Goal: Task Accomplishment & Management: Use online tool/utility

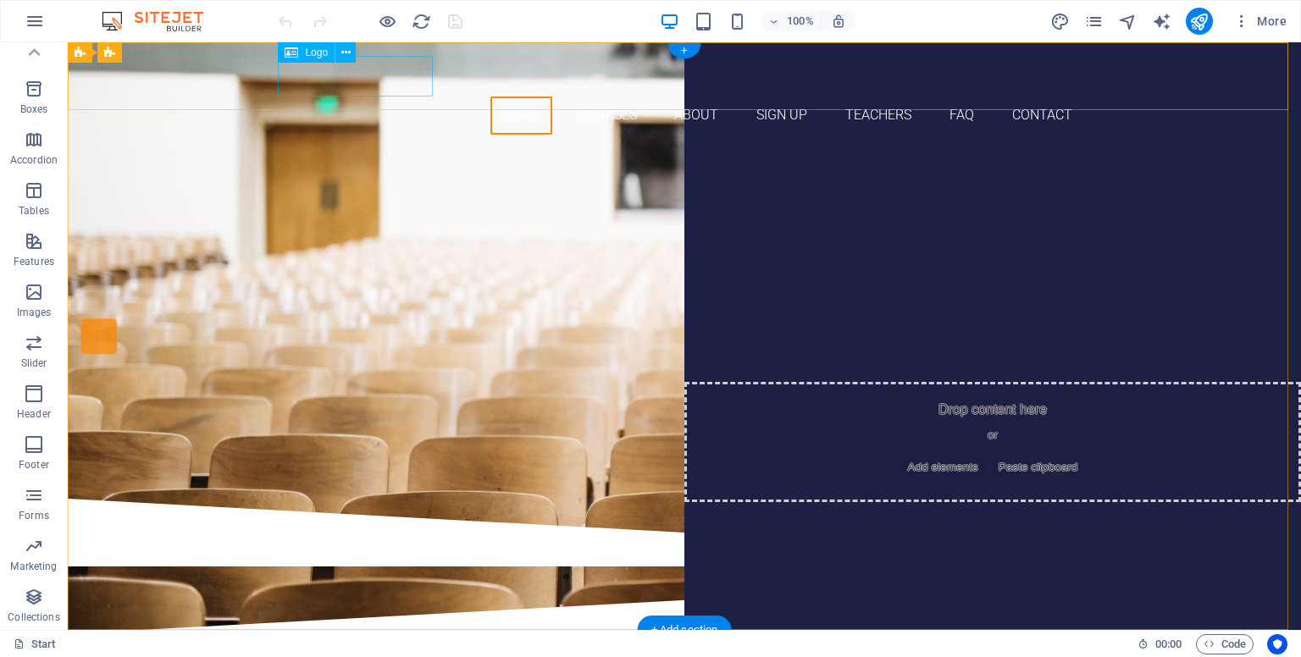
click at [402, 88] on div at bounding box center [684, 76] width 799 height 41
select select "px"
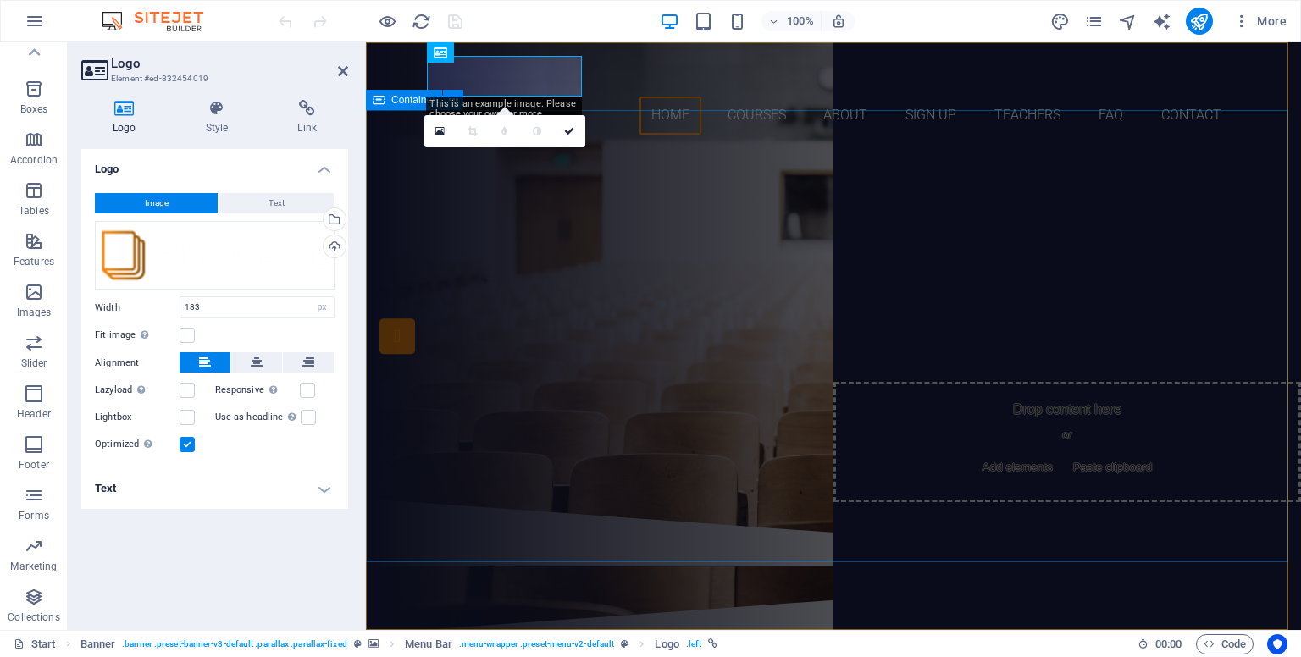
click at [523, 221] on div "Are you ready to learn new languages? Join our Language School Our Courses Sign…" at bounding box center [833, 323] width 935 height 351
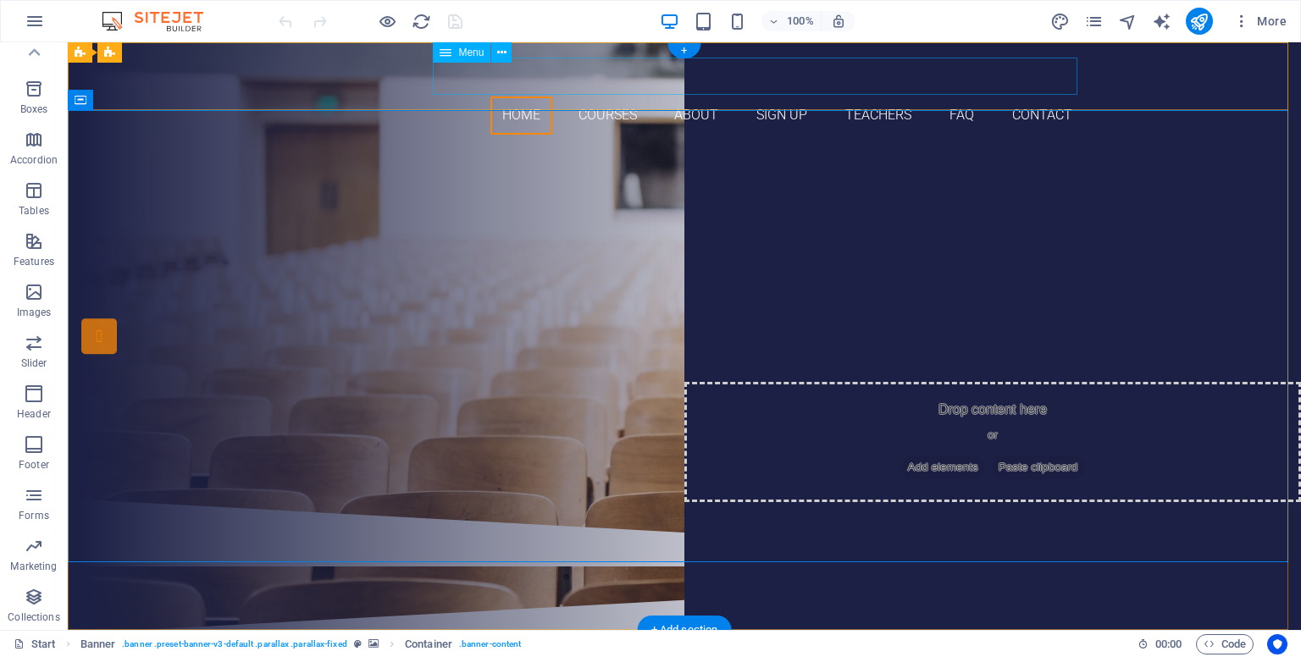
click at [591, 97] on nav "Home Courses About Sign up Teachers FAQ Contact" at bounding box center [684, 116] width 799 height 38
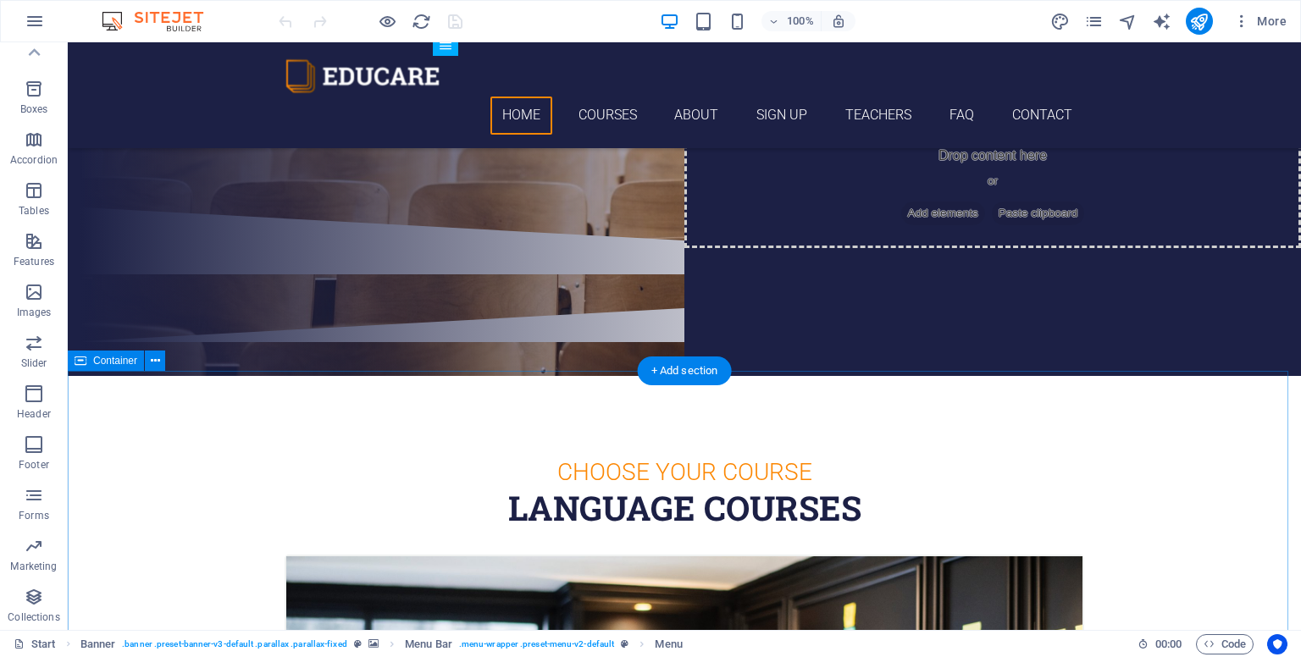
scroll to position [259, 0]
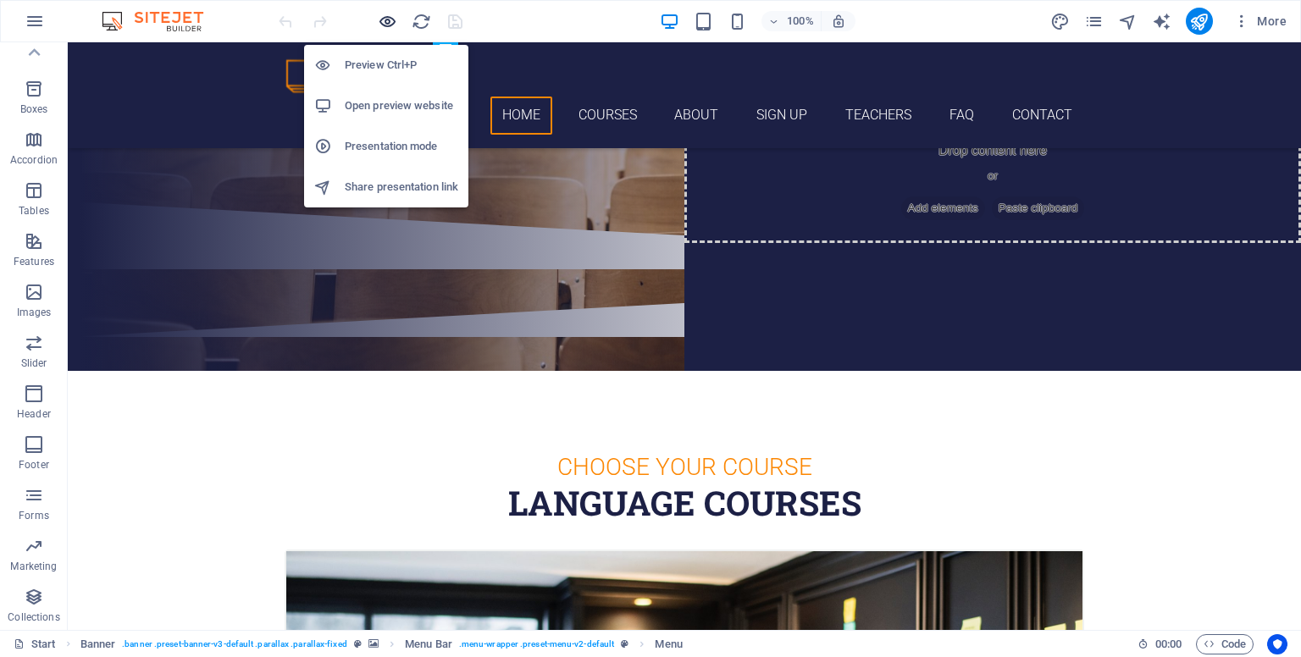
click at [386, 23] on icon "button" at bounding box center [387, 21] width 19 height 19
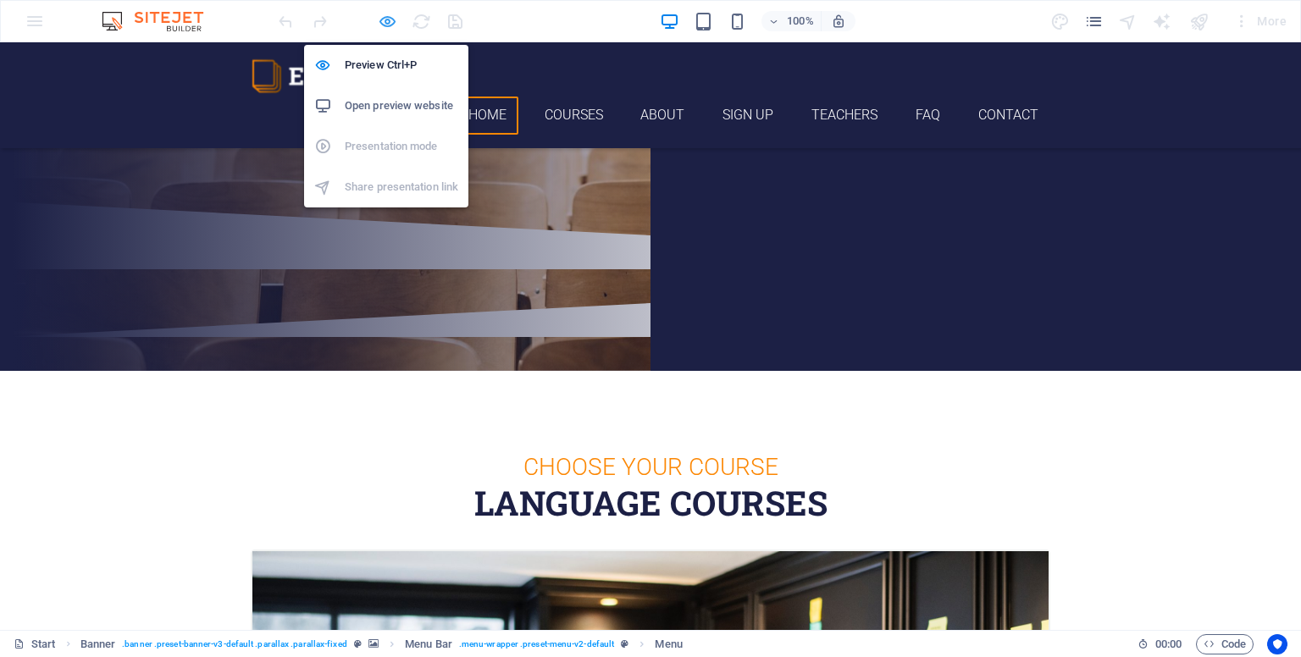
click at [389, 21] on icon "button" at bounding box center [387, 21] width 19 height 19
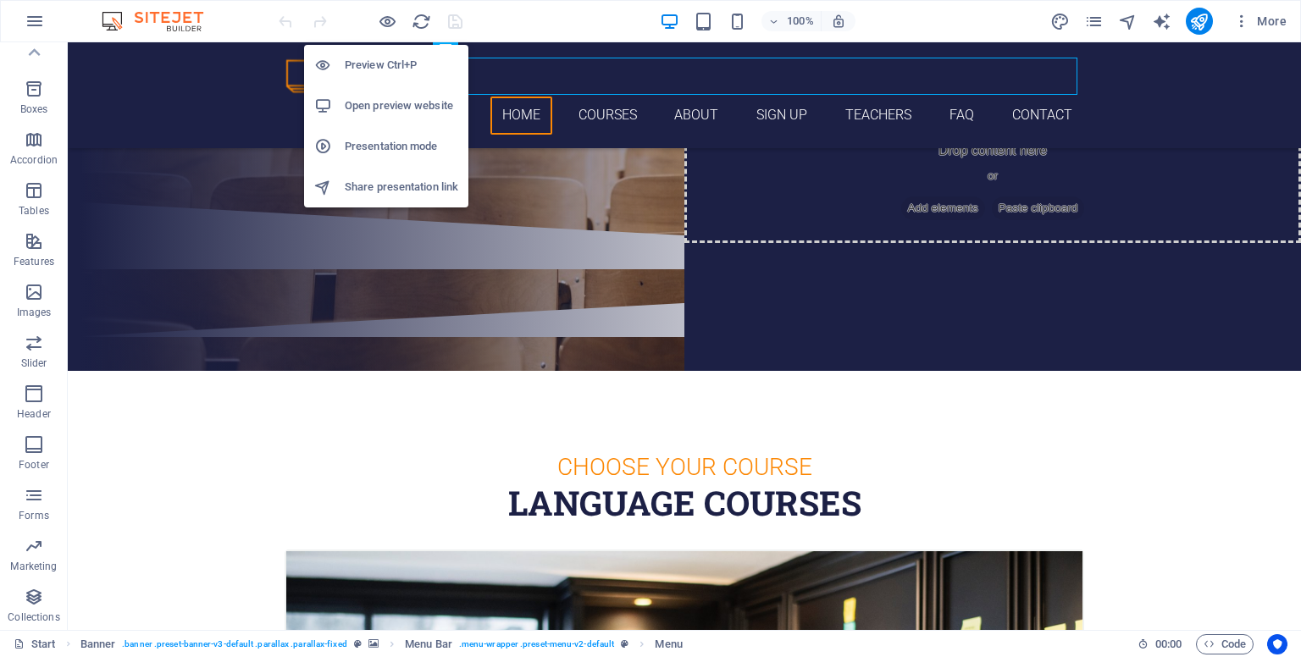
click at [407, 105] on h6 "Open preview website" at bounding box center [401, 106] width 113 height 20
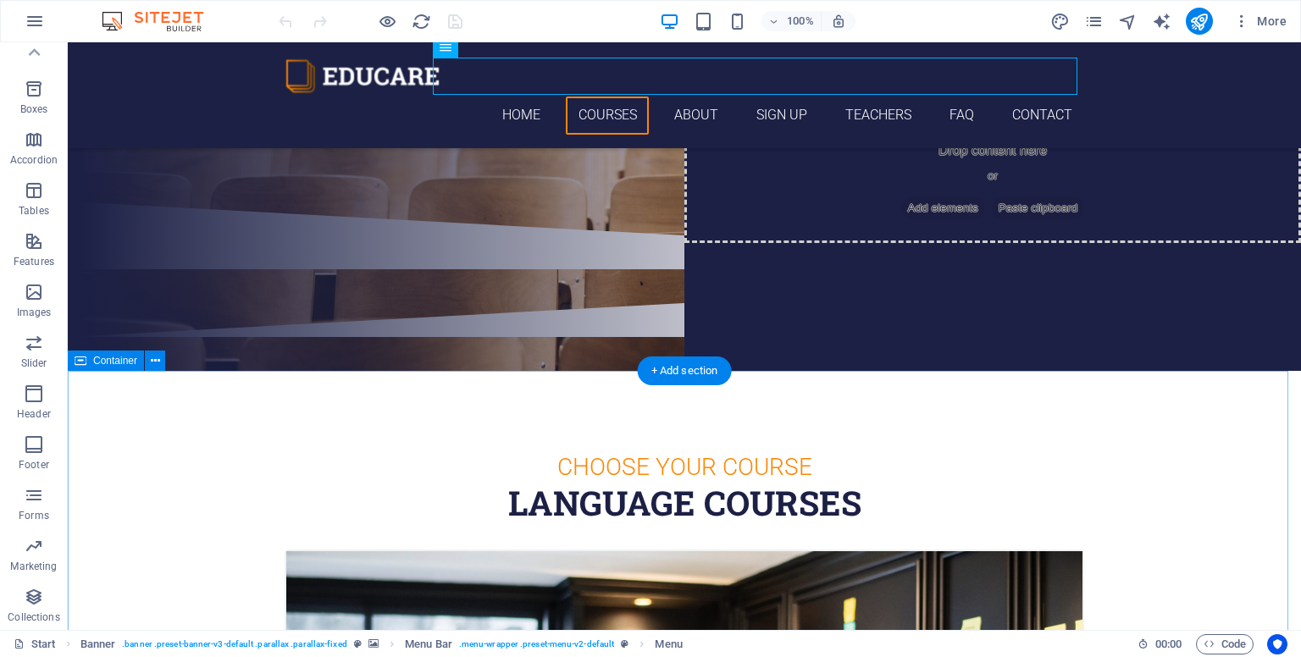
scroll to position [430, 0]
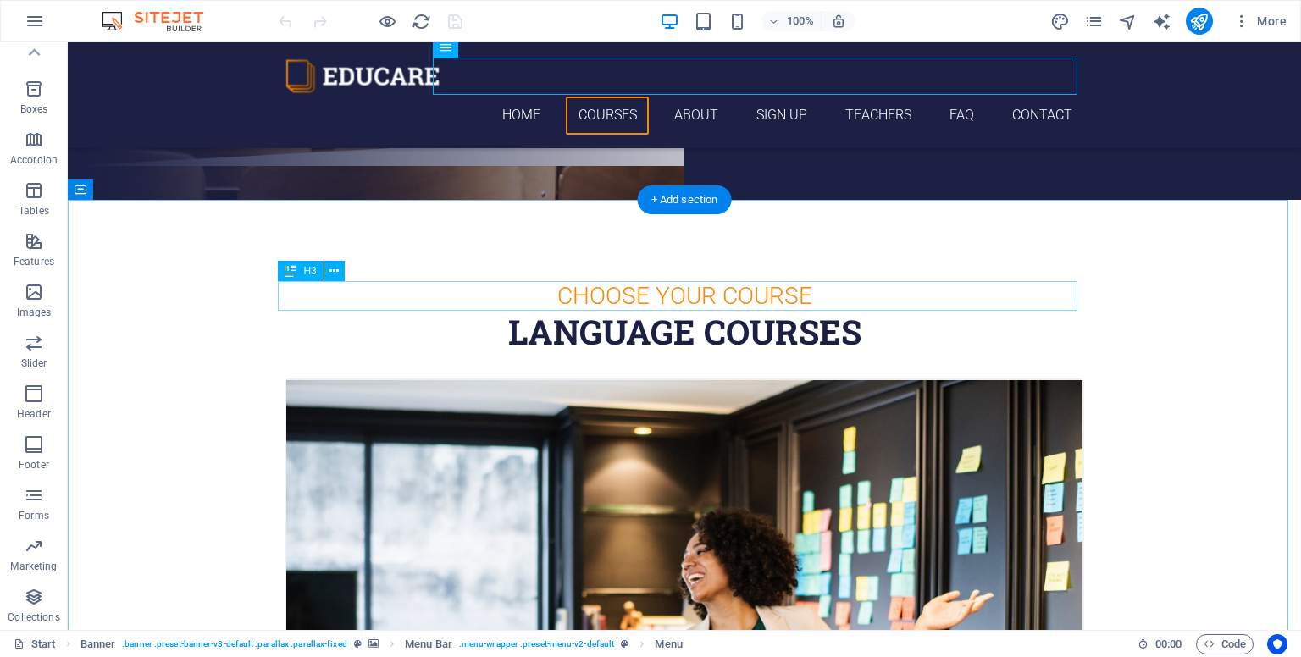
click at [695, 293] on div "Choose Your Course" at bounding box center [684, 296] width 799 height 30
drag, startPoint x: 772, startPoint y: 293, endPoint x: 474, endPoint y: 293, distance: 298.1
click at [695, 293] on div "Choose Your Course" at bounding box center [684, 296] width 799 height 30
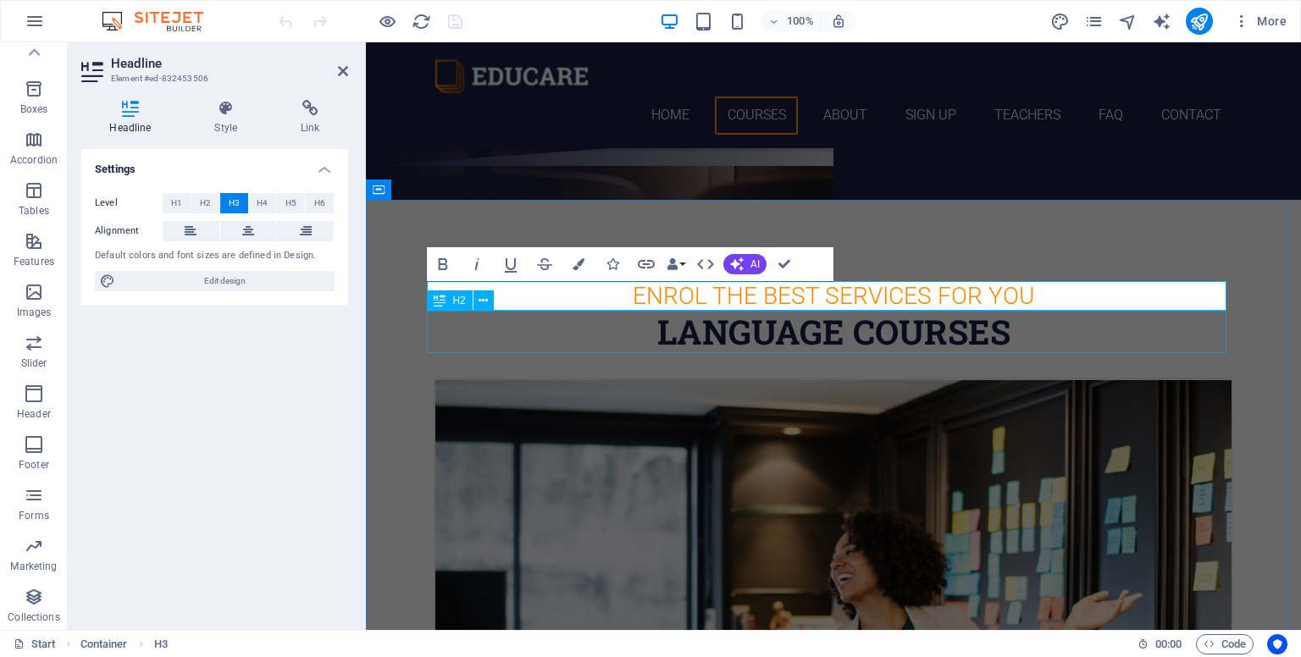
click at [695, 317] on div "Language Courses" at bounding box center [833, 332] width 799 height 42
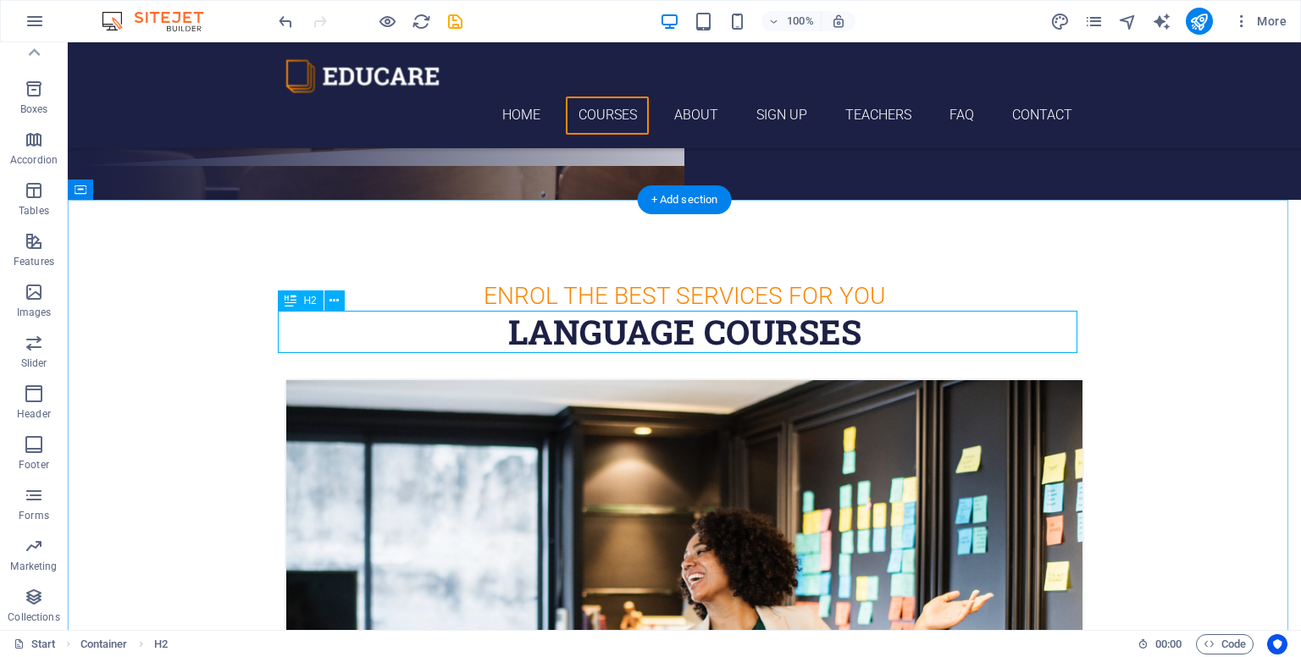
click at [695, 335] on div "Language Courses" at bounding box center [684, 332] width 799 height 42
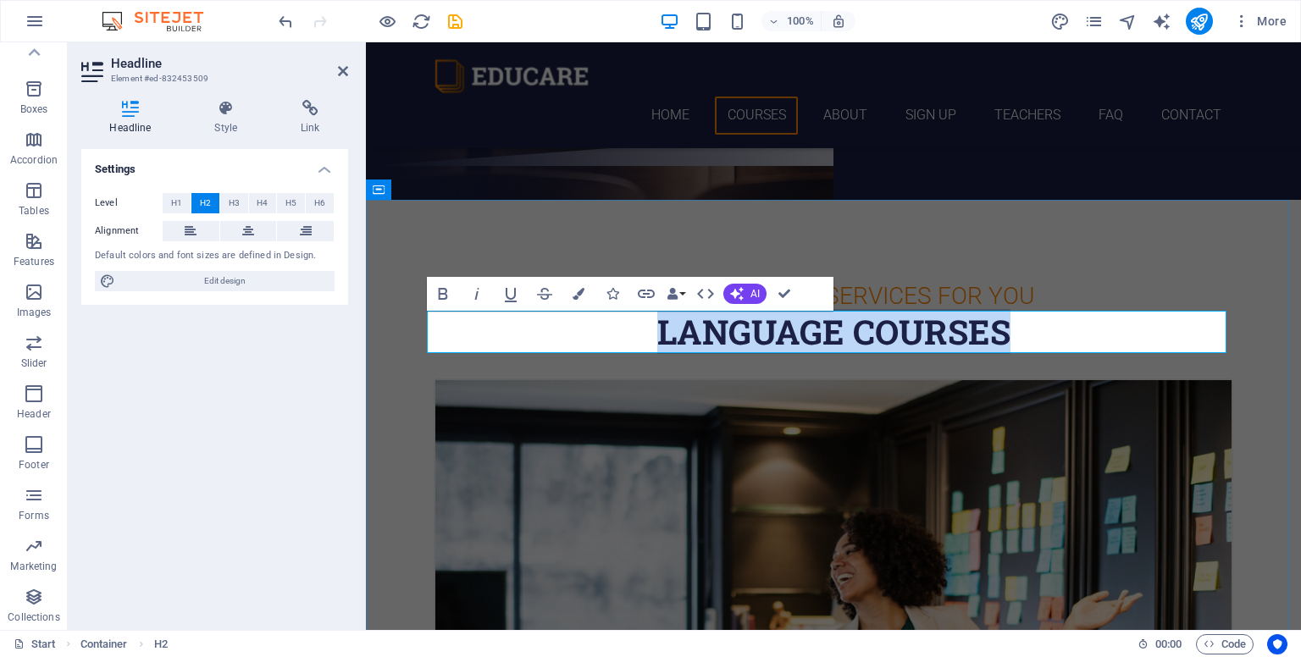
click at [695, 336] on h2 "Language Courses" at bounding box center [833, 332] width 799 height 42
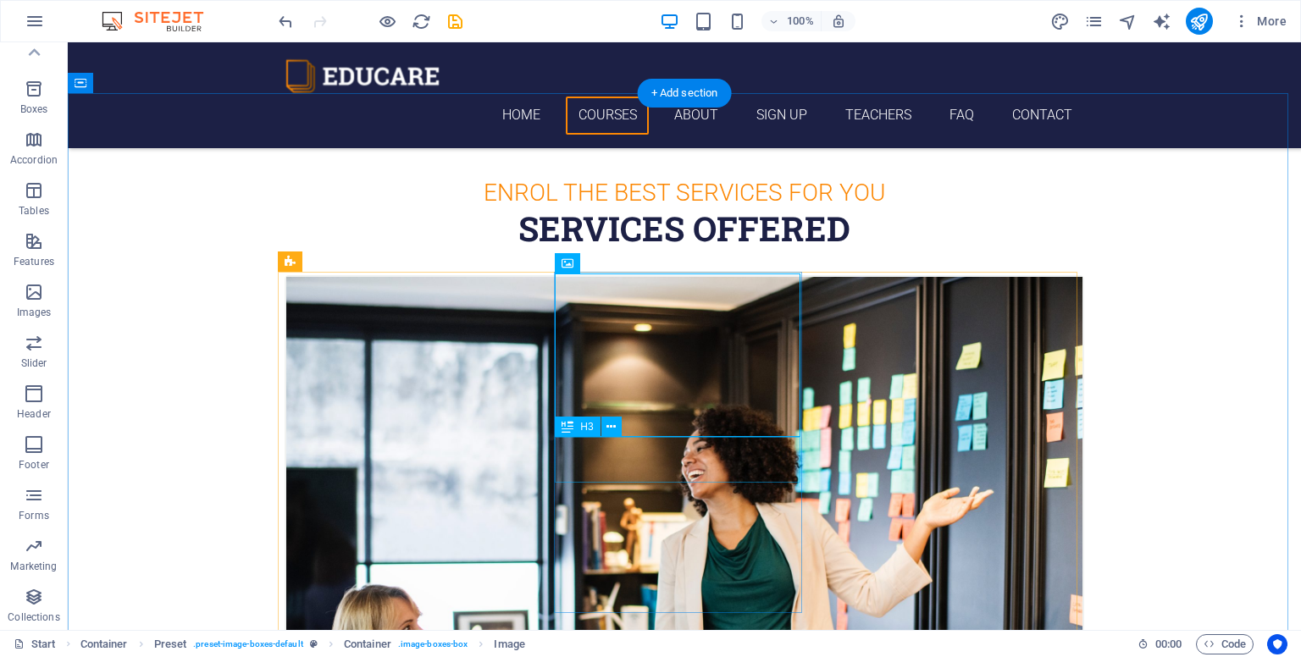
scroll to position [551, 0]
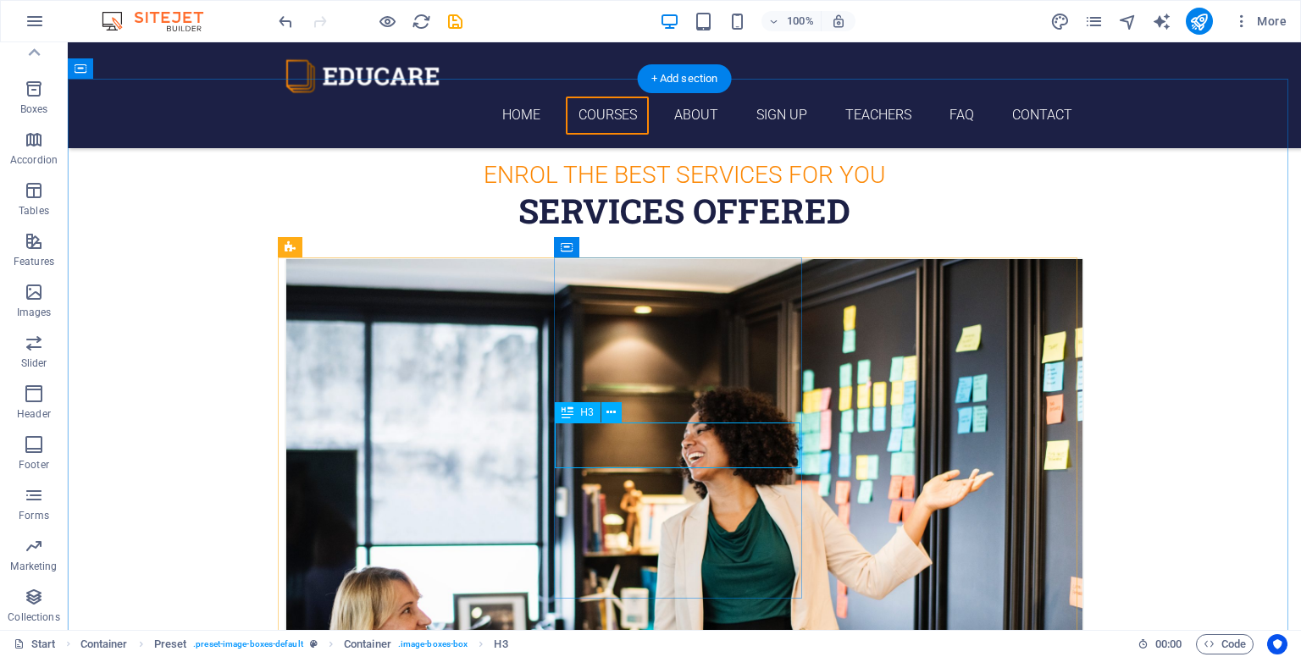
drag, startPoint x: 656, startPoint y: 456, endPoint x: 357, endPoint y: 456, distance: 298.1
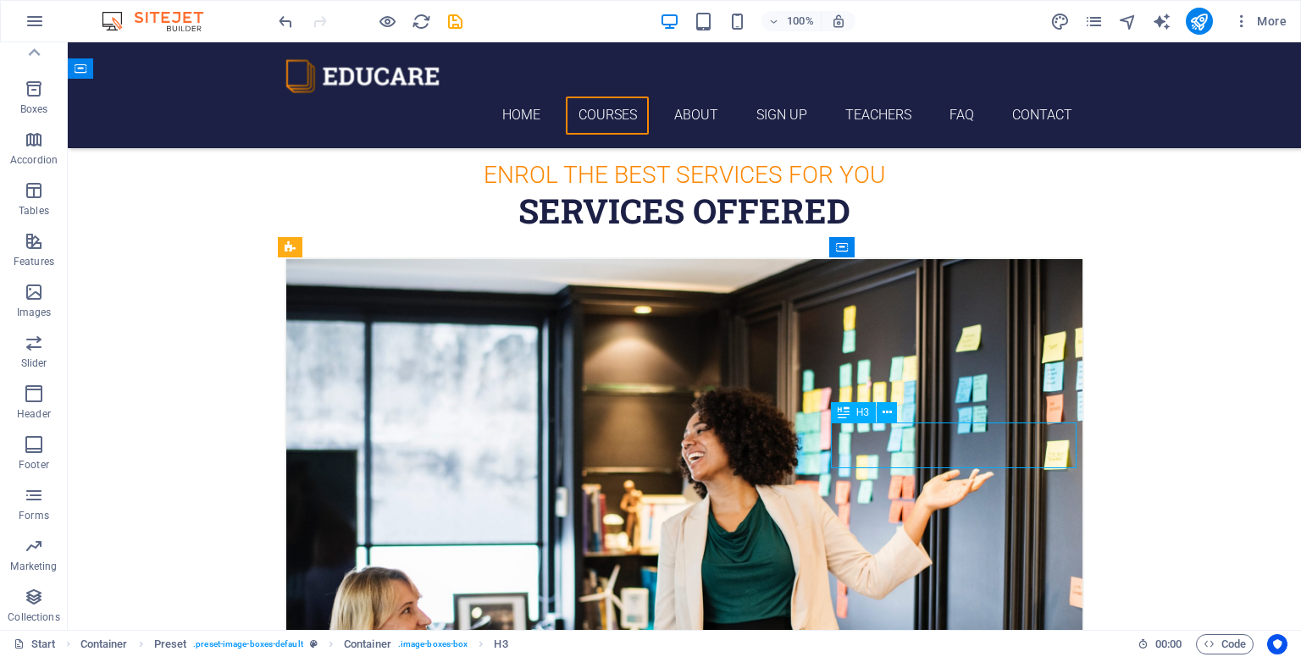
drag, startPoint x: 909, startPoint y: 460, endPoint x: 611, endPoint y: 460, distance: 298.1
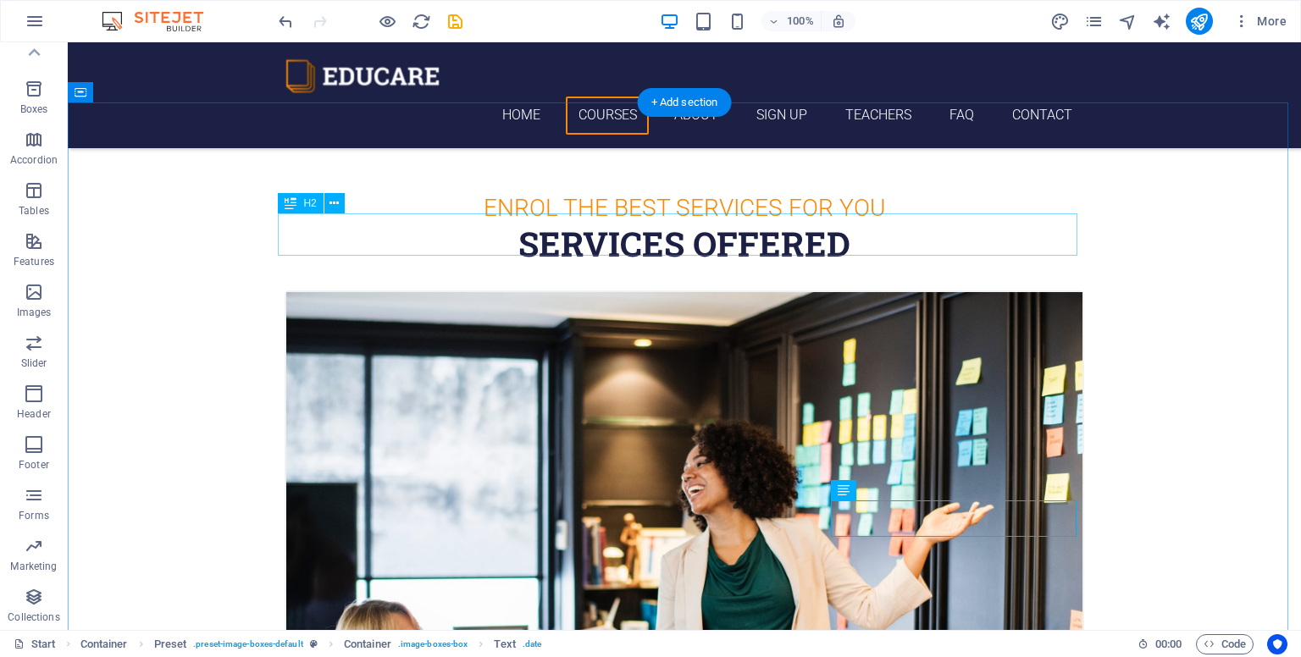
scroll to position [530, 0]
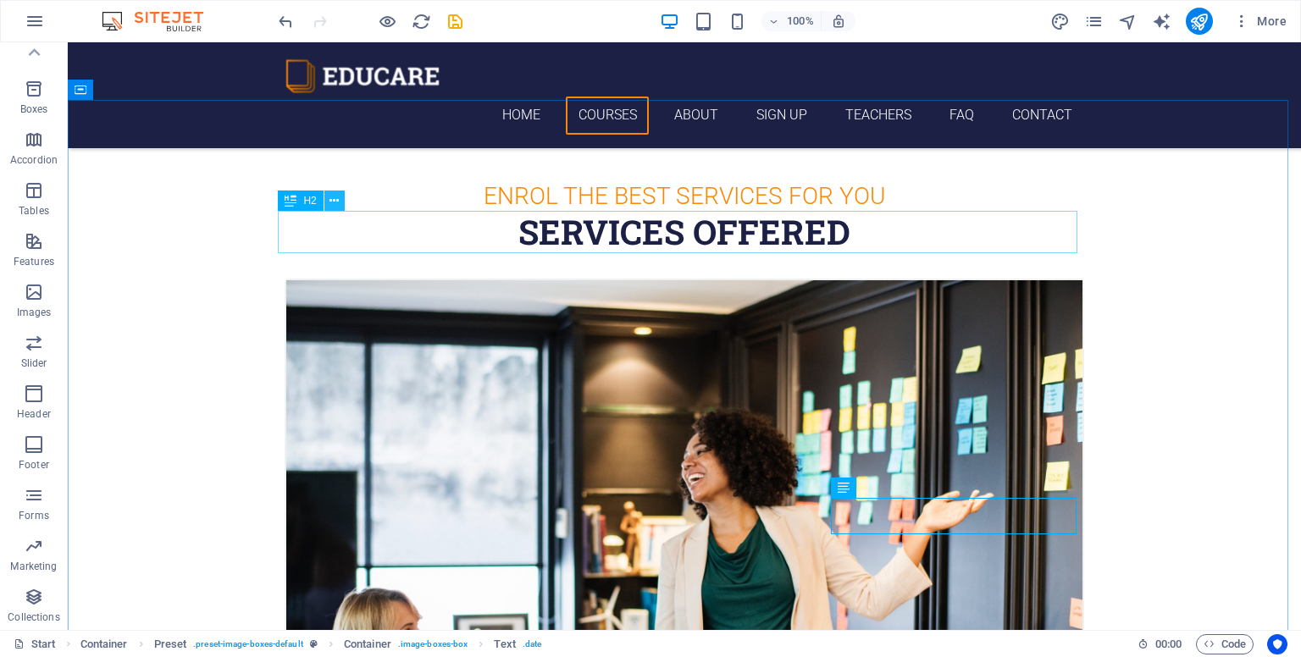
click at [335, 200] on icon at bounding box center [333, 201] width 9 height 18
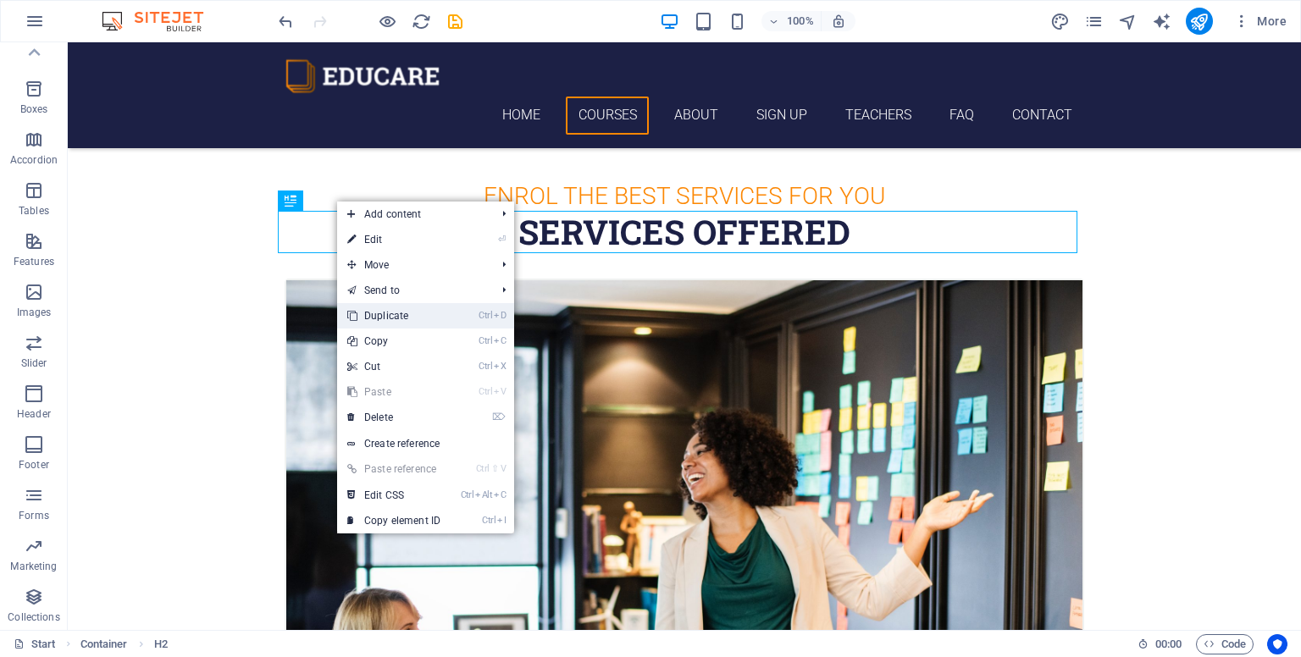
click at [450, 323] on link "Ctrl D Duplicate" at bounding box center [393, 315] width 113 height 25
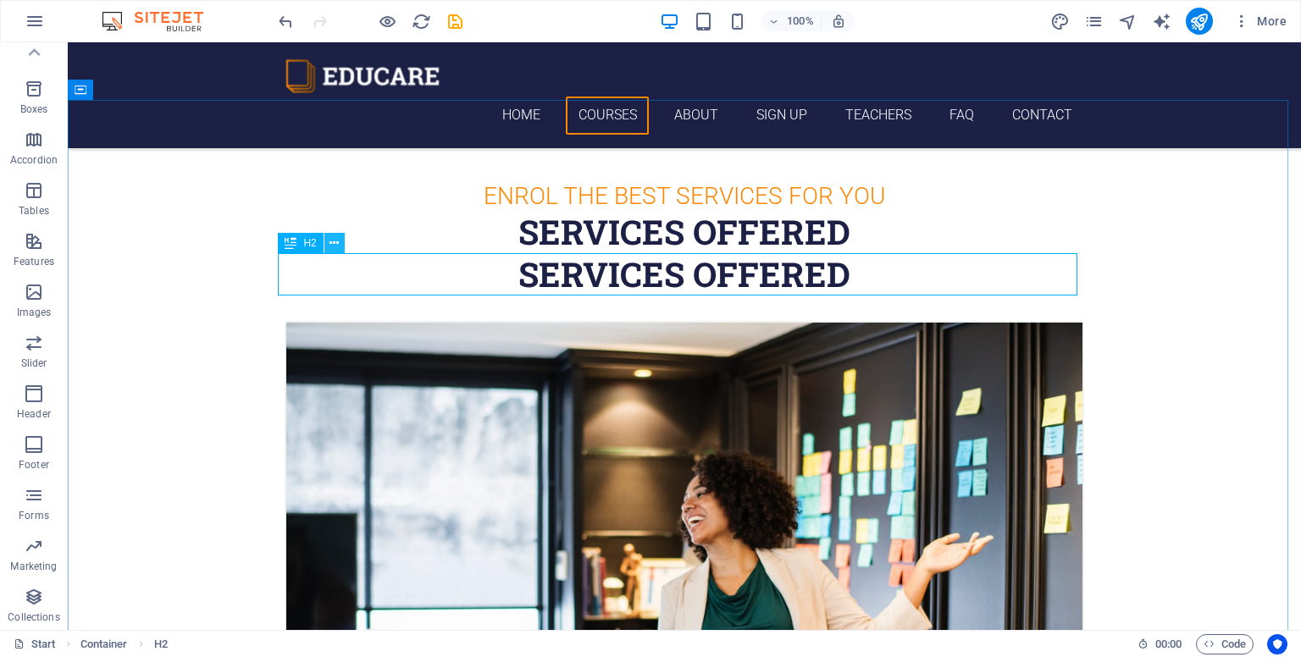
click at [336, 245] on icon at bounding box center [333, 244] width 9 height 18
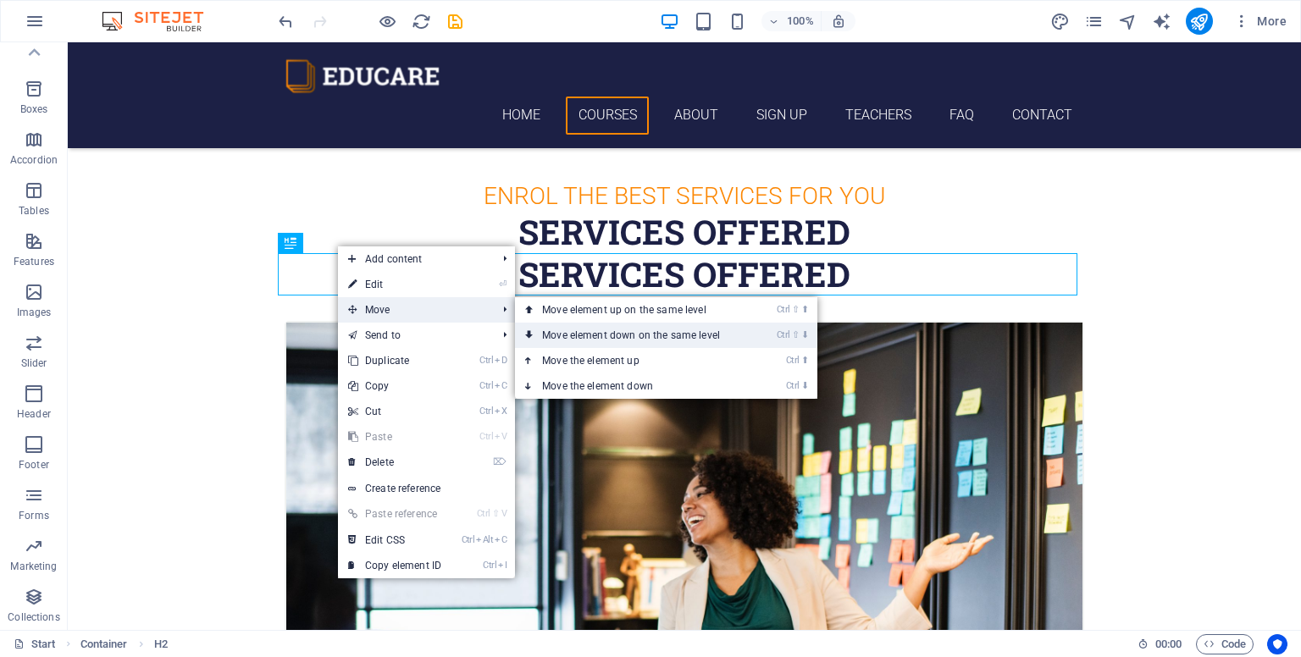
click at [593, 335] on link "Ctrl ⇧ ⬇ Move element down on the same level" at bounding box center [634, 335] width 239 height 25
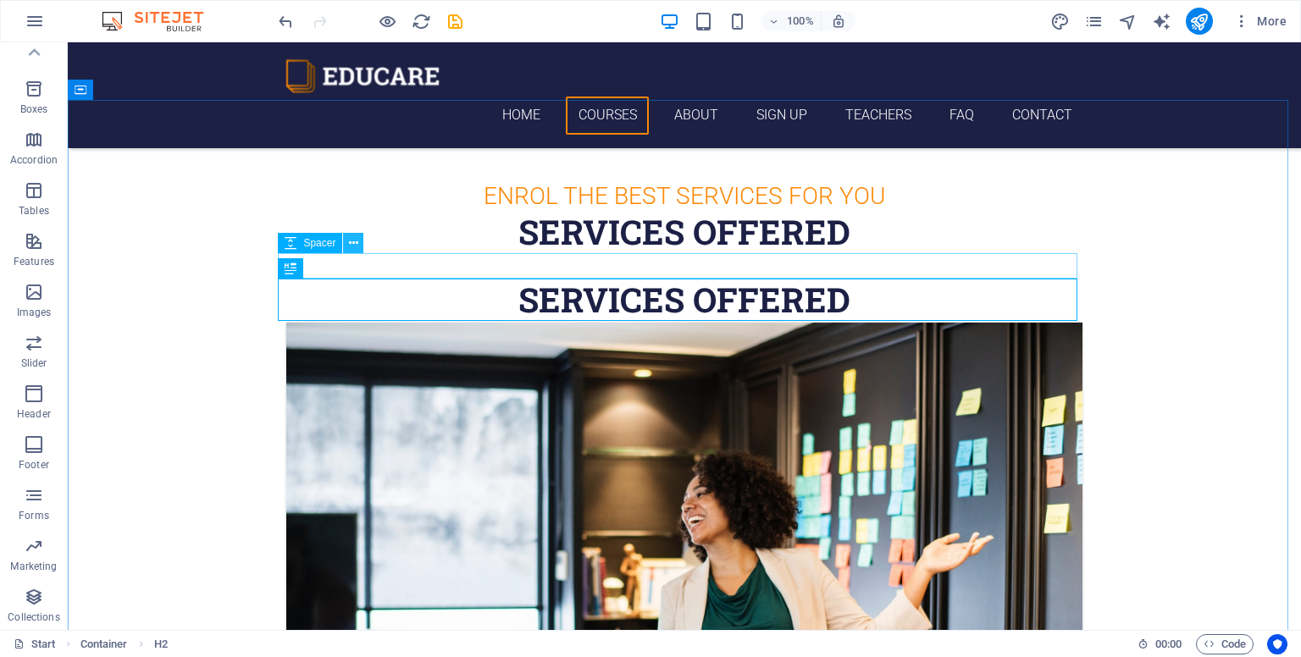
click at [356, 241] on icon at bounding box center [353, 244] width 9 height 18
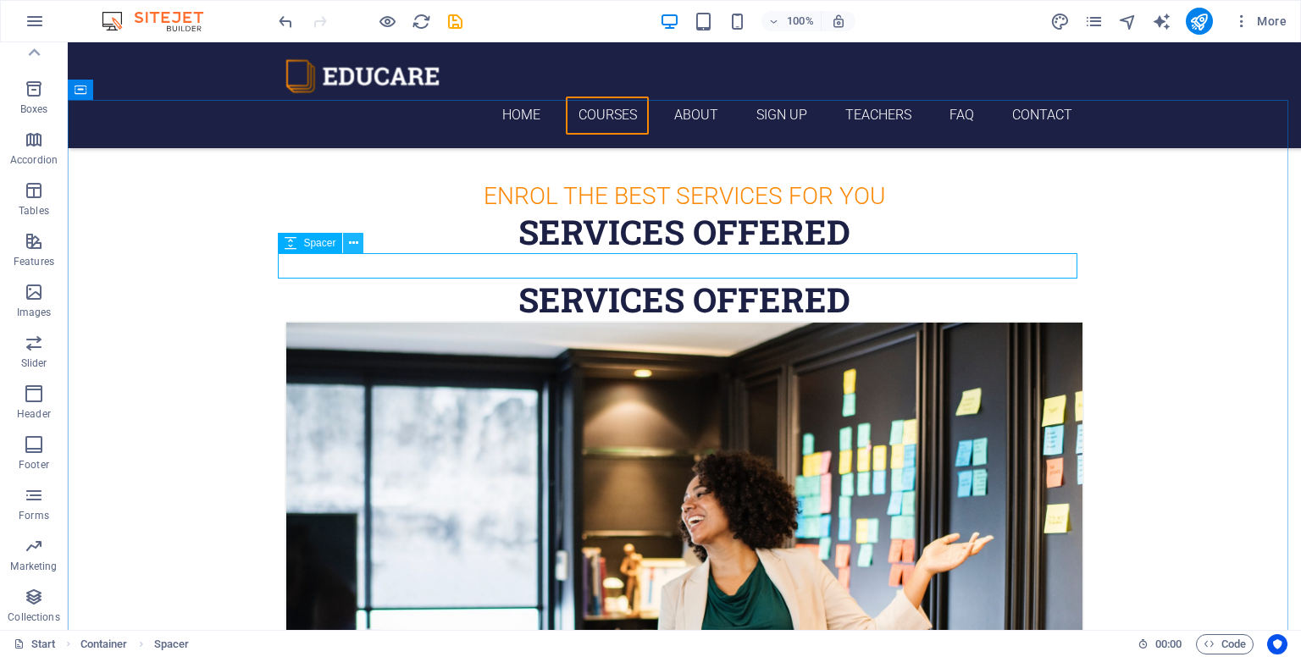
click at [357, 241] on icon at bounding box center [353, 244] width 9 height 18
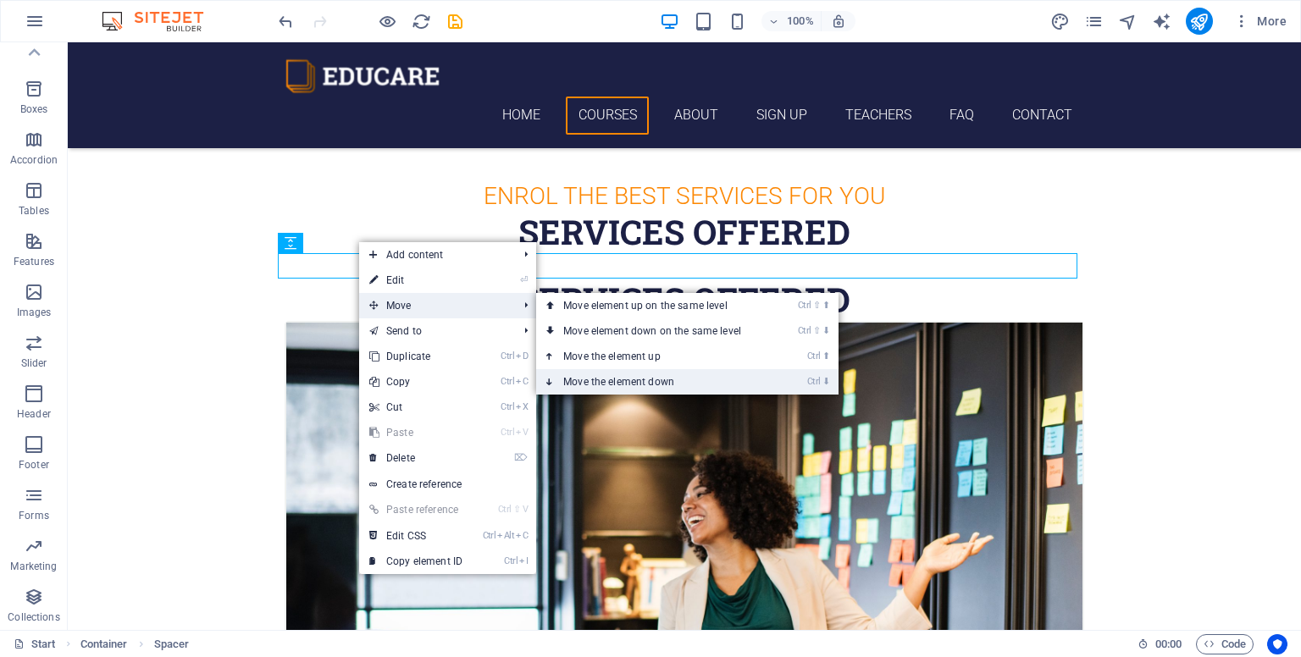
click at [620, 373] on link "Ctrl ⬇ Move the element down" at bounding box center [655, 381] width 239 height 25
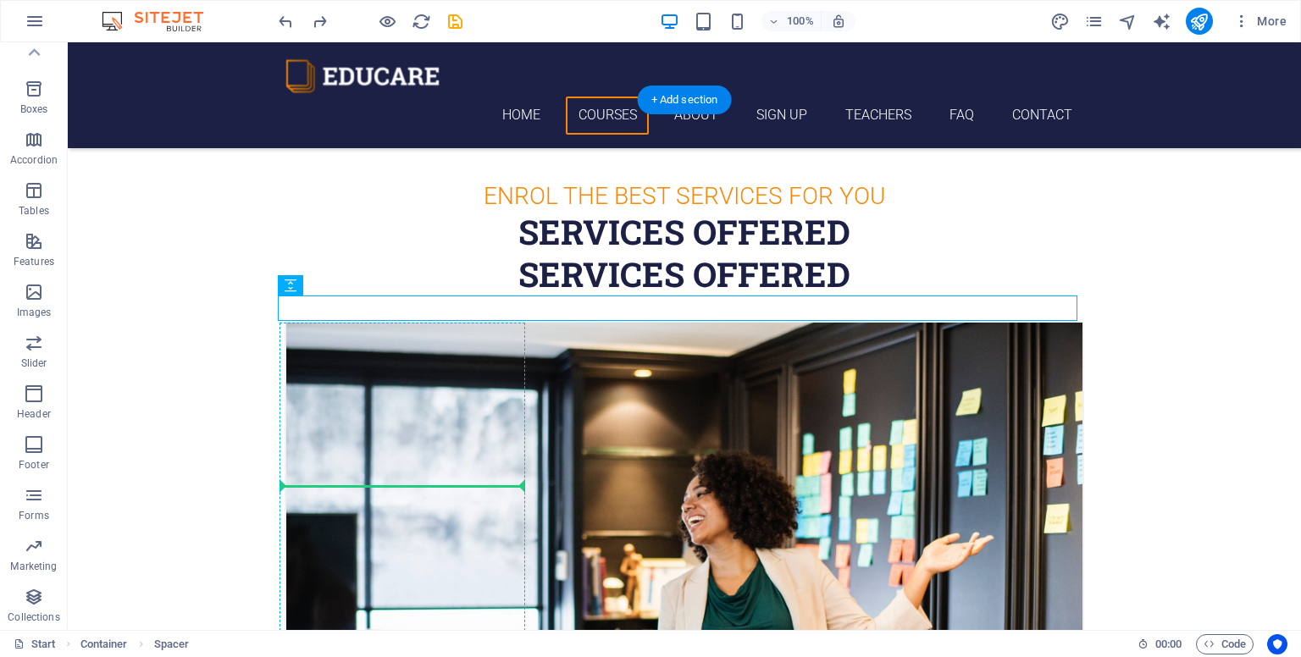
drag, startPoint x: 369, startPoint y: 330, endPoint x: 307, endPoint y: 499, distance: 179.8
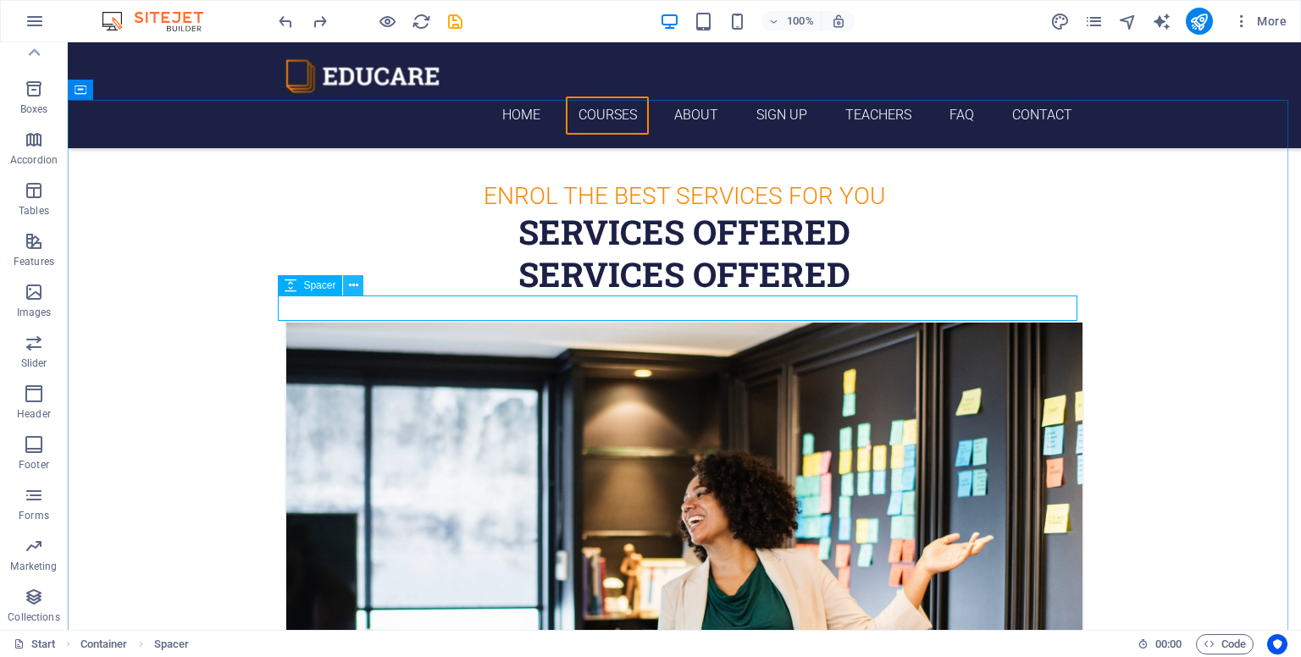
click at [351, 283] on icon at bounding box center [353, 286] width 9 height 18
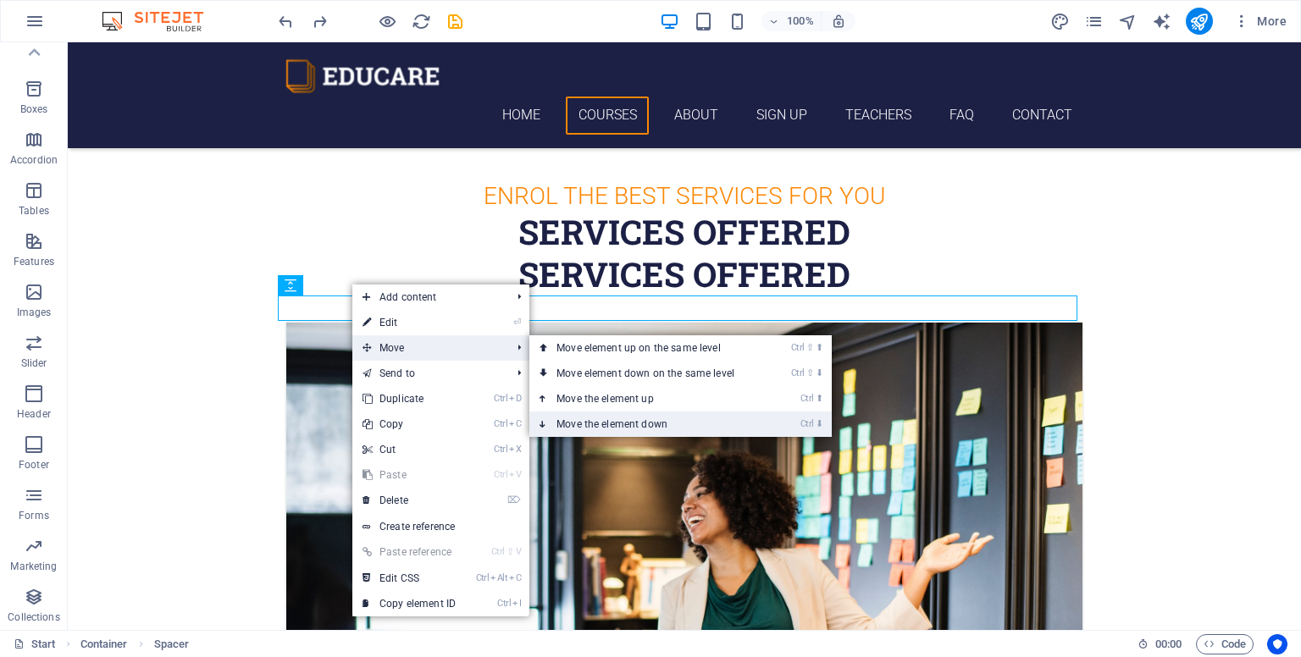
click at [661, 419] on link "Ctrl ⬇ Move the element down" at bounding box center [648, 424] width 239 height 25
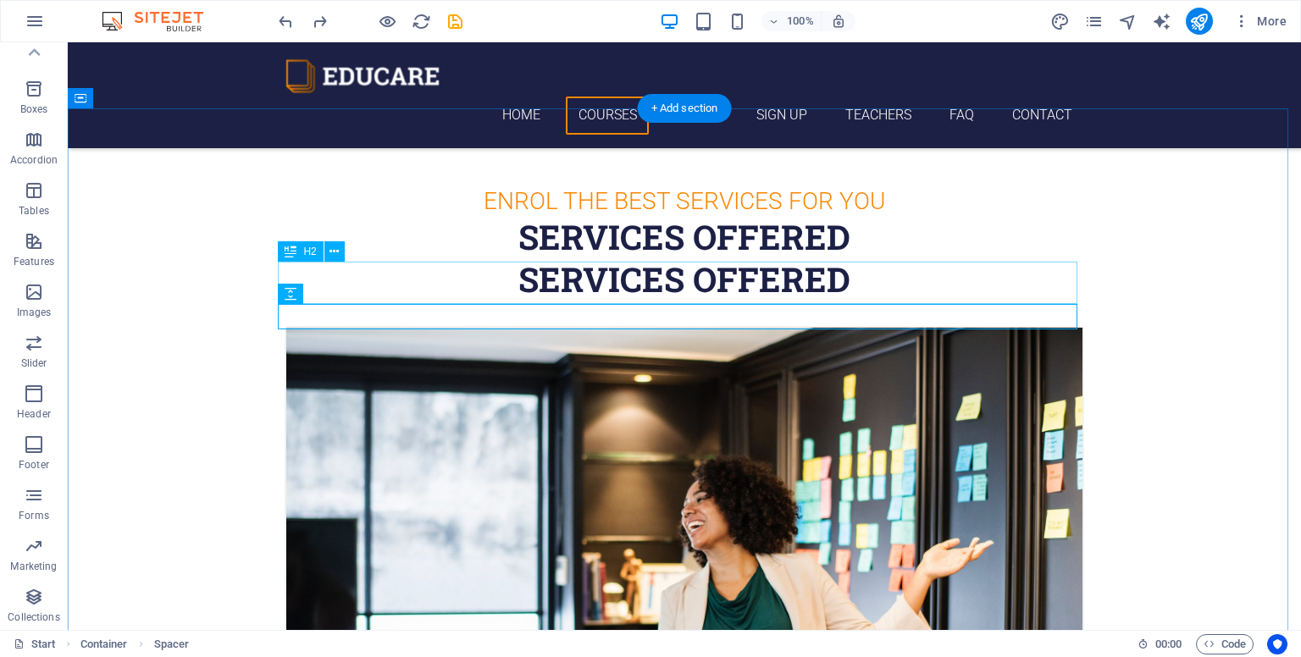
scroll to position [521, 0]
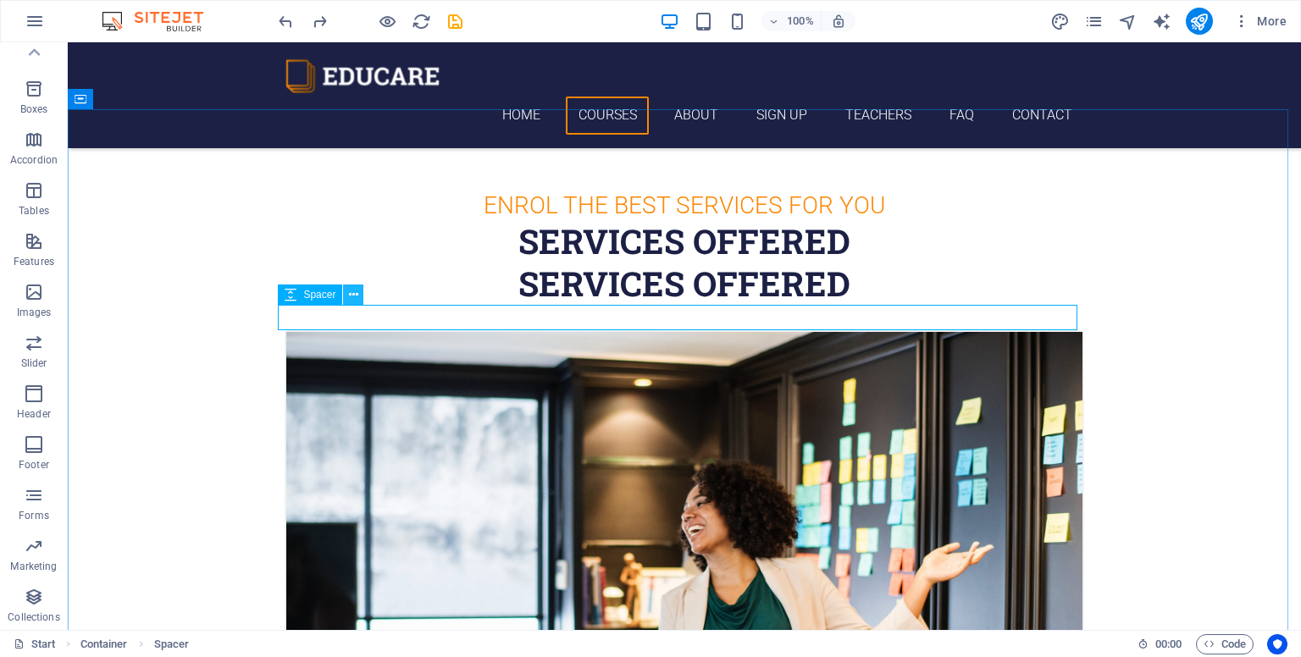
click at [355, 296] on icon at bounding box center [353, 295] width 9 height 18
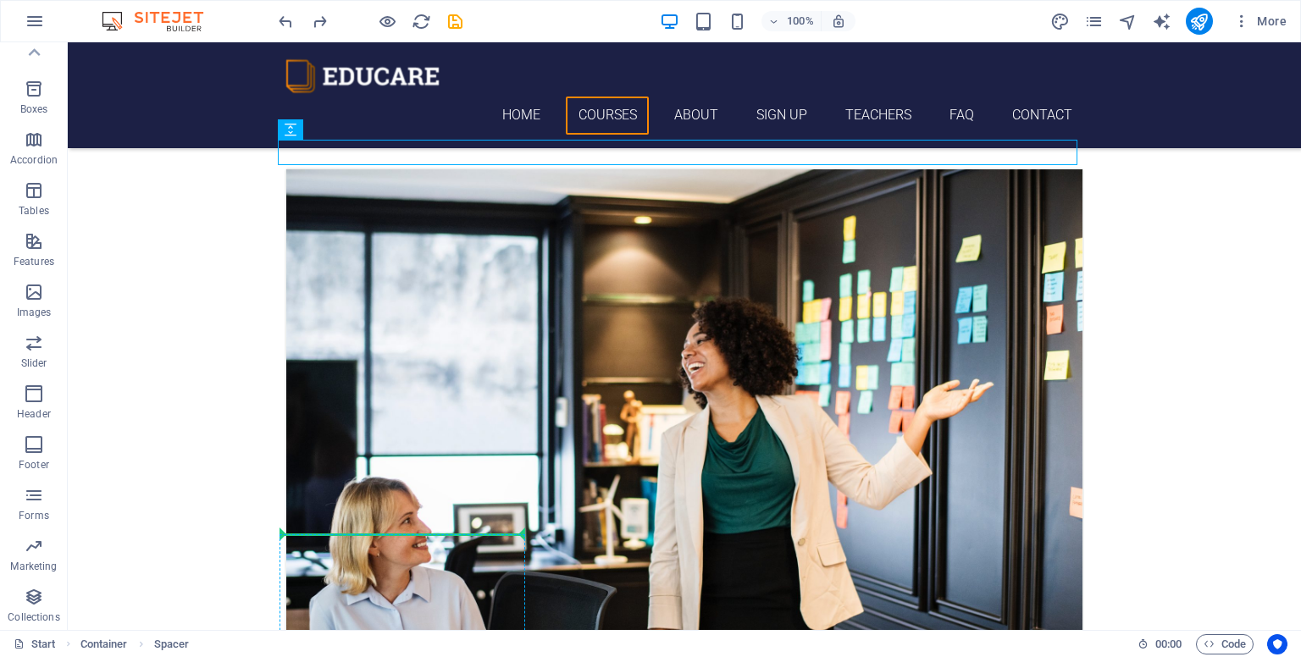
scroll to position [686, 0]
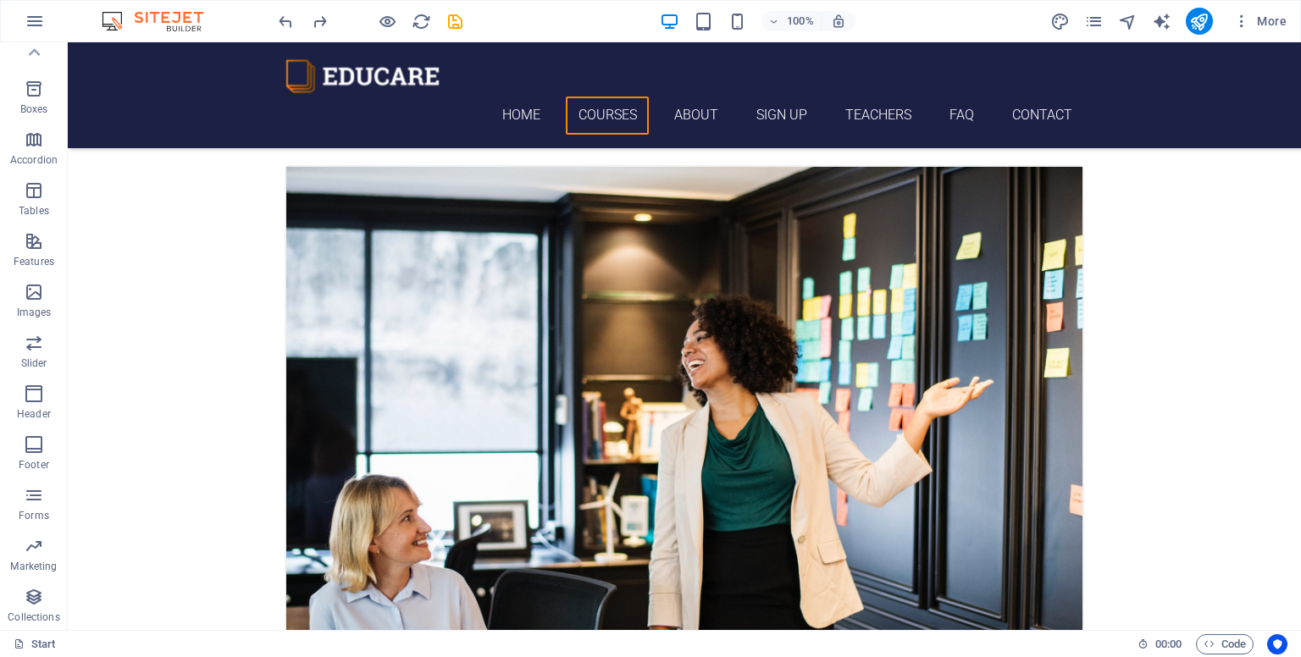
drag, startPoint x: 385, startPoint y: 340, endPoint x: 276, endPoint y: 492, distance: 186.9
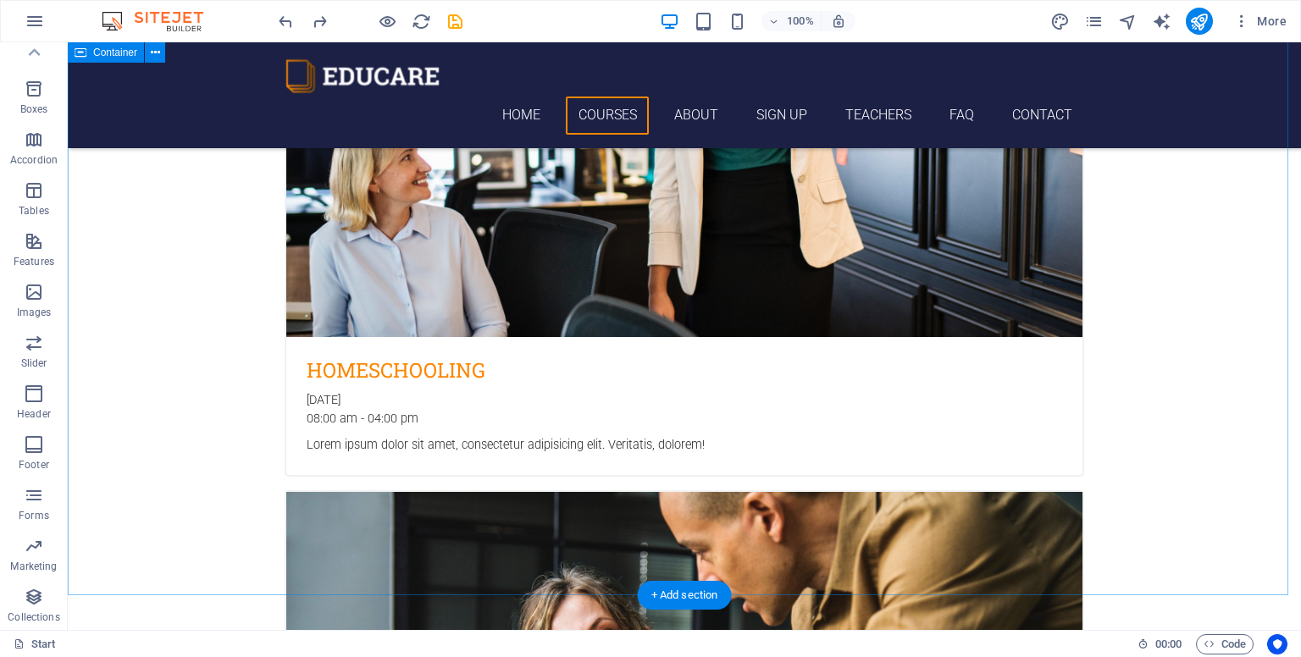
scroll to position [1006, 0]
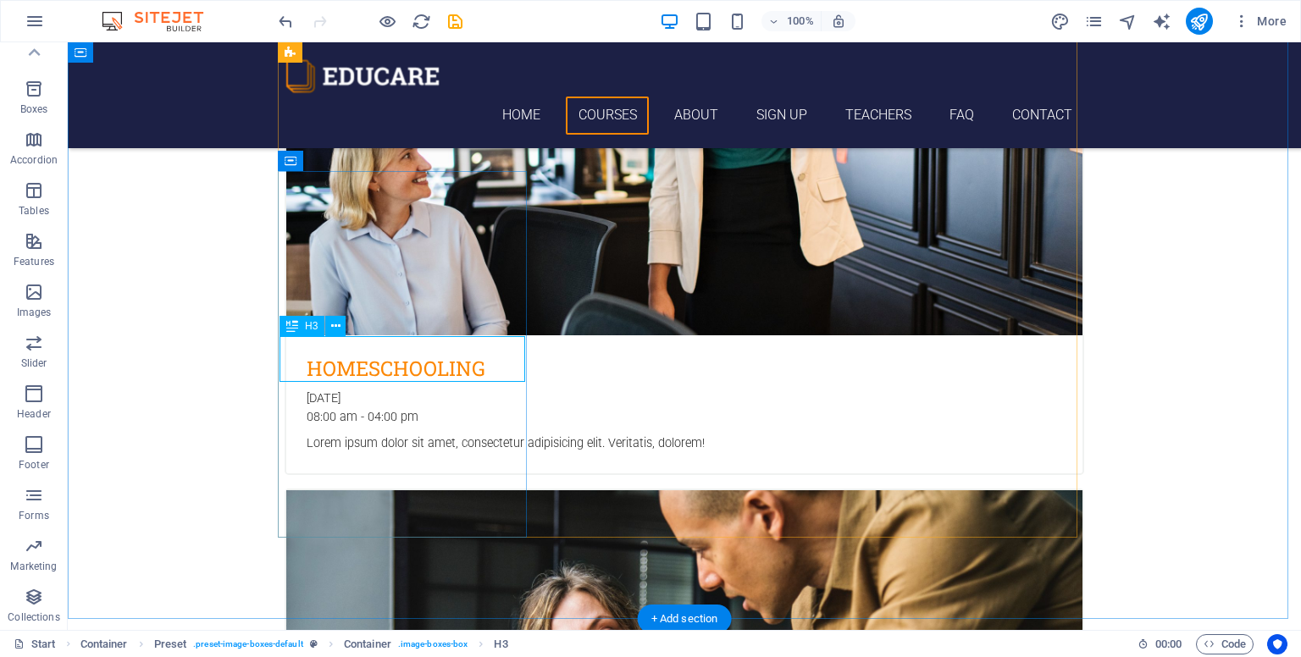
drag, startPoint x: 396, startPoint y: 372, endPoint x: 98, endPoint y: 372, distance: 298.1
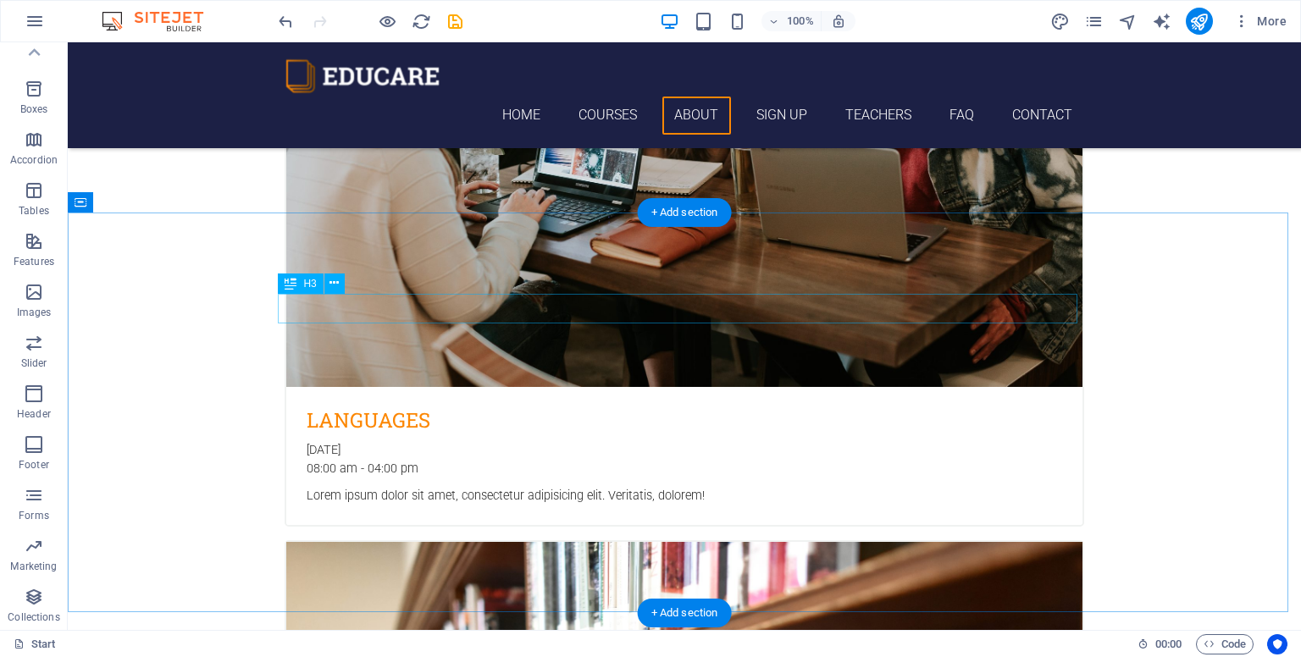
scroll to position [2951, 0]
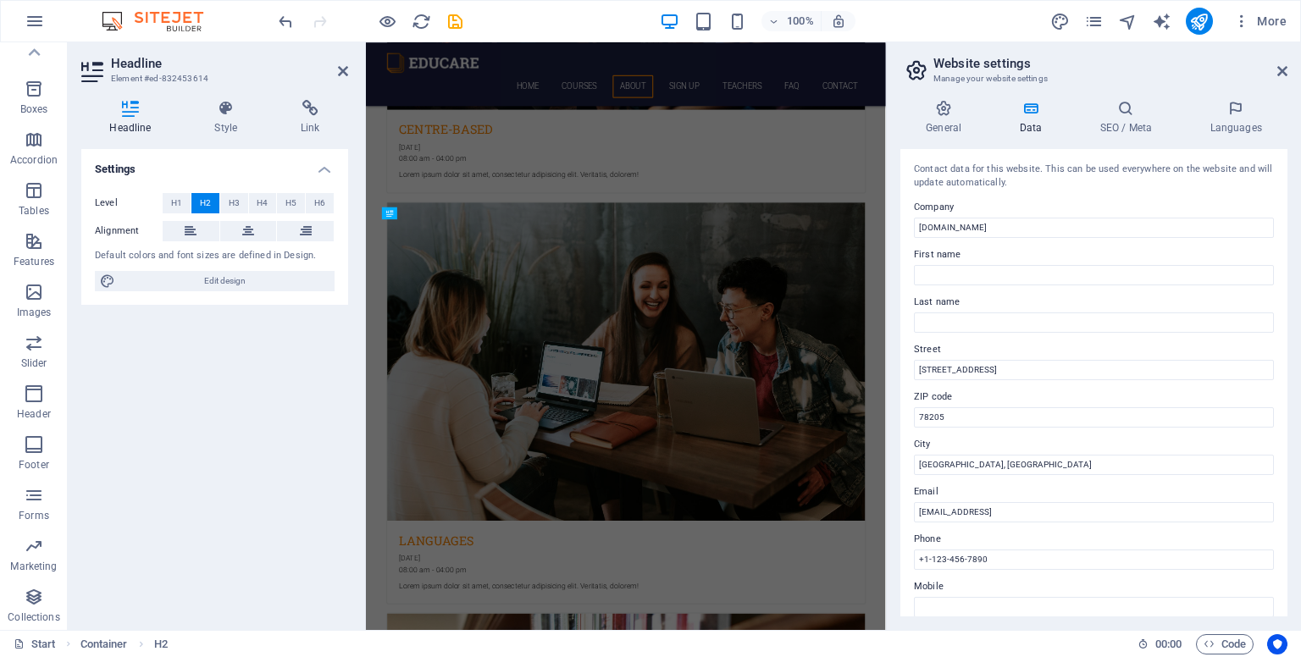
scroll to position [3343, 0]
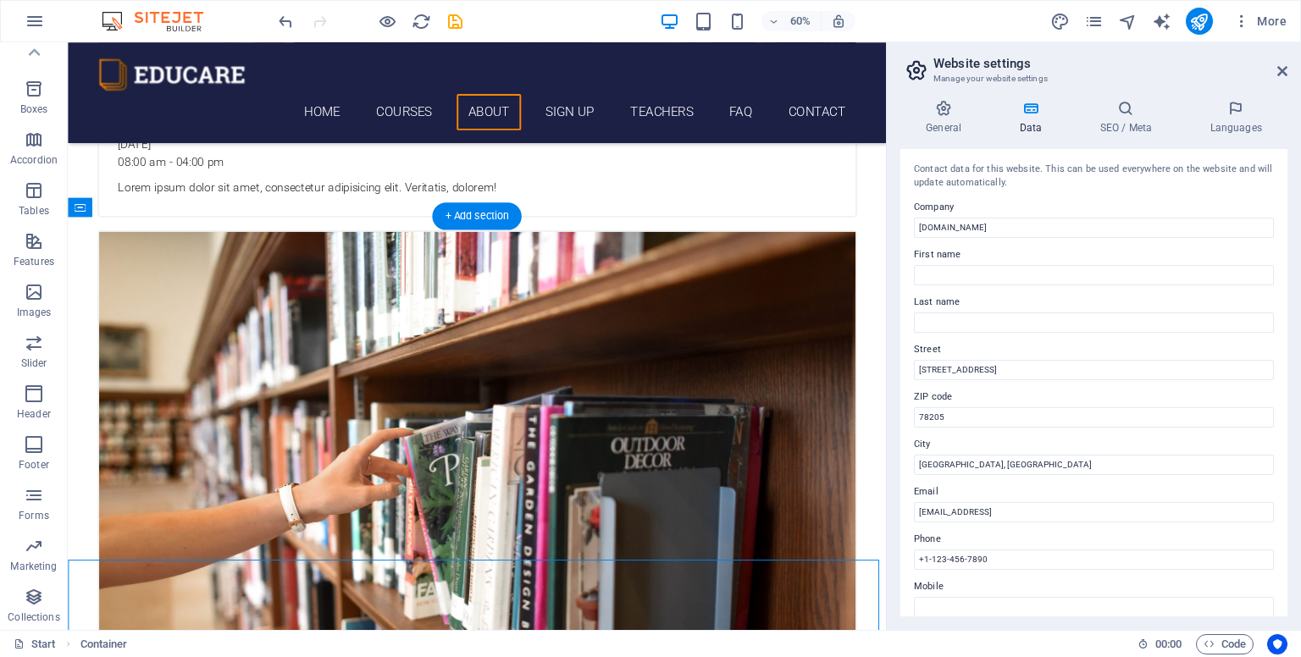
scroll to position [2981, 0]
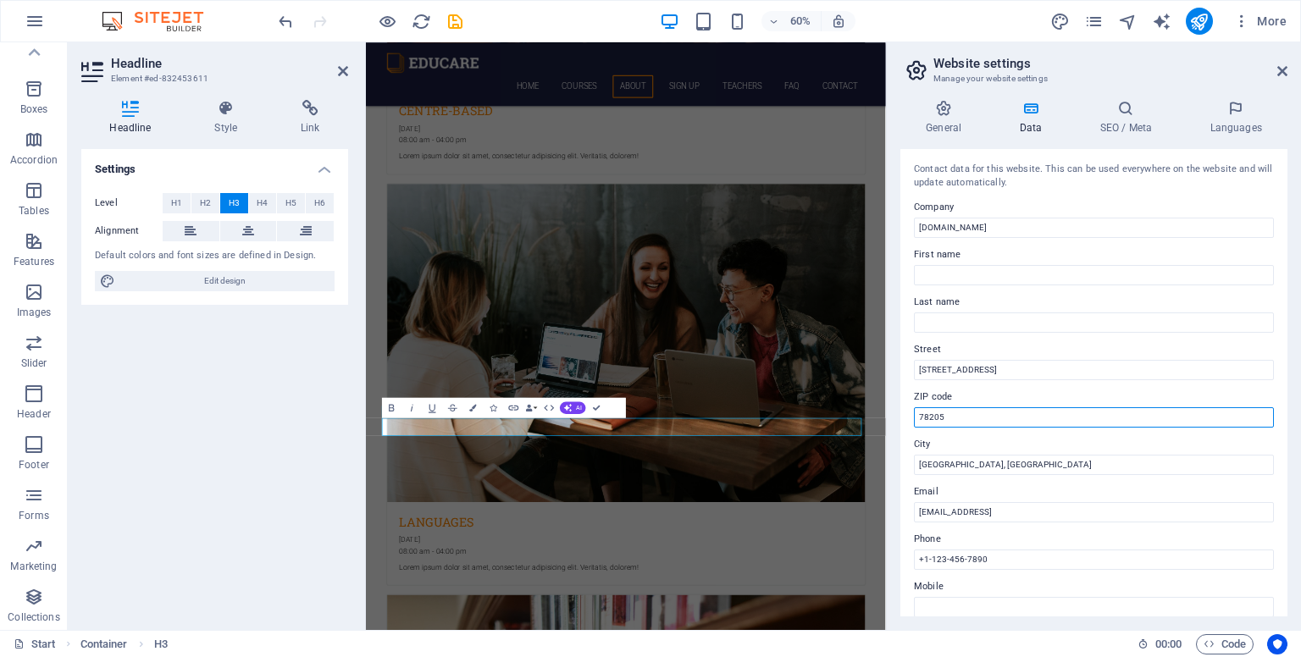
click at [695, 418] on input "78205" at bounding box center [1094, 417] width 360 height 20
type input "7"
type input "00200"
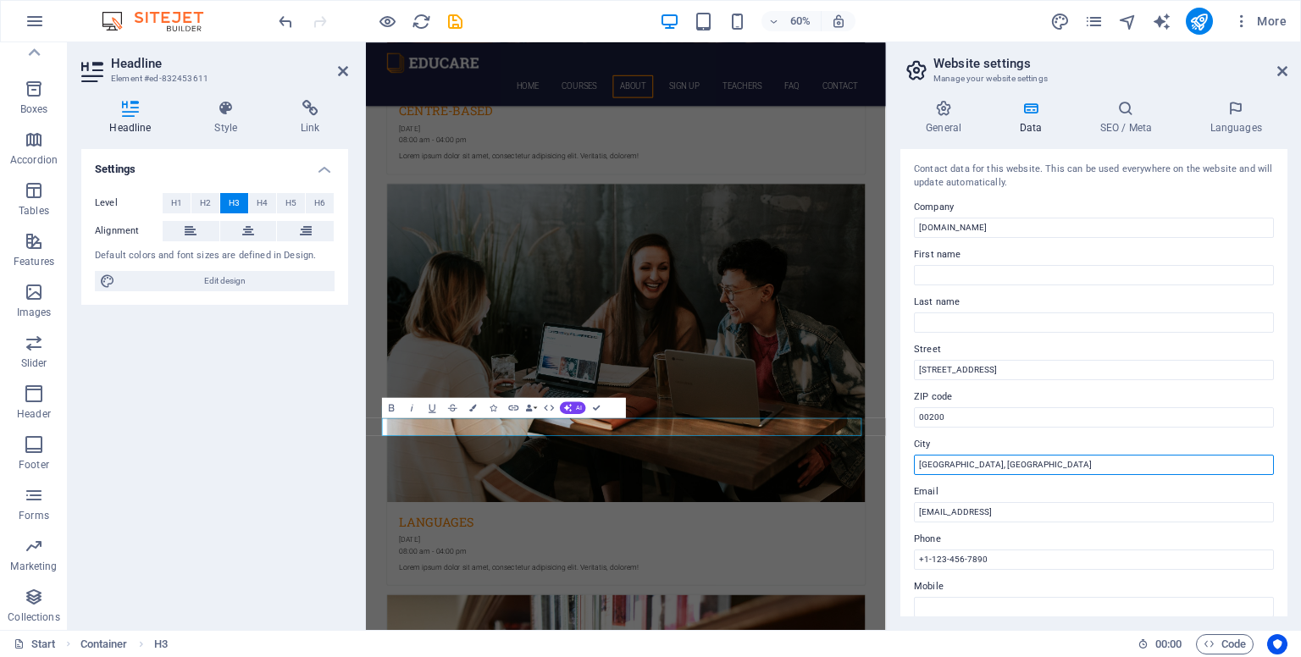
click at [695, 463] on input "[GEOGRAPHIC_DATA], [GEOGRAPHIC_DATA]" at bounding box center [1094, 465] width 360 height 20
type input "[GEOGRAPHIC_DATA], [GEOGRAPHIC_DATA]"
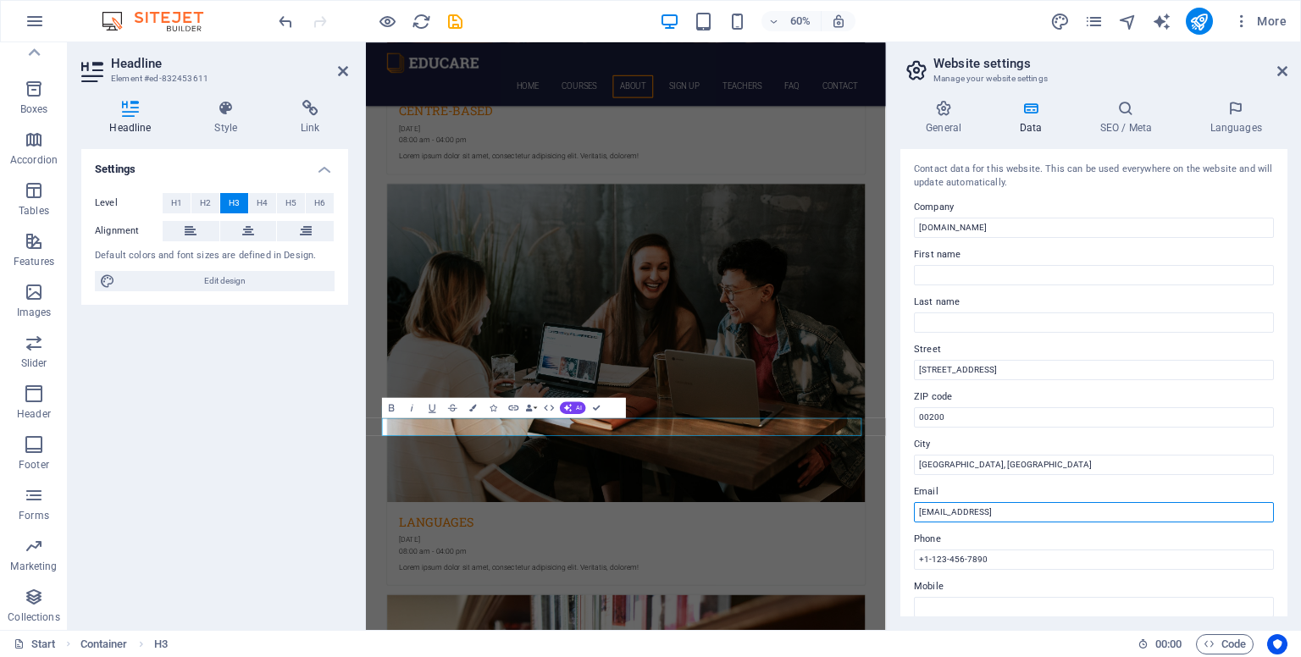
click at [695, 512] on input "[EMAIL_ADDRESS]" at bounding box center [1094, 512] width 360 height 20
type input "[EMAIL_ADDRESS][DOMAIN_NAME]"
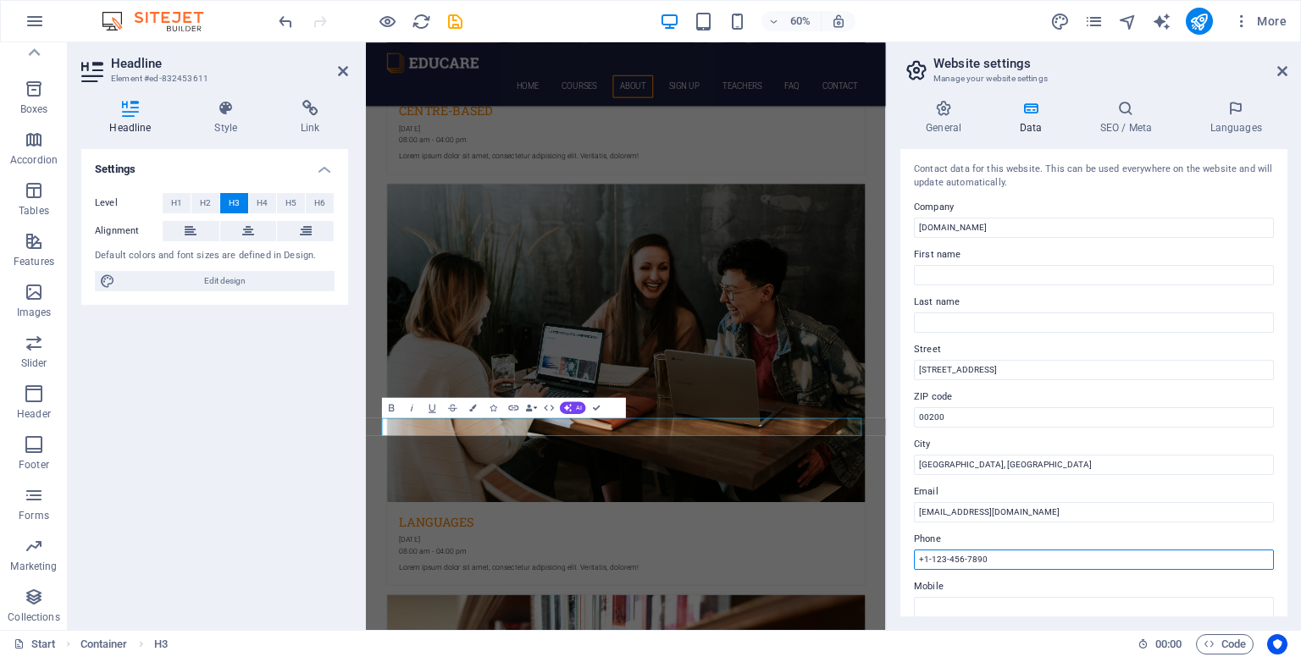
click at [695, 560] on input "+1-123-456-7890" at bounding box center [1094, 560] width 360 height 20
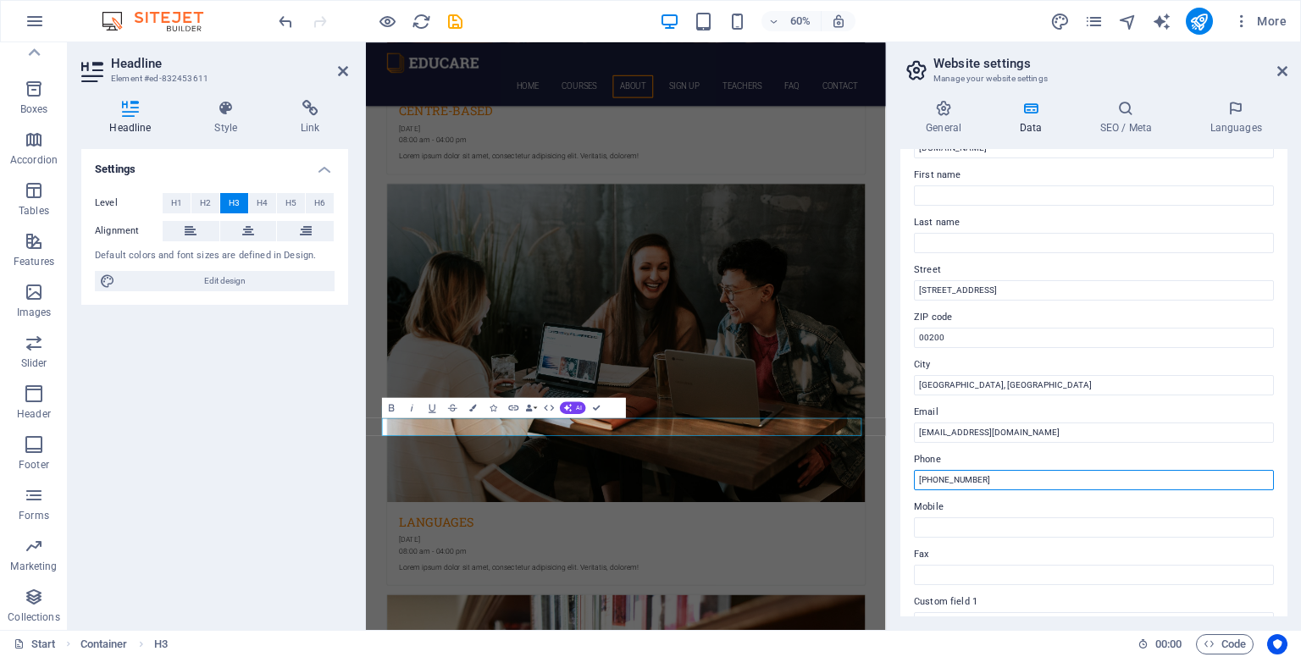
scroll to position [80, 0]
type input "[PHONE_NUMBER]"
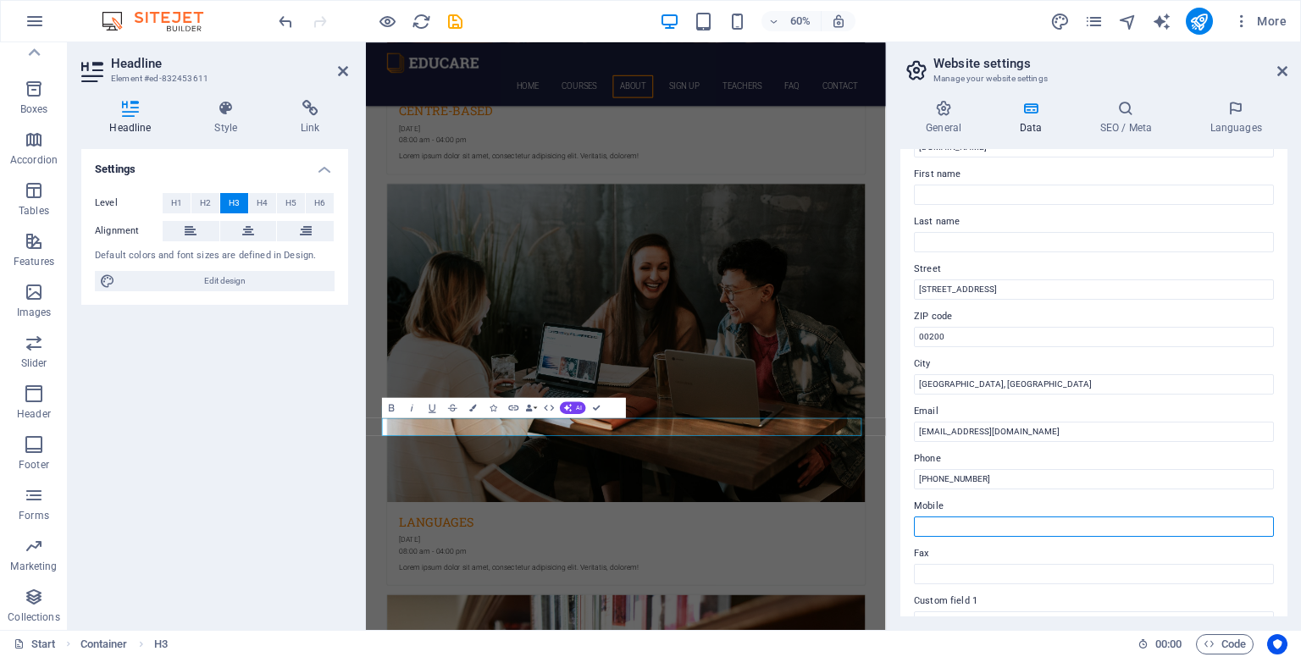
click at [695, 530] on input "Mobile" at bounding box center [1094, 527] width 360 height 20
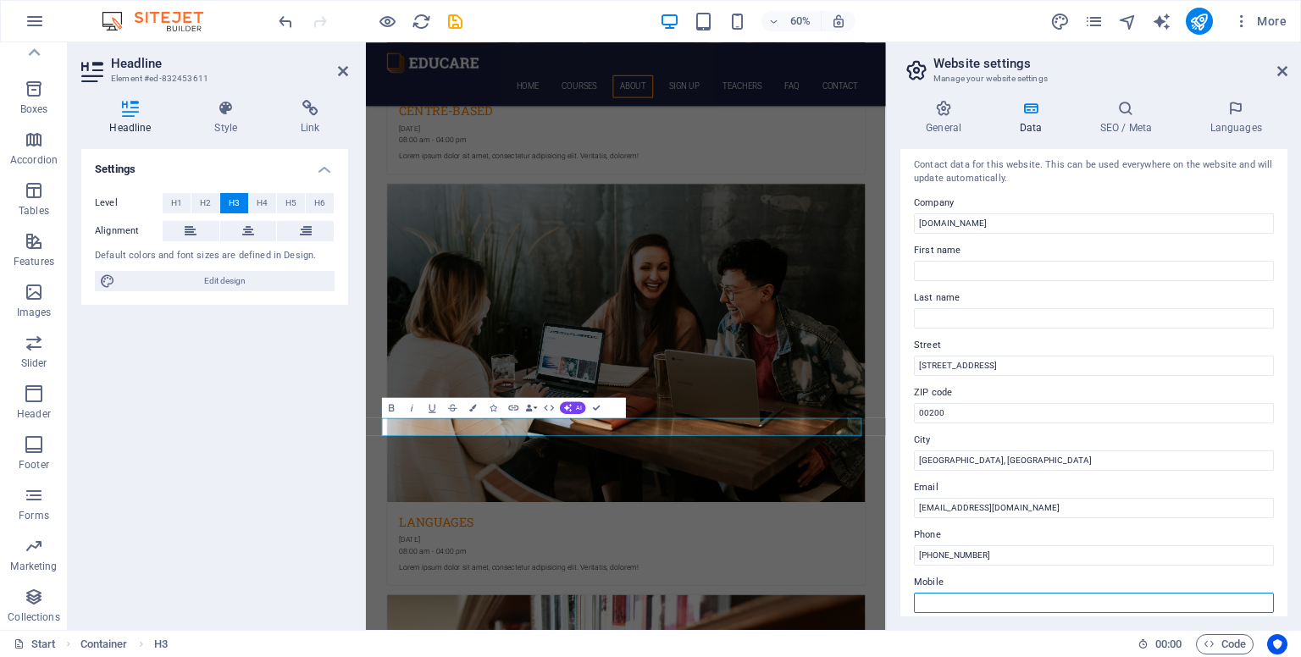
scroll to position [0, 0]
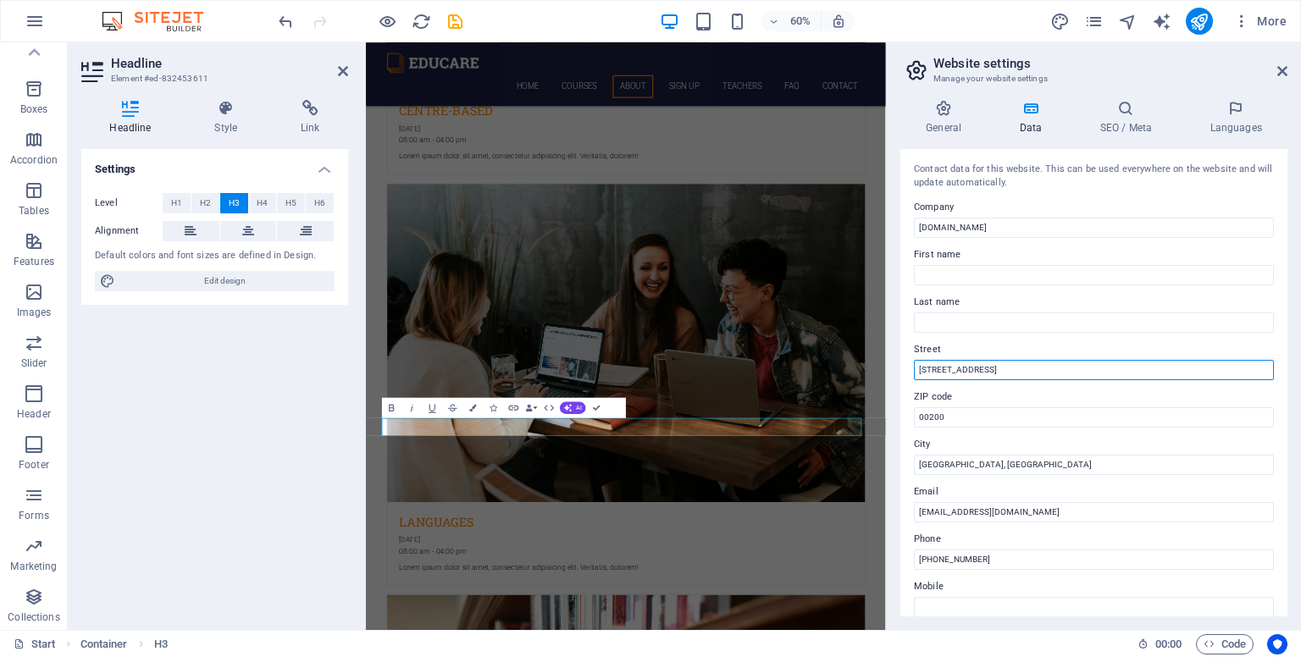
click at [695, 370] on input "[STREET_ADDRESS]" at bounding box center [1094, 370] width 360 height 20
type input "3"
type input "[PERSON_NAME]"
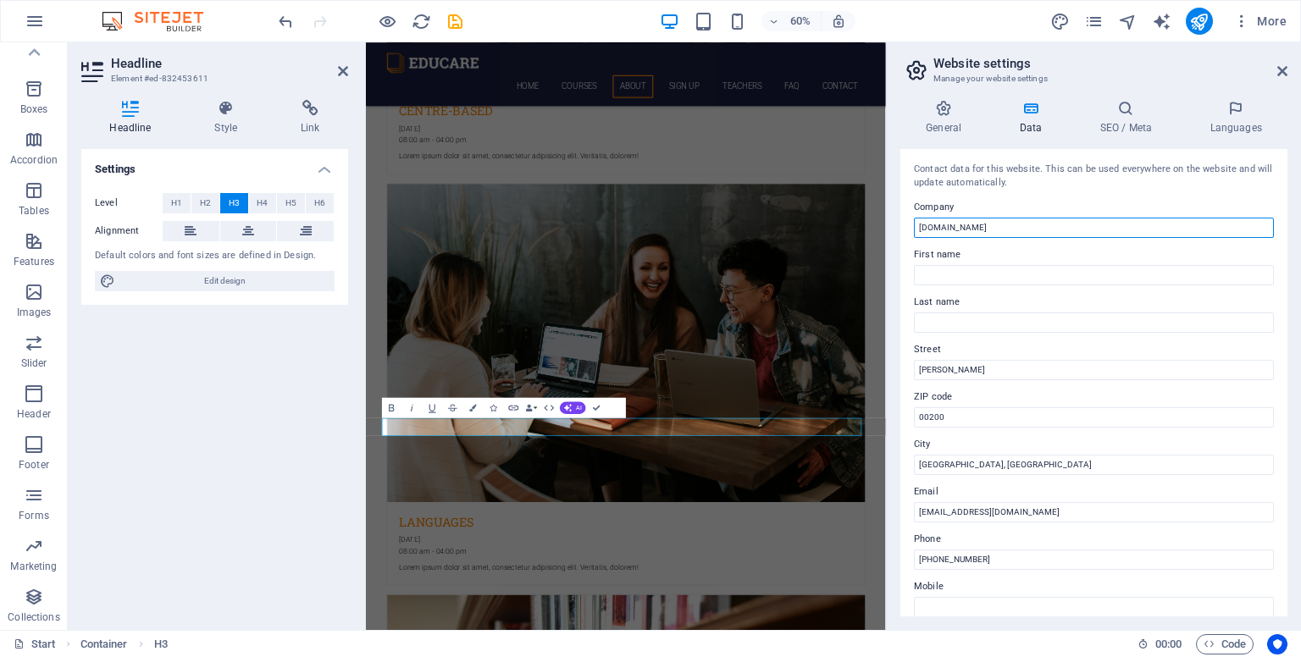
click at [695, 229] on input "[DOMAIN_NAME]" at bounding box center [1094, 228] width 360 height 20
click at [695, 227] on input "haventuitioncentre" at bounding box center [1094, 228] width 360 height 20
type input "haven tuition centre"
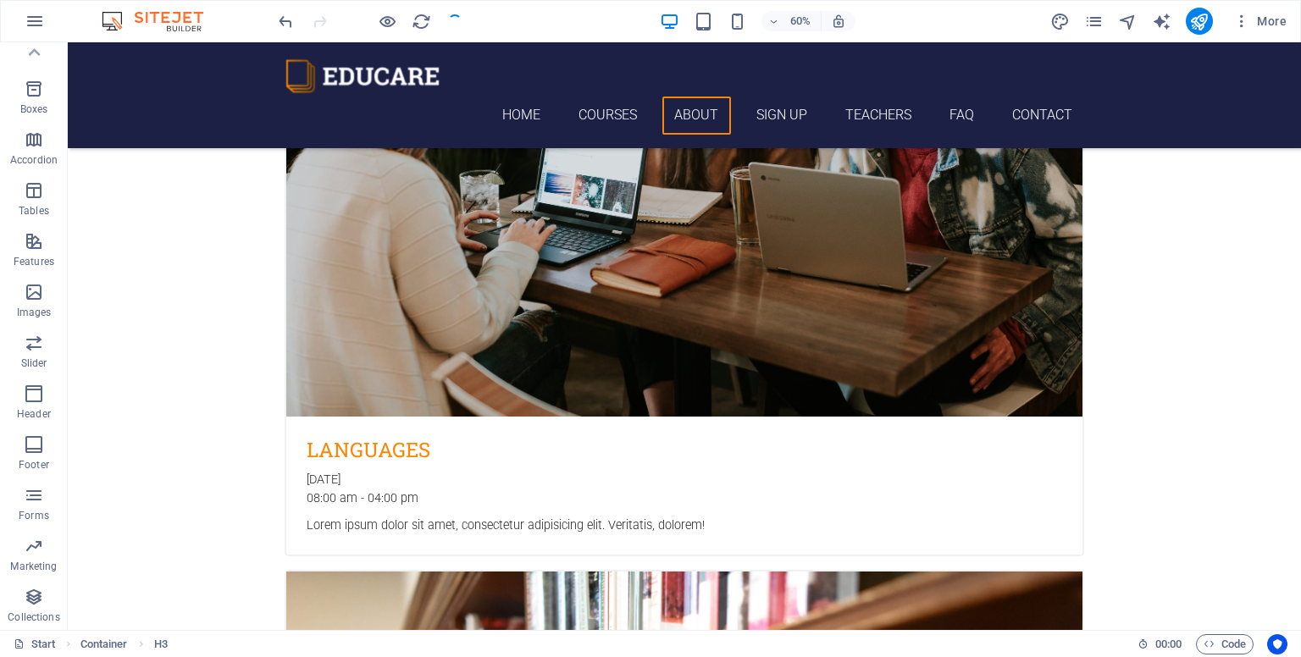
checkbox input "false"
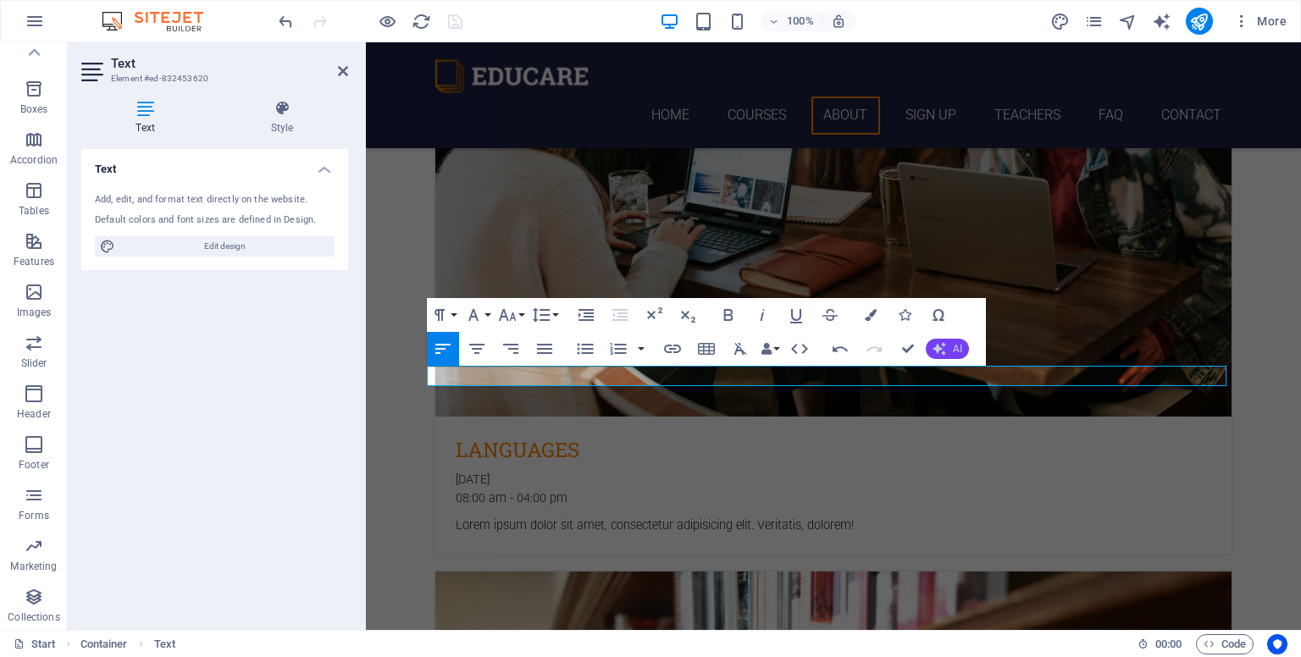
click at [695, 342] on button "AI" at bounding box center [947, 349] width 43 height 20
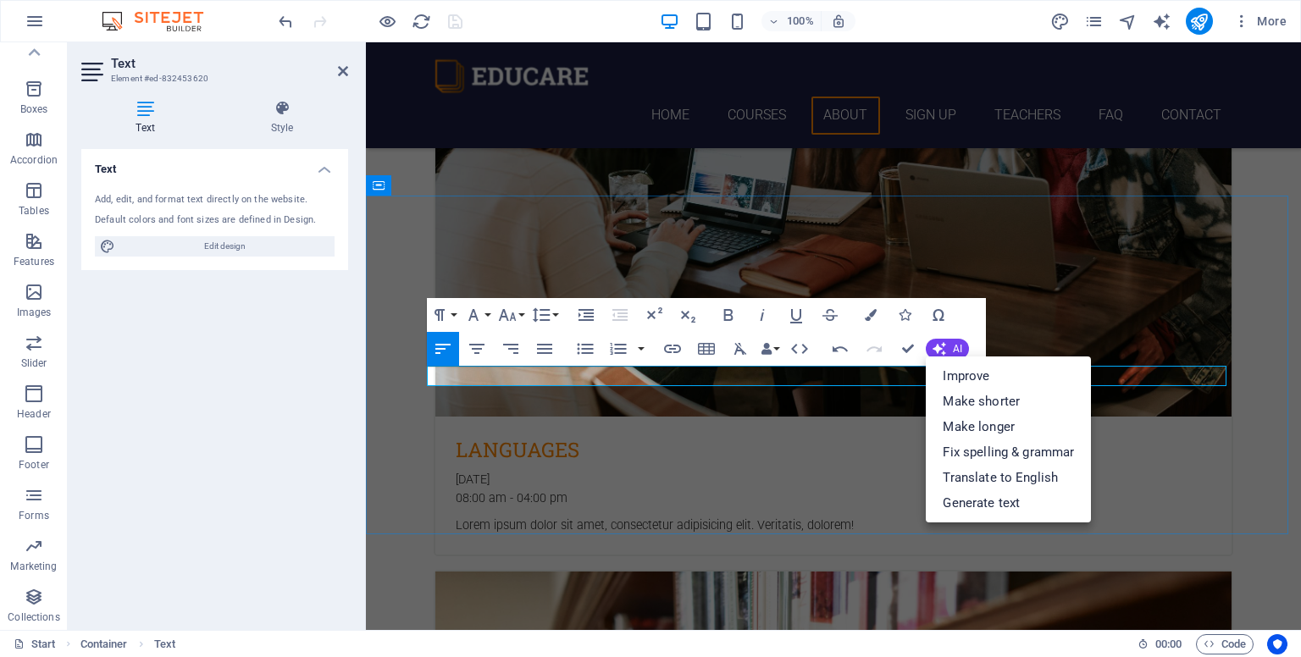
click at [695, 346] on icon "button" at bounding box center [840, 349] width 20 height 20
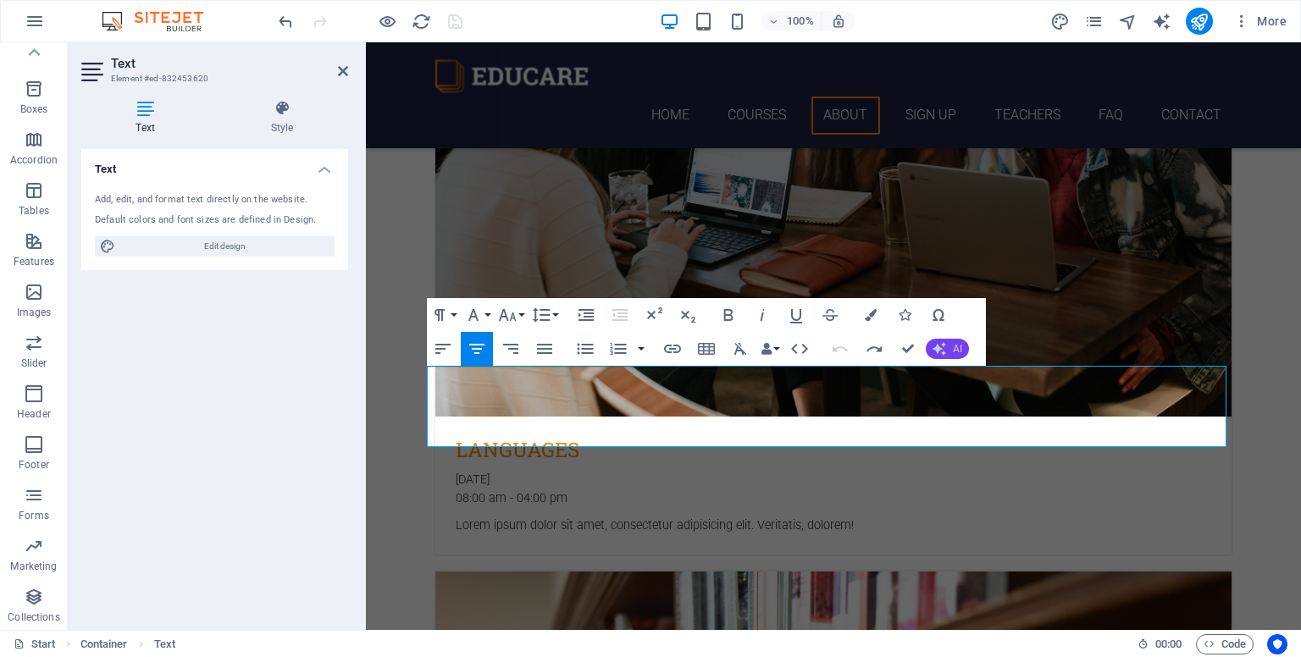
click at [695, 342] on icon "button" at bounding box center [939, 349] width 14 height 14
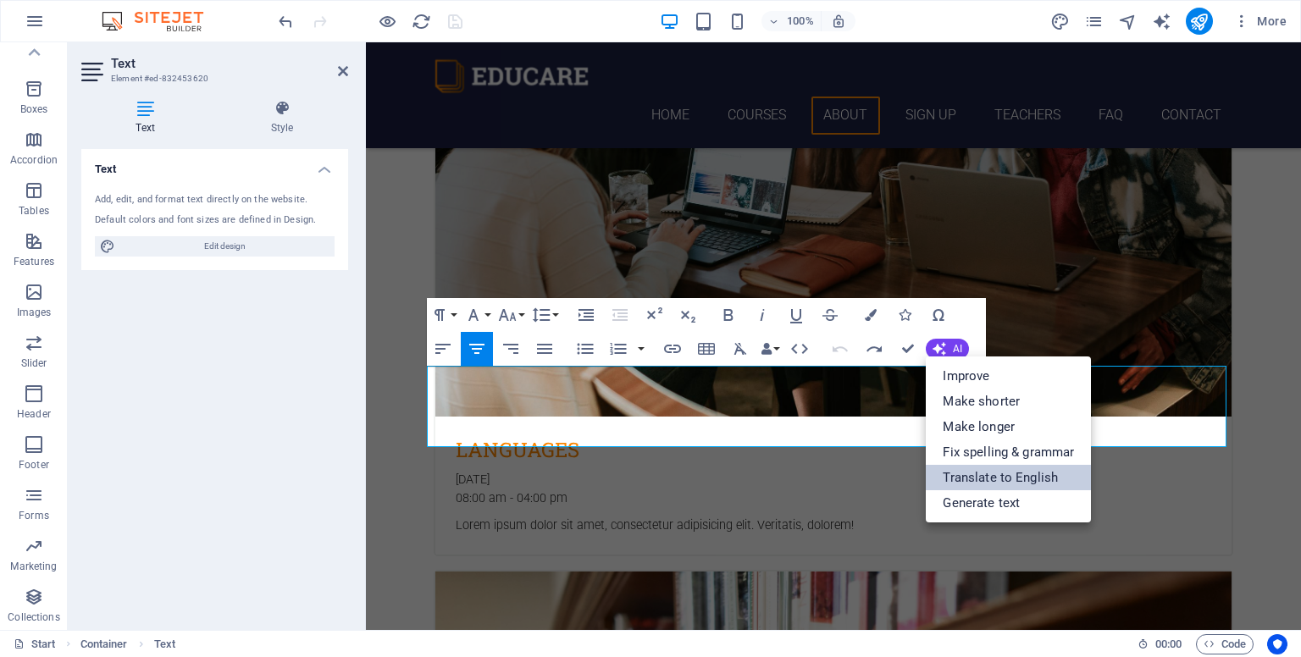
click at [695, 475] on link "Translate to English" at bounding box center [1008, 477] width 165 height 25
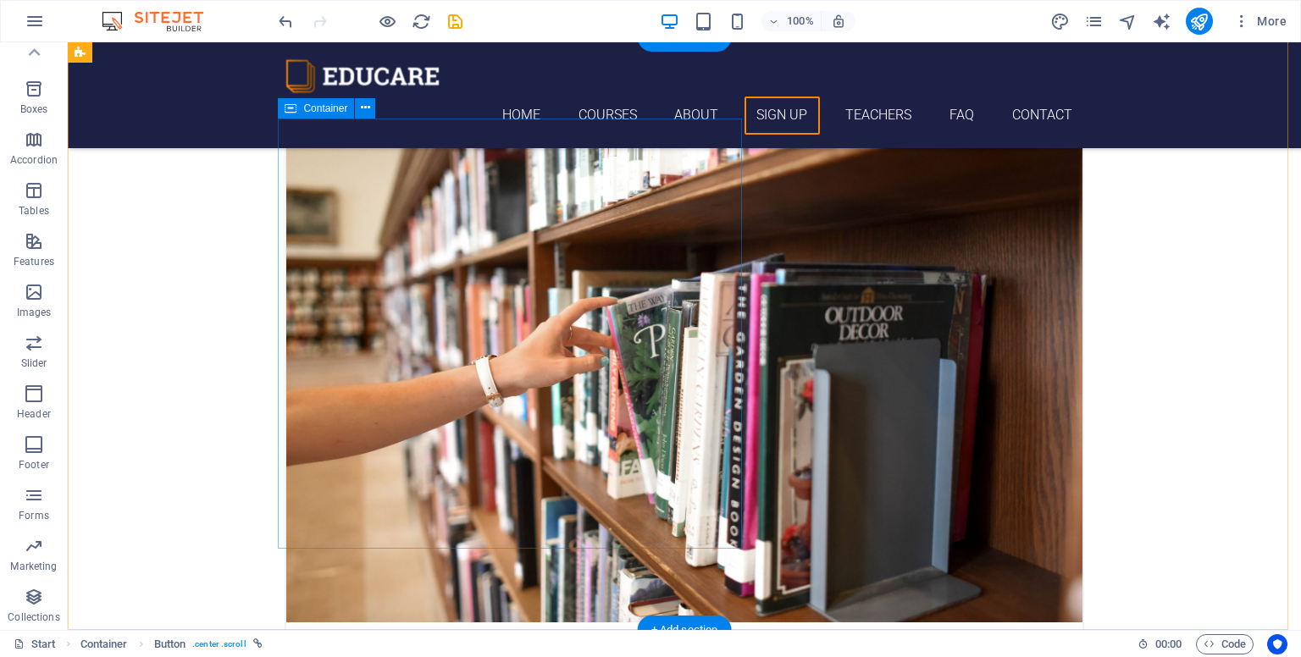
scroll to position [3535, 0]
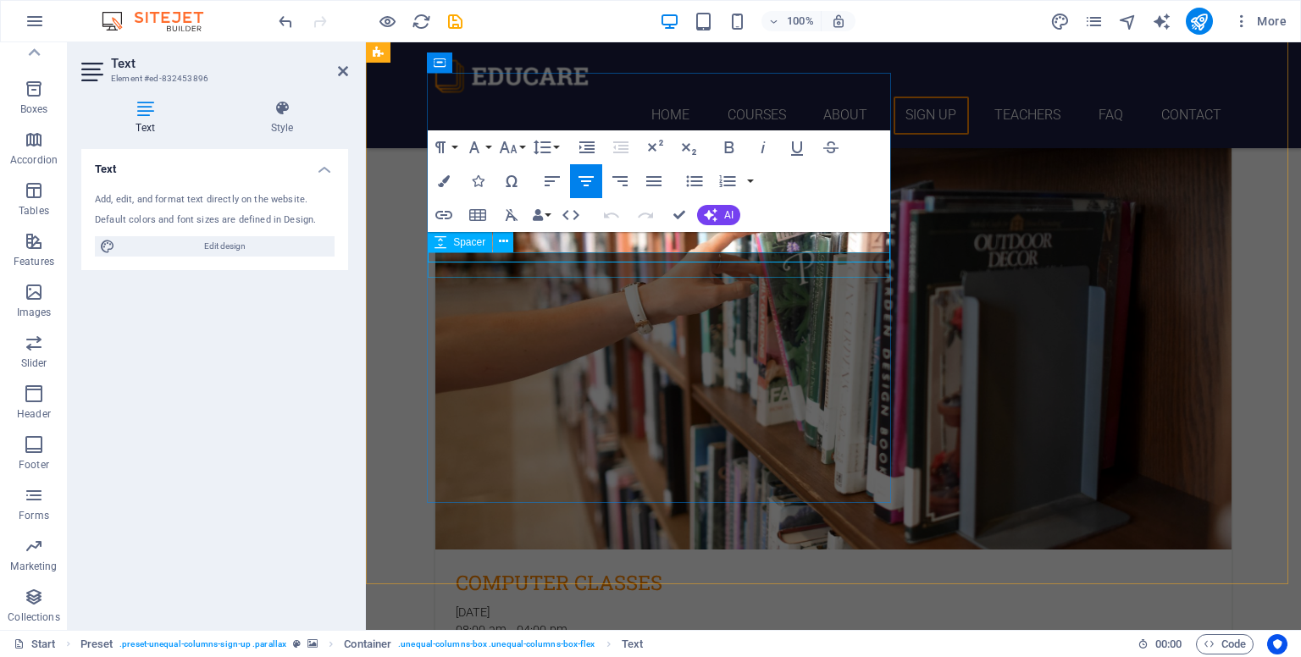
scroll to position [3545, 0]
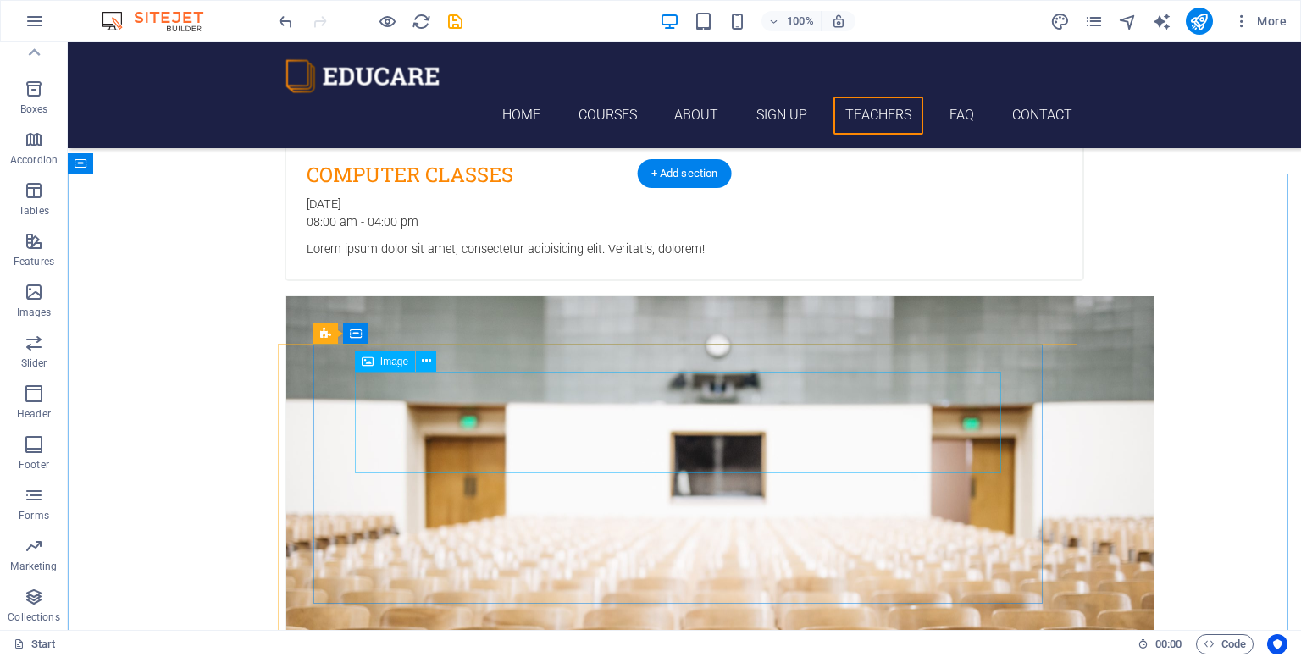
scroll to position [3936, 0]
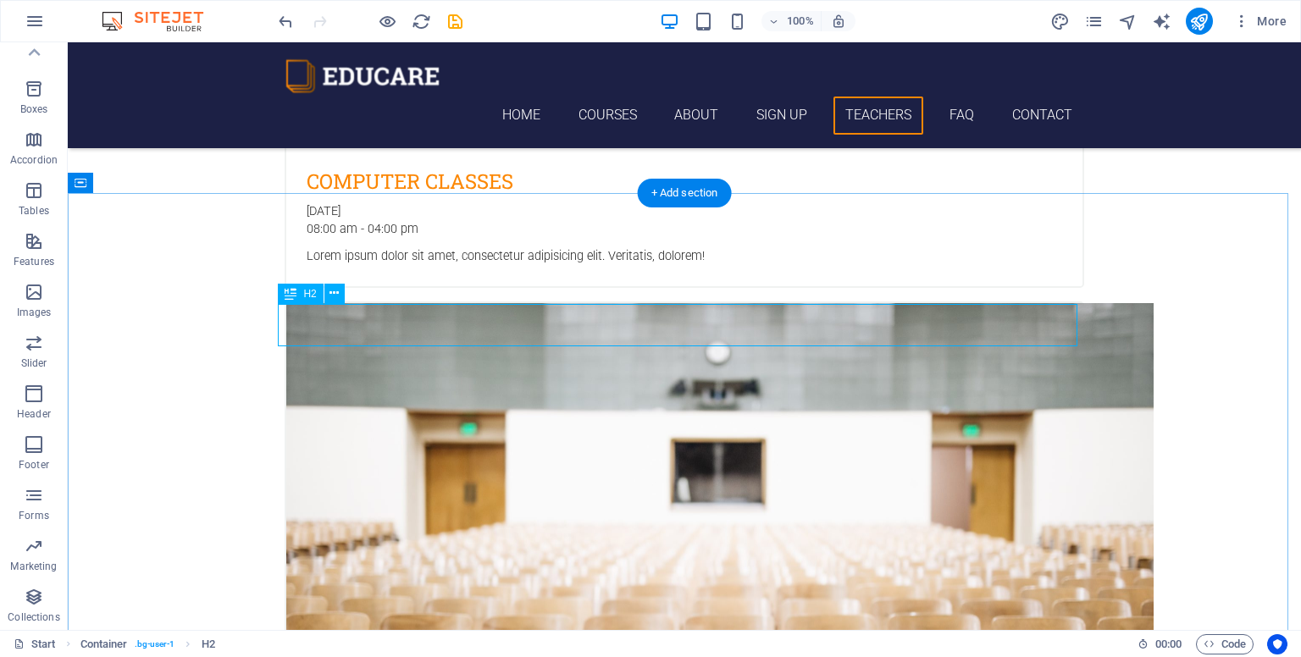
drag, startPoint x: 756, startPoint y: 329, endPoint x: 458, endPoint y: 329, distance: 298.1
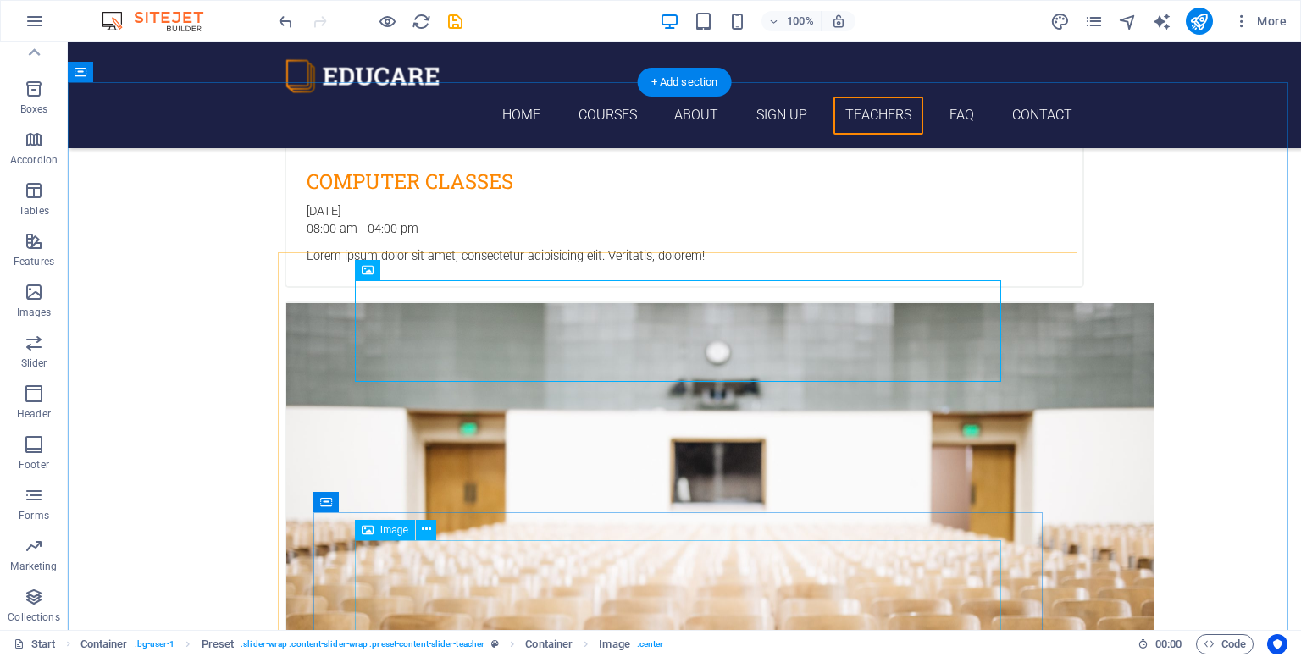
scroll to position [4075, 0]
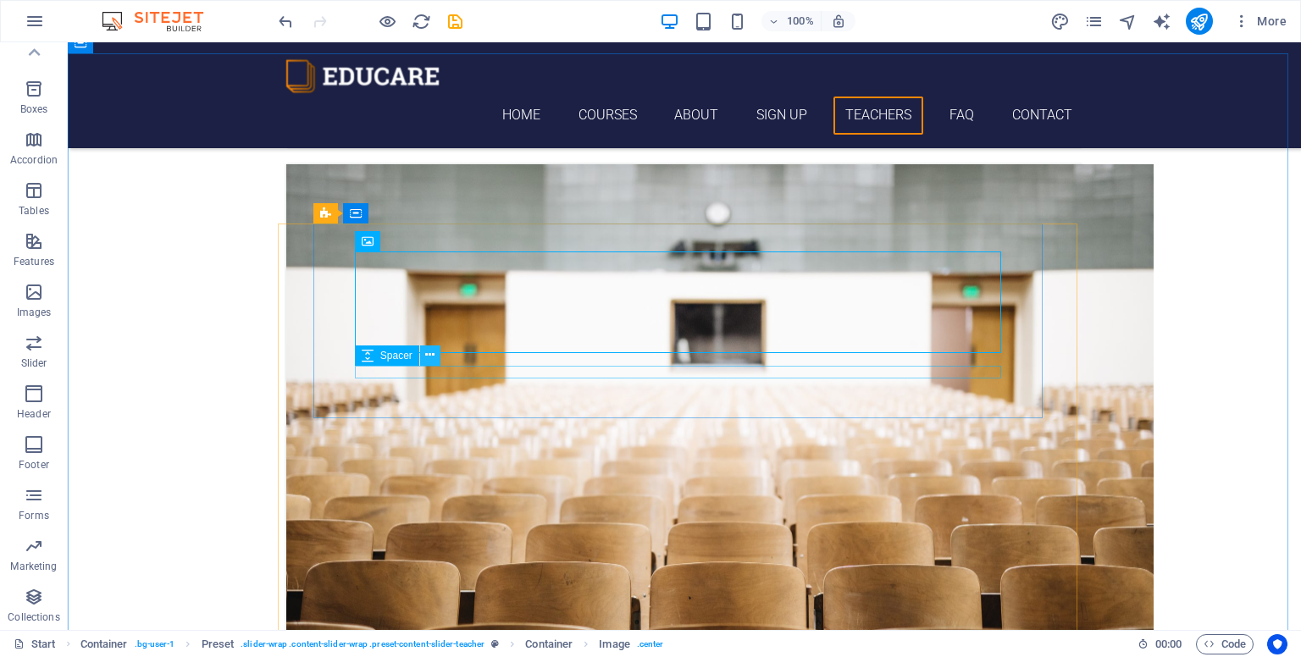
click at [429, 353] on icon at bounding box center [429, 355] width 9 height 18
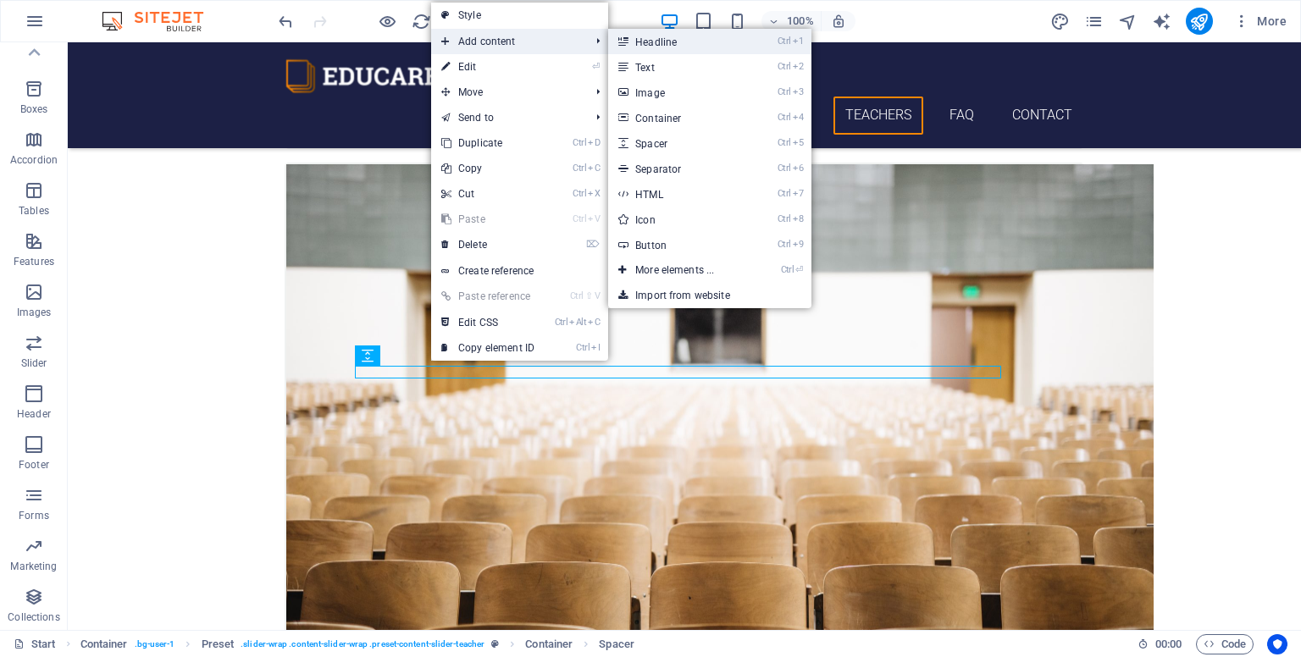
click at [654, 45] on link "Ctrl 1 Headline" at bounding box center [678, 41] width 140 height 25
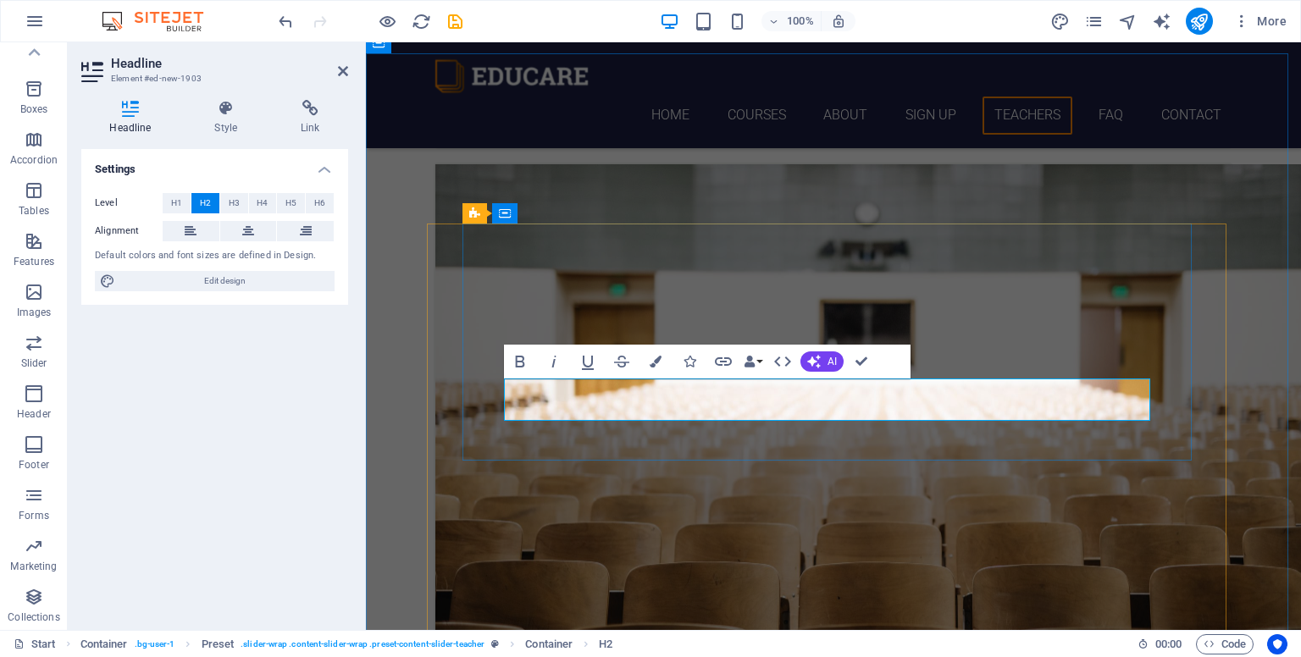
click at [695, 361] on button "Data Bindings" at bounding box center [753, 362] width 24 height 34
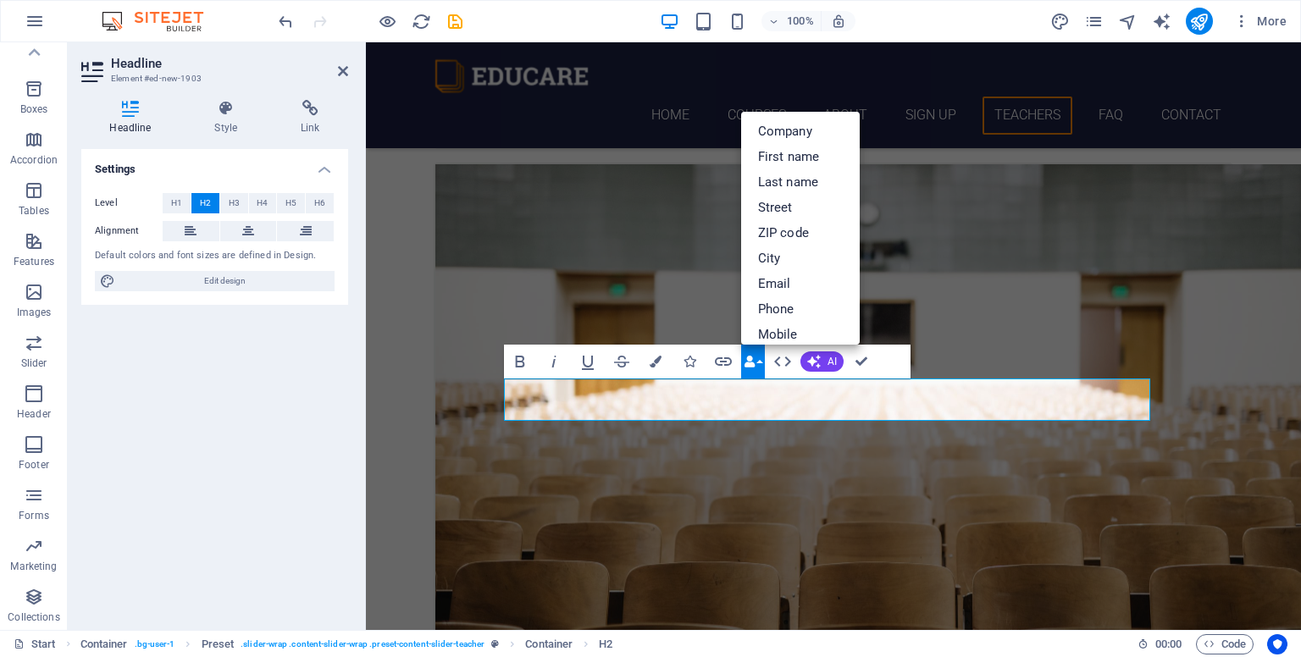
click at [695, 361] on button "Data Bindings" at bounding box center [753, 362] width 24 height 34
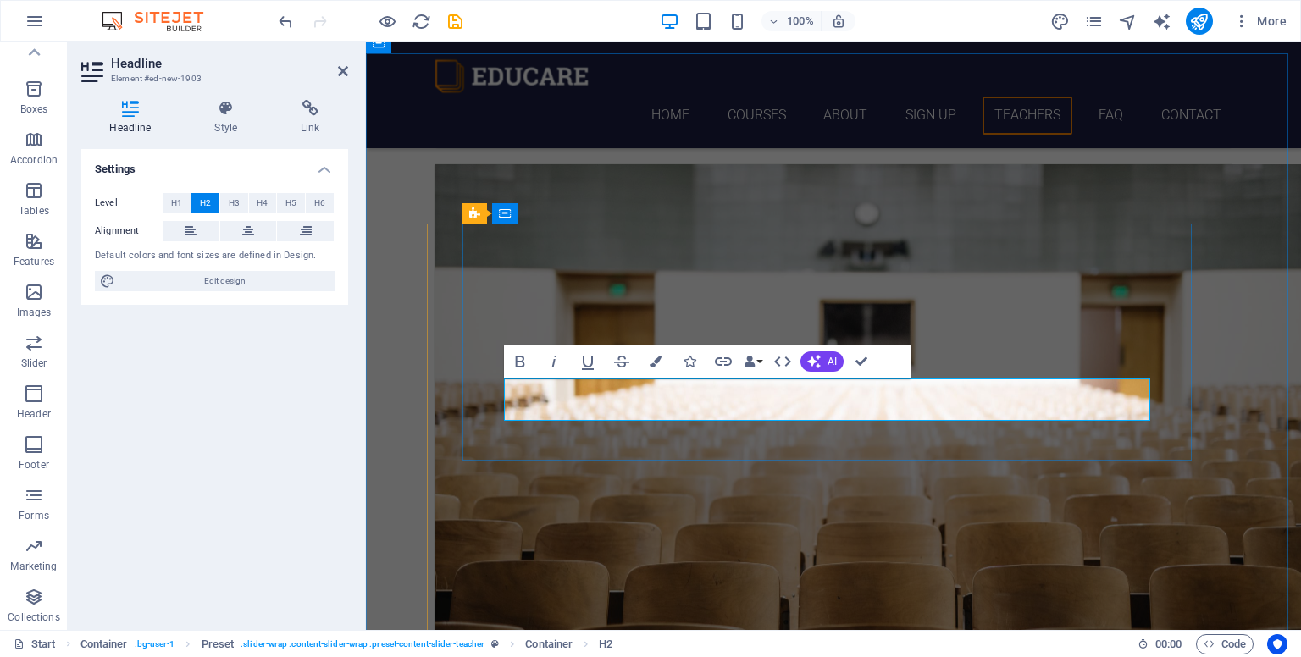
click at [248, 231] on icon at bounding box center [248, 231] width 12 height 20
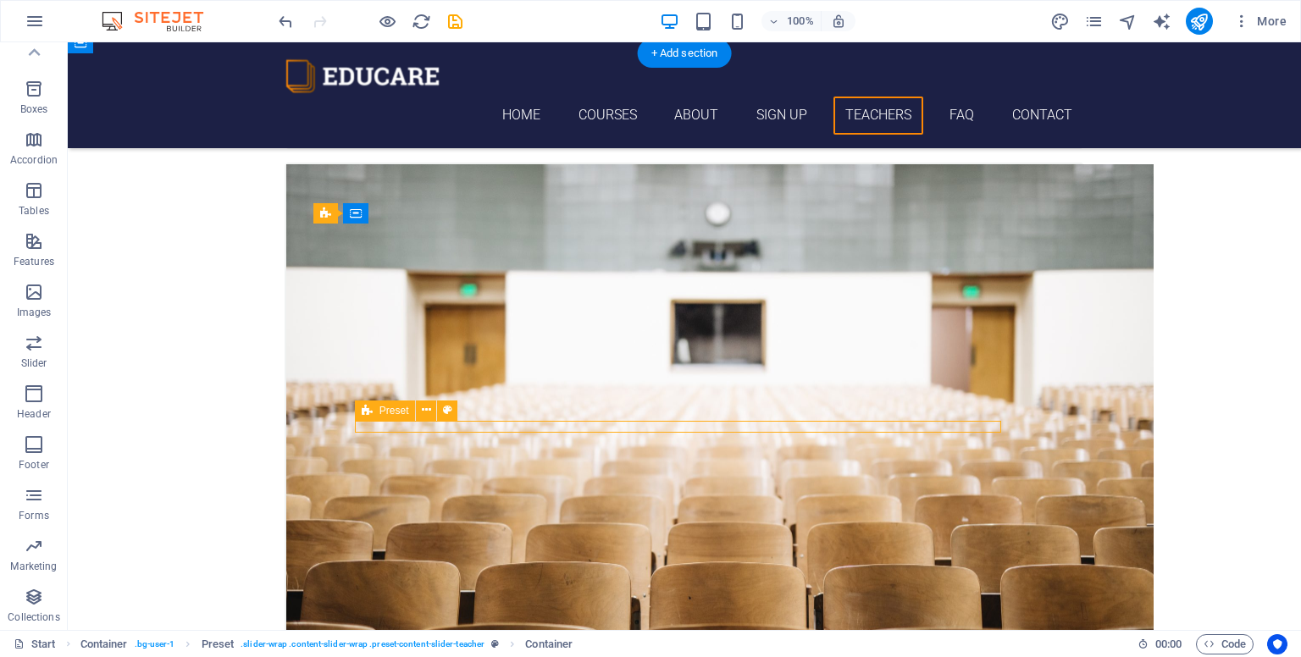
drag, startPoint x: 718, startPoint y: 429, endPoint x: 420, endPoint y: 429, distance: 298.1
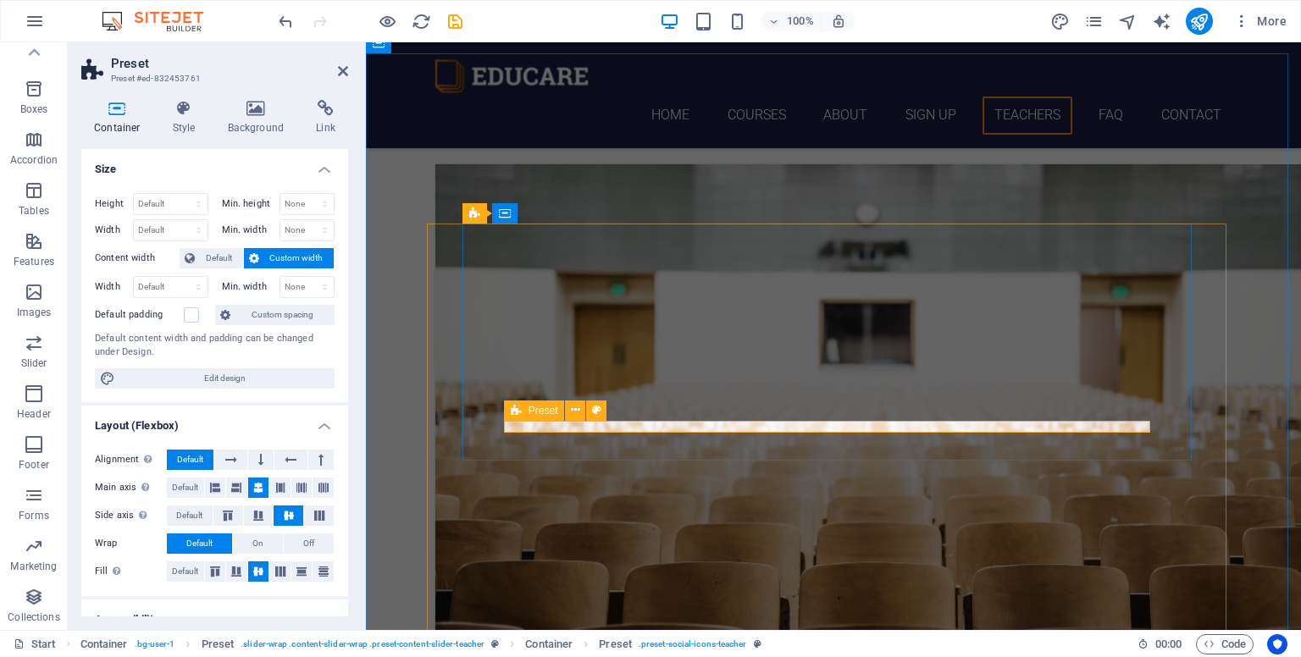
click at [579, 408] on icon at bounding box center [575, 410] width 9 height 18
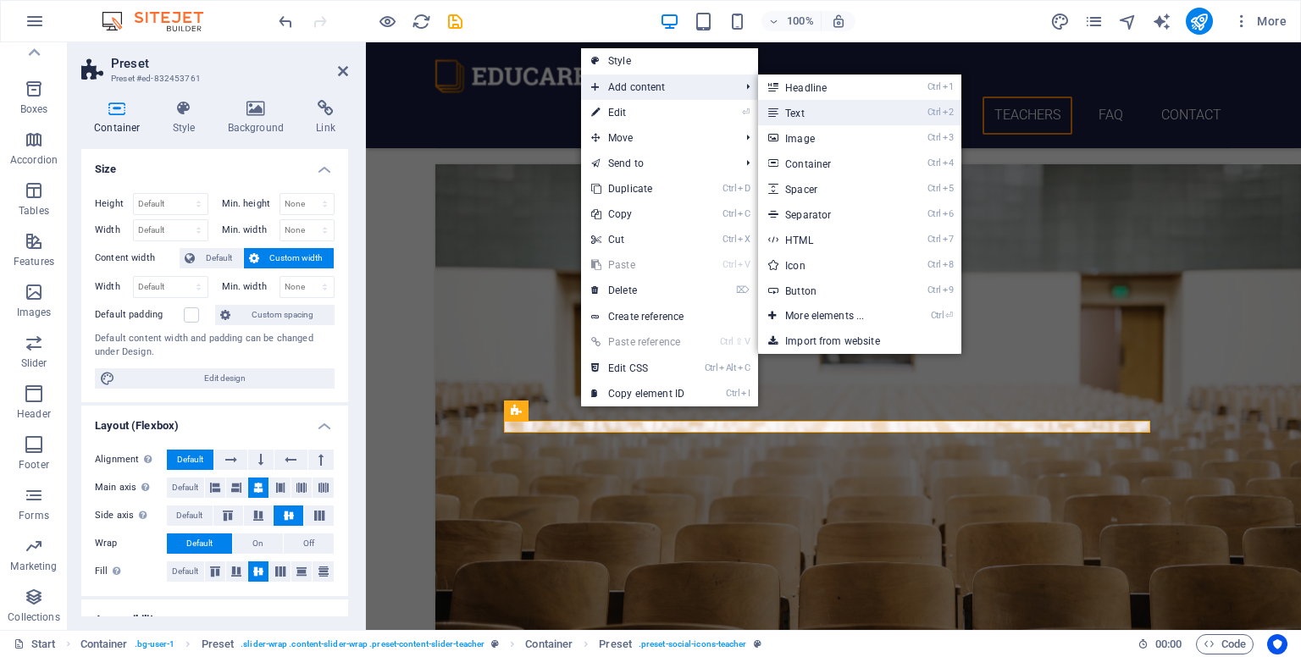
click at [695, 115] on link "Ctrl 2 Text" at bounding box center [828, 112] width 140 height 25
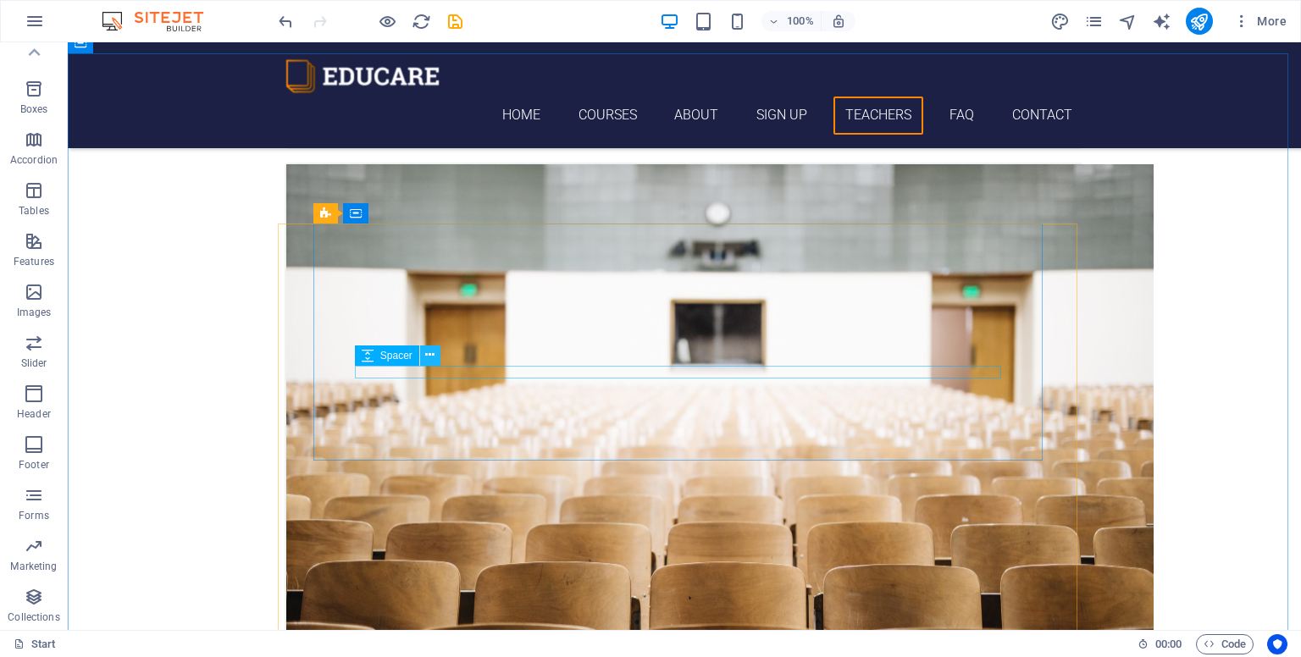
click at [428, 352] on icon at bounding box center [429, 355] width 9 height 18
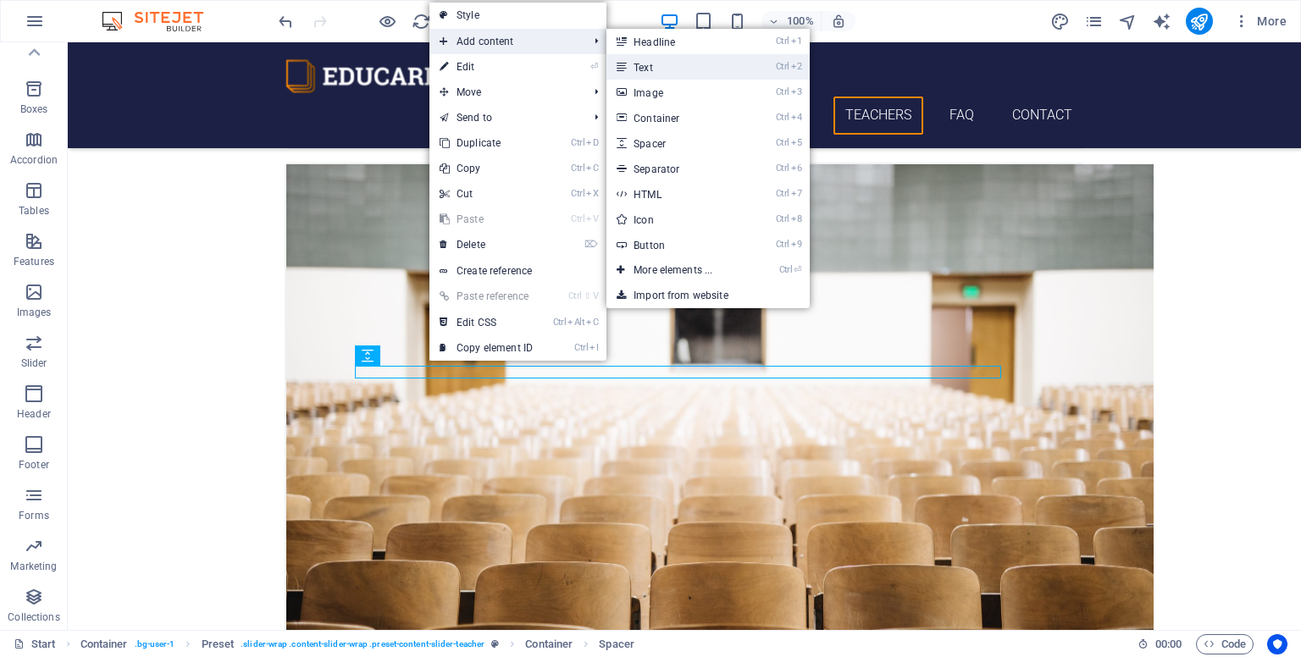
click at [670, 69] on link "Ctrl 2 Text" at bounding box center [676, 66] width 140 height 25
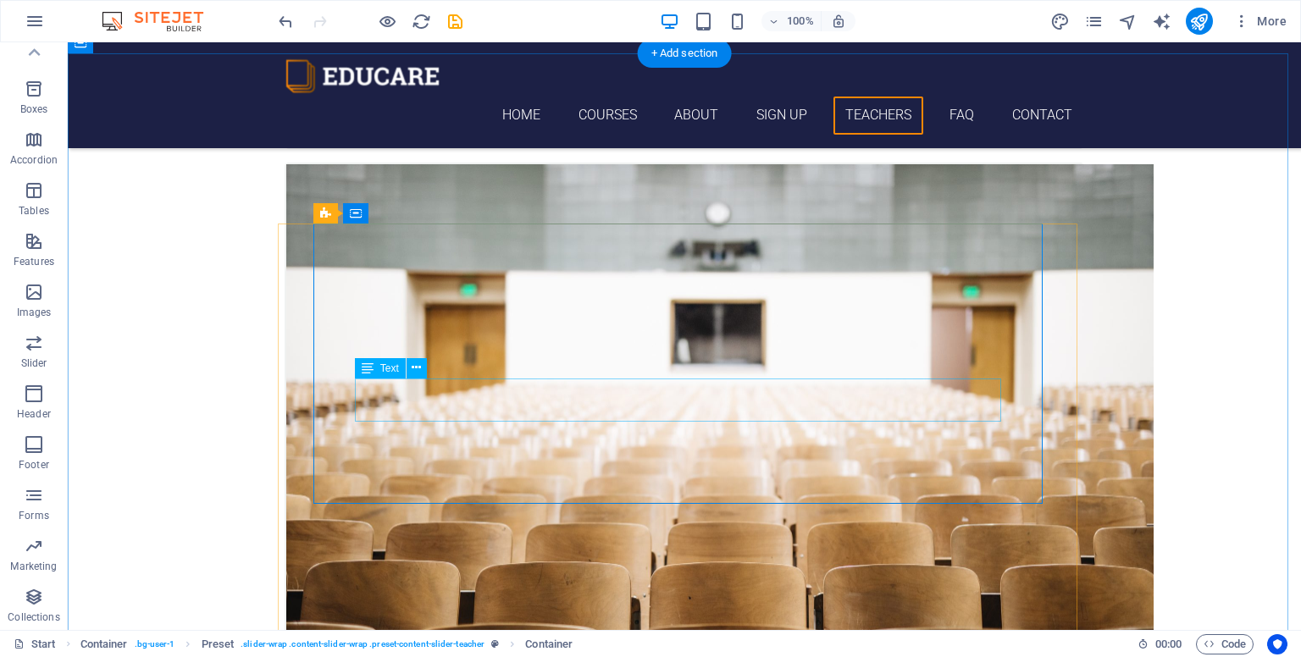
click at [414, 370] on icon at bounding box center [416, 368] width 9 height 18
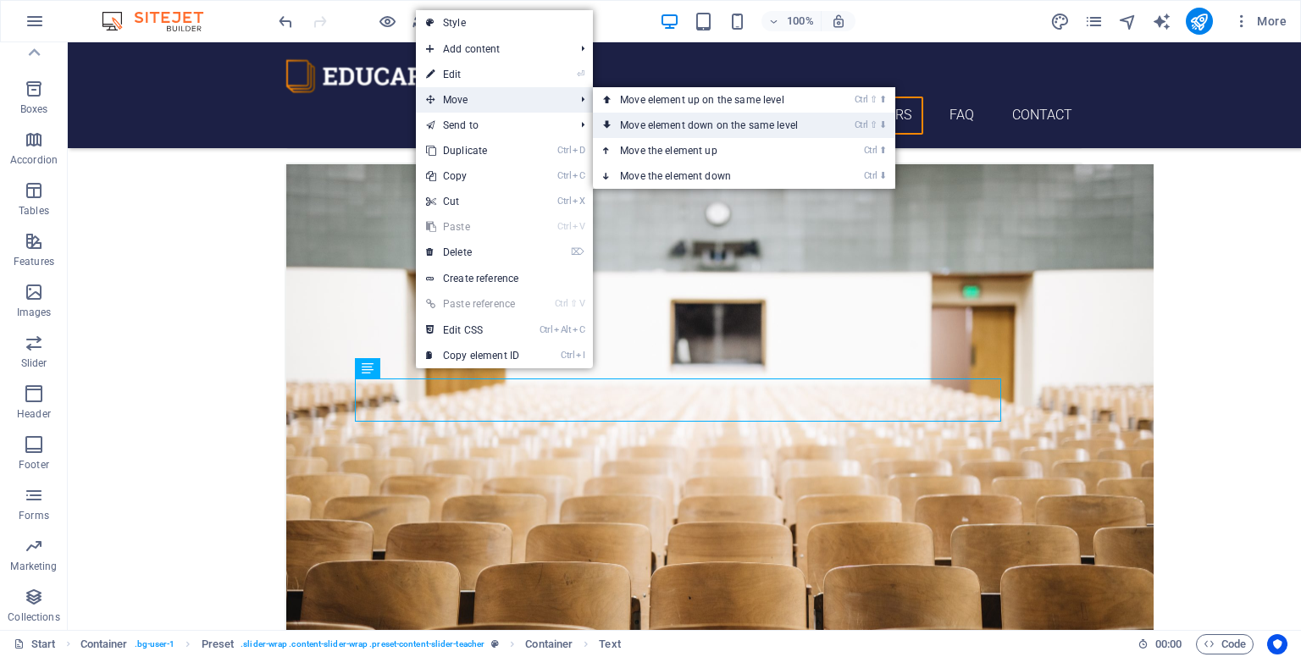
click at [694, 116] on link "Ctrl ⇧ ⬇ Move element down on the same level" at bounding box center [712, 125] width 239 height 25
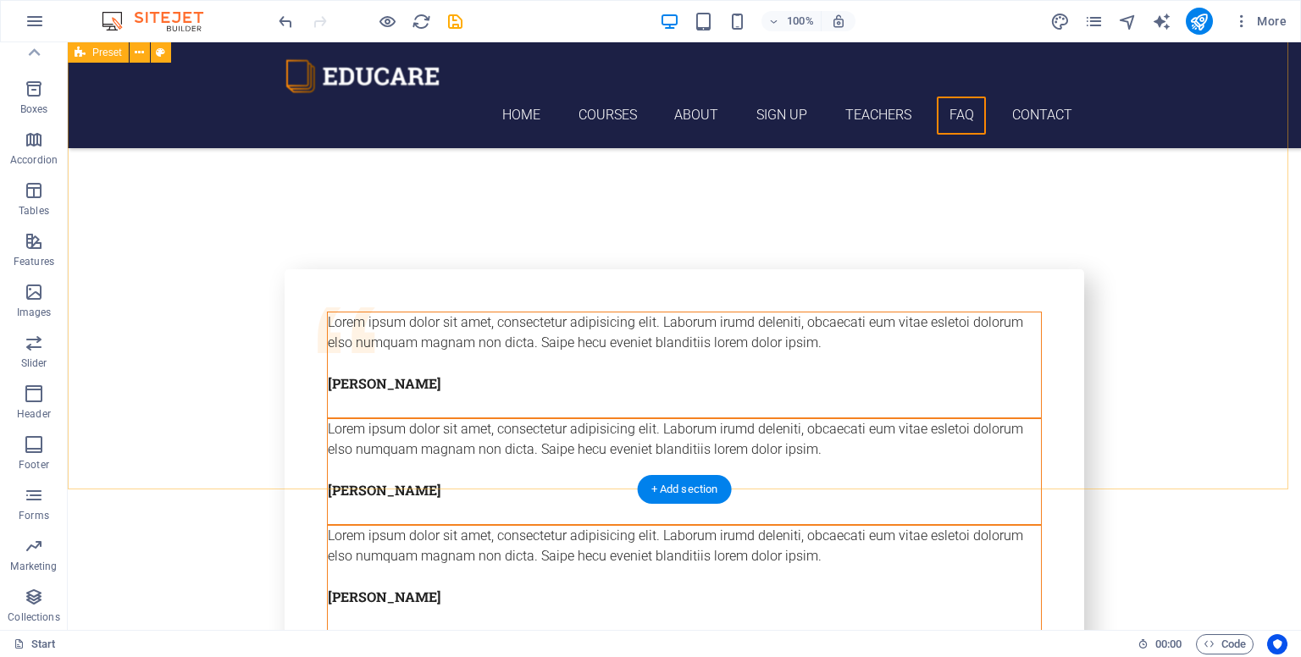
scroll to position [6378, 0]
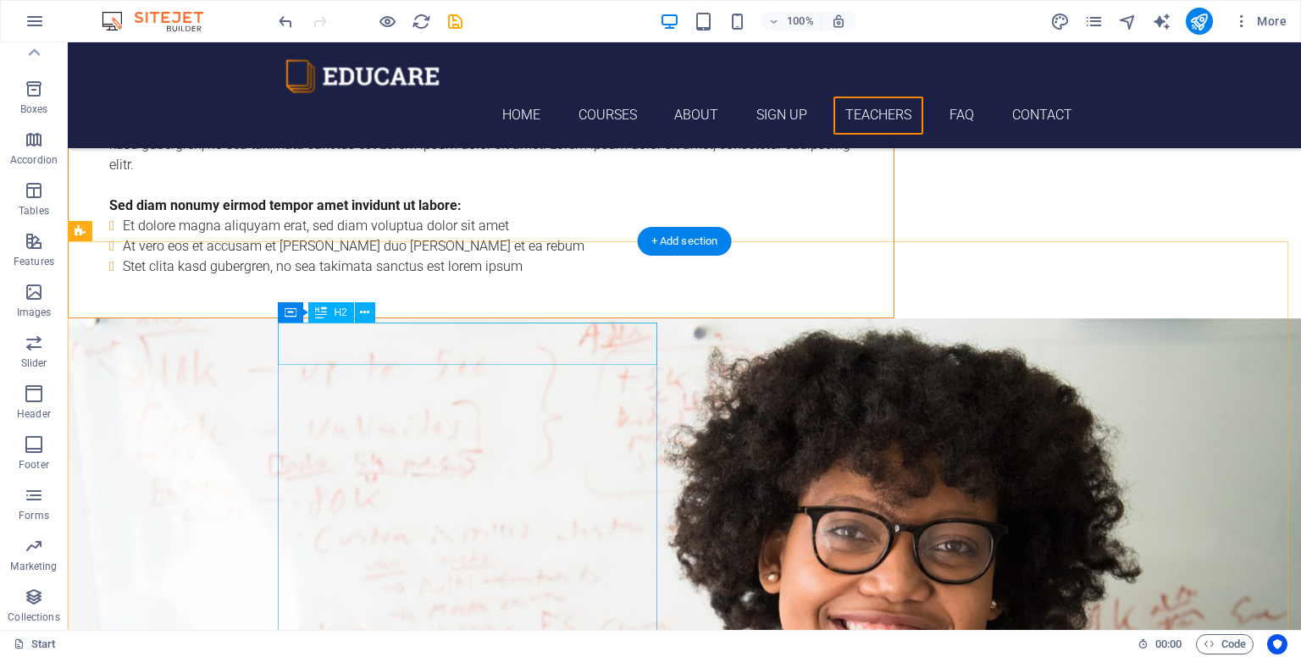
scroll to position [5460, 0]
drag, startPoint x: 498, startPoint y: 406, endPoint x: 200, endPoint y: 406, distance: 298.1
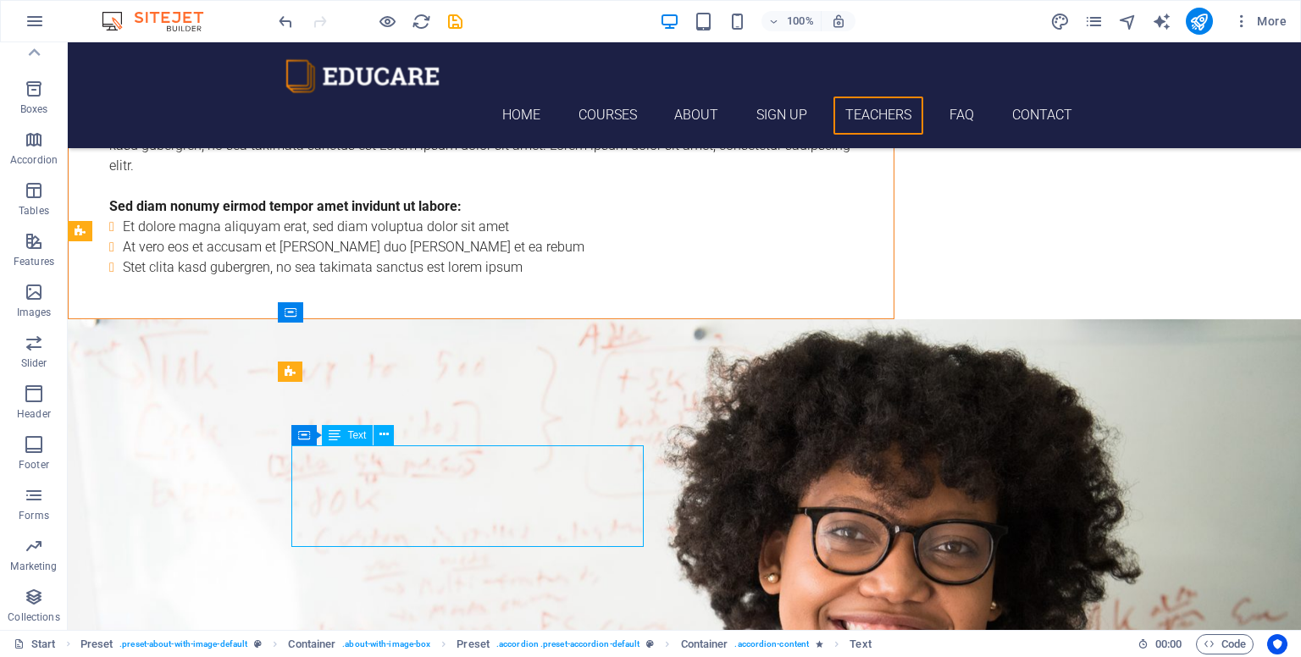
drag, startPoint x: 563, startPoint y: 490, endPoint x: 265, endPoint y: 490, distance: 298.1
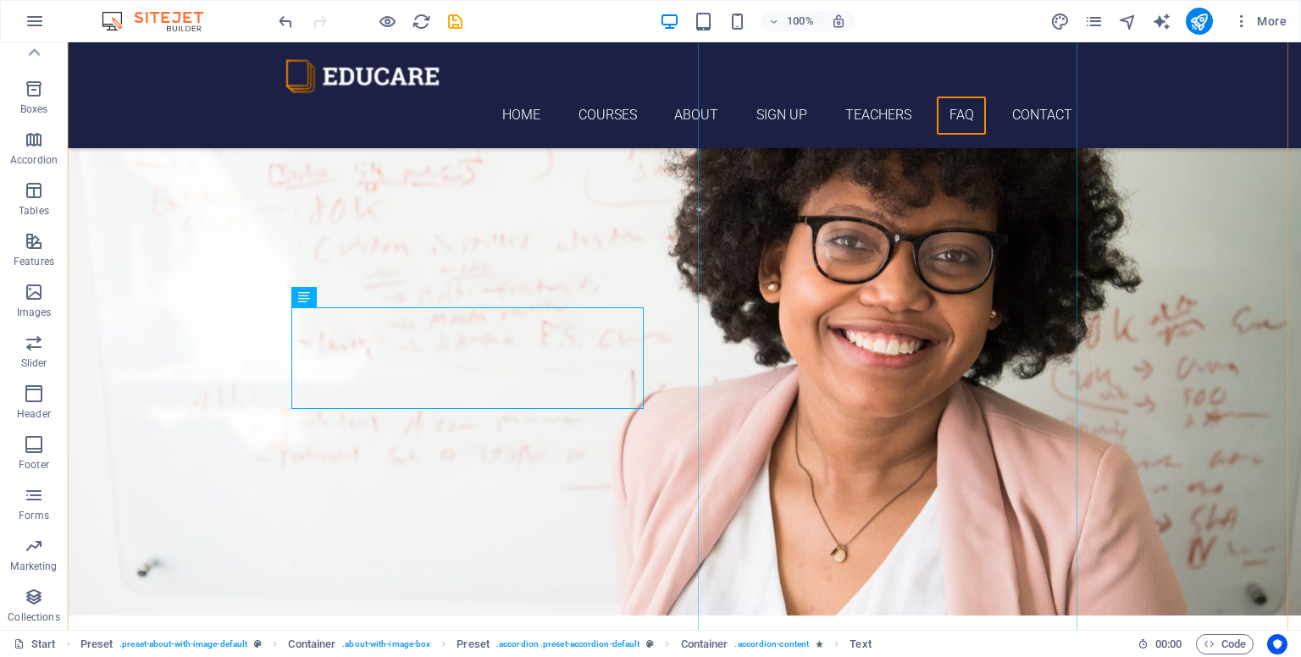
scroll to position [5757, 0]
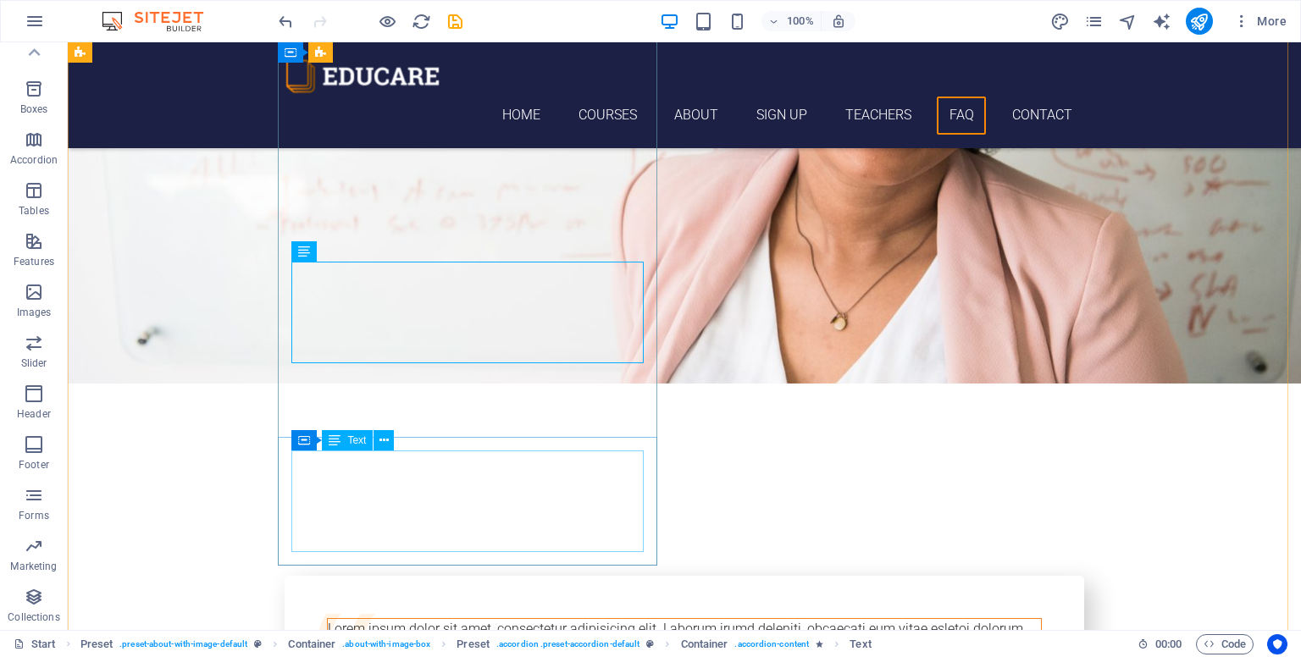
scroll to position [5984, 0]
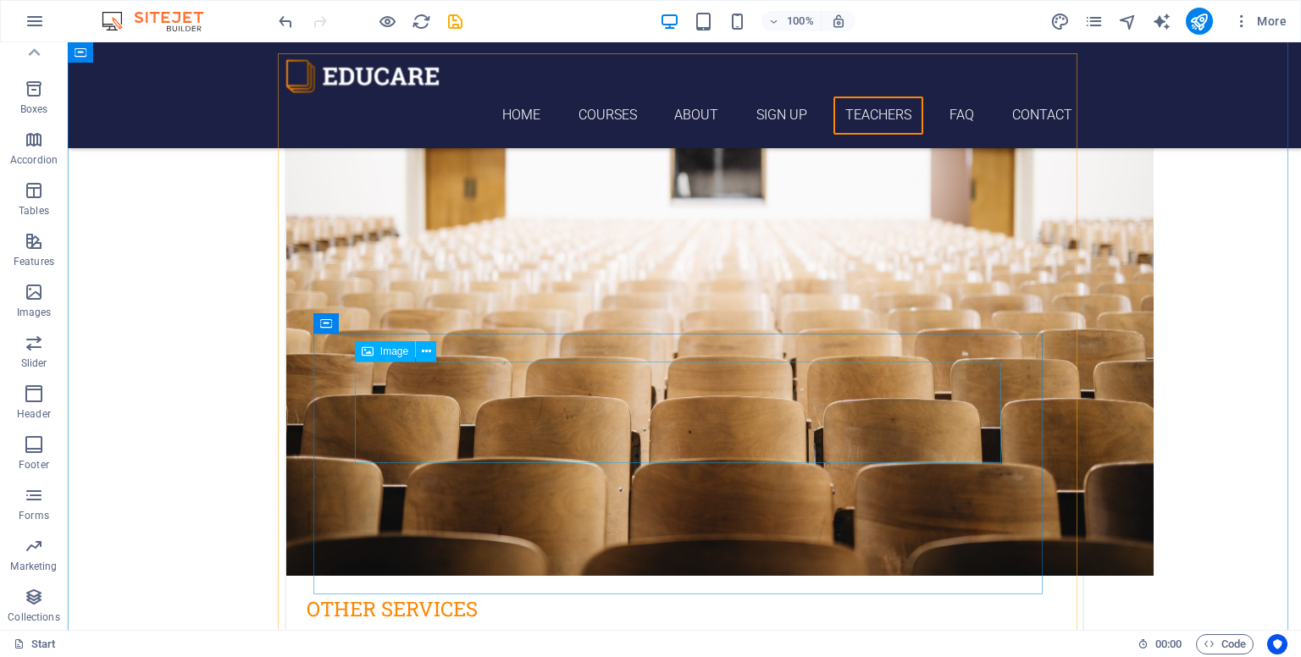
scroll to position [4246, 0]
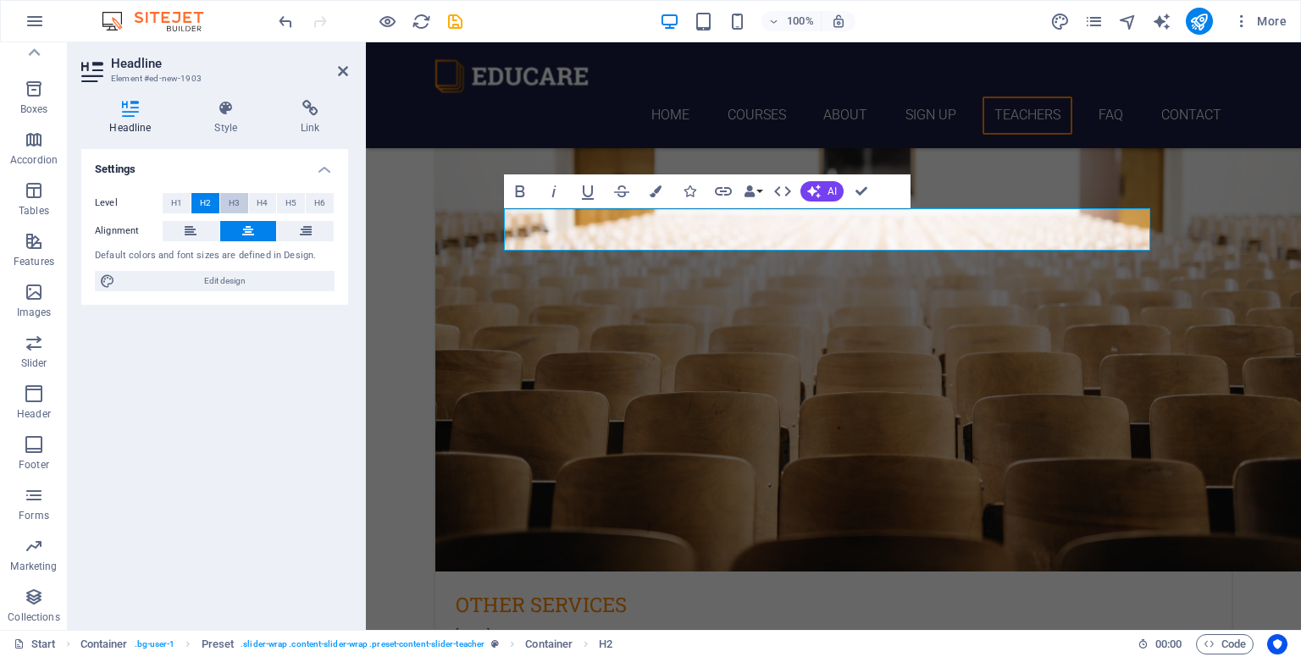
click at [236, 199] on span "H3" at bounding box center [234, 203] width 11 height 20
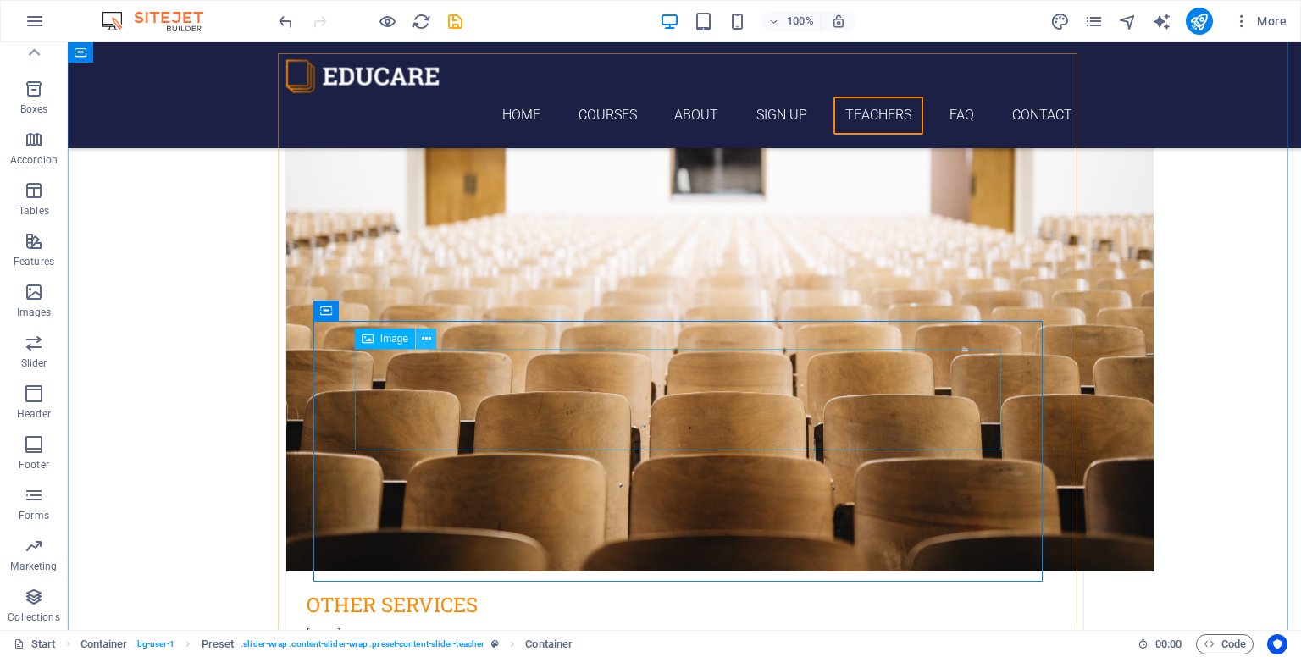
click at [429, 343] on icon at bounding box center [426, 339] width 9 height 18
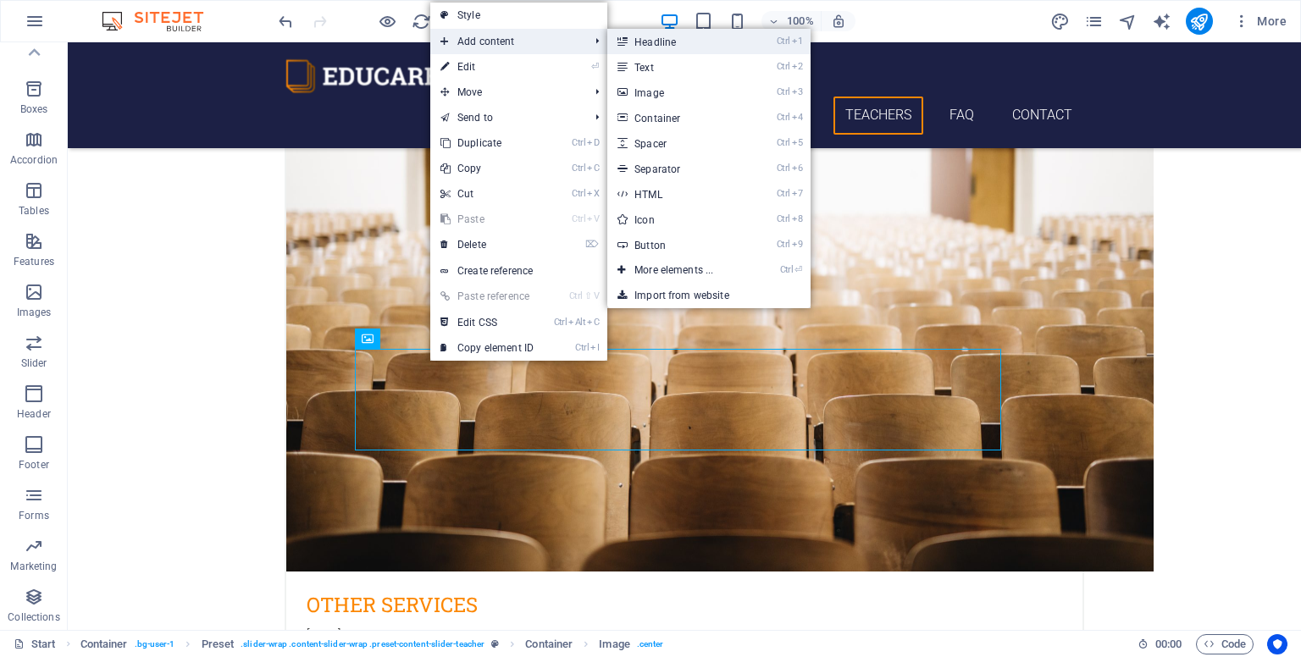
drag, startPoint x: 659, startPoint y: 41, endPoint x: 308, endPoint y: 215, distance: 391.3
click at [659, 41] on link "Ctrl 1 Headline" at bounding box center [677, 41] width 140 height 25
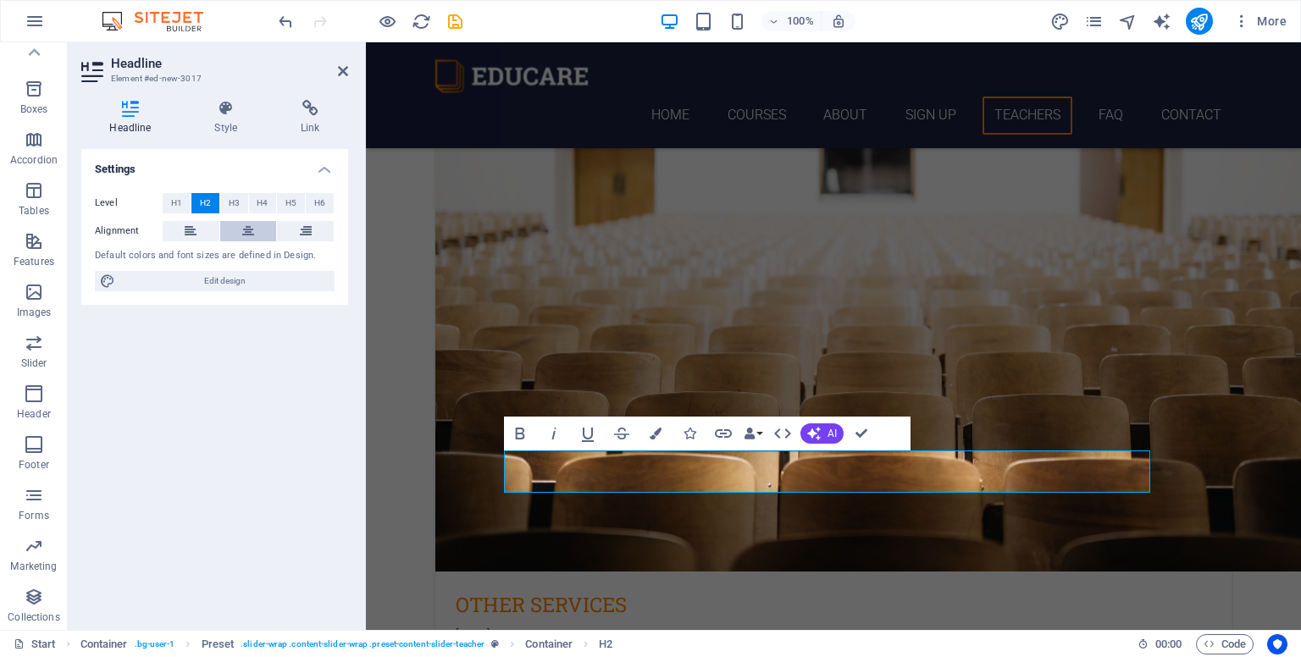
click at [244, 228] on icon at bounding box center [248, 231] width 12 height 20
click at [229, 201] on span "H3" at bounding box center [234, 203] width 11 height 20
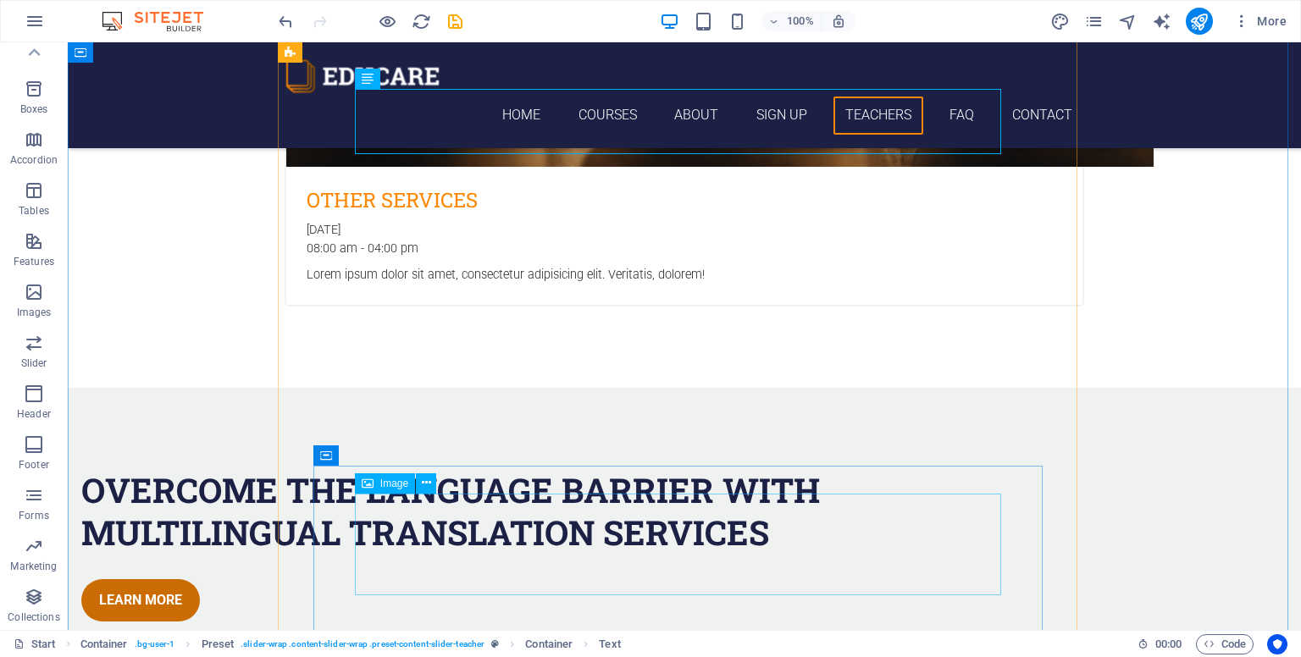
scroll to position [4655, 0]
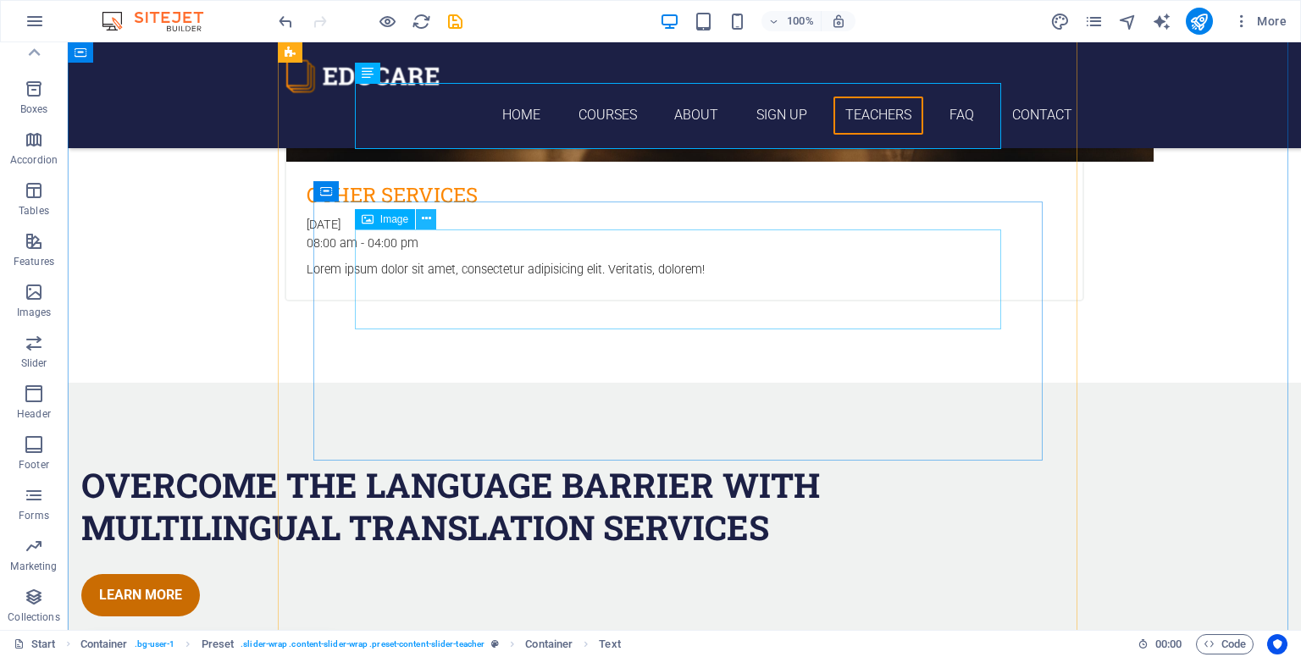
click at [427, 219] on icon at bounding box center [426, 219] width 9 height 18
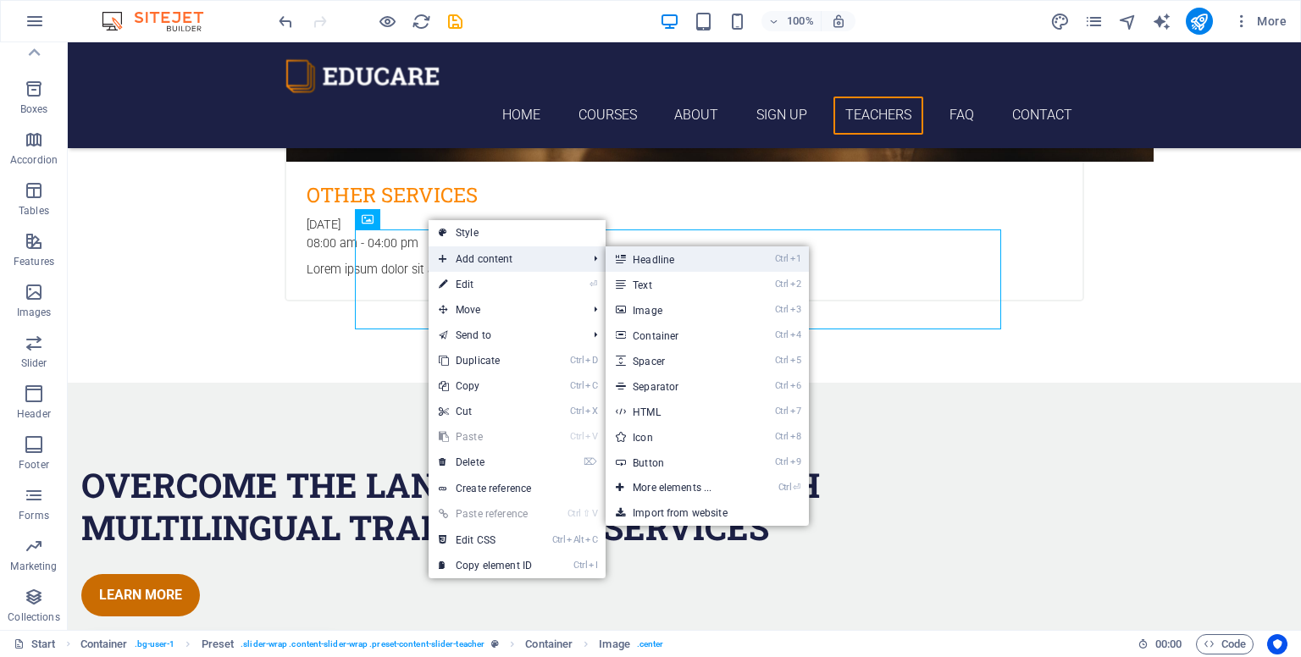
click at [688, 260] on link "Ctrl 1 Headline" at bounding box center [676, 258] width 140 height 25
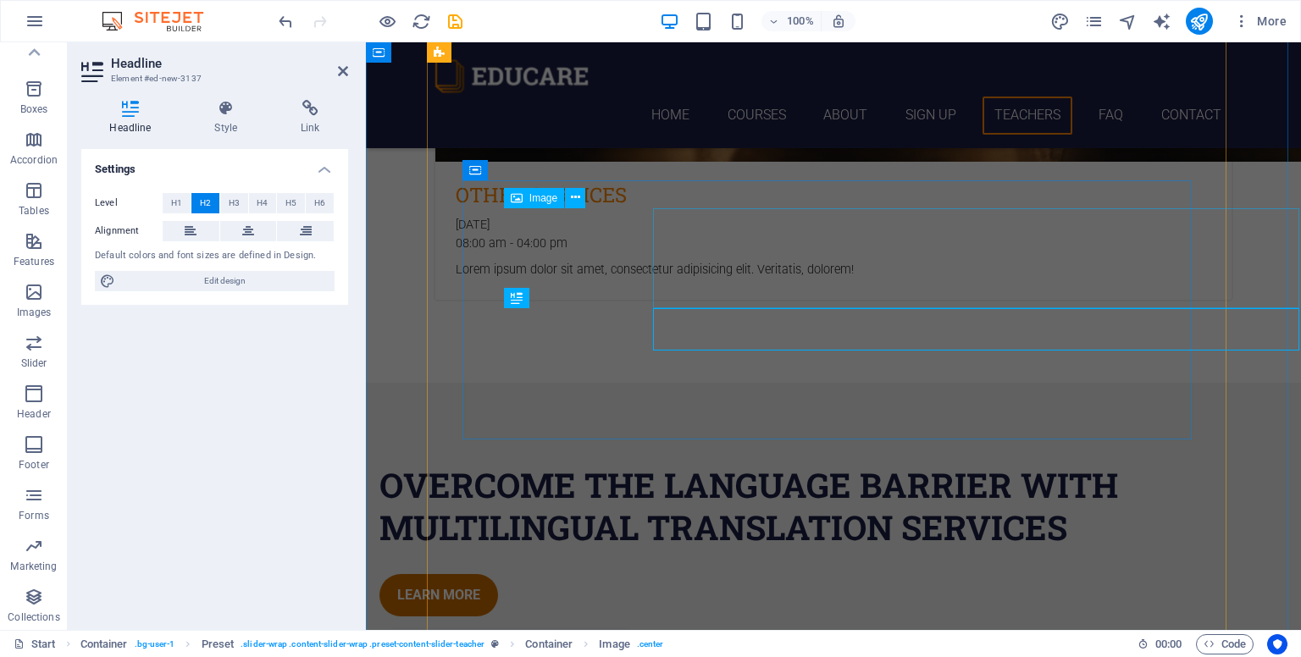
scroll to position [4677, 0]
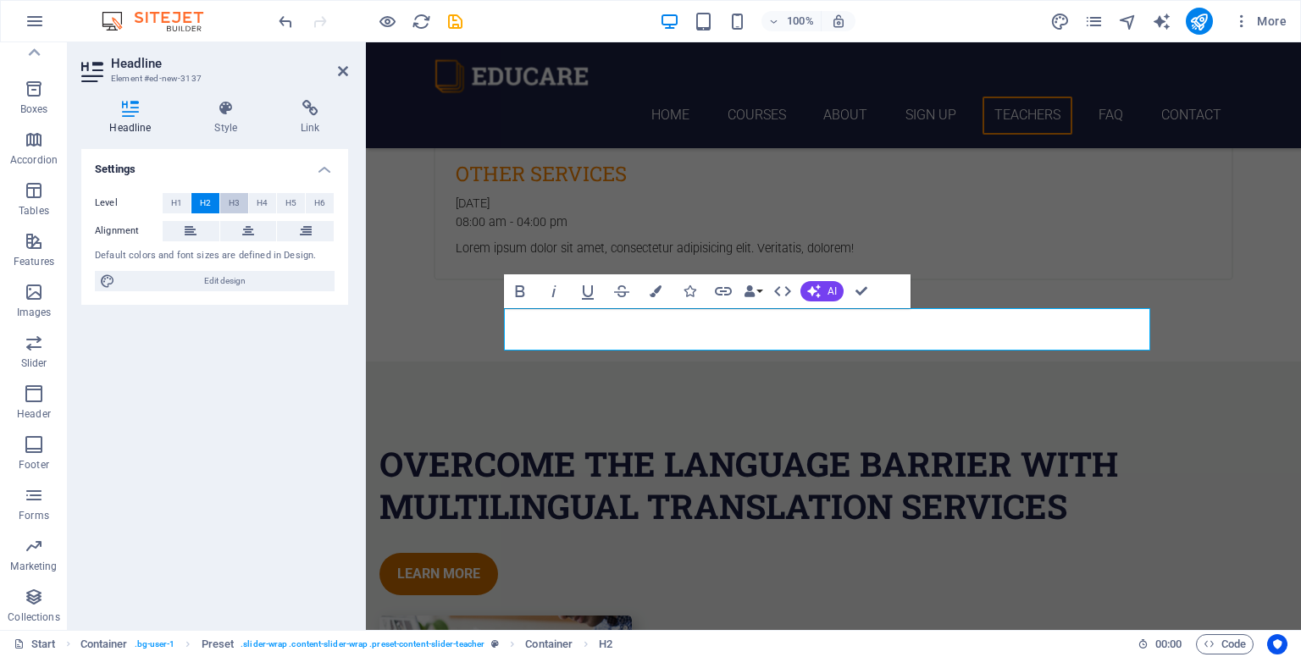
click at [236, 199] on span "H3" at bounding box center [234, 203] width 11 height 20
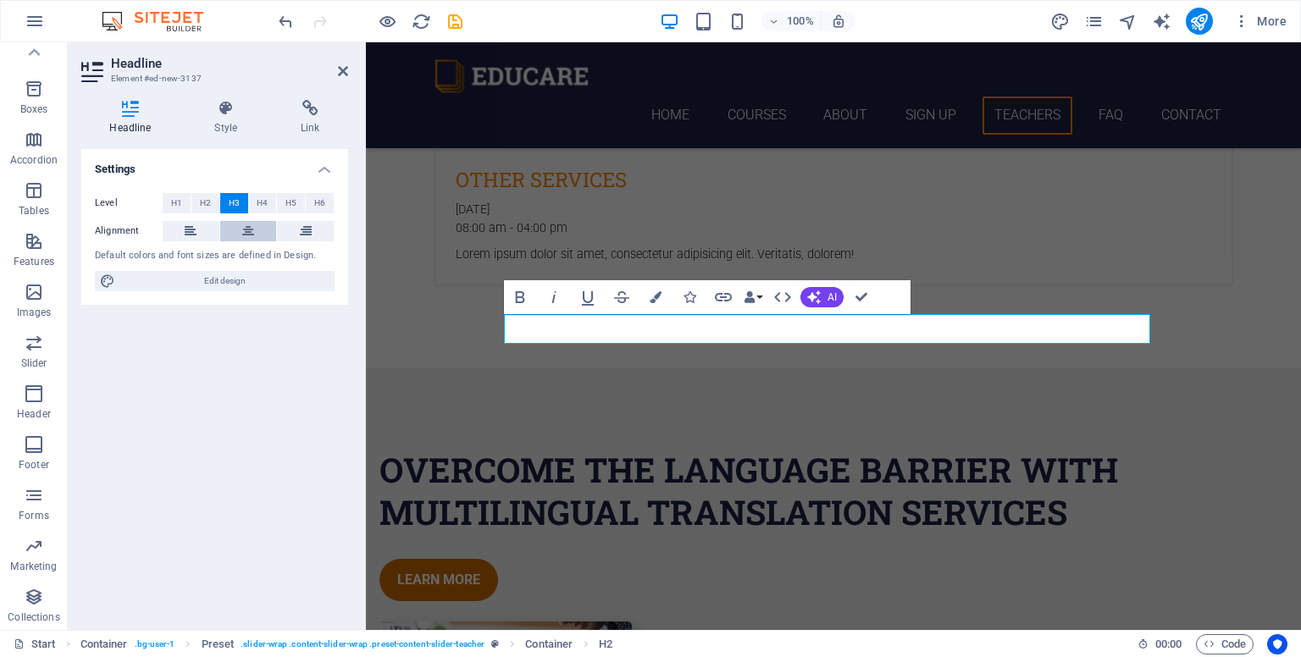
click at [251, 229] on icon at bounding box center [248, 231] width 12 height 20
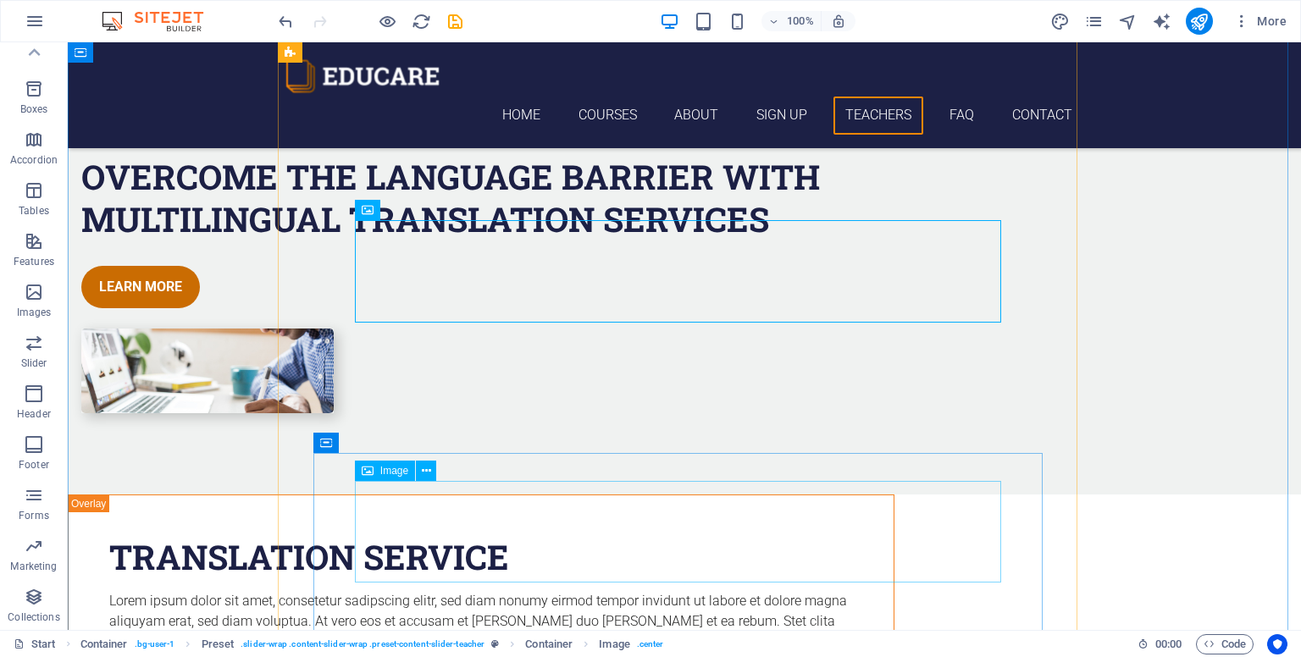
scroll to position [4966, 0]
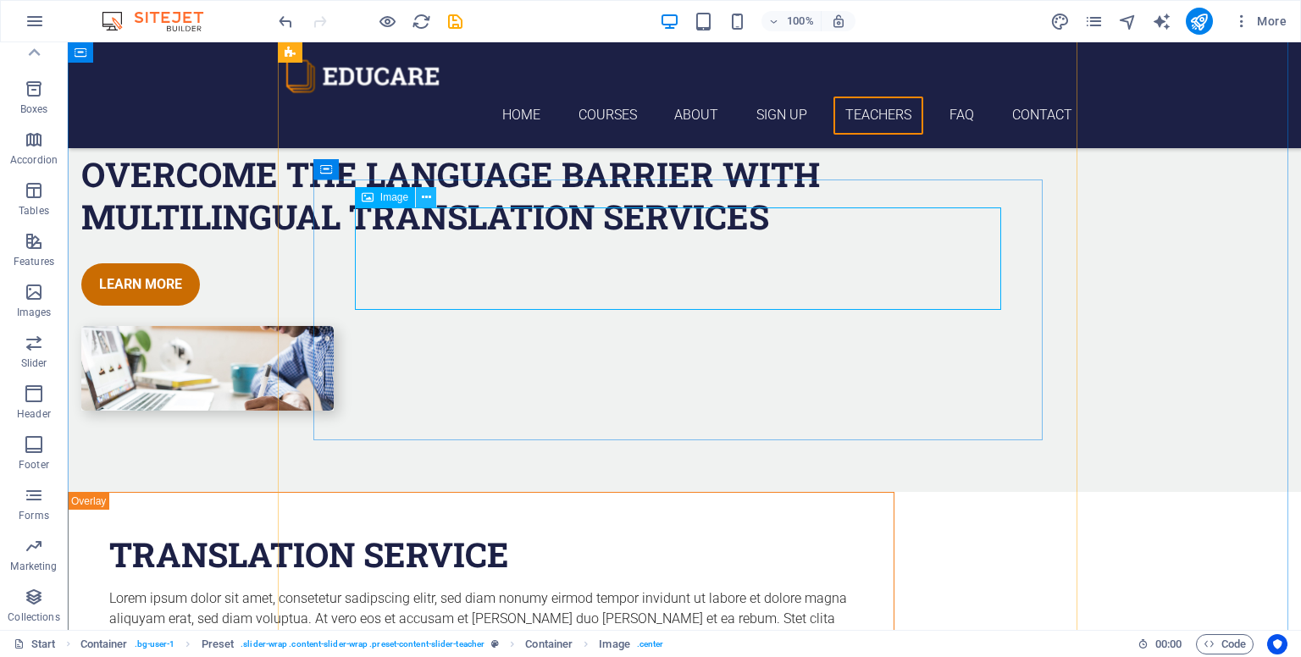
click at [429, 197] on icon at bounding box center [426, 198] width 9 height 18
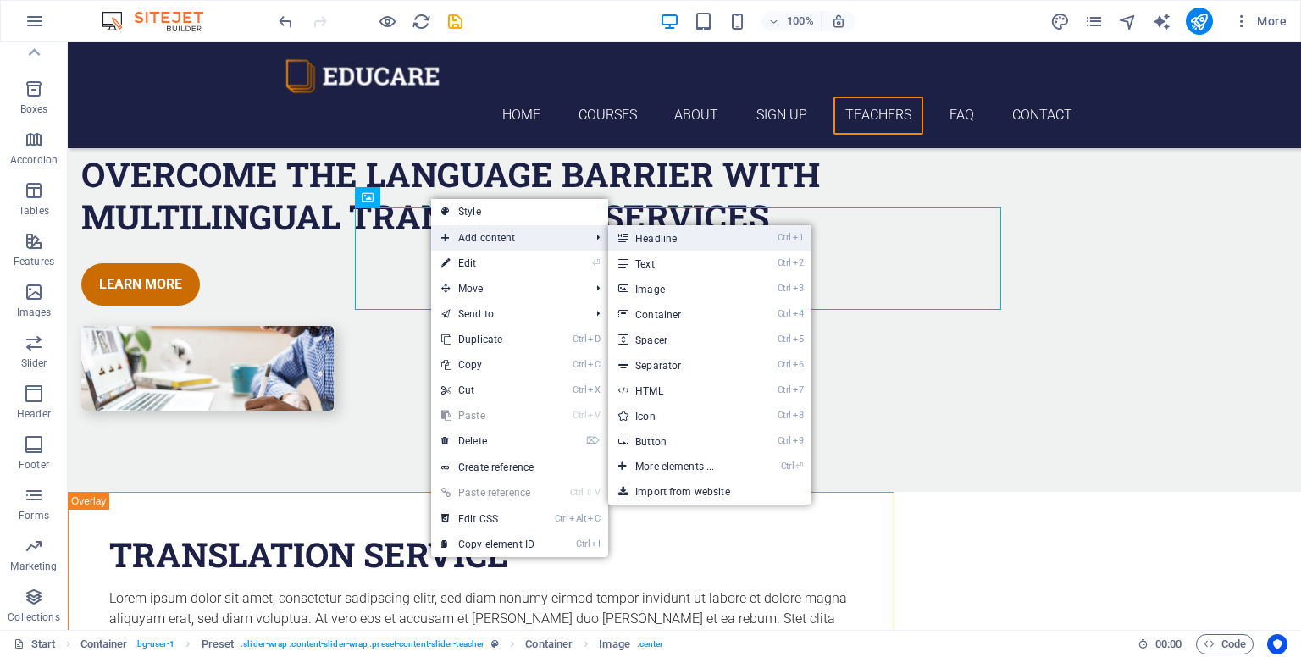
click at [681, 243] on link "Ctrl 1 Headline" at bounding box center [678, 237] width 140 height 25
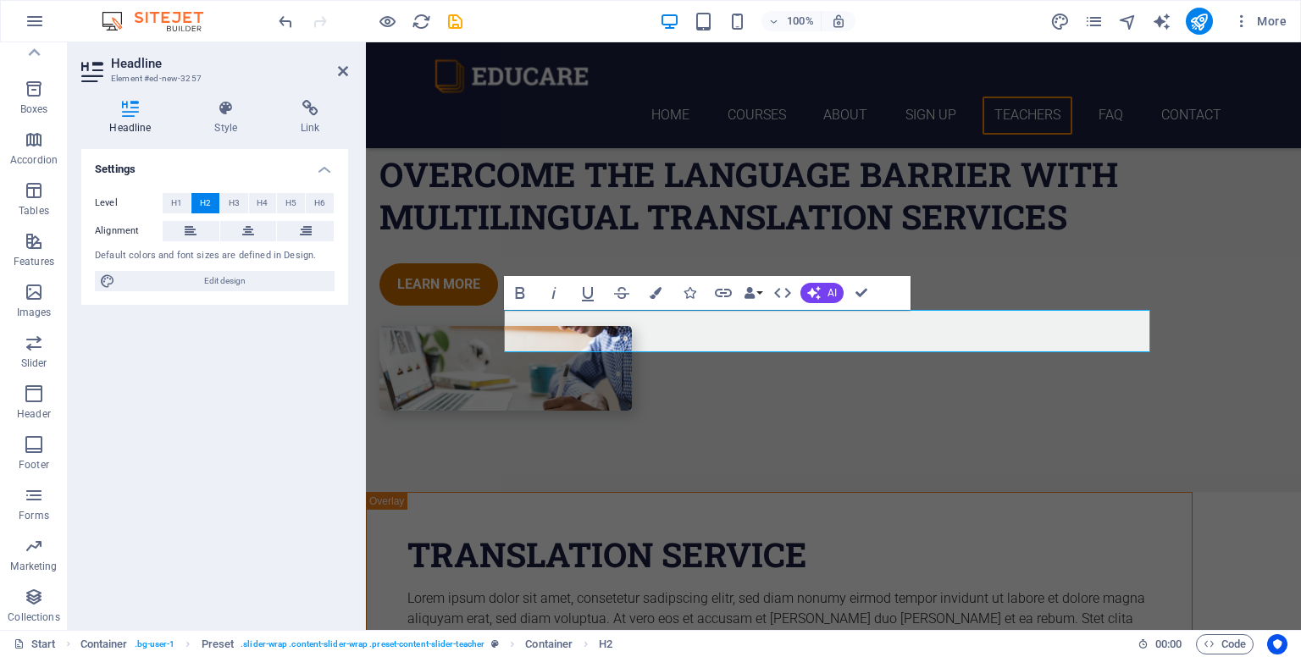
click at [237, 191] on div "Level H1 H2 H3 H4 H5 H6 Alignment Default colors and font sizes are defined in …" at bounding box center [214, 243] width 267 height 126
click at [235, 203] on span "H3" at bounding box center [234, 203] width 11 height 20
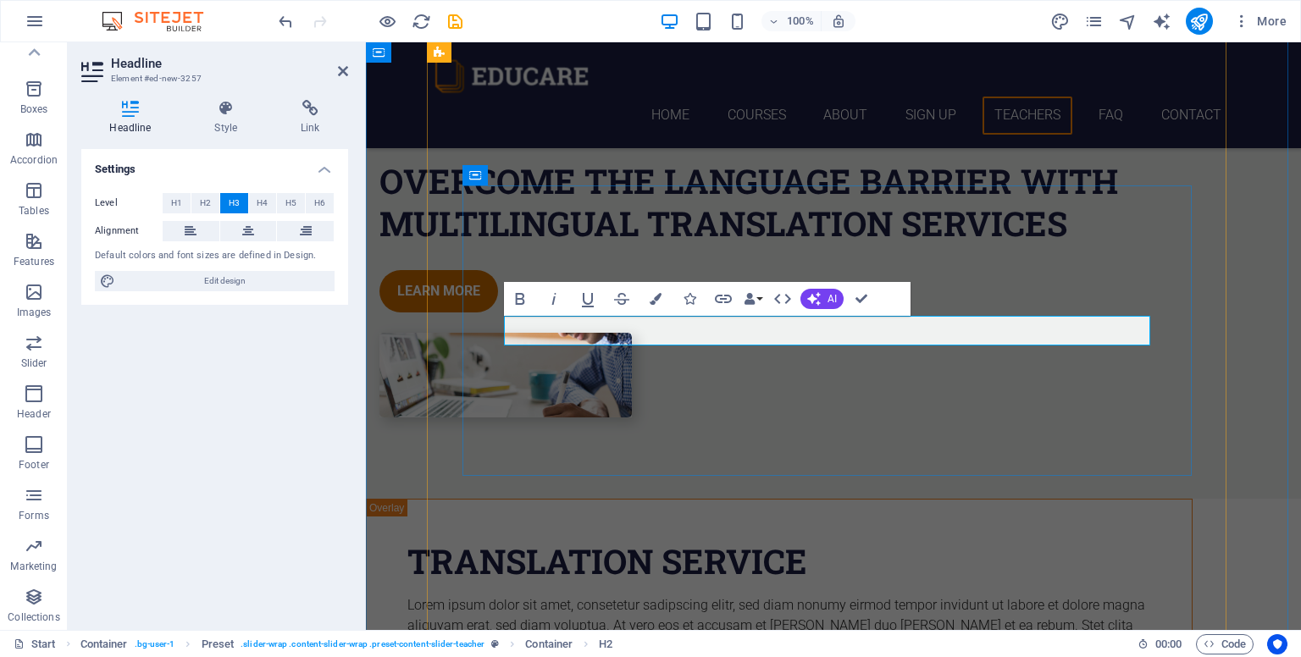
click at [241, 228] on button at bounding box center [248, 231] width 57 height 20
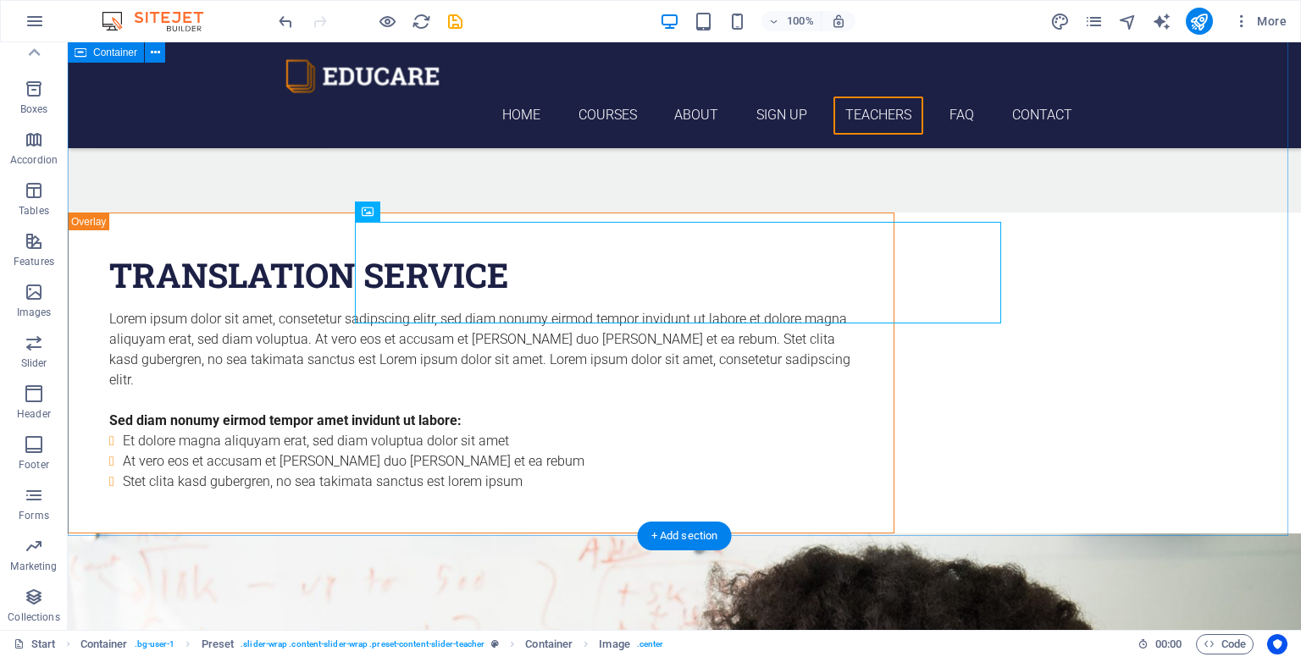
scroll to position [5241, 0]
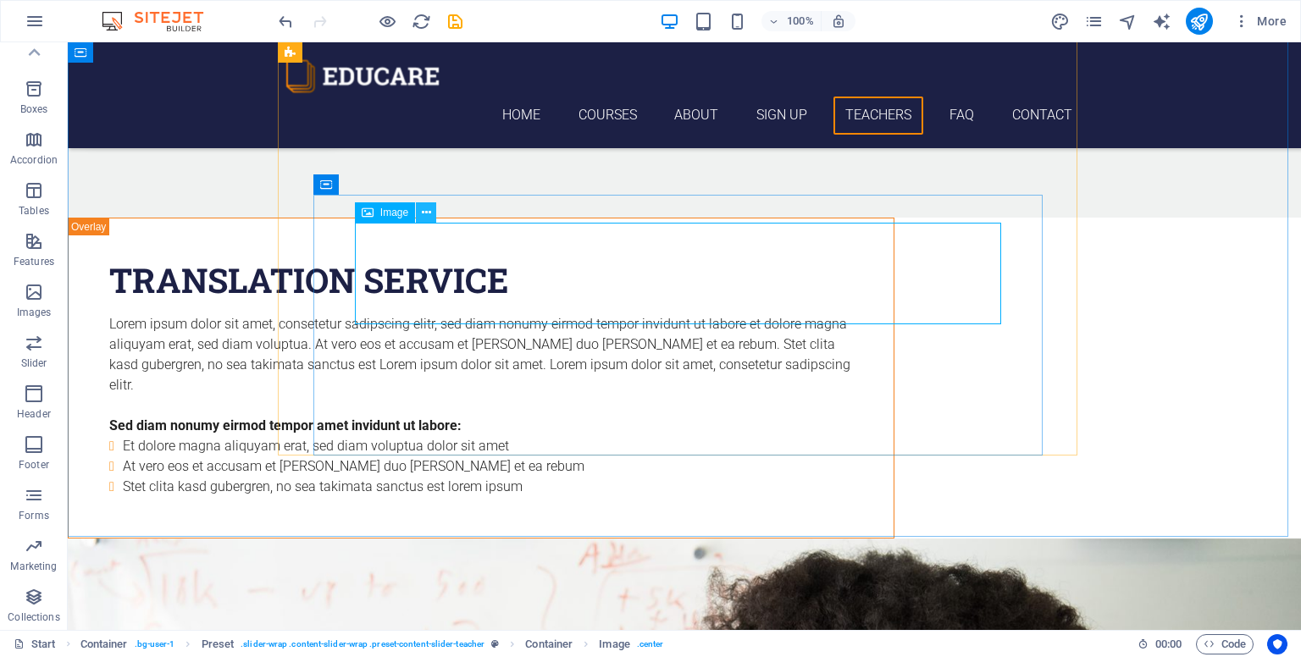
click at [423, 211] on icon at bounding box center [426, 213] width 9 height 18
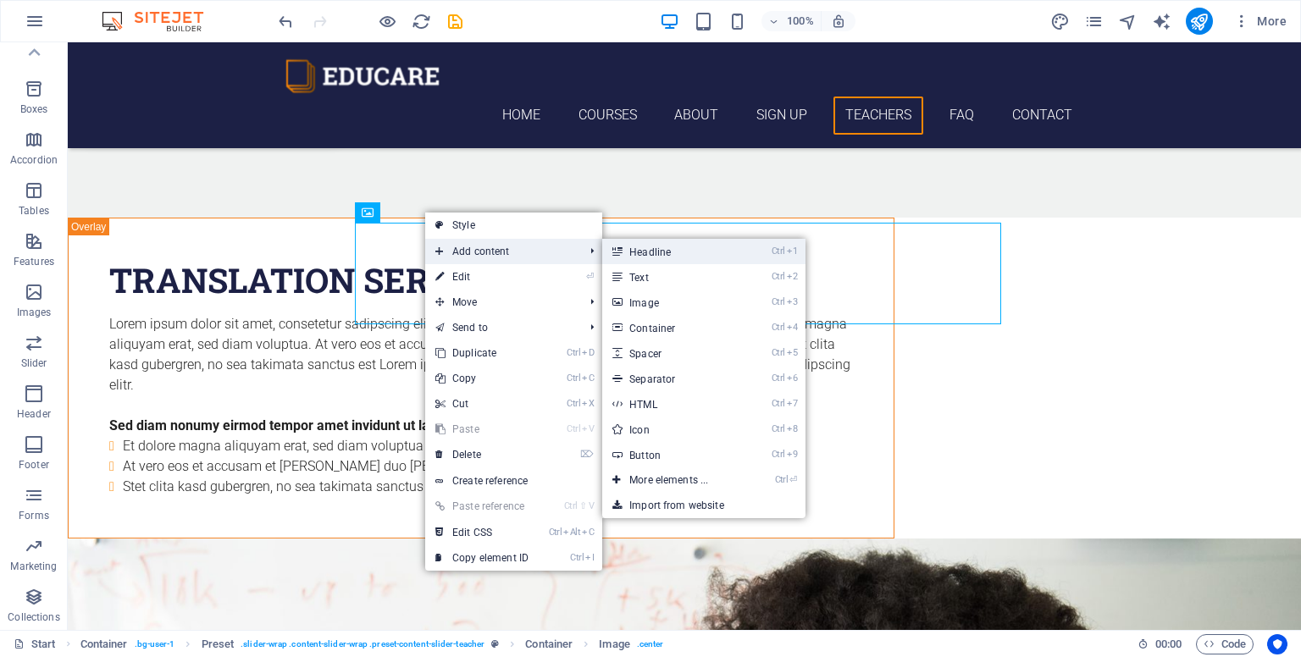
click at [650, 252] on link "Ctrl 1 Headline" at bounding box center [672, 251] width 140 height 25
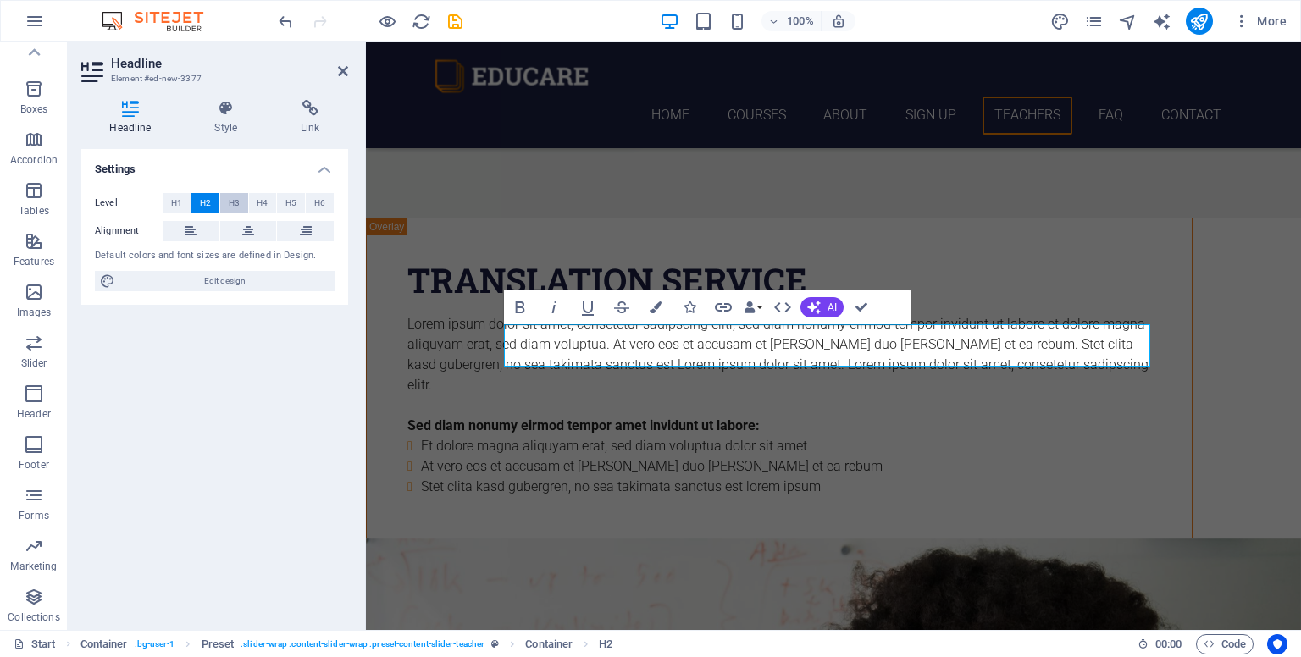
click at [237, 202] on span "H3" at bounding box center [234, 203] width 11 height 20
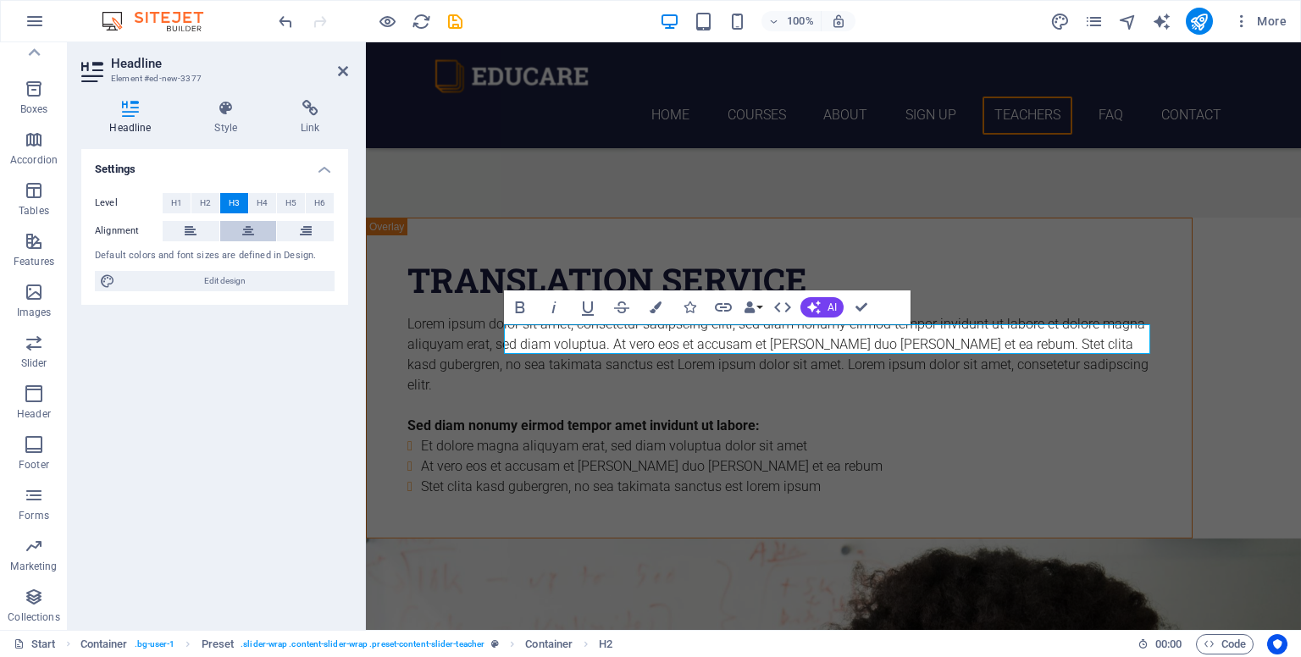
click at [254, 228] on button at bounding box center [248, 231] width 57 height 20
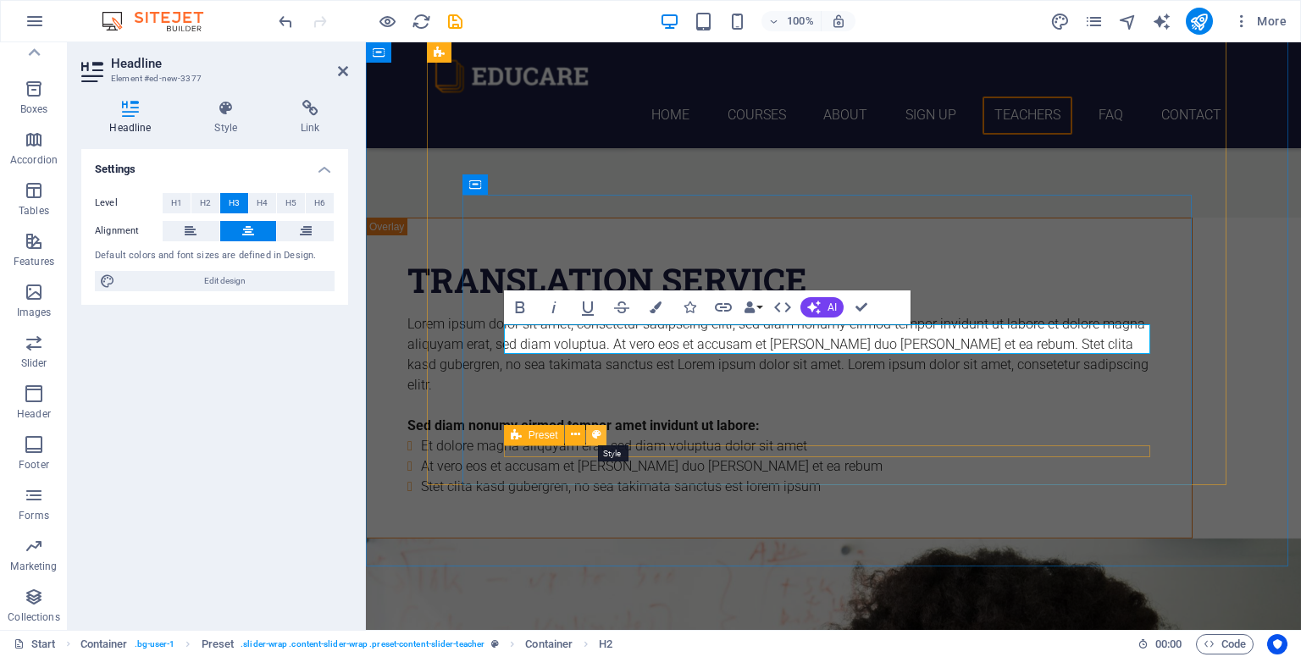
click at [600, 438] on icon at bounding box center [596, 435] width 9 height 18
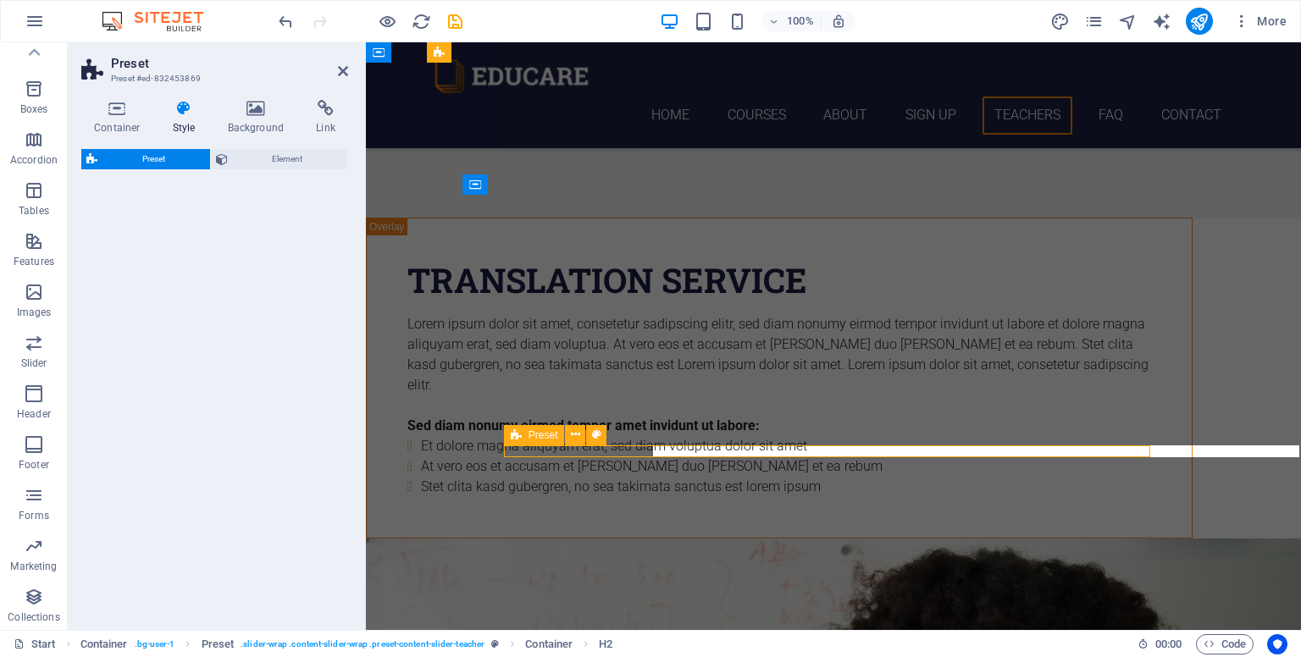
select select "px"
select select "rem"
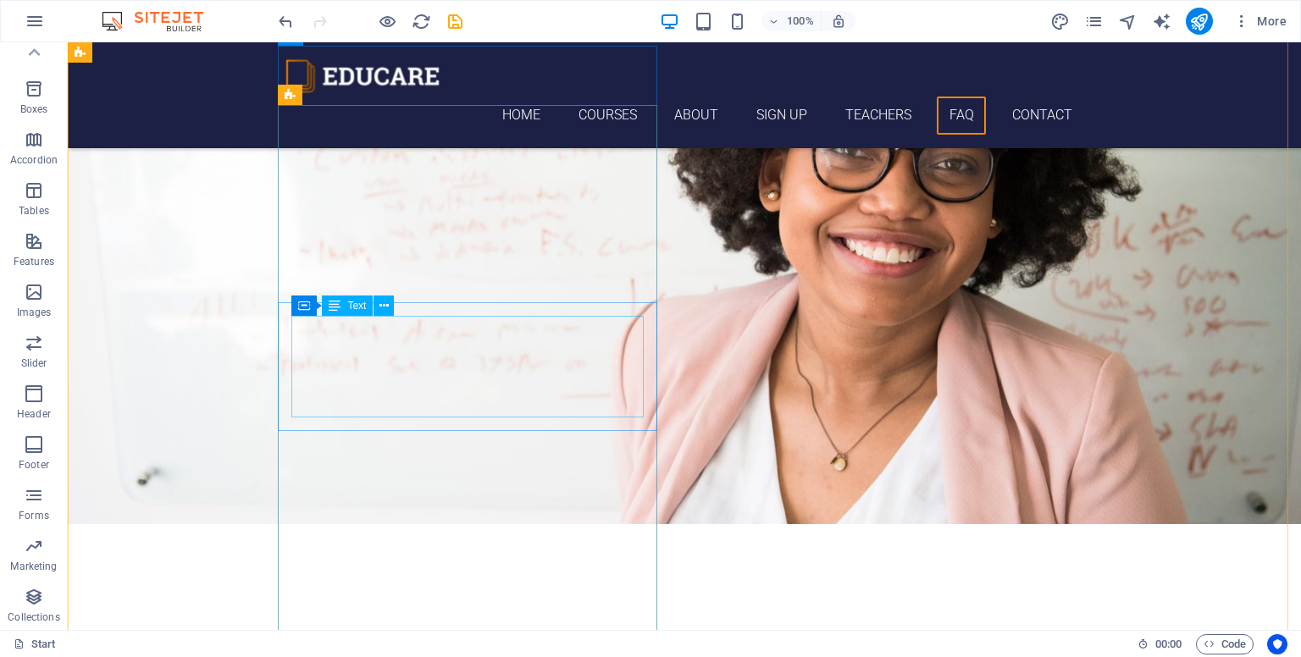
scroll to position [5844, 0]
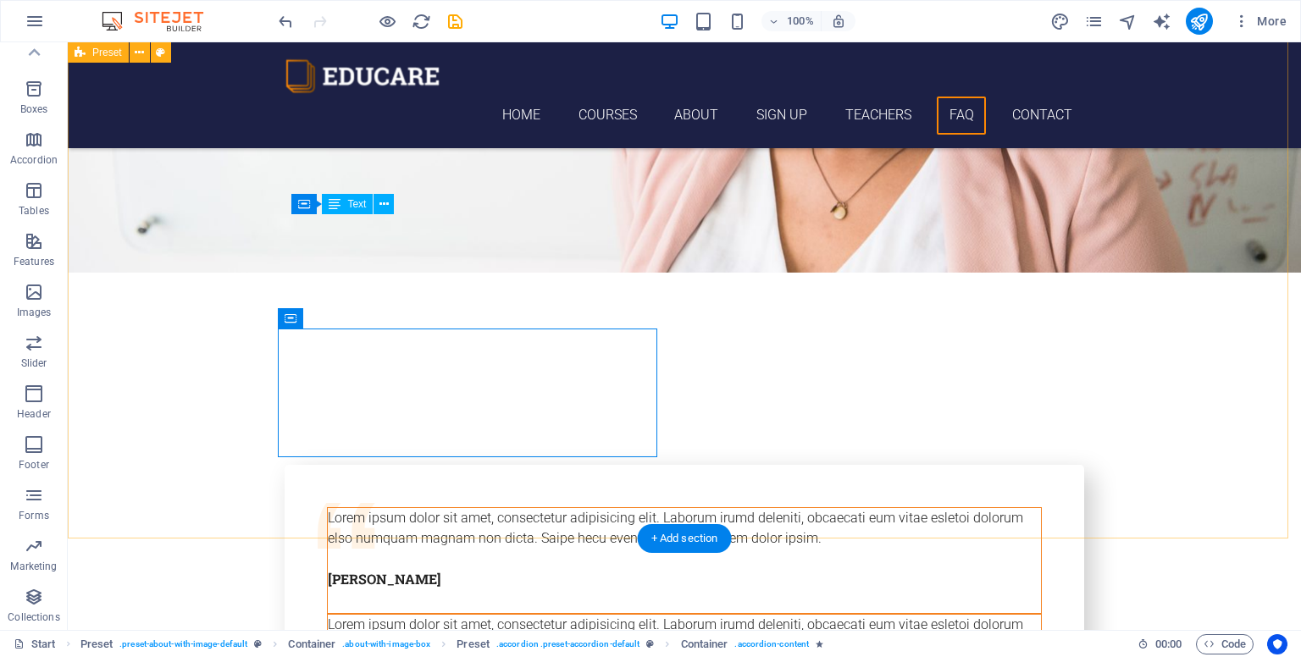
scroll to position [6094, 0]
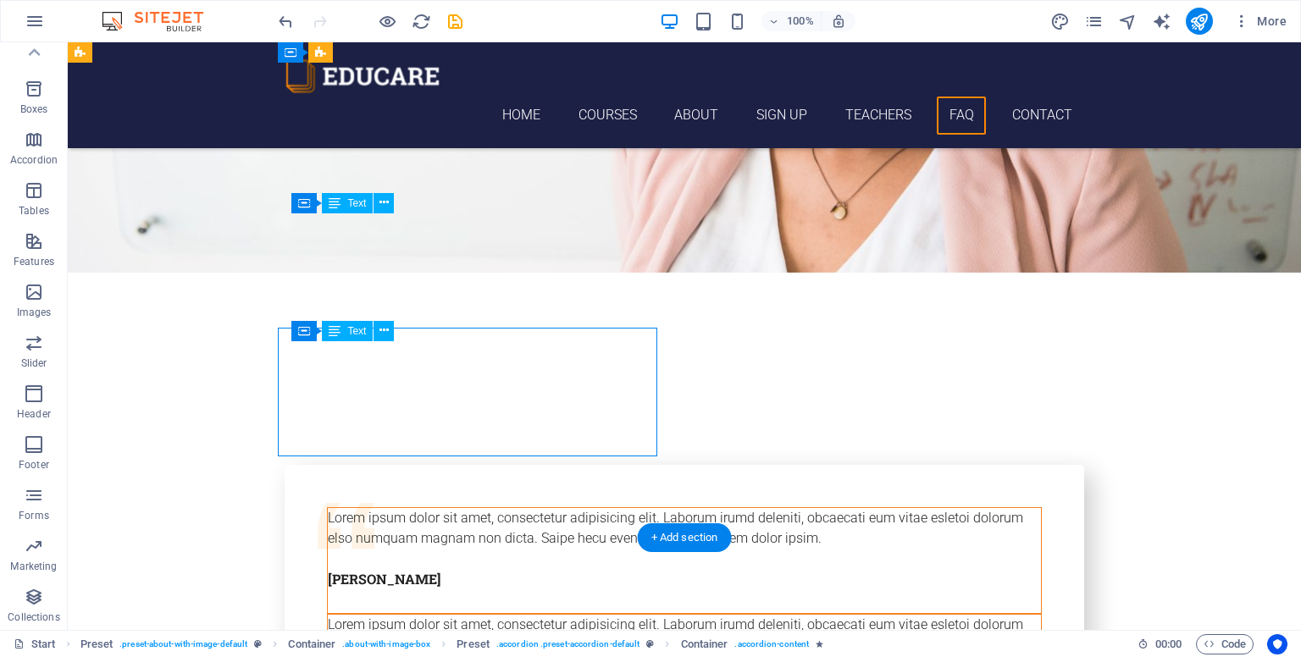
drag, startPoint x: 650, startPoint y: 390, endPoint x: 352, endPoint y: 390, distance: 298.1
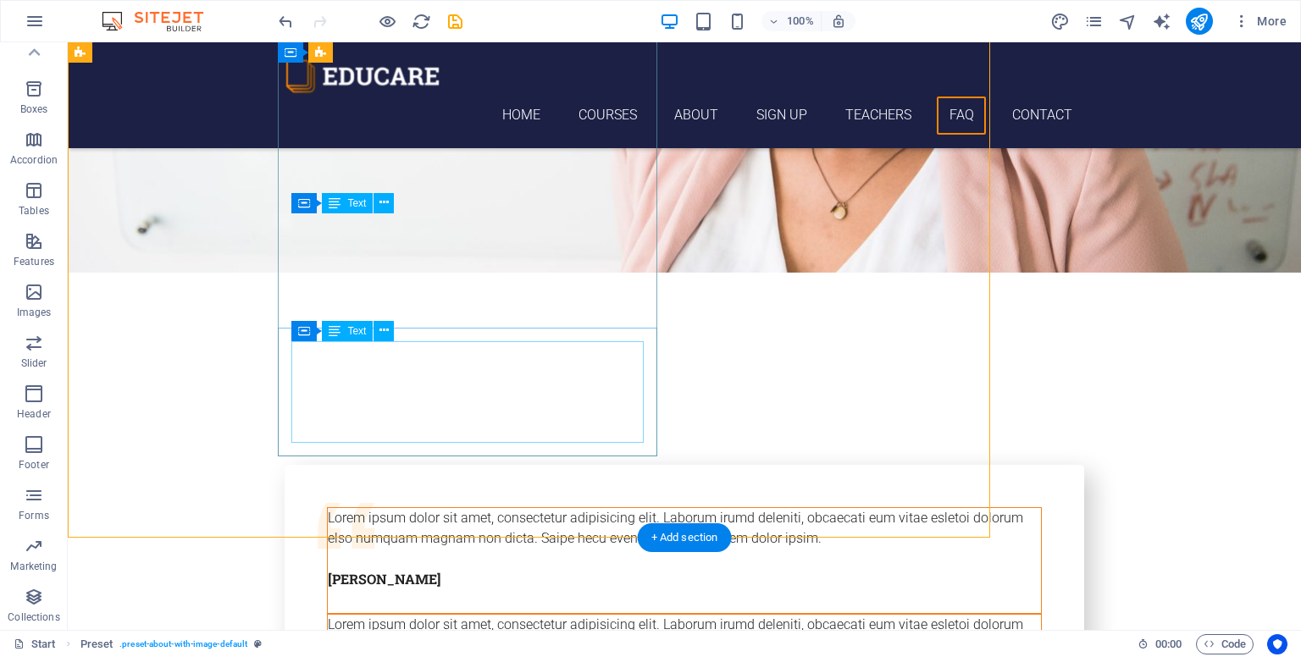
drag, startPoint x: 307, startPoint y: 401, endPoint x: 606, endPoint y: 401, distance: 298.1
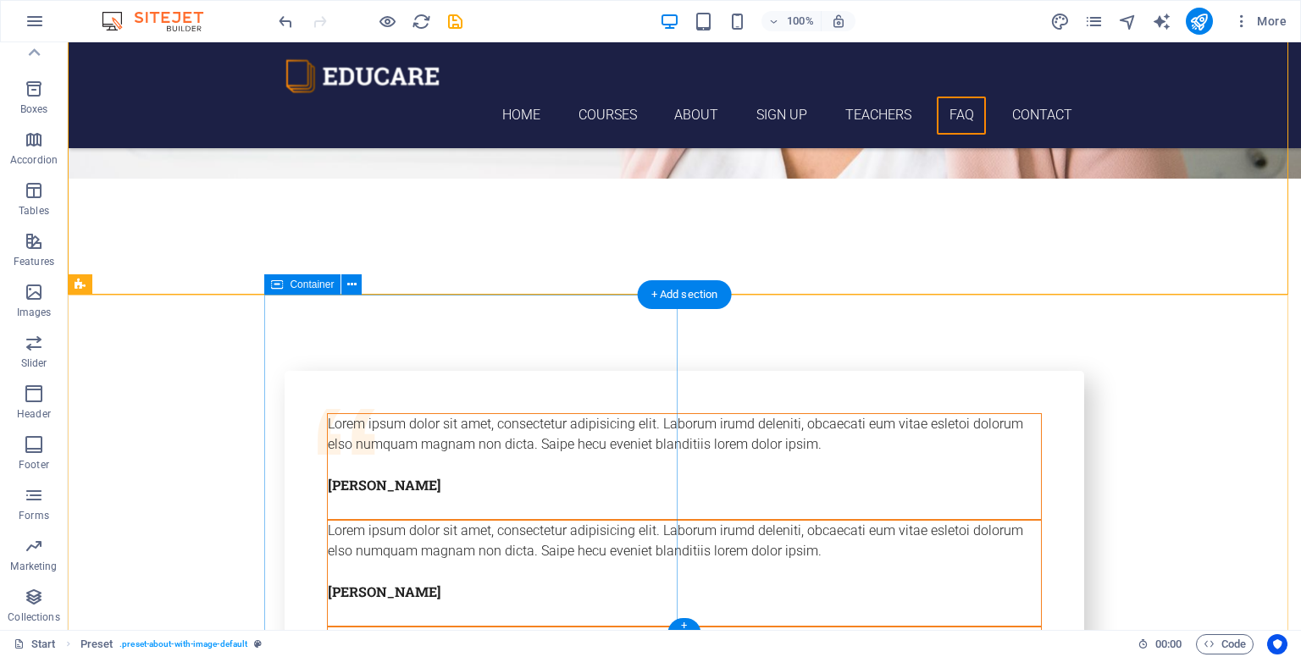
scroll to position [6260, 0]
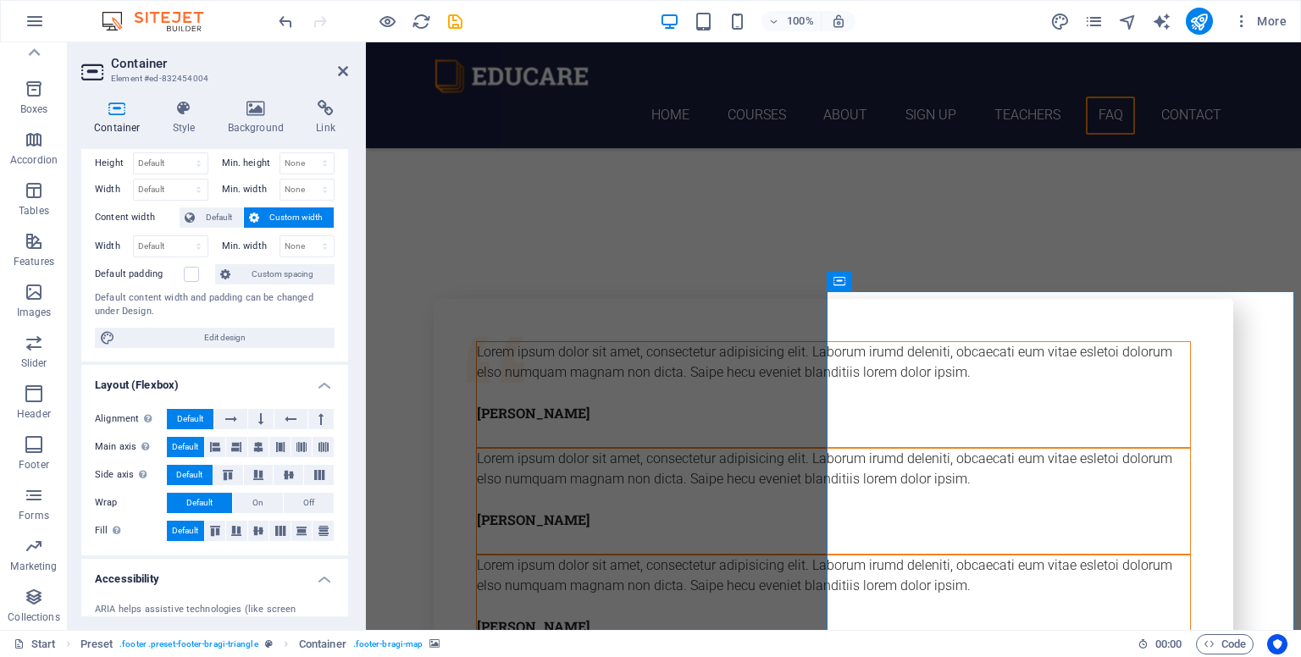
scroll to position [0, 0]
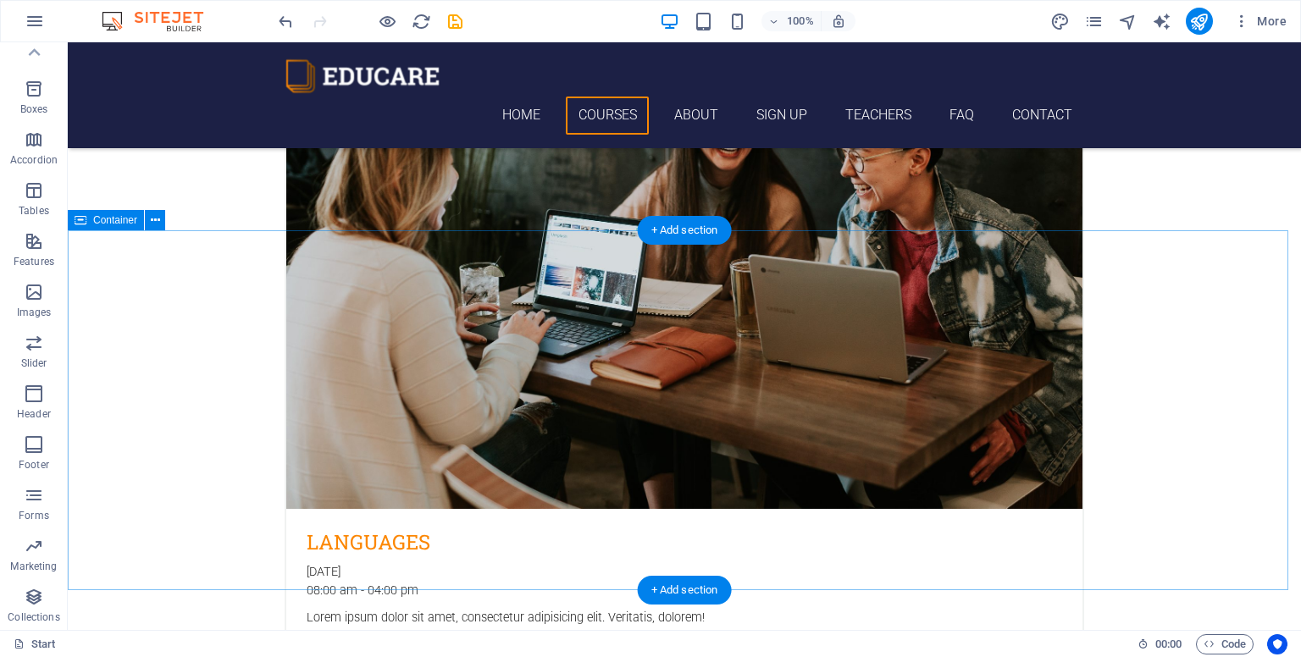
scroll to position [2947, 0]
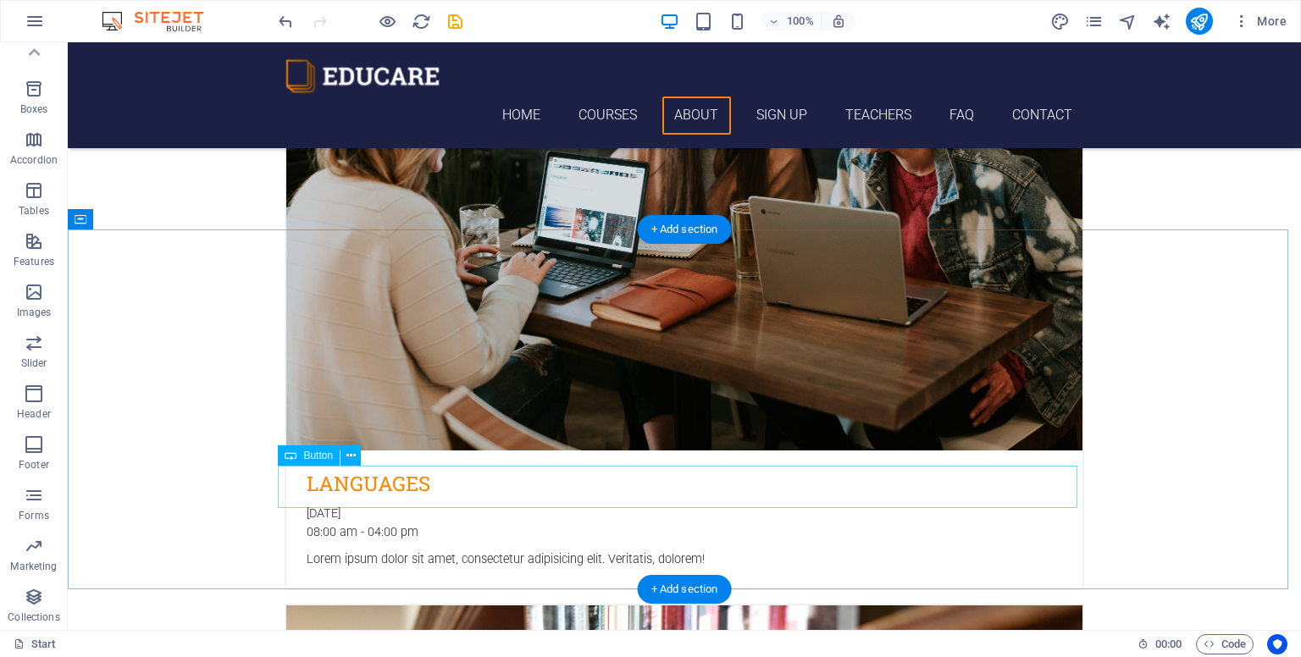
checkbox input "false"
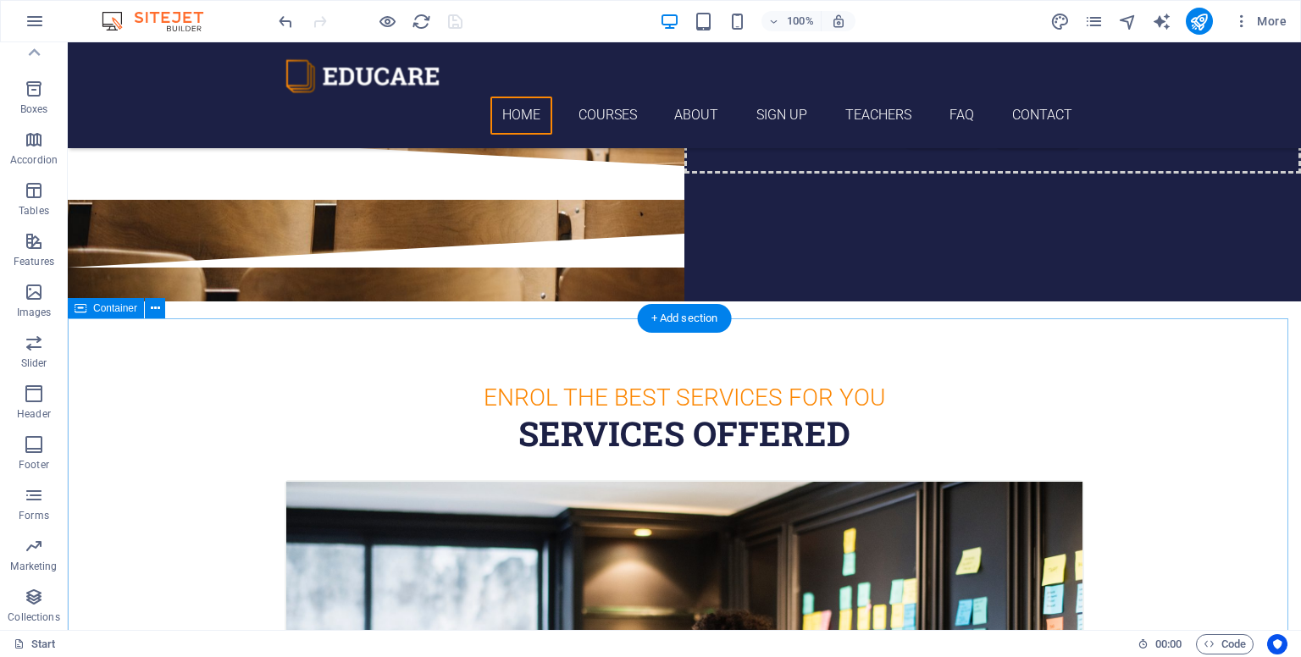
scroll to position [288, 0]
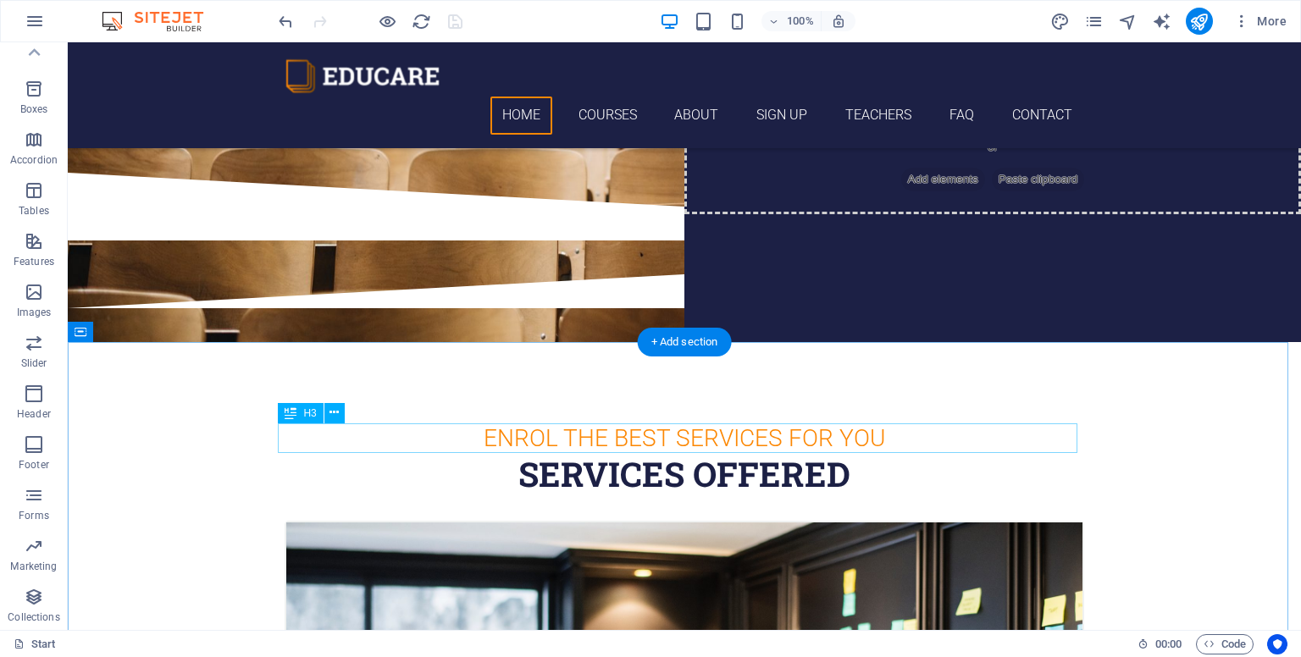
click at [657, 434] on div "enrol the best services for you" at bounding box center [684, 438] width 799 height 30
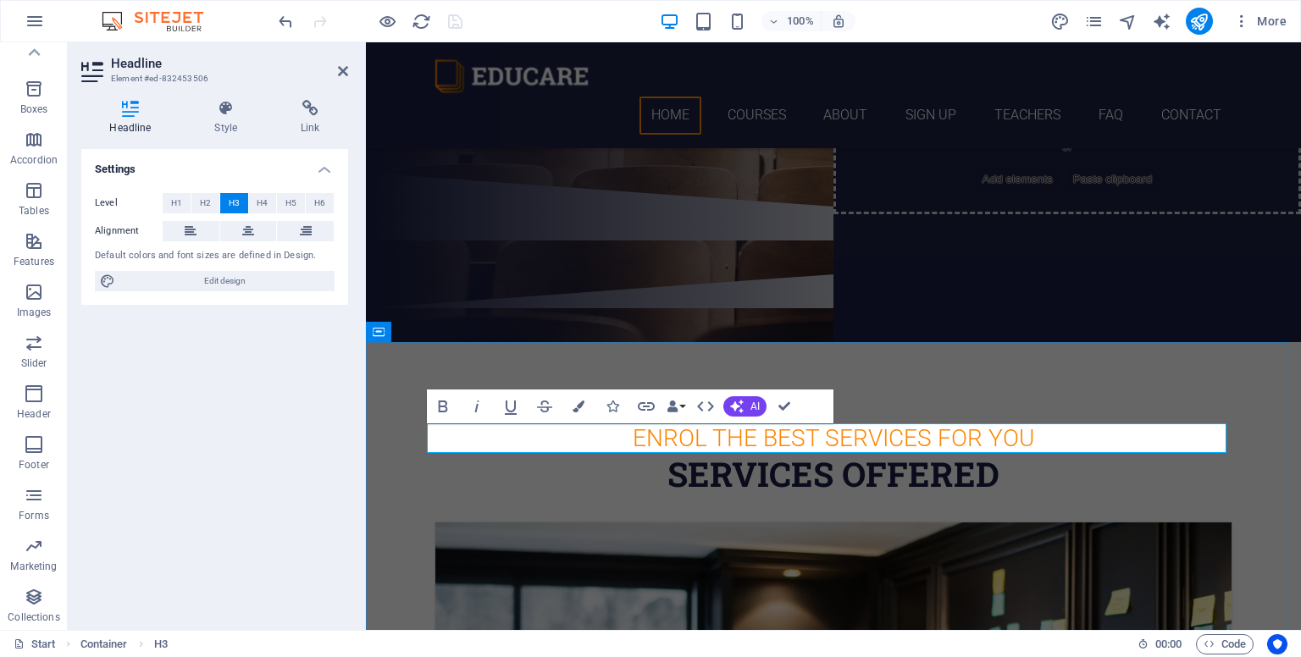
click at [695, 439] on h3 "enrol the best services for you" at bounding box center [833, 438] width 799 height 30
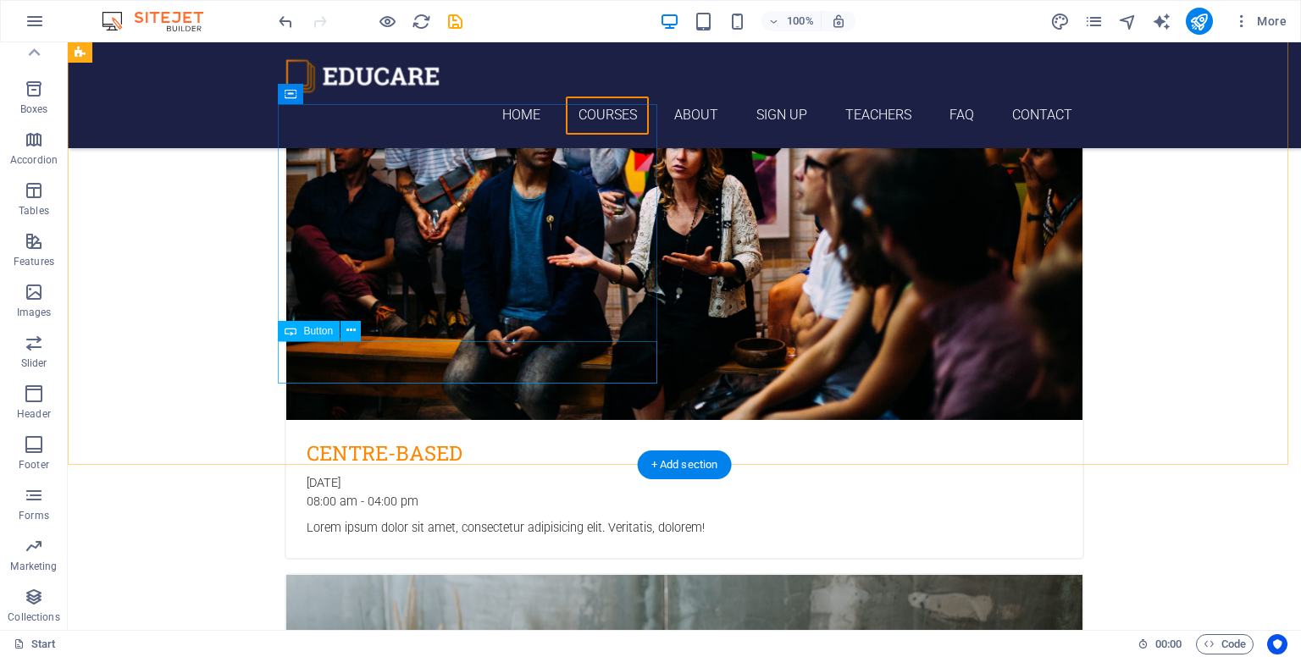
scroll to position [0, 0]
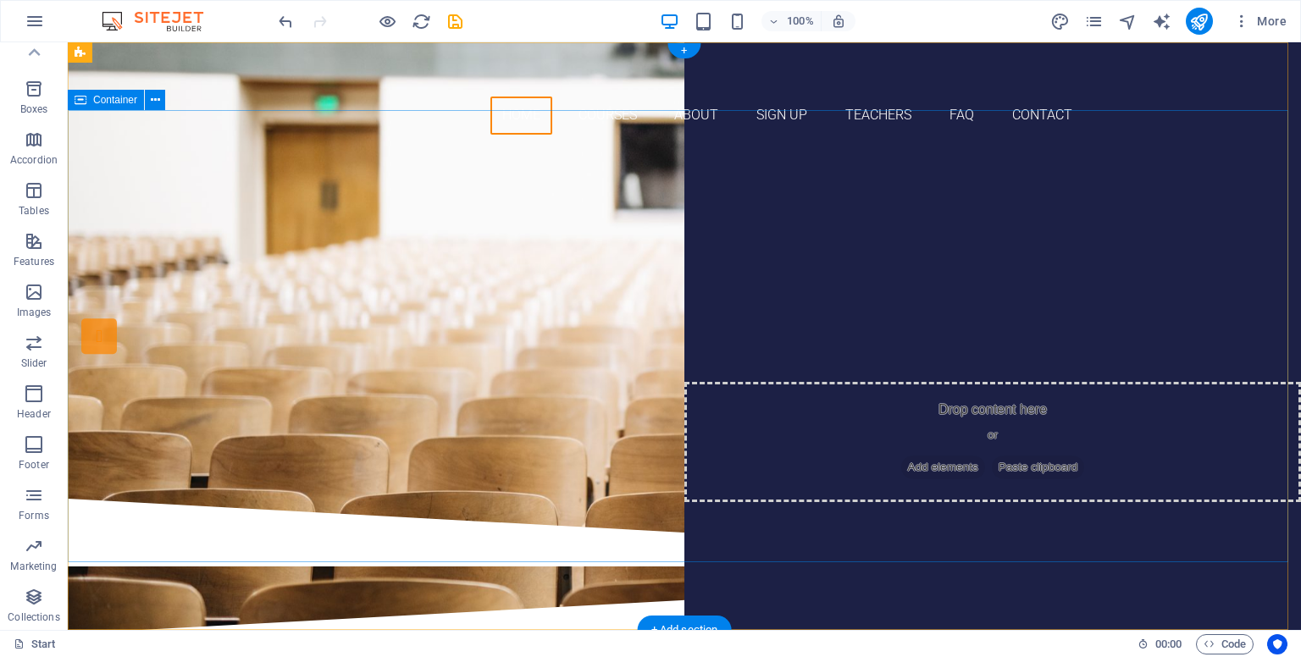
checkbox input "false"
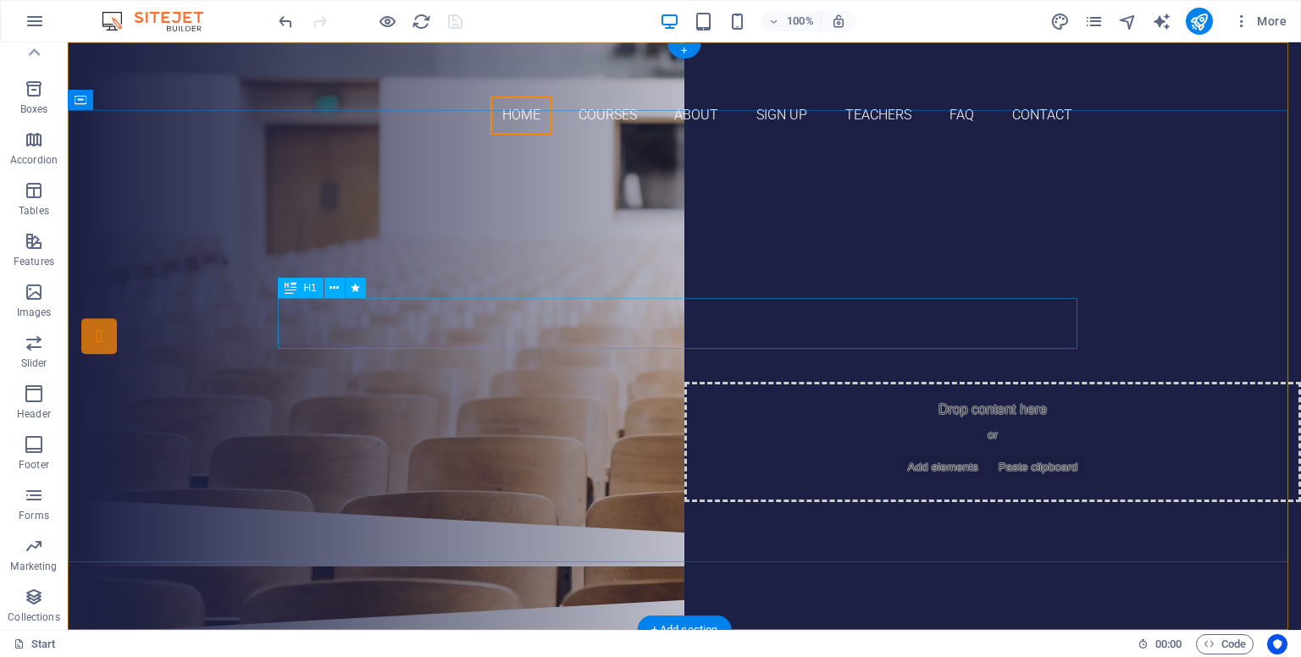
drag, startPoint x: 727, startPoint y: 329, endPoint x: 741, endPoint y: 385, distance: 58.3
click at [695, 310] on div "Join our Language School" at bounding box center [684, 284] width 799 height 51
drag, startPoint x: 741, startPoint y: 385, endPoint x: 727, endPoint y: 329, distance: 58.3
click at [695, 310] on div "Join our Language School" at bounding box center [684, 284] width 799 height 51
click at [429, 329] on div "Are you ready to learn new languages? Join our Language School Our Courses Sign…" at bounding box center [684, 323] width 827 height 351
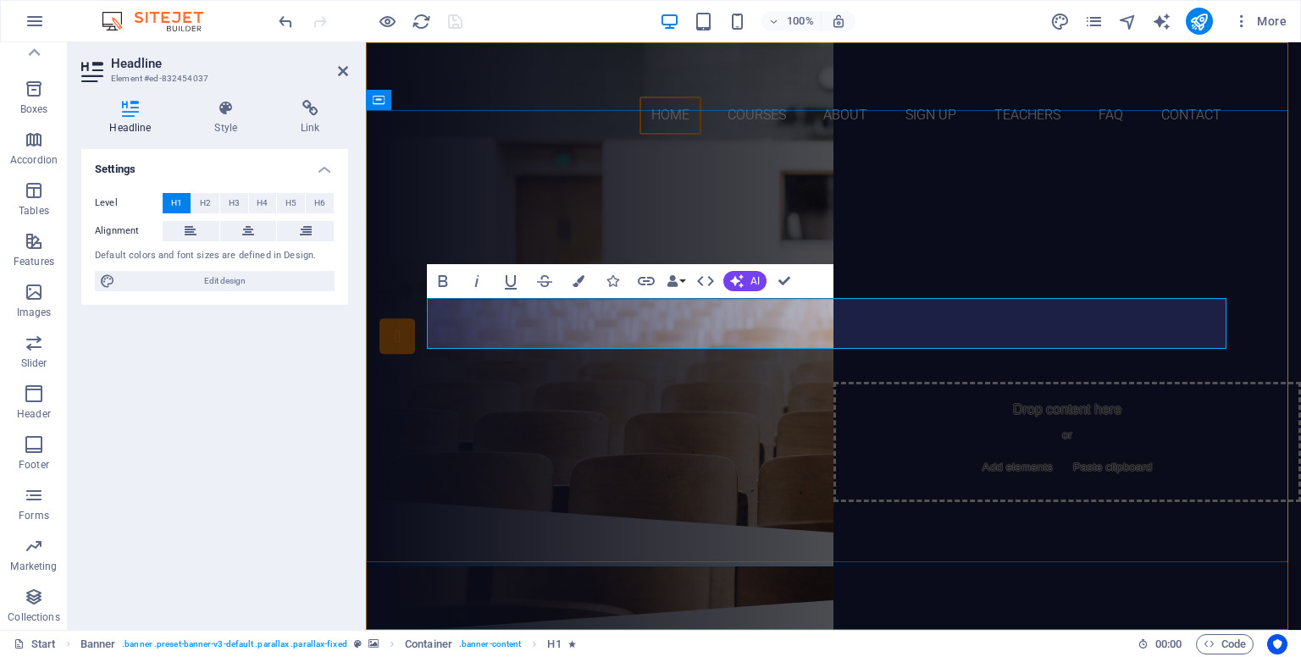
click at [695, 311] on span "Join our Language School" at bounding box center [833, 283] width 605 height 53
click at [695, 259] on div "Are you ready to learn new languages?" at bounding box center [833, 245] width 799 height 30
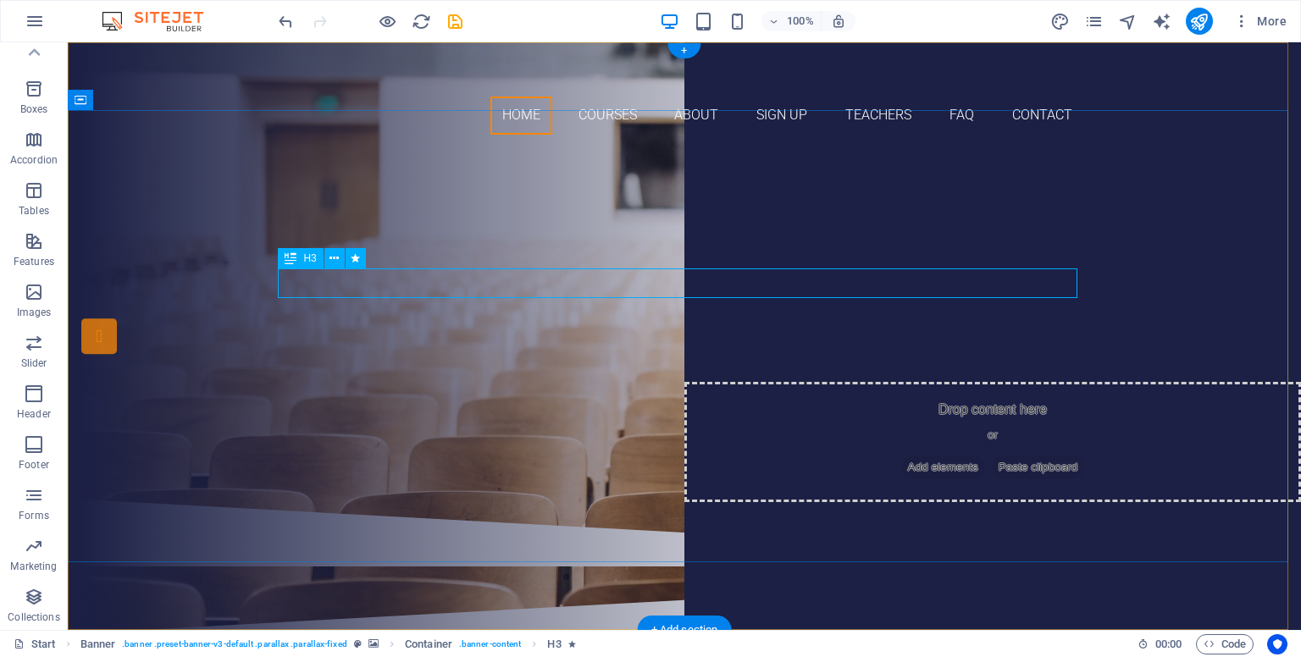
click at [695, 259] on div "Are you ready to learn new languages?" at bounding box center [684, 245] width 799 height 30
drag, startPoint x: 841, startPoint y: 282, endPoint x: 543, endPoint y: 282, distance: 298.1
click at [543, 282] on div "Are you ready to learn new languages? Join haven tuition centre Our Courses Sig…" at bounding box center [684, 323] width 1233 height 351
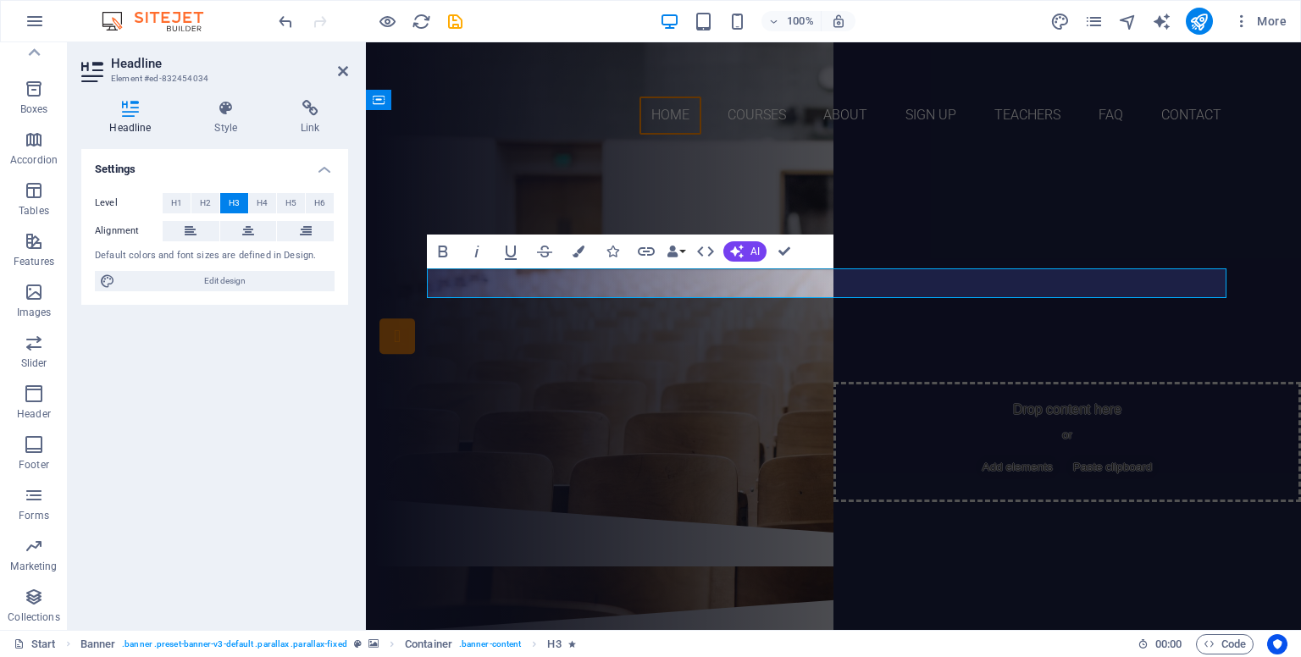
click at [695, 258] on span "Are you ready to learn new languages?" at bounding box center [834, 244] width 500 height 28
click at [695, 425] on div "Are you ready for best learning experiences? Join haven tuition centre Our Cour…" at bounding box center [833, 323] width 935 height 351
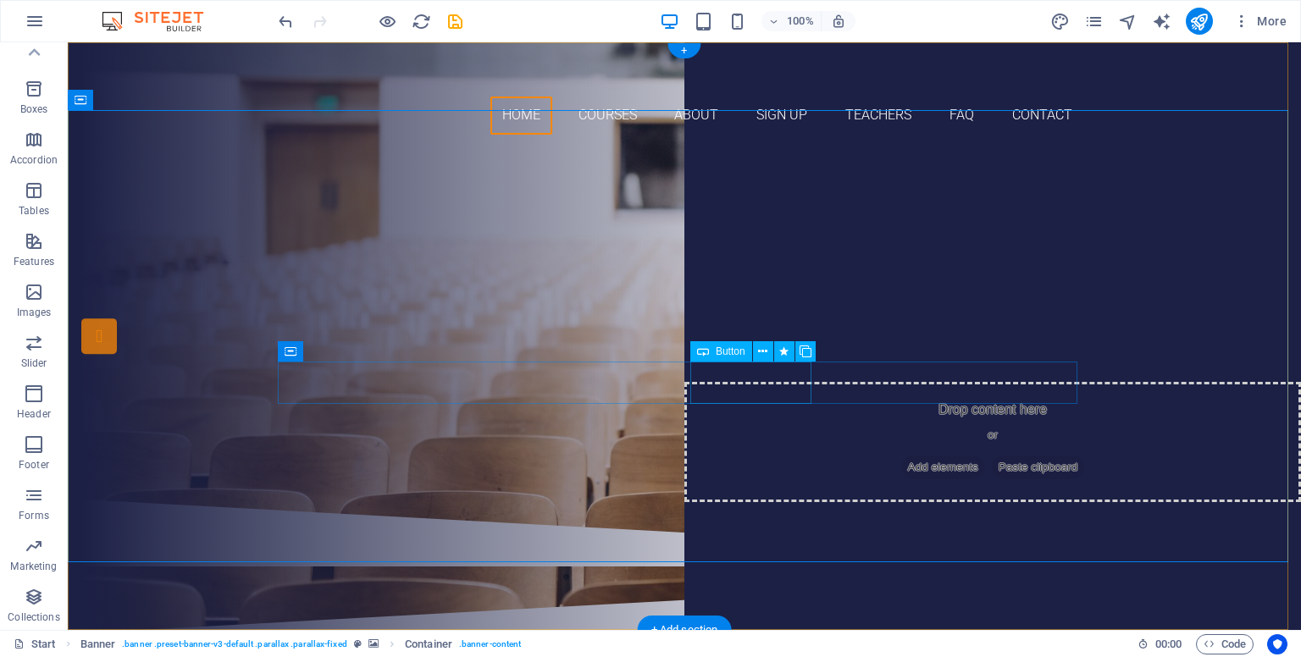
click at [695, 387] on div "Sign up now" at bounding box center [684, 396] width 799 height 42
drag, startPoint x: 723, startPoint y: 387, endPoint x: 425, endPoint y: 387, distance: 298.1
click at [425, 387] on div "Our Courses Sign up now" at bounding box center [684, 370] width 799 height 95
click at [695, 382] on div "Sign up now" at bounding box center [684, 396] width 799 height 42
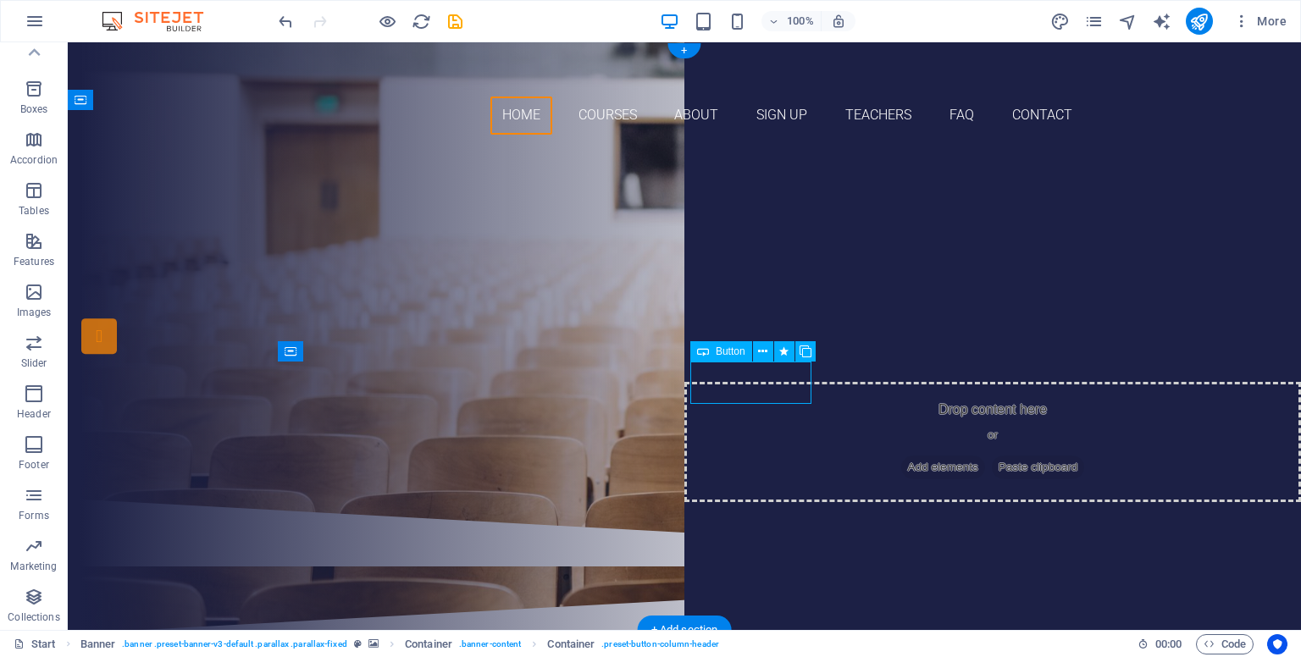
click at [695, 382] on div "Sign up now" at bounding box center [684, 396] width 799 height 42
drag, startPoint x: 756, startPoint y: 382, endPoint x: 458, endPoint y: 382, distance: 298.1
click at [458, 365] on div "Our Courses" at bounding box center [684, 344] width 799 height 42
click at [695, 387] on div "Sign up now" at bounding box center [684, 396] width 799 height 42
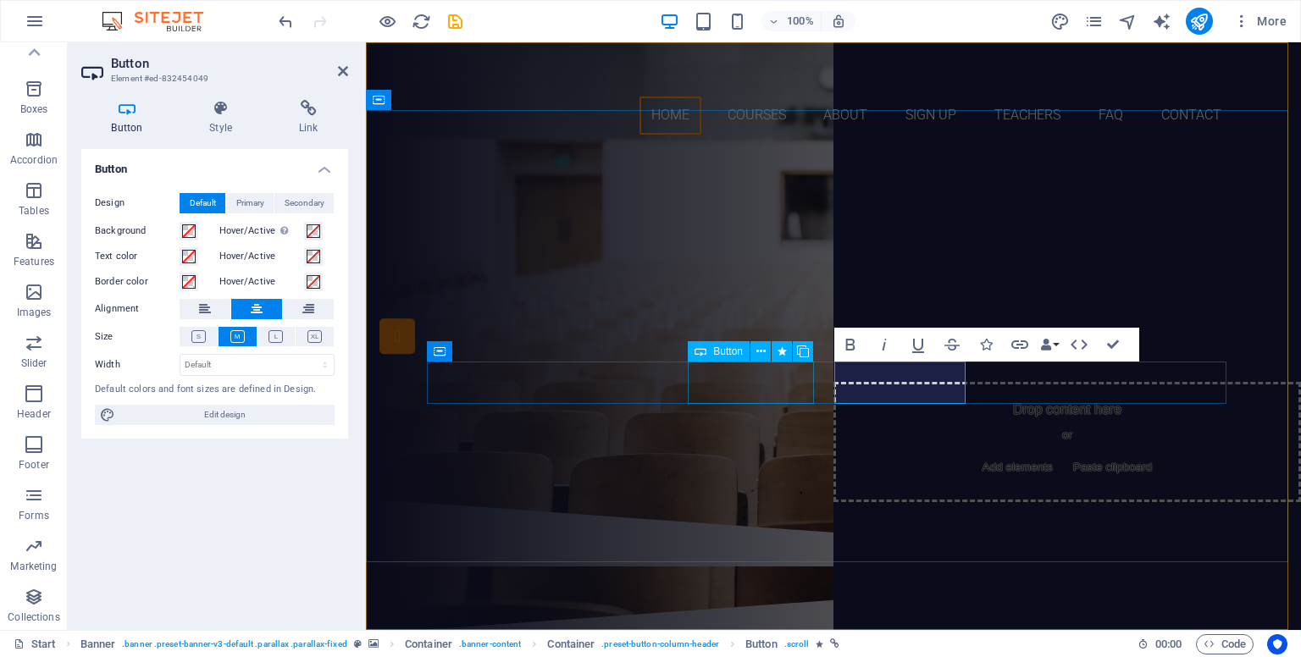
click at [695, 365] on div "Our Courses" at bounding box center [833, 344] width 799 height 42
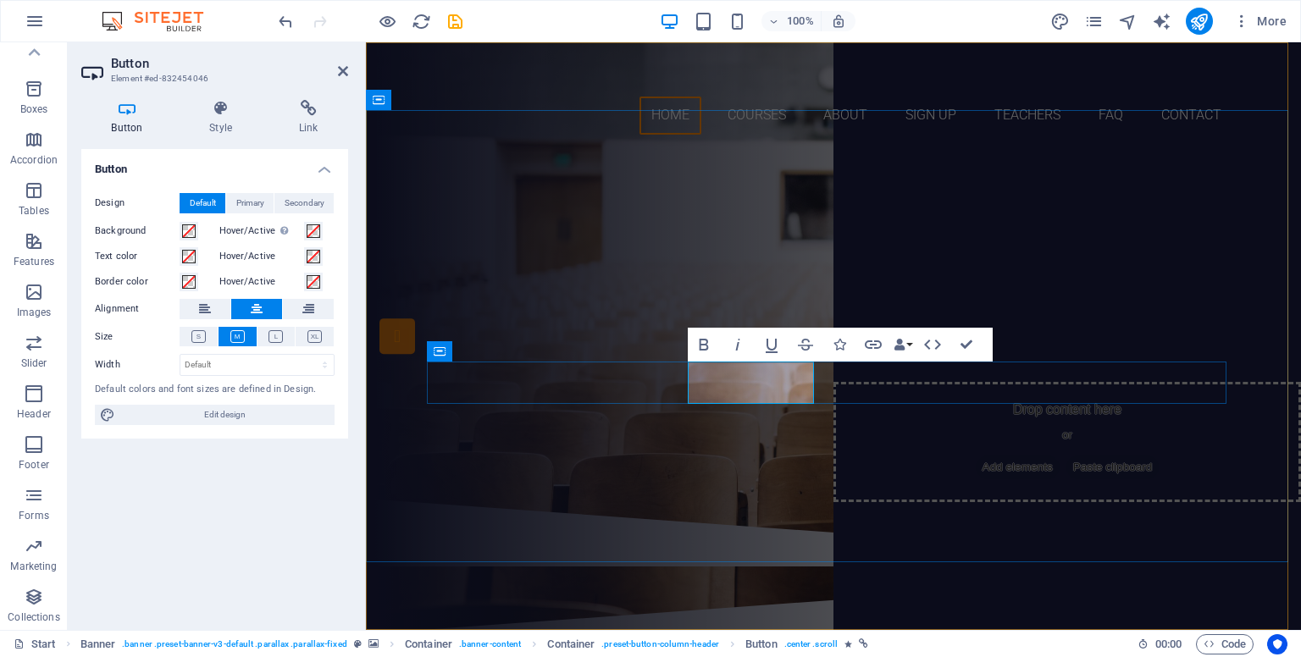
click at [695, 365] on link "Our Courses" at bounding box center [834, 344] width 126 height 42
click at [695, 456] on div "Are you ready for best learning experiences? Join haven tuition centre Our serv…" at bounding box center [833, 323] width 935 height 351
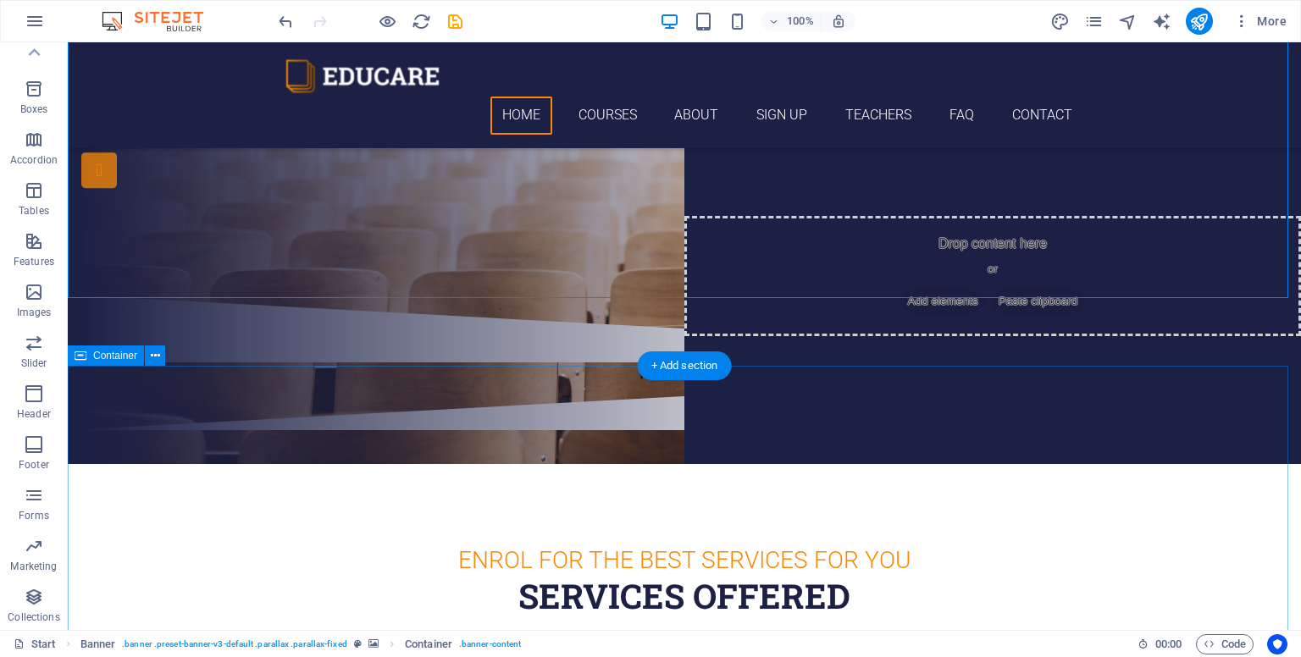
scroll to position [286, 0]
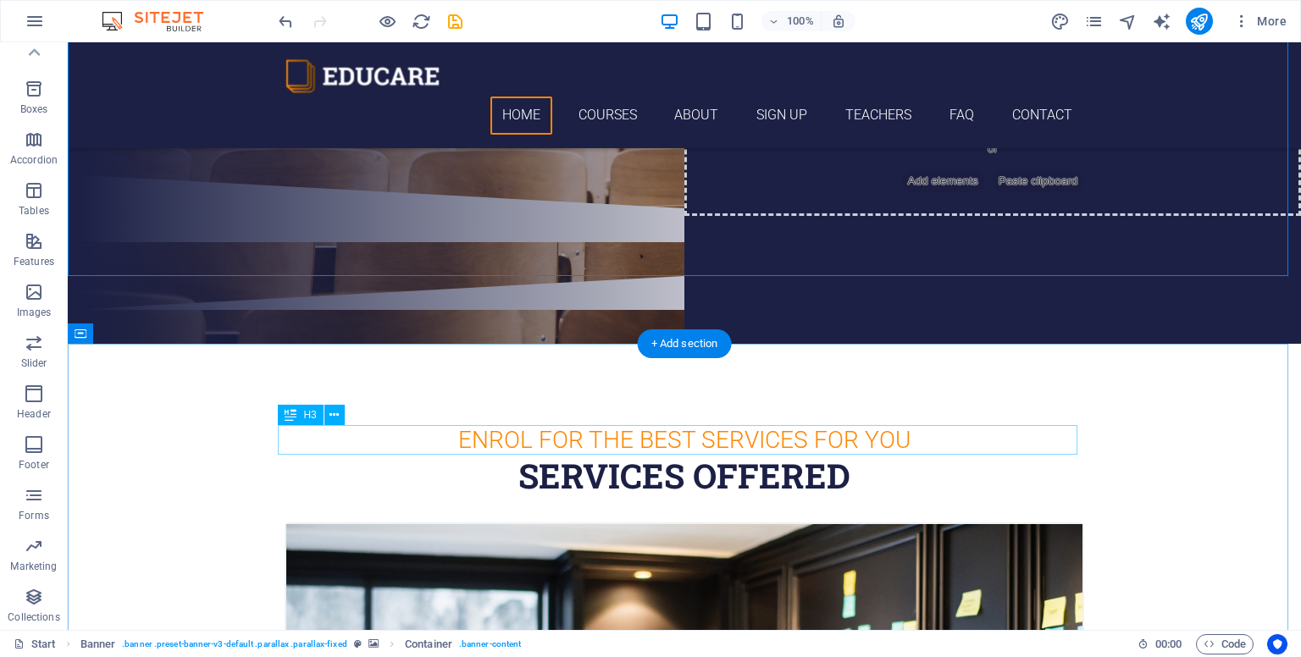
click at [695, 438] on div "enrol for the best services for you" at bounding box center [684, 440] width 799 height 30
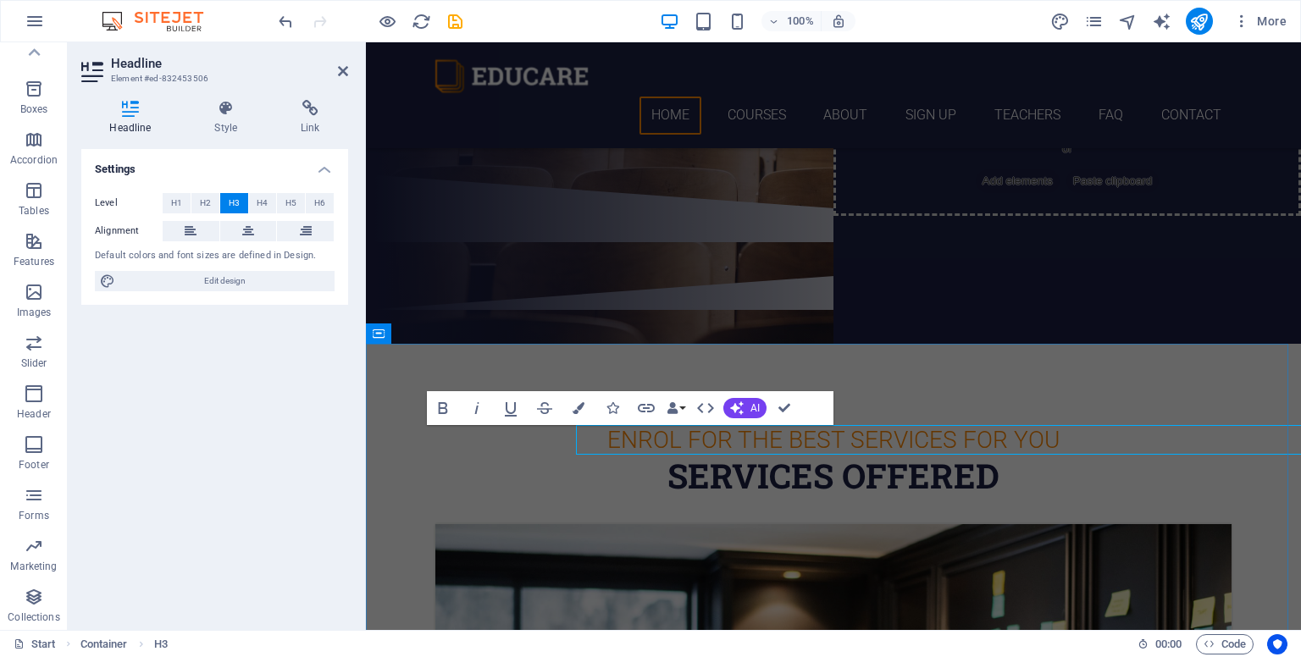
drag, startPoint x: 1082, startPoint y: 438, endPoint x: 783, endPoint y: 438, distance: 298.1
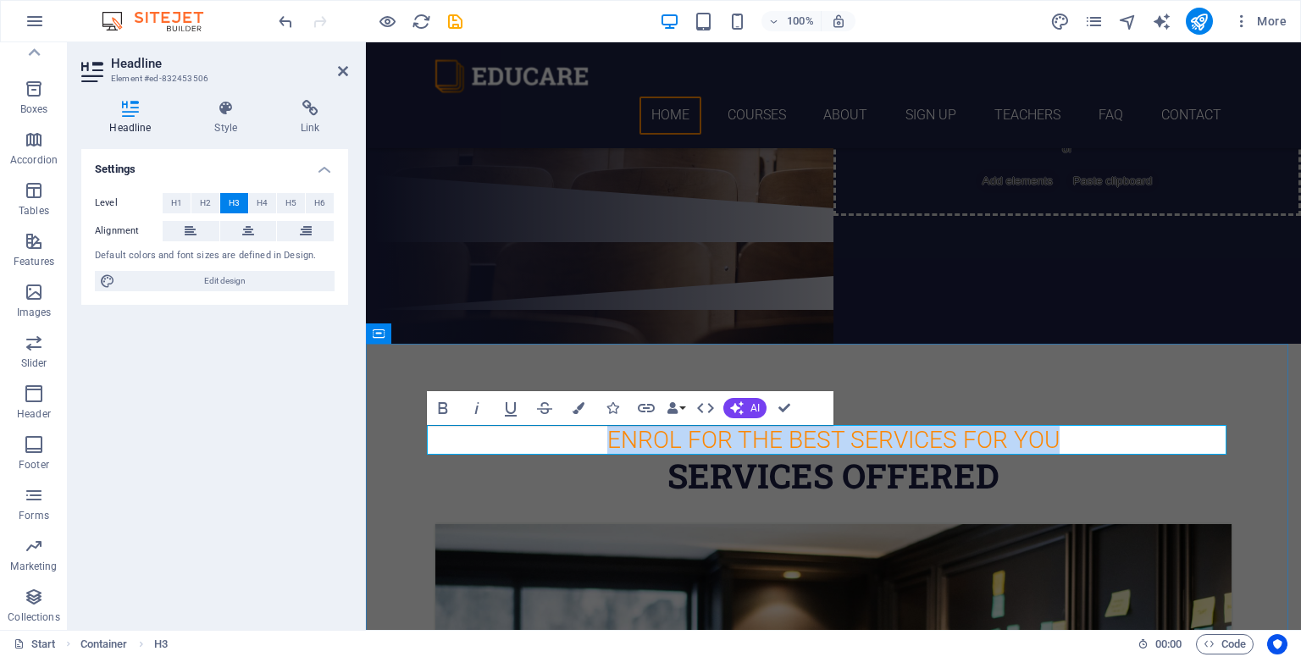
click at [695, 439] on h3 "enrol for the best services for you" at bounding box center [833, 440] width 799 height 30
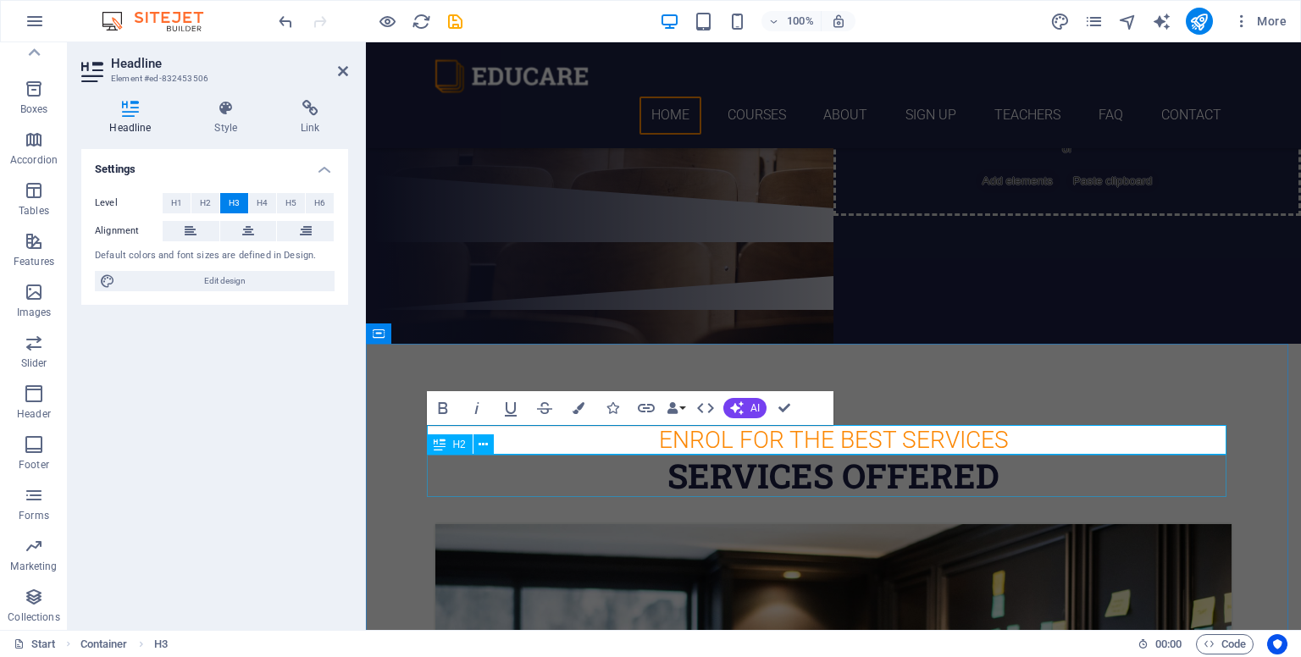
click at [695, 481] on div "services offered" at bounding box center [833, 476] width 799 height 42
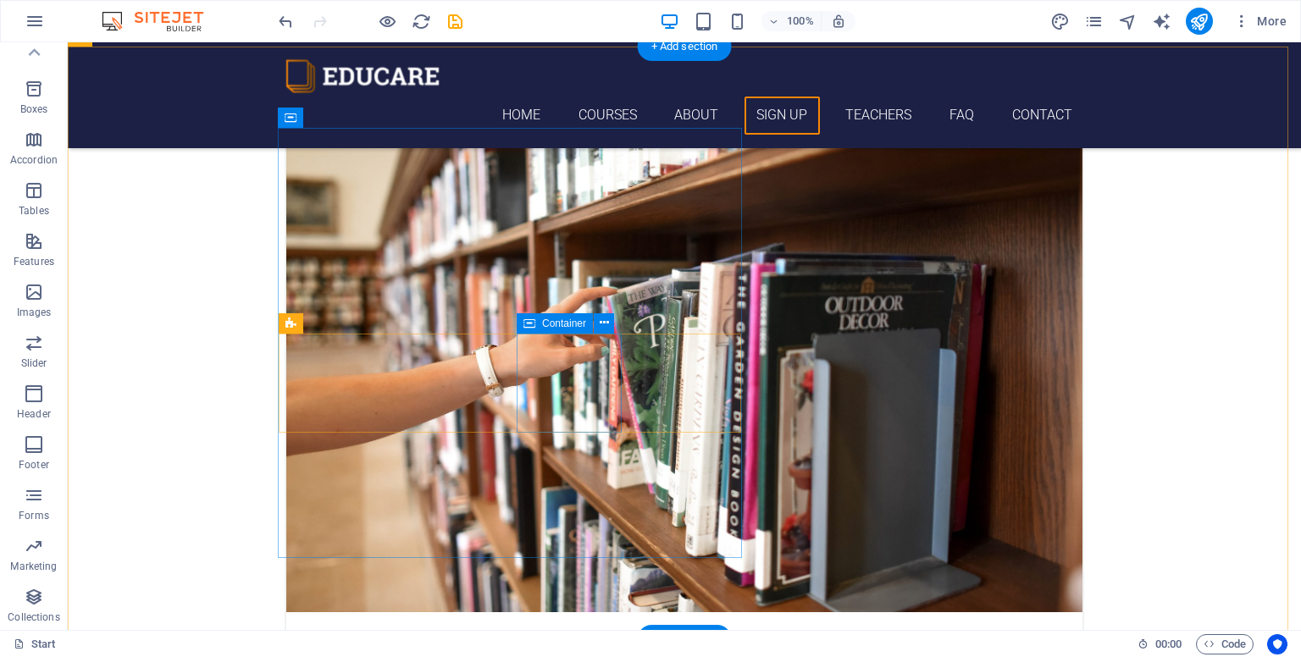
scroll to position [3496, 0]
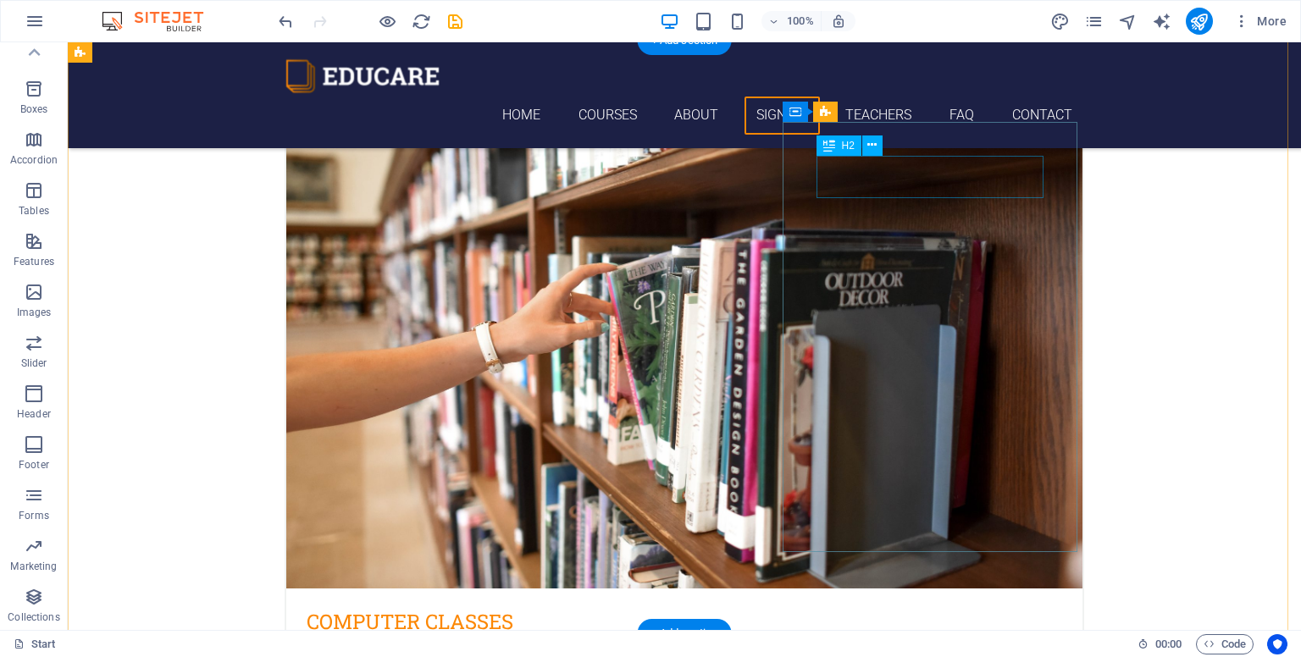
drag, startPoint x: 943, startPoint y: 180, endPoint x: 645, endPoint y: 180, distance: 298.1
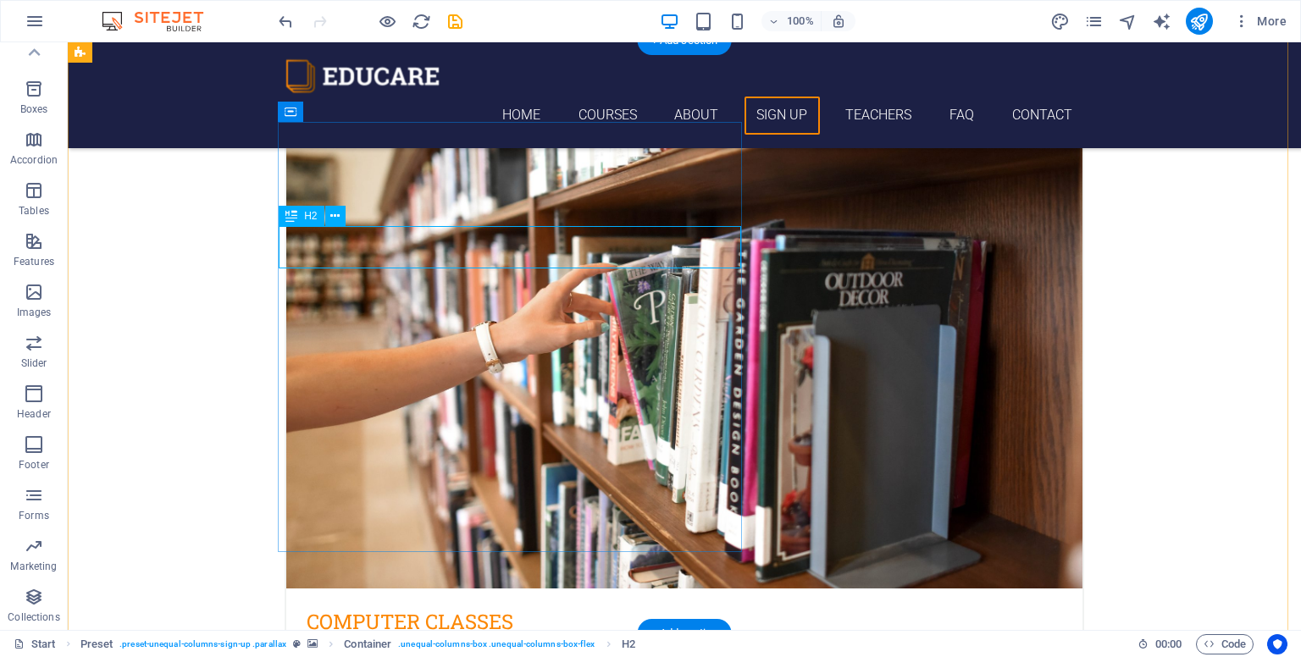
drag, startPoint x: 608, startPoint y: 241, endPoint x: 310, endPoint y: 241, distance: 298.1
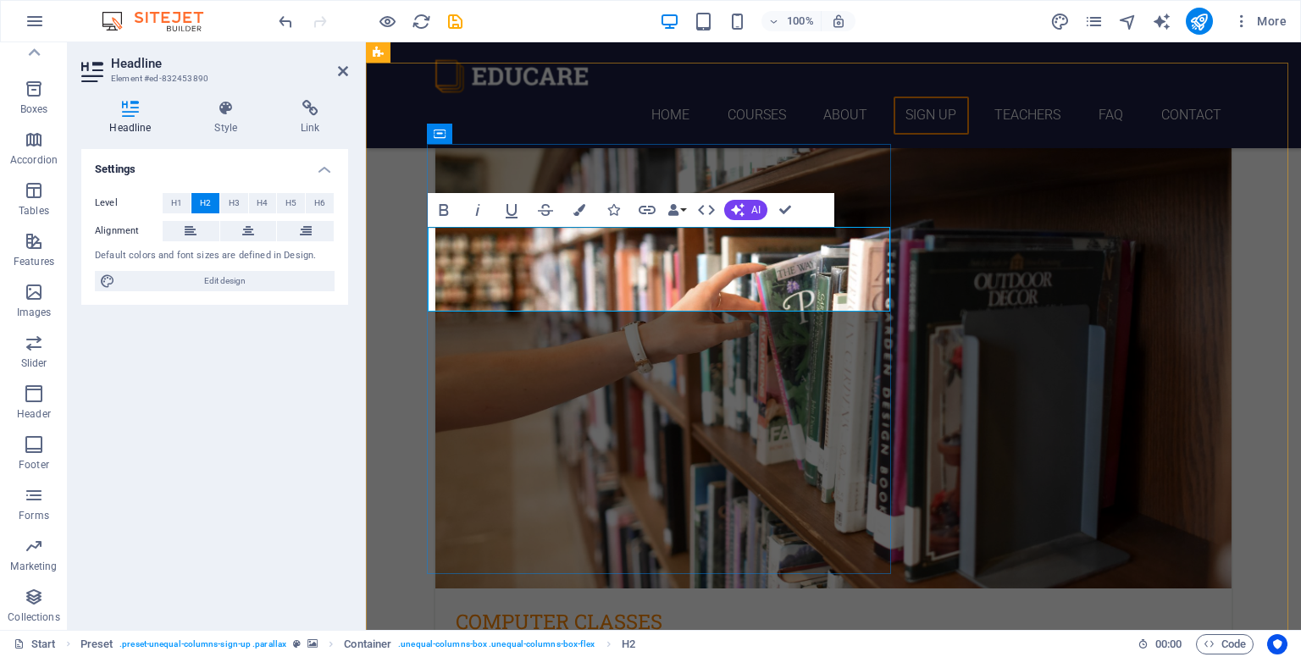
scroll to position [3474, 0]
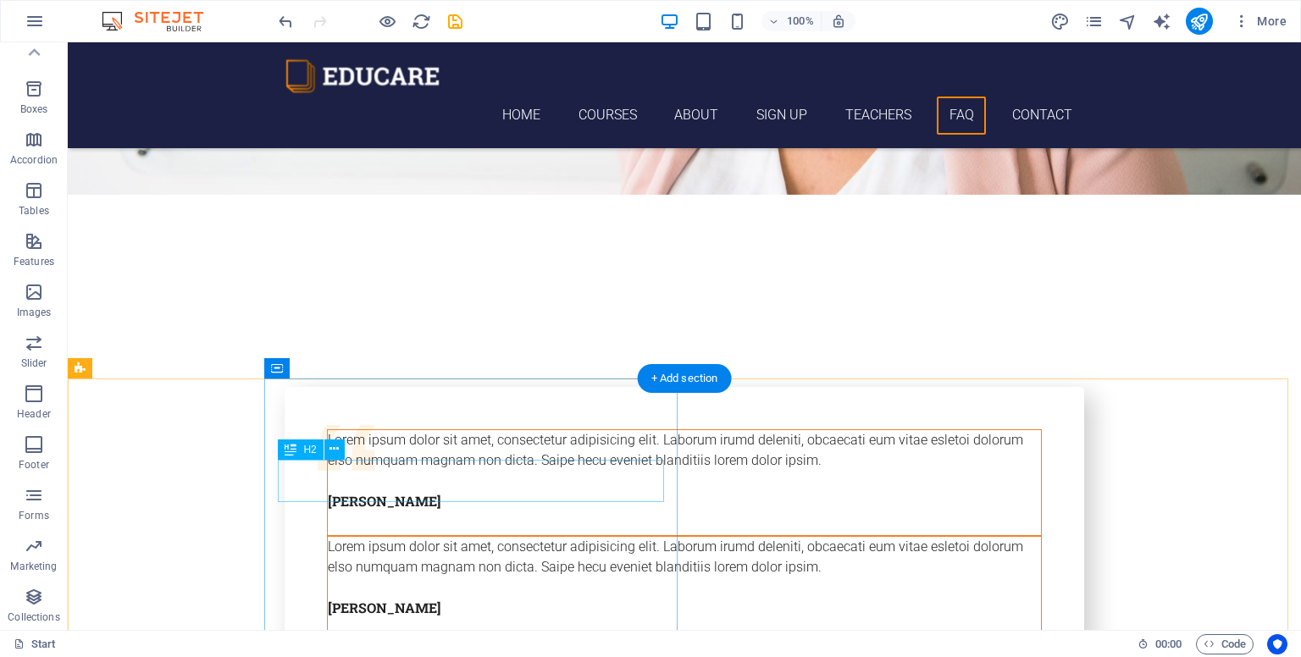
scroll to position [6260, 0]
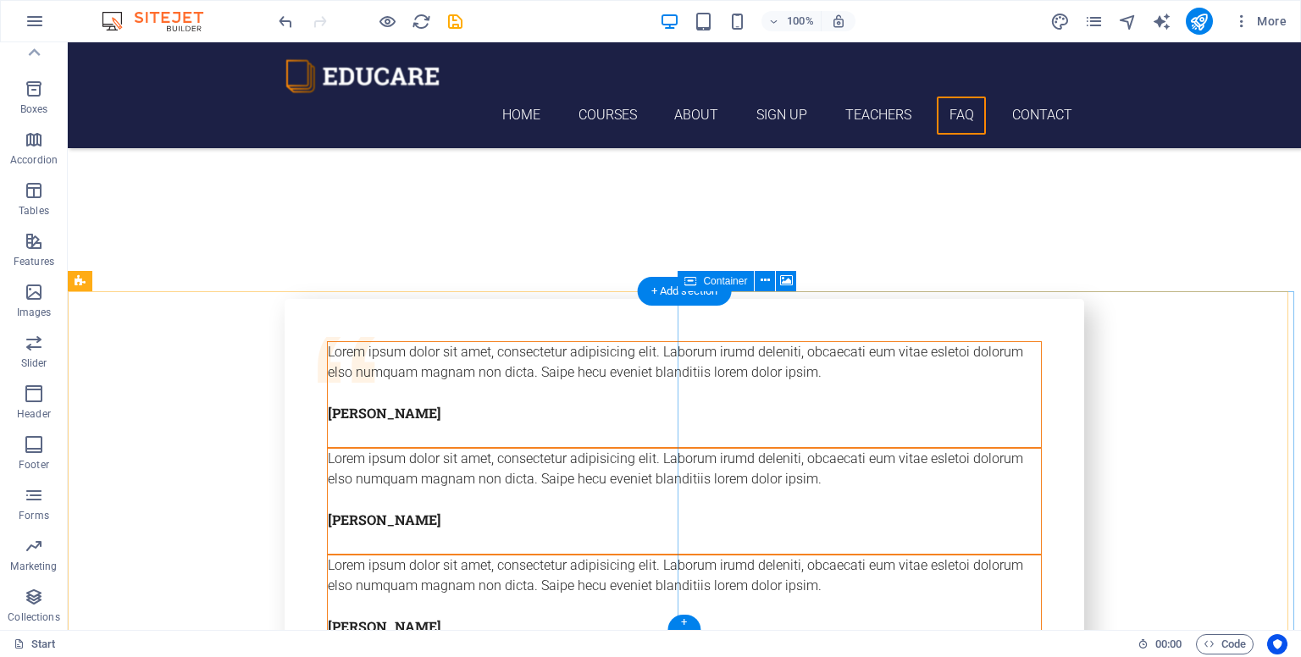
drag, startPoint x: 769, startPoint y: 341, endPoint x: 471, endPoint y: 341, distance: 298.1
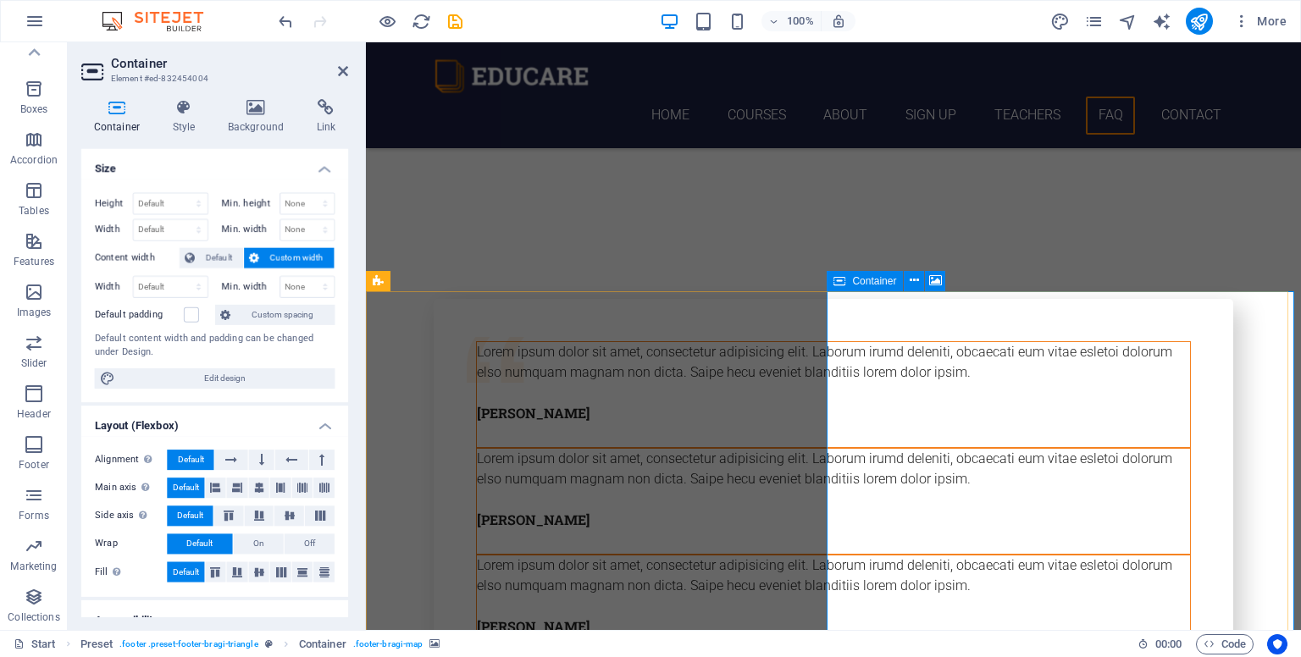
click at [224, 380] on span "Edit design" at bounding box center [224, 378] width 209 height 20
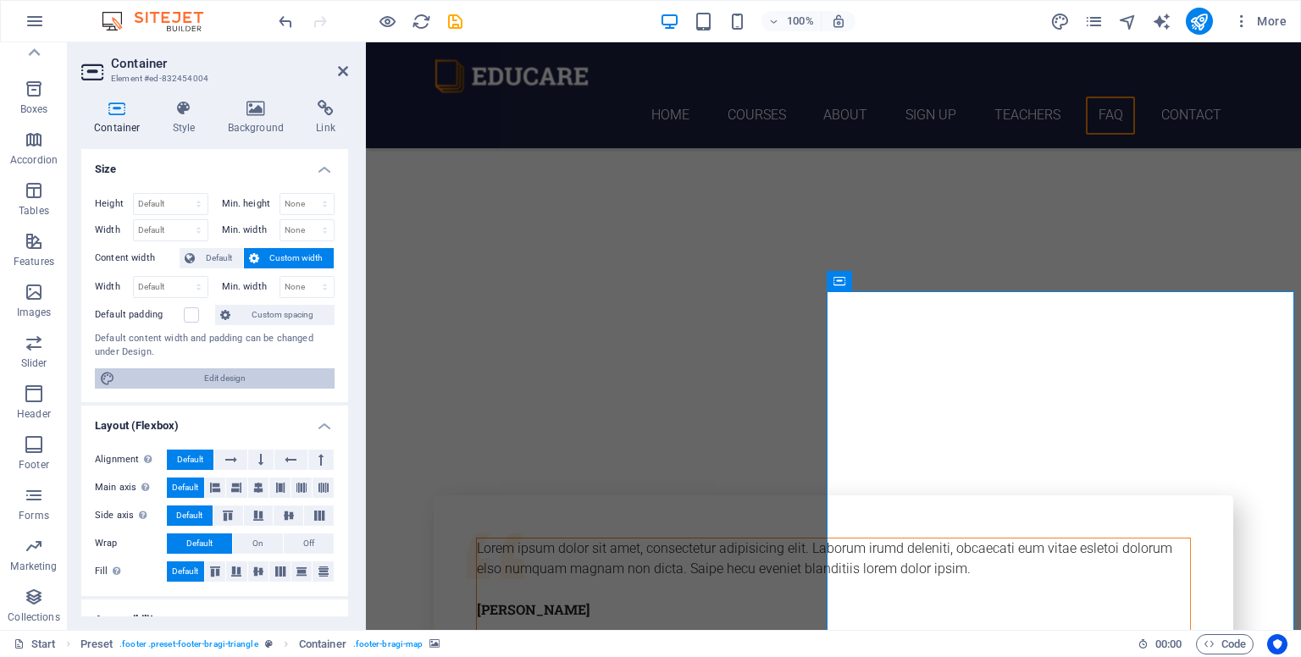
select select "px"
select select "300"
select select "px"
select select "rem"
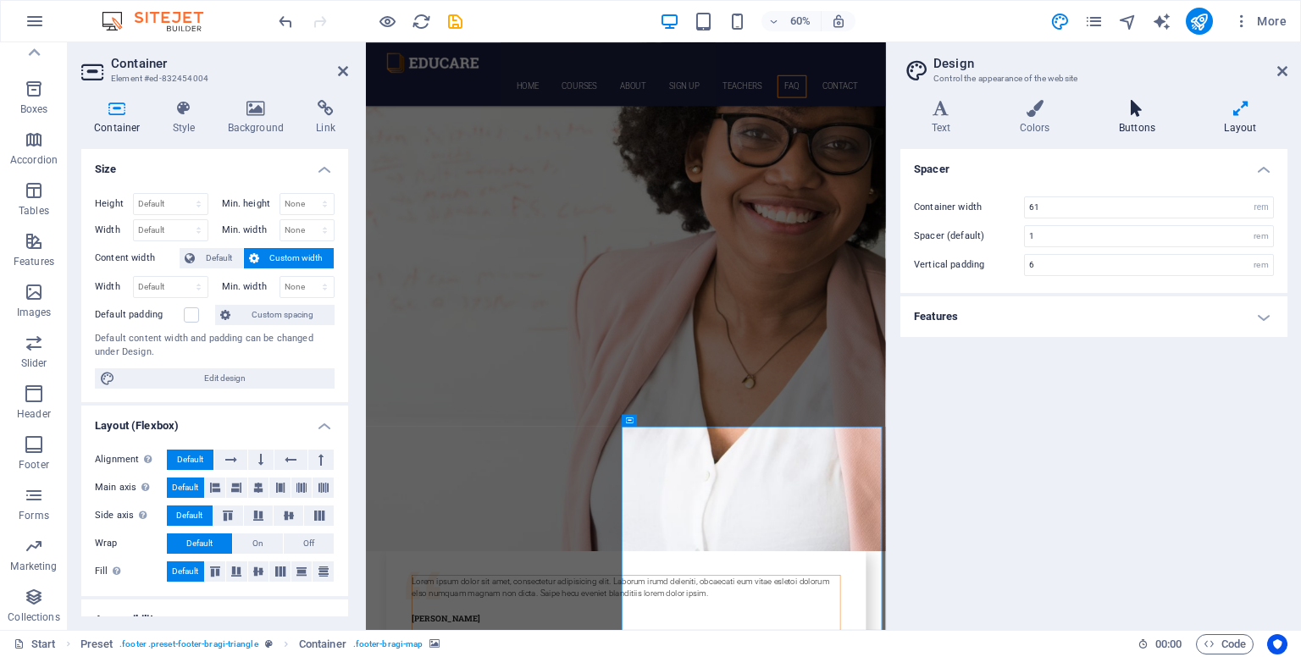
click at [1152, 113] on icon at bounding box center [1136, 108] width 98 height 17
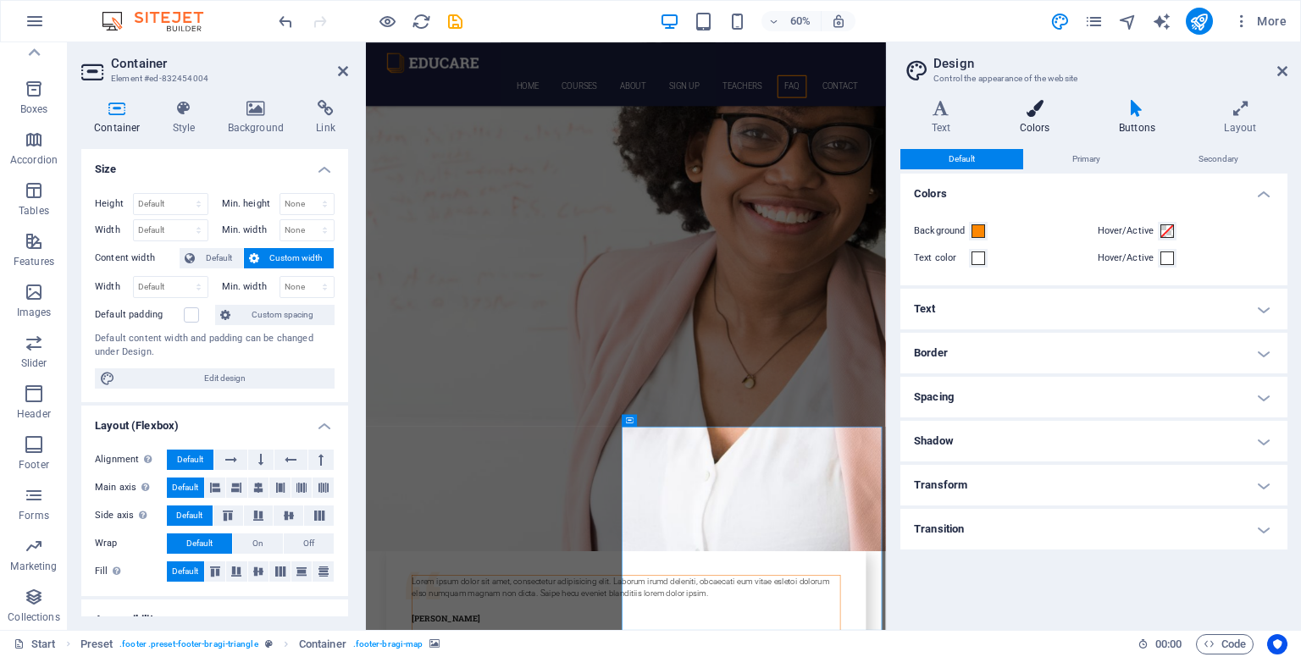
click at [1046, 123] on h4 "Colors" at bounding box center [1037, 118] width 99 height 36
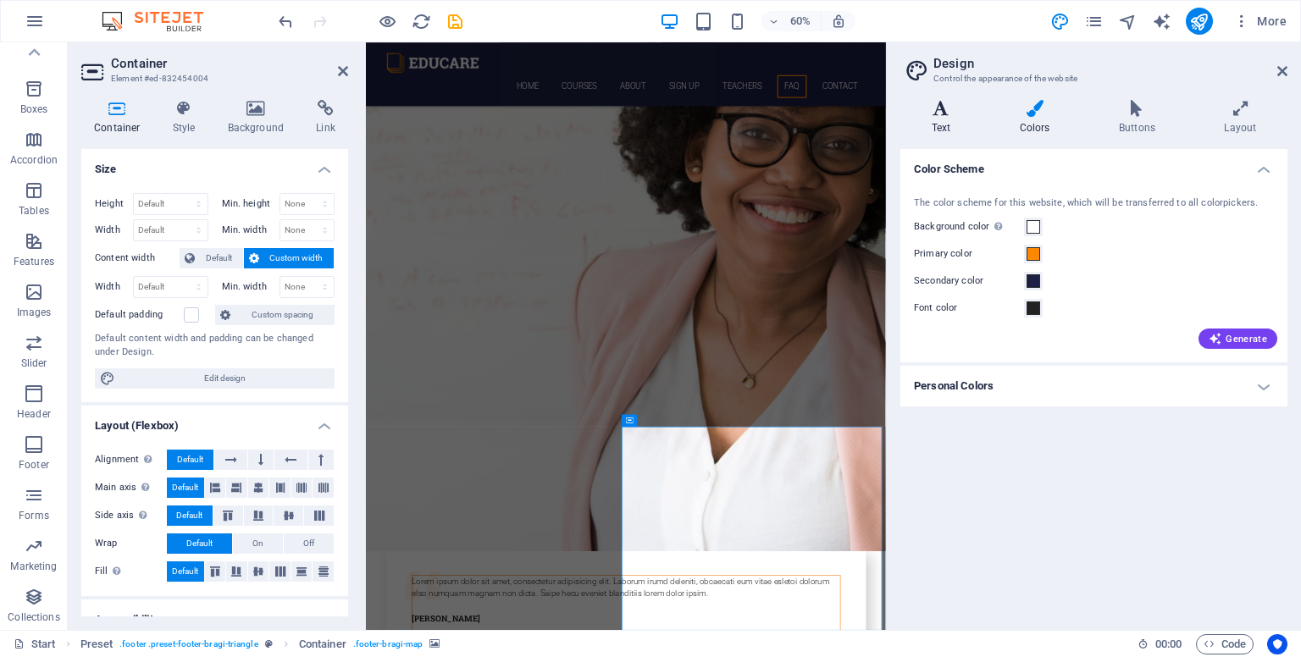
click at [949, 122] on h4 "Text" at bounding box center [944, 118] width 88 height 36
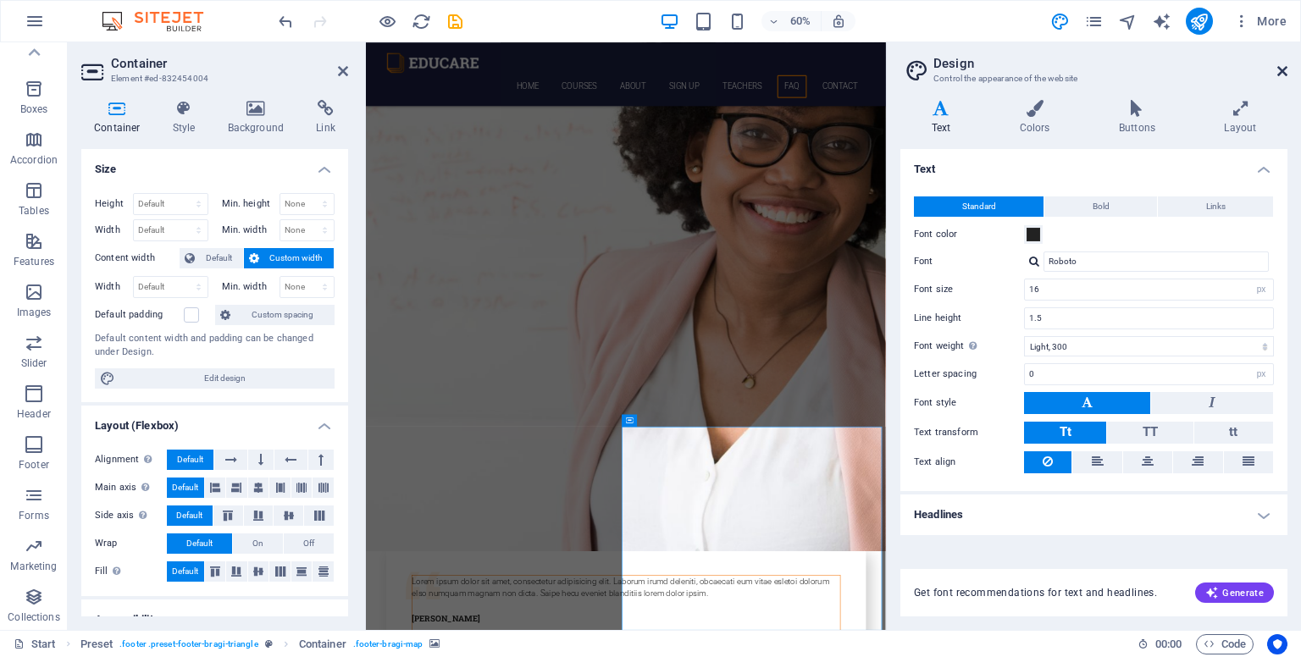
click at [1285, 64] on icon at bounding box center [1282, 71] width 10 height 14
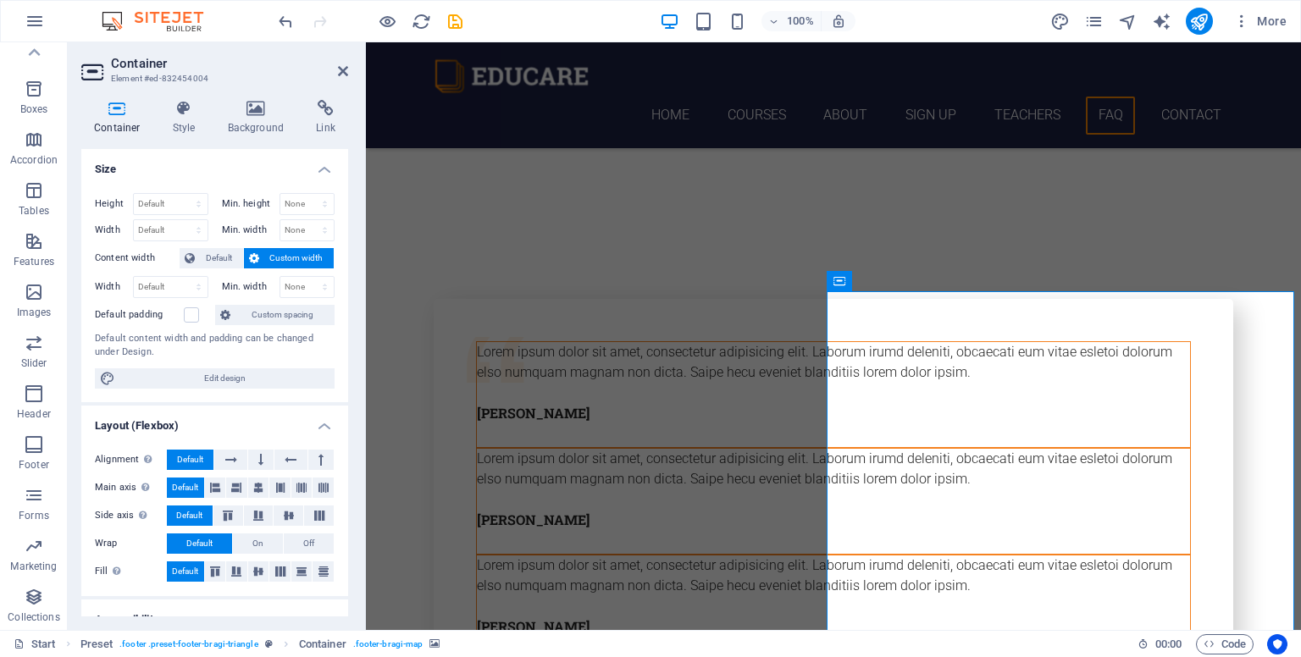
click at [315, 119] on h4 "Link" at bounding box center [325, 118] width 45 height 36
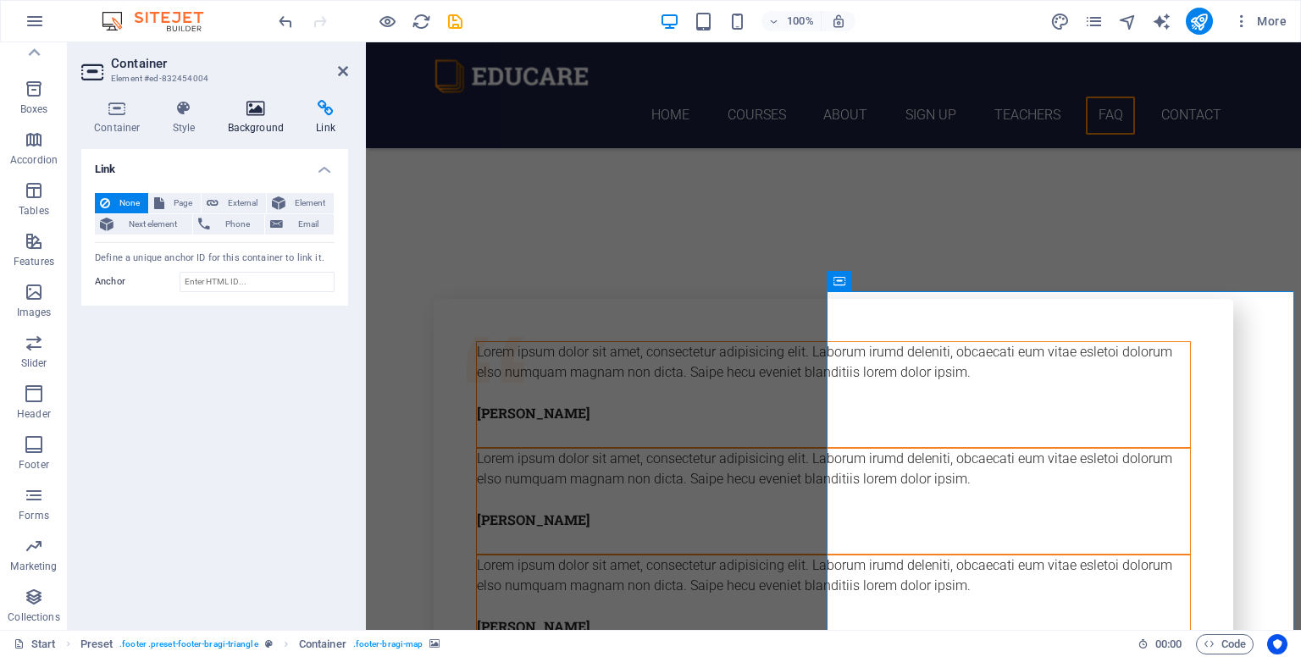
click at [256, 113] on icon at bounding box center [256, 108] width 82 height 17
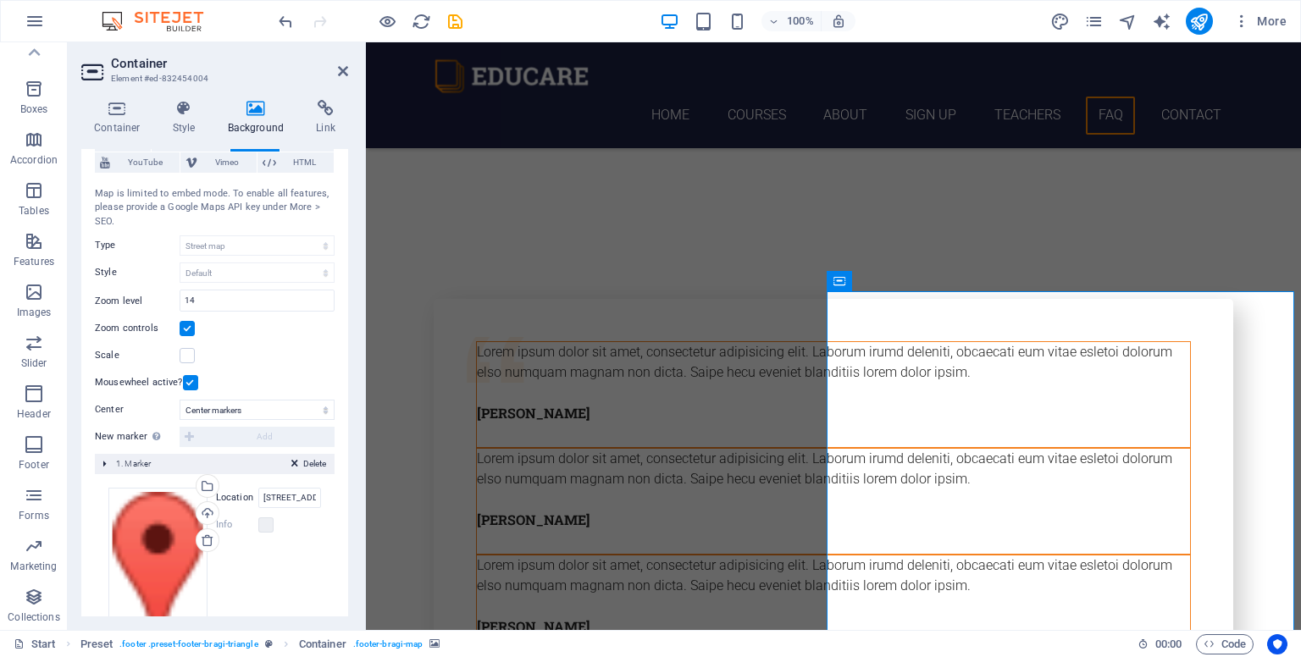
scroll to position [185, 0]
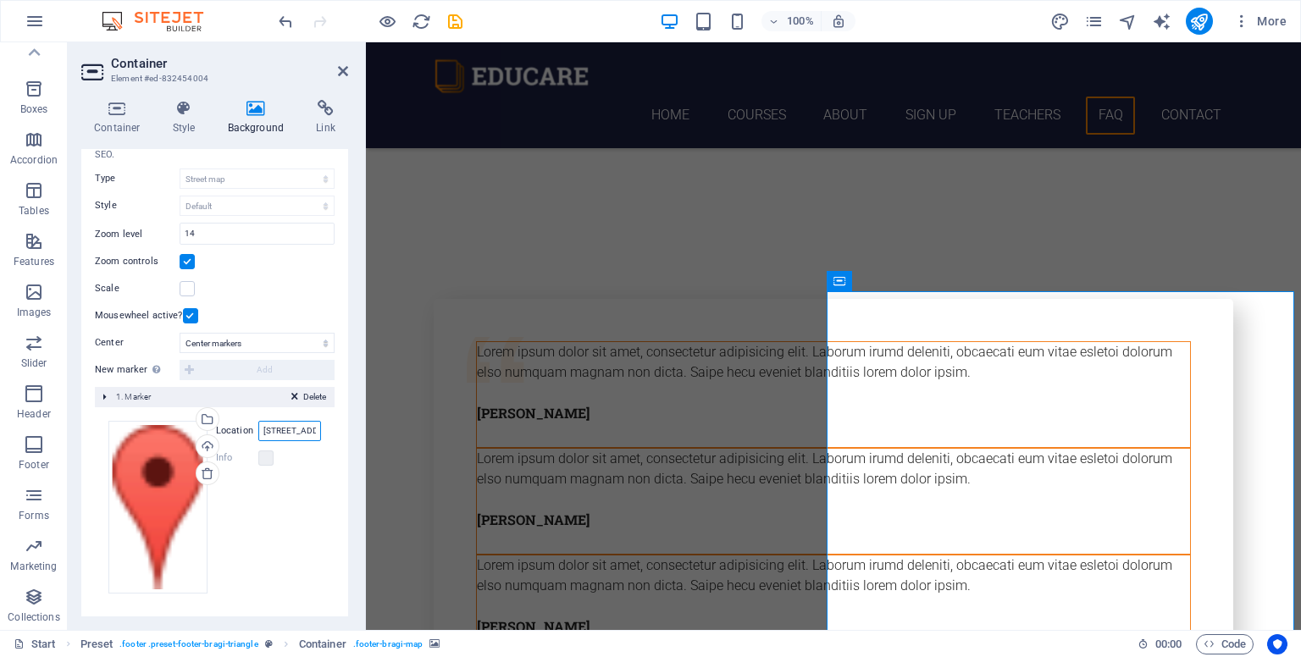
click at [281, 429] on input "[STREET_ADDRESS]" at bounding box center [289, 431] width 63 height 20
click at [298, 429] on input "[STREET_ADDRESS]" at bounding box center [289, 431] width 63 height 20
click at [200, 423] on div "Select files from the file manager, stock photos, or upload file(s)" at bounding box center [205, 420] width 25 height 25
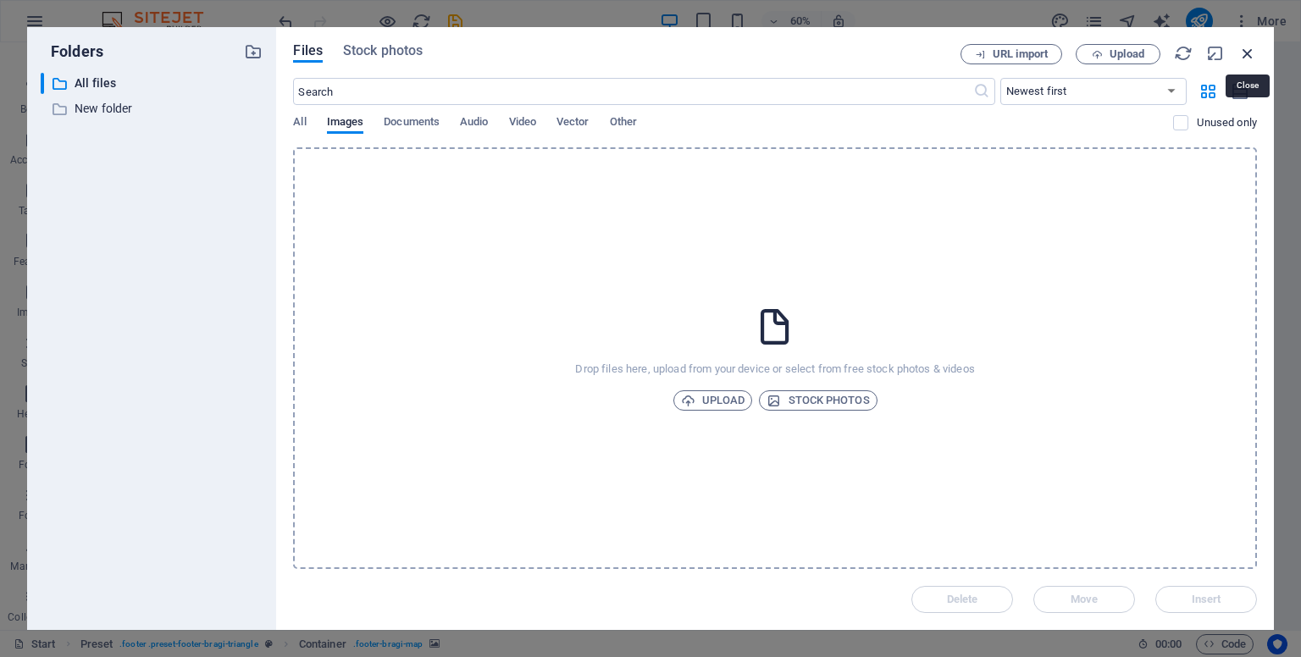
click at [1246, 52] on icon "button" at bounding box center [1247, 53] width 19 height 19
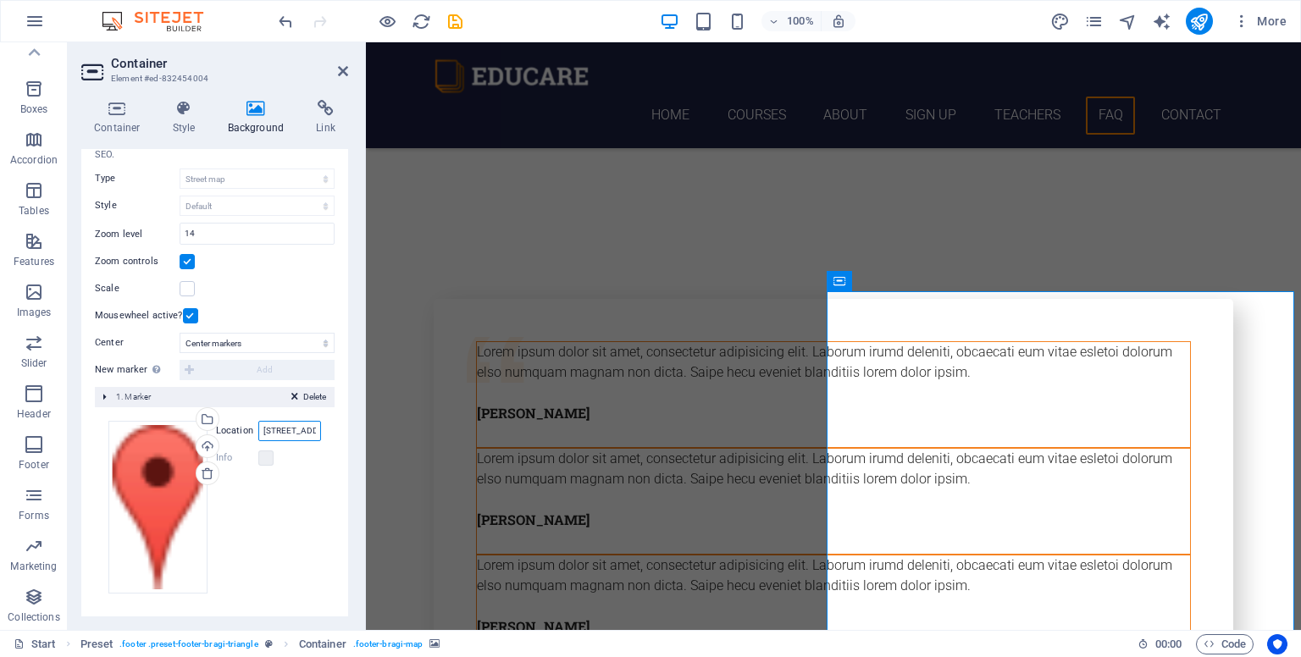
click at [301, 432] on input "[STREET_ADDRESS]" at bounding box center [289, 431] width 63 height 20
click at [310, 429] on input "[STREET_ADDRESS]" at bounding box center [289, 431] width 63 height 20
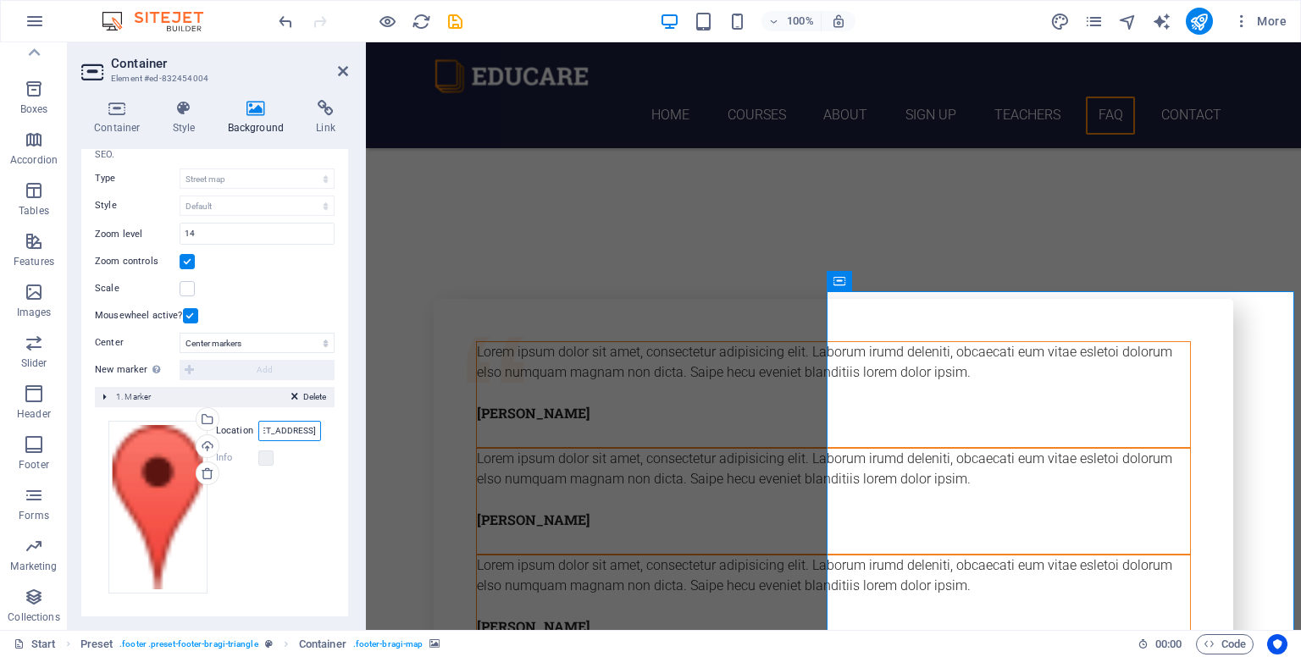
scroll to position [0, 102]
click at [310, 429] on input "[STREET_ADDRESS]" at bounding box center [289, 431] width 63 height 20
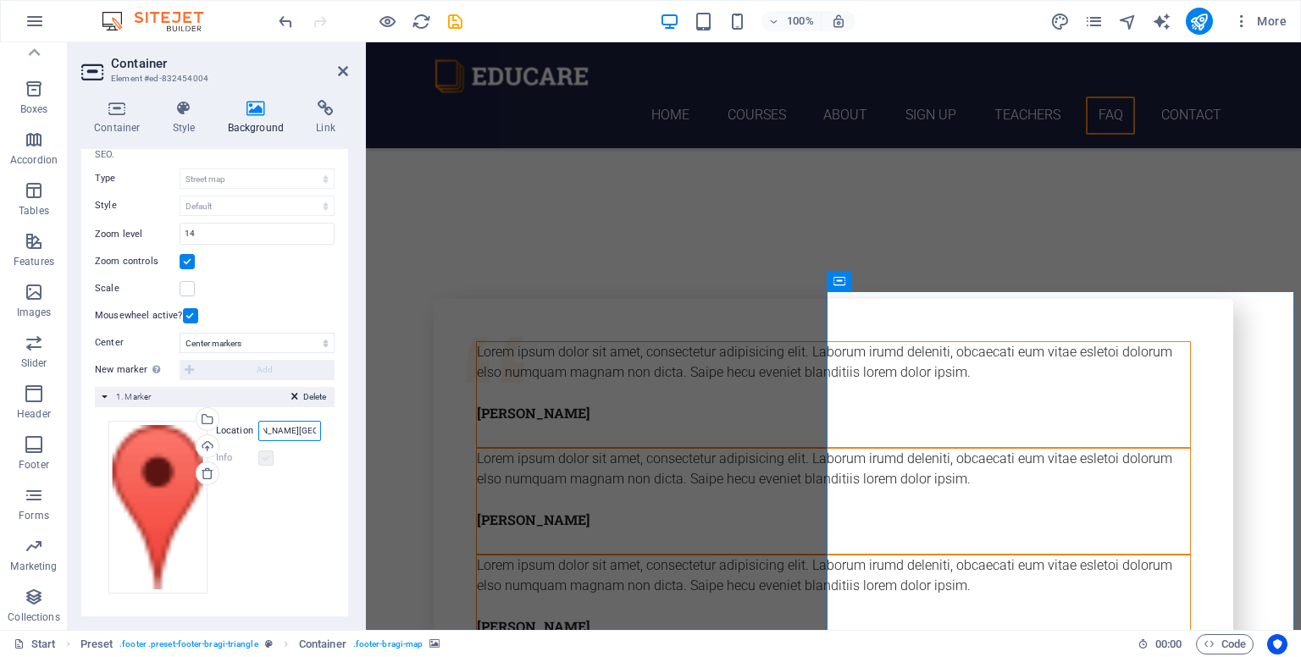
type input "Geoge padmore road,kilimani nairobi."
click at [265, 460] on label at bounding box center [265, 458] width 15 height 15
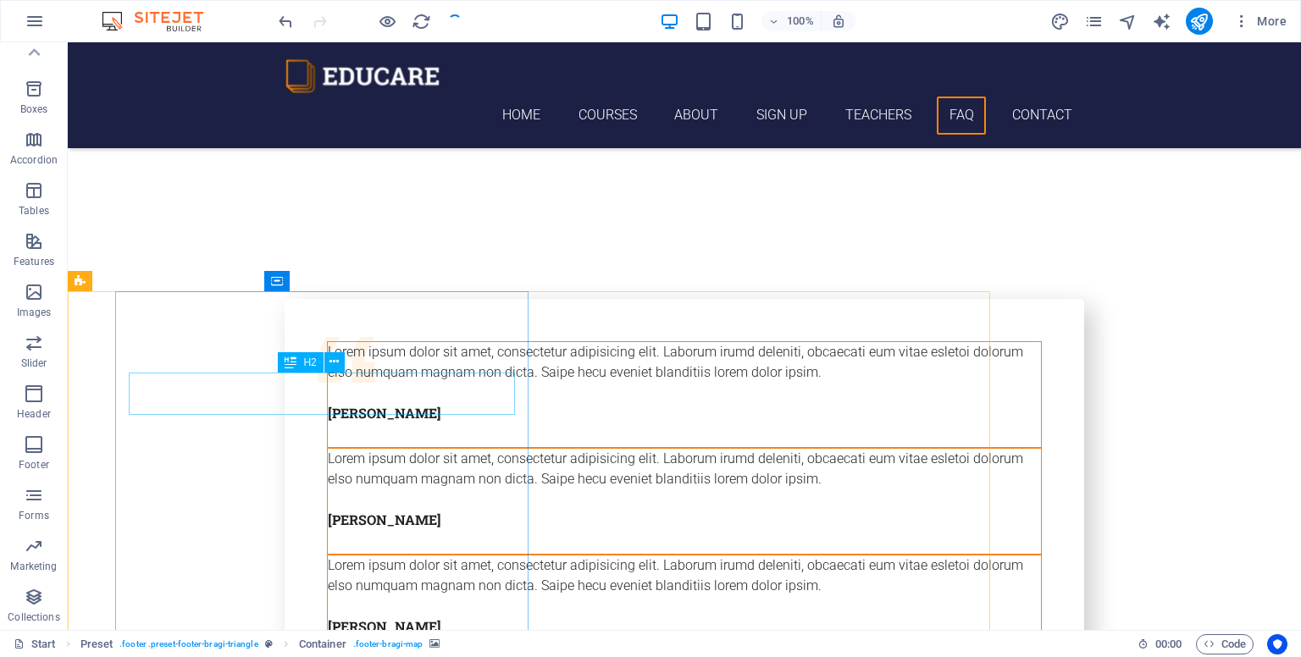
checkbox input "false"
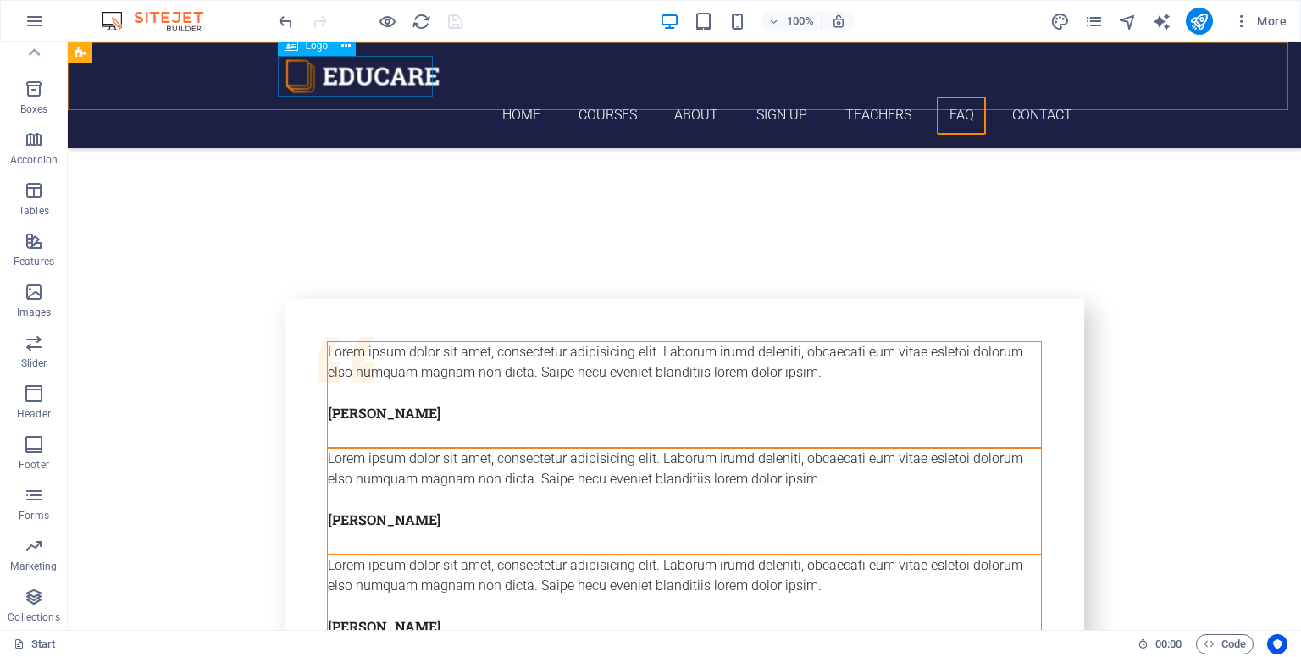
click at [298, 69] on div at bounding box center [684, 76] width 799 height 41
select select "px"
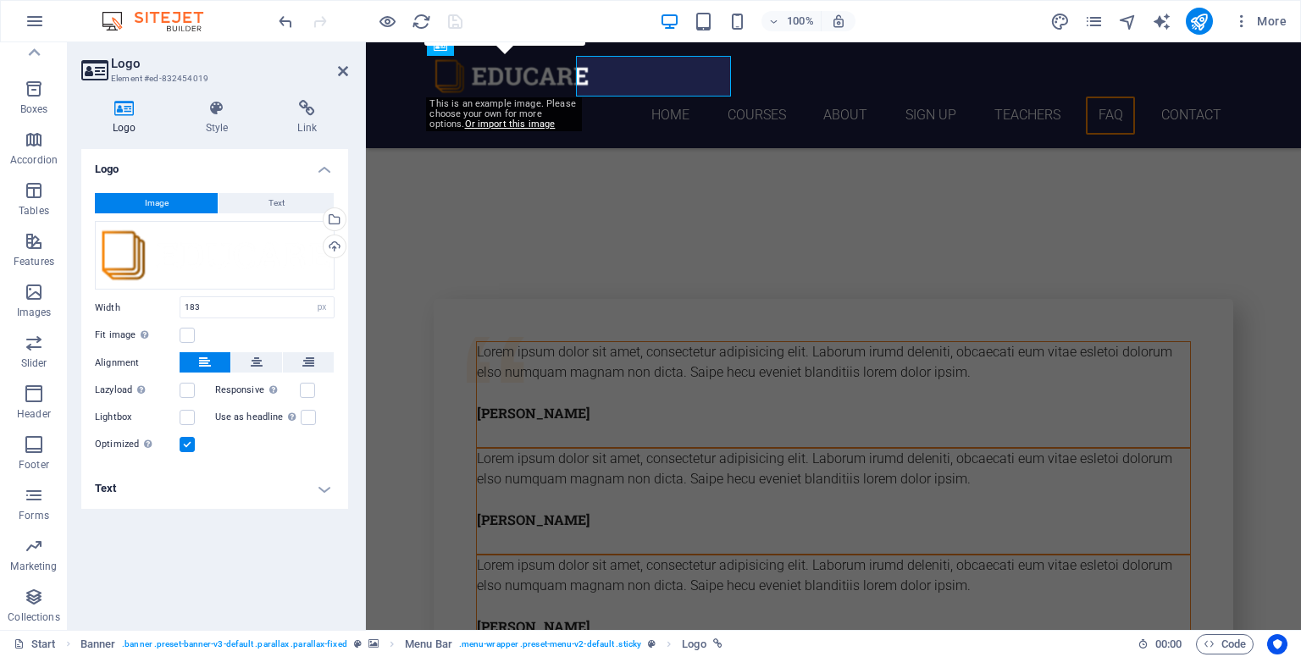
click at [298, 69] on h2 "Logo" at bounding box center [229, 63] width 237 height 15
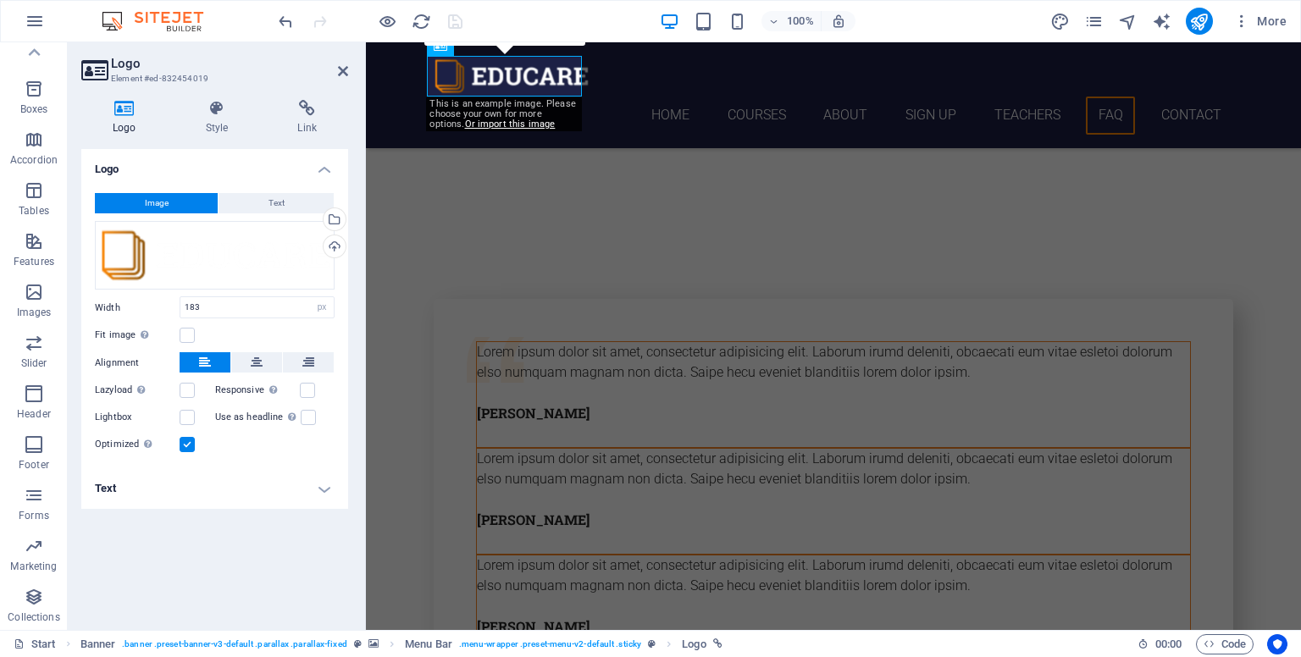
click at [447, 46] on div "0" at bounding box center [504, 30] width 161 height 32
click at [501, 62] on div at bounding box center [833, 76] width 799 height 41
drag, startPoint x: 839, startPoint y: 90, endPoint x: 537, endPoint y: 68, distance: 303.1
click at [537, 68] on div at bounding box center [833, 76] width 799 height 41
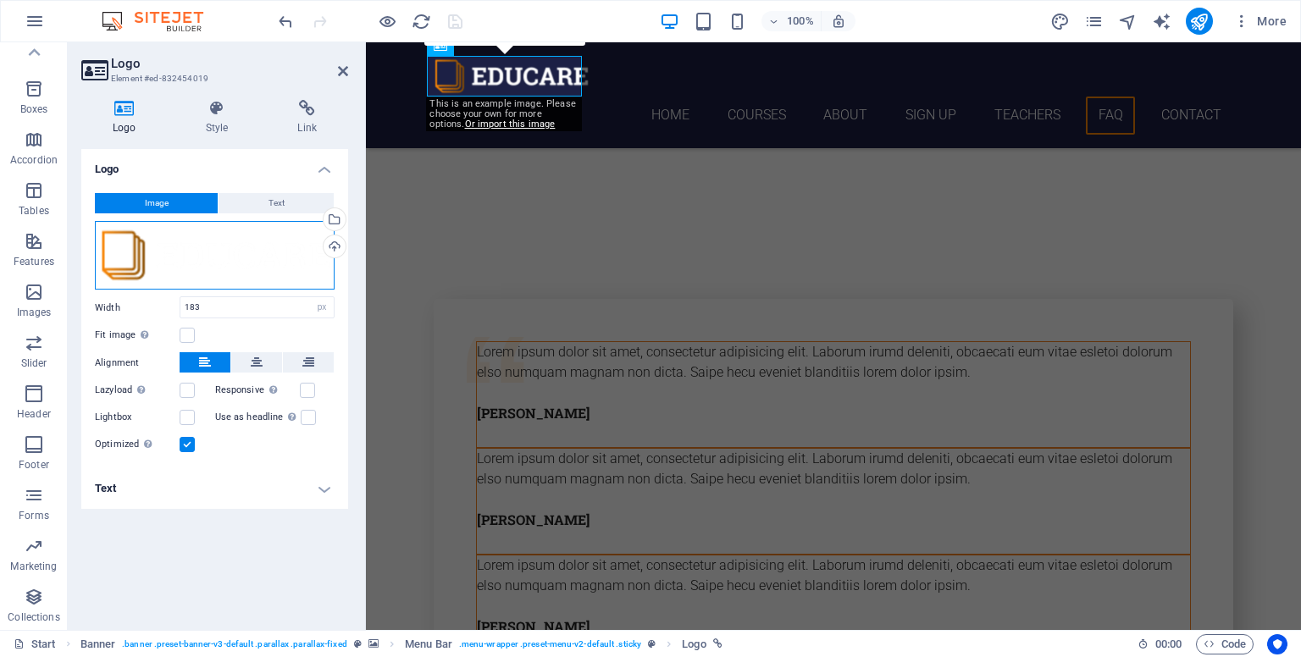
click at [256, 255] on div "Drag files here, click to choose files or select files from Files or our free s…" at bounding box center [215, 255] width 240 height 69
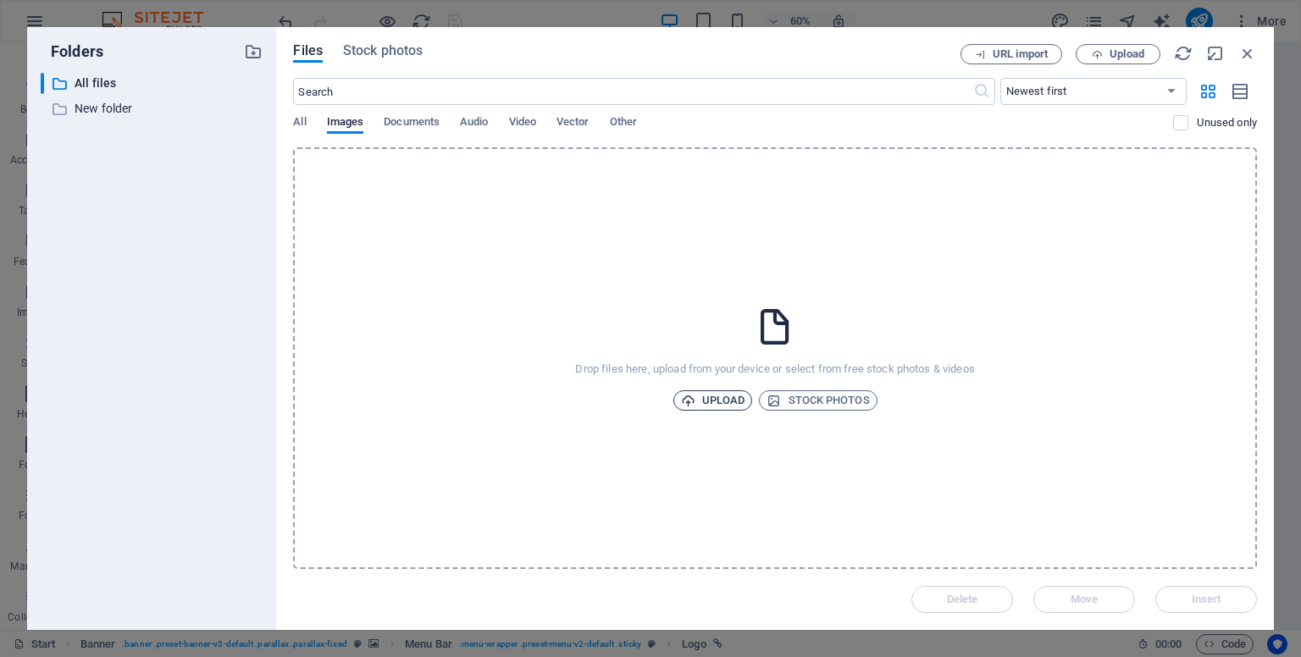
click at [728, 406] on span "Upload" at bounding box center [713, 400] width 64 height 20
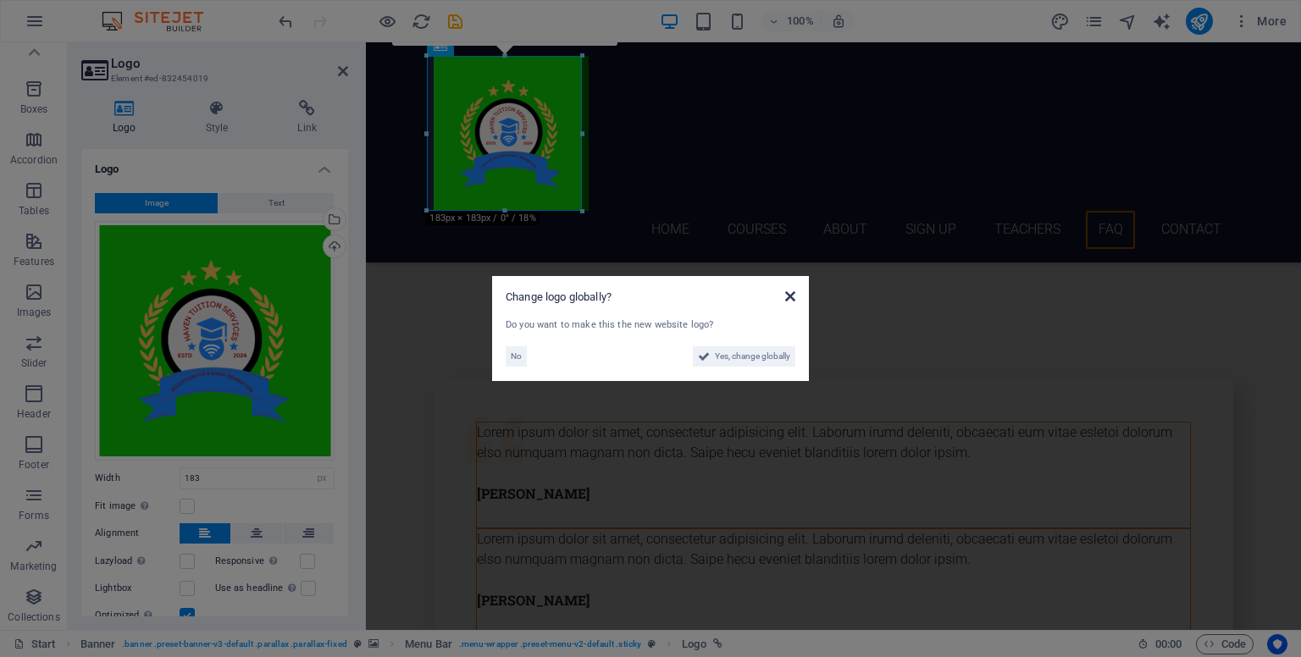
click at [789, 292] on icon at bounding box center [790, 297] width 10 height 14
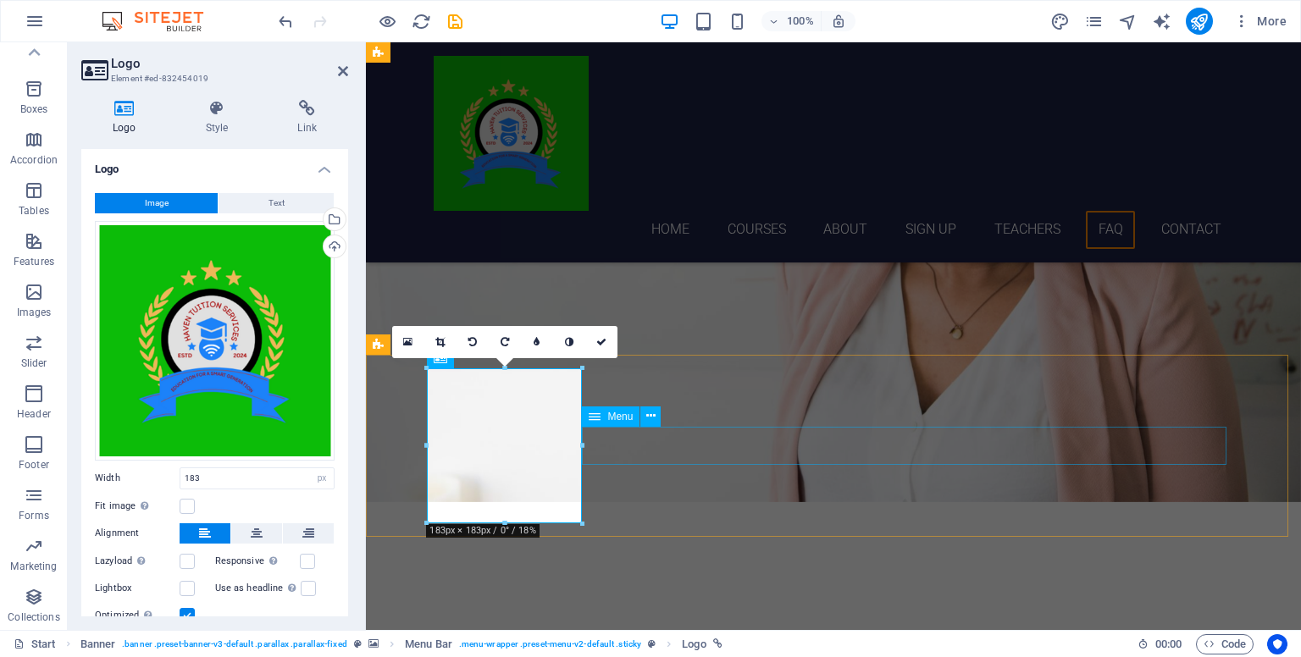
scroll to position [5944, 0]
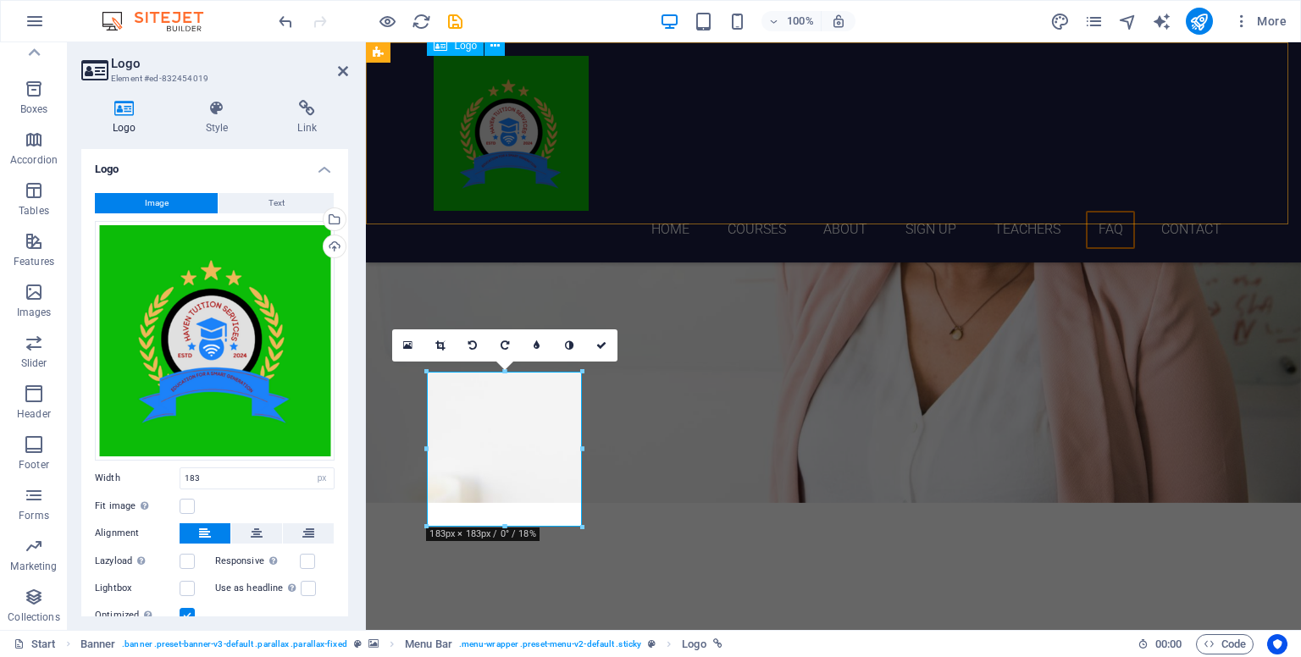
click at [527, 126] on div at bounding box center [833, 133] width 799 height 155
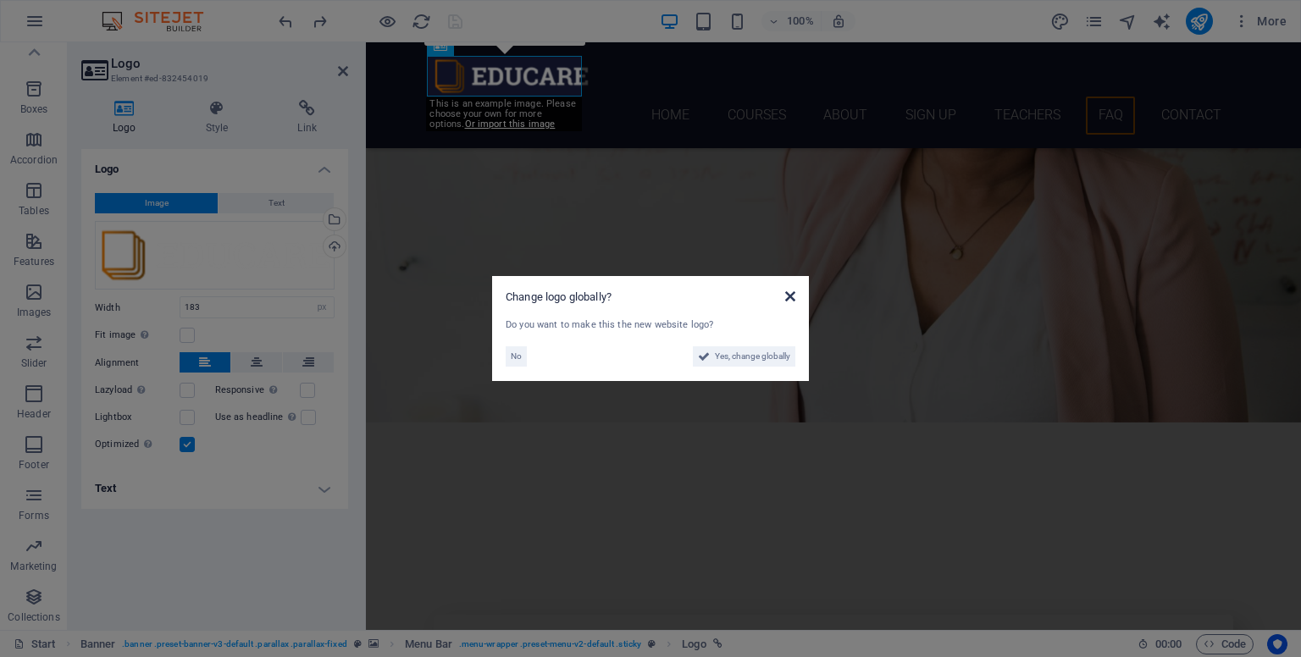
click at [789, 299] on icon at bounding box center [790, 297] width 10 height 14
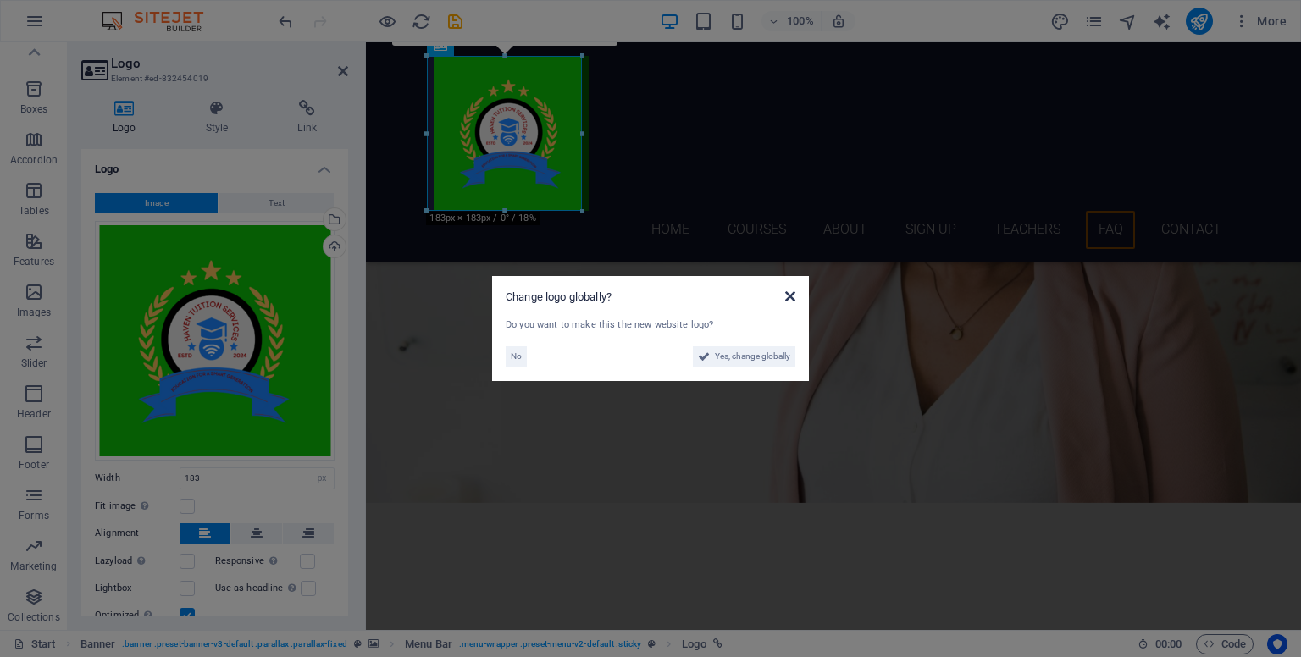
click at [791, 296] on icon at bounding box center [790, 297] width 10 height 14
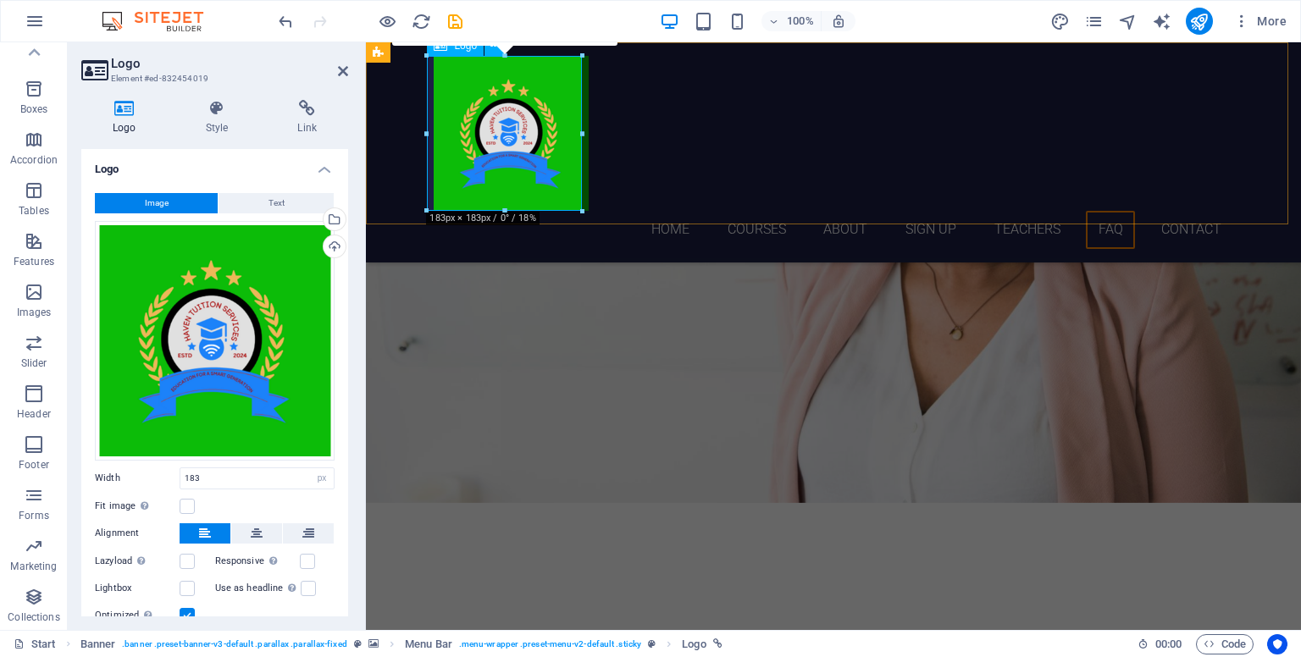
click at [528, 99] on div at bounding box center [833, 133] width 799 height 155
click at [583, 204] on div at bounding box center [582, 133] width 6 height 155
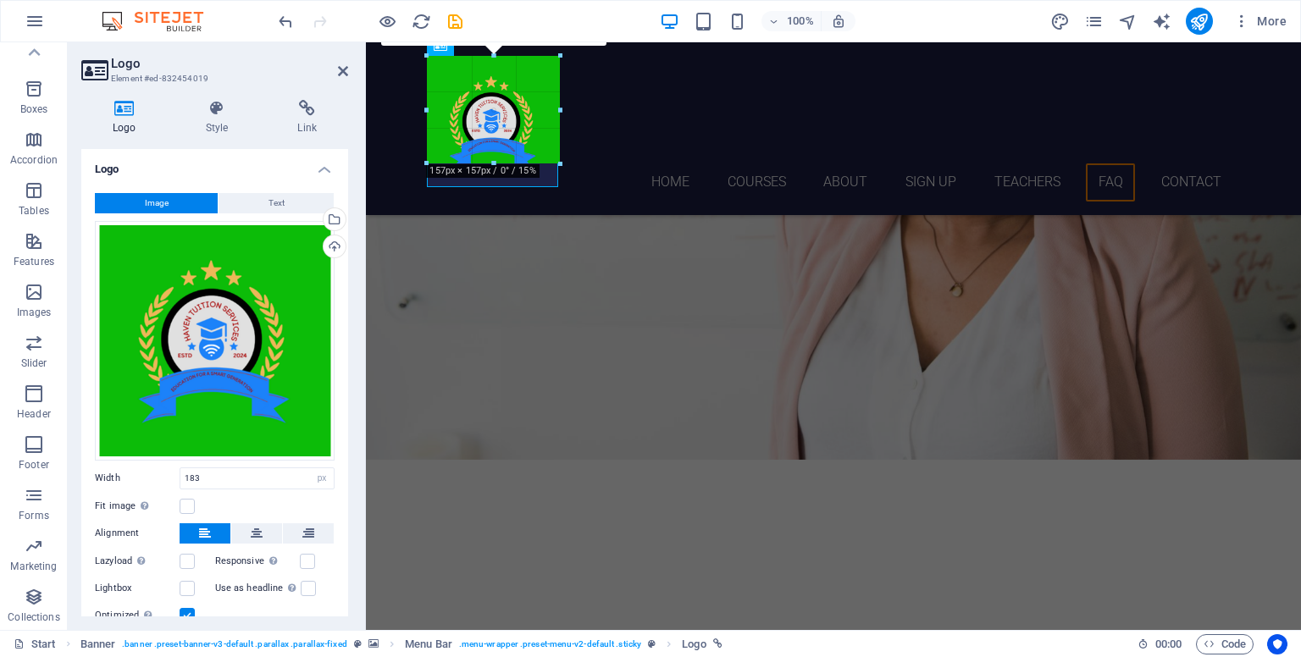
drag, startPoint x: 583, startPoint y: 210, endPoint x: 535, endPoint y: 153, distance: 74.0
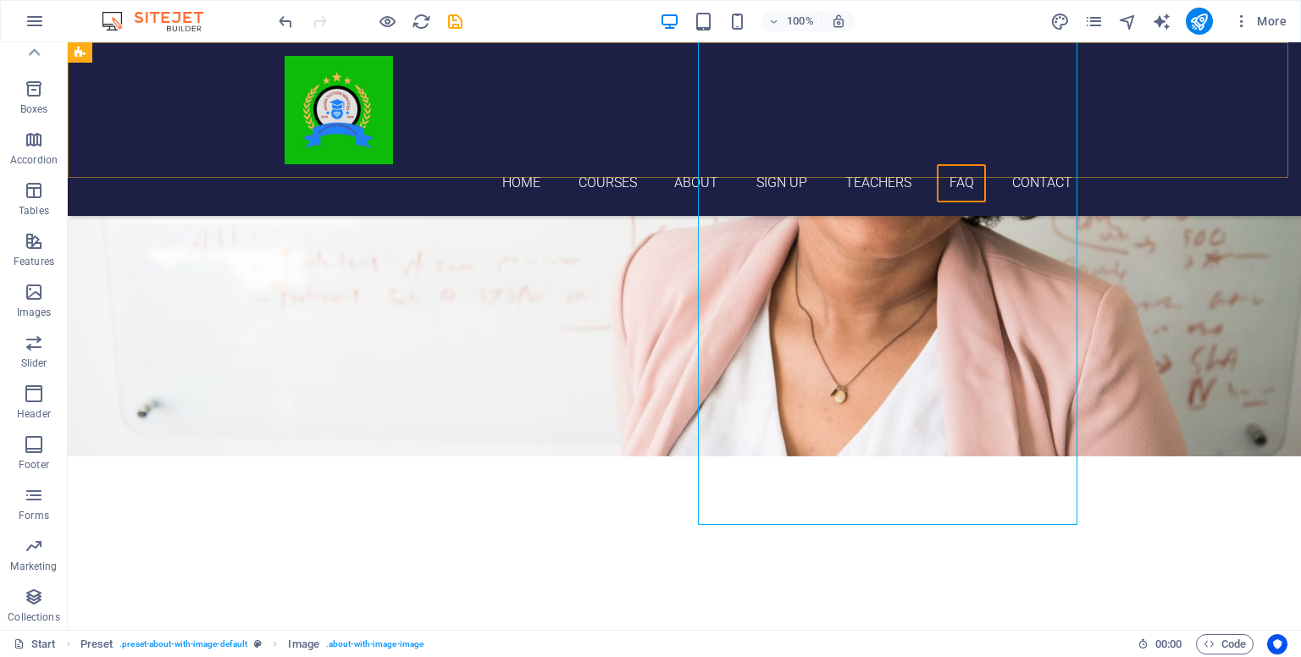
click at [144, 93] on div "Home Courses About Sign up Teachers FAQ Contact" at bounding box center [684, 129] width 1233 height 174
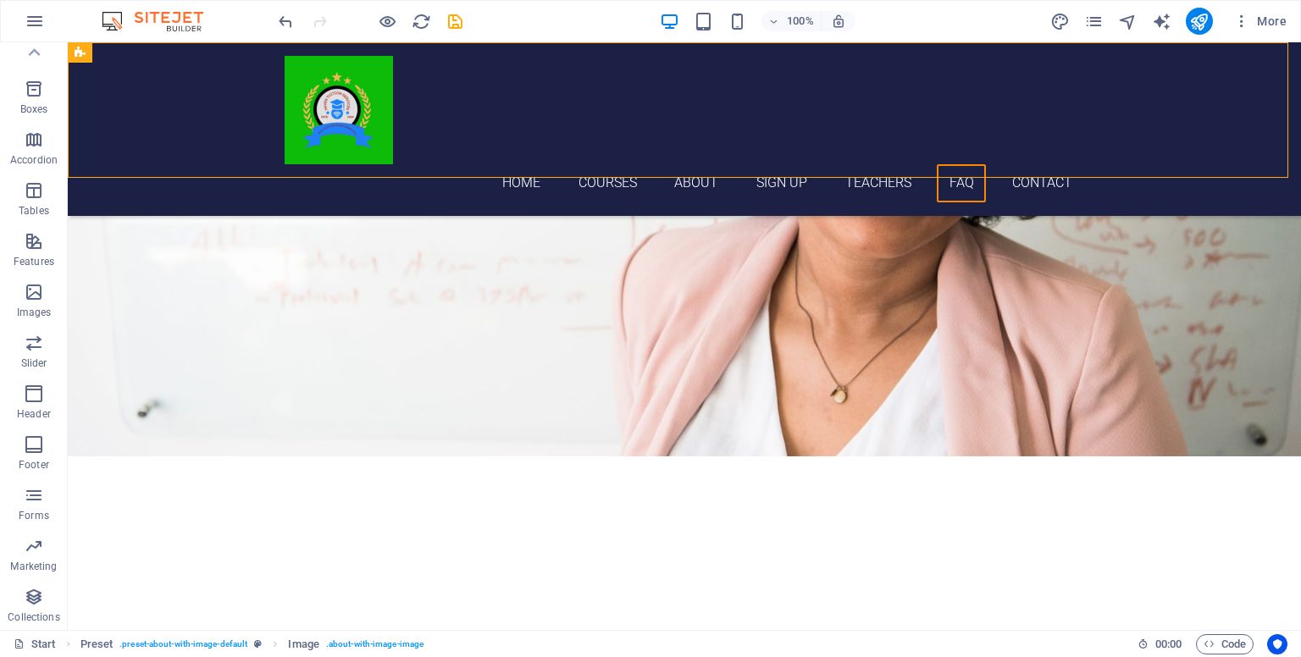
click at [144, 93] on div "Home Courses About Sign up Teachers FAQ Contact" at bounding box center [684, 129] width 1233 height 174
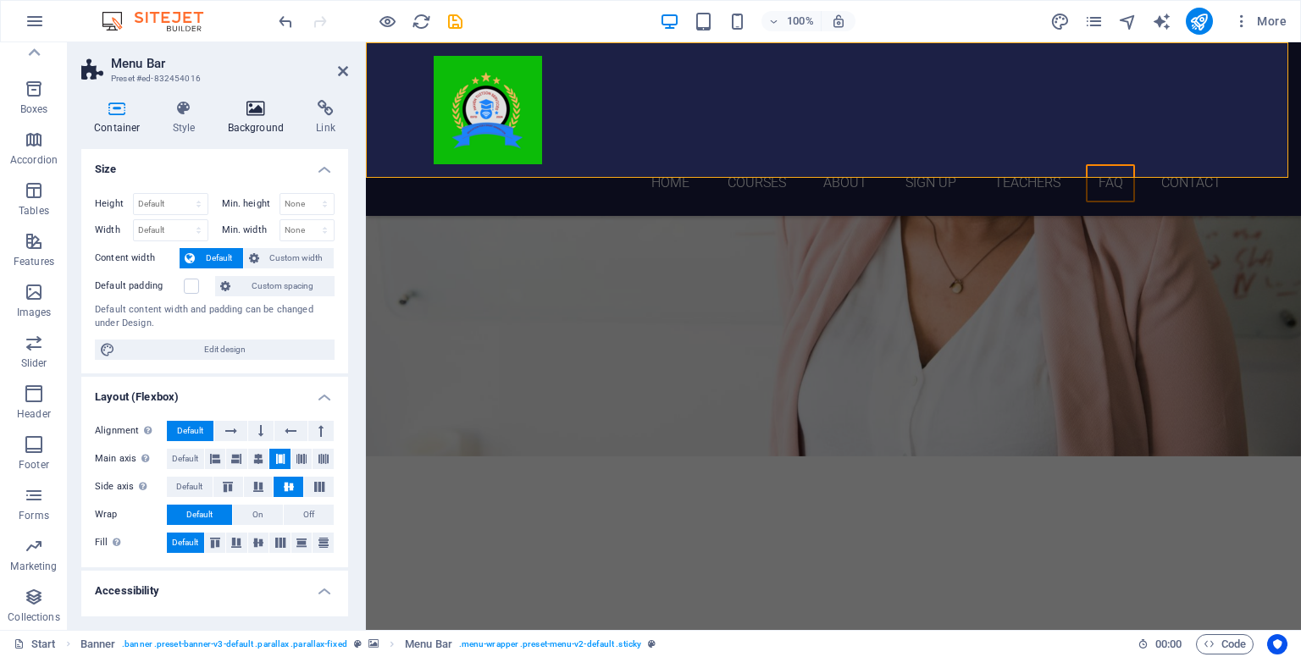
click at [253, 116] on icon at bounding box center [256, 108] width 82 height 17
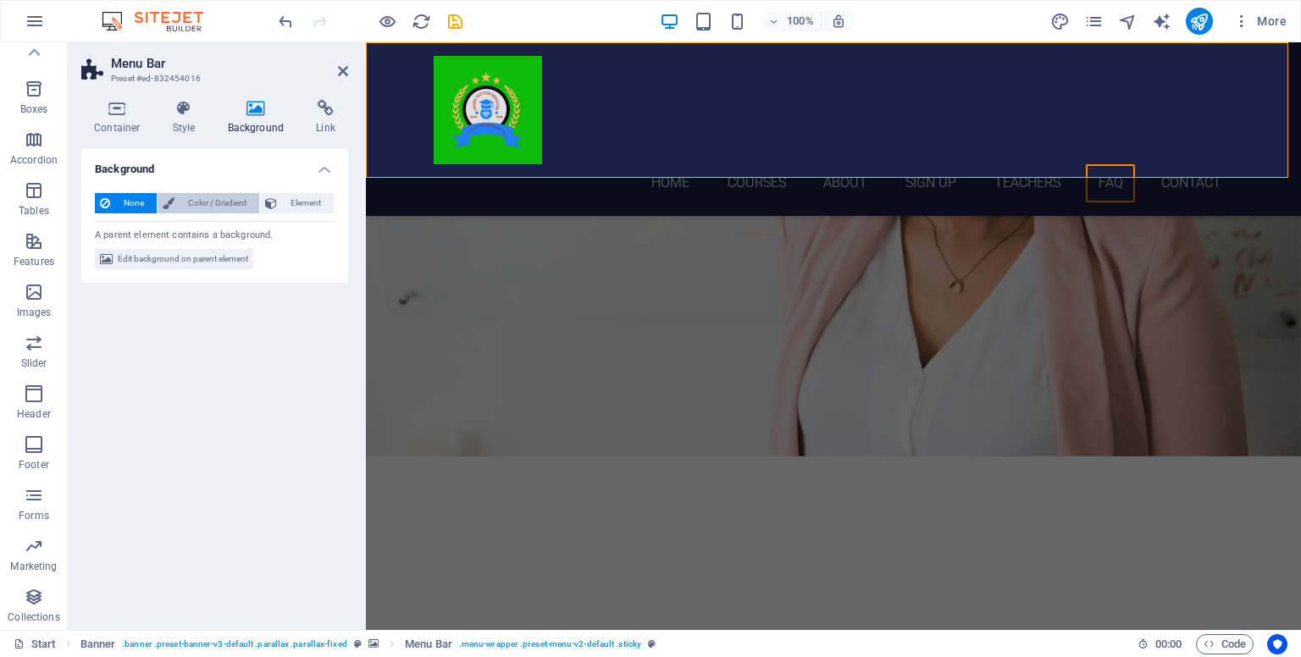
click at [212, 202] on span "Color / Gradient" at bounding box center [217, 203] width 75 height 20
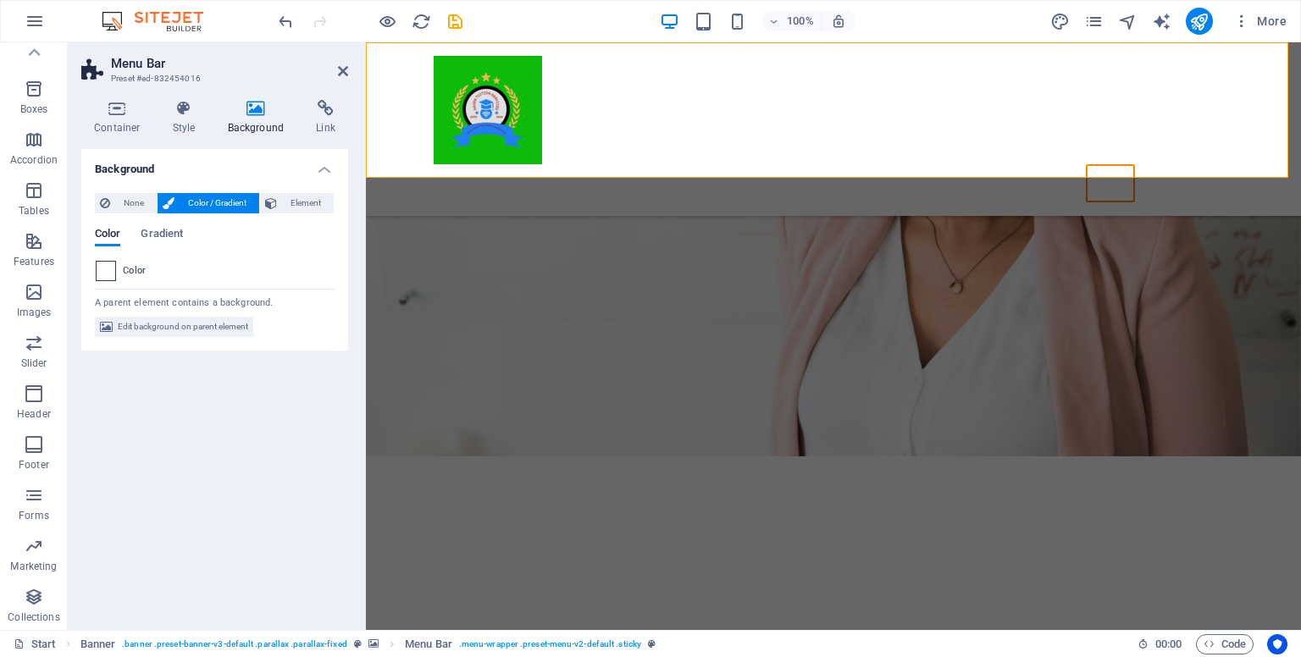
click at [106, 269] on span at bounding box center [106, 271] width 19 height 19
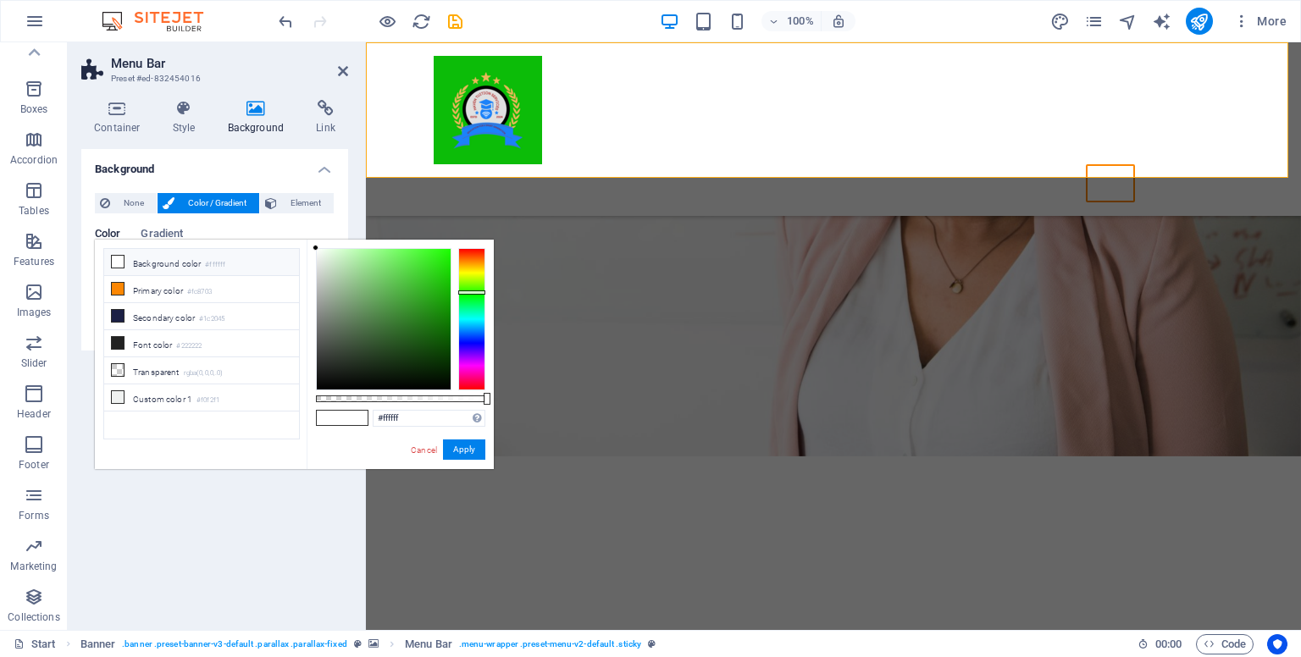
click at [471, 292] on div at bounding box center [471, 319] width 27 height 142
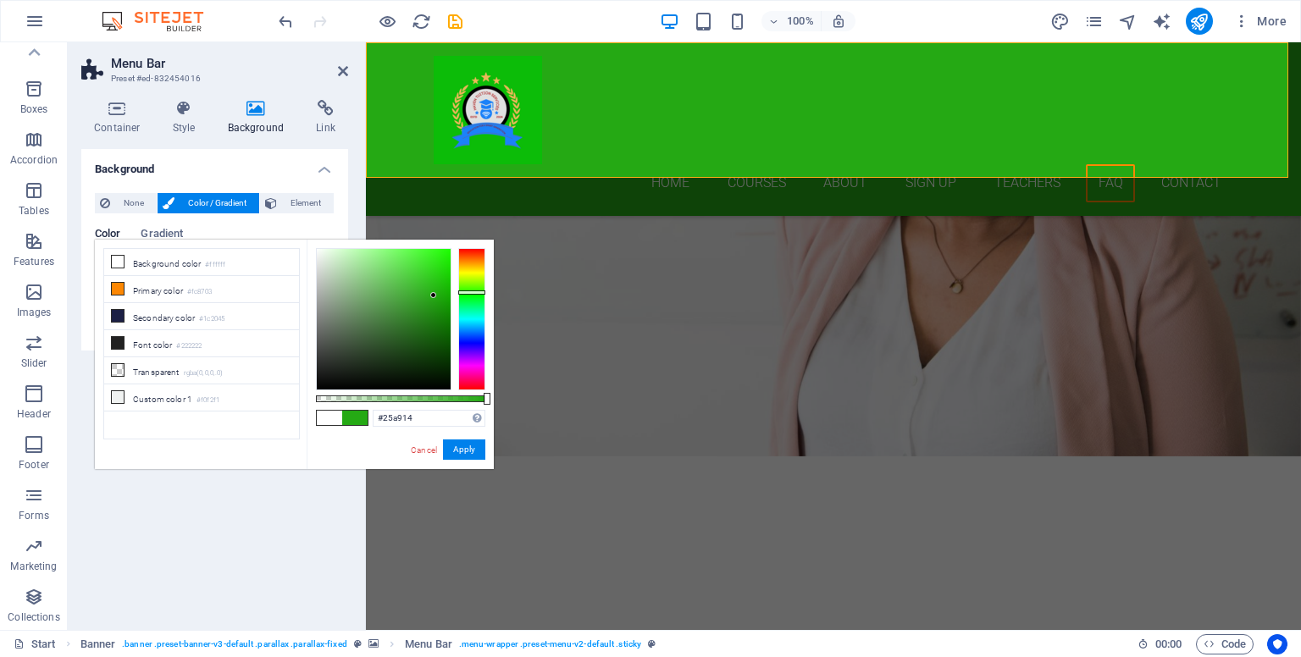
click at [434, 296] on div at bounding box center [384, 319] width 134 height 141
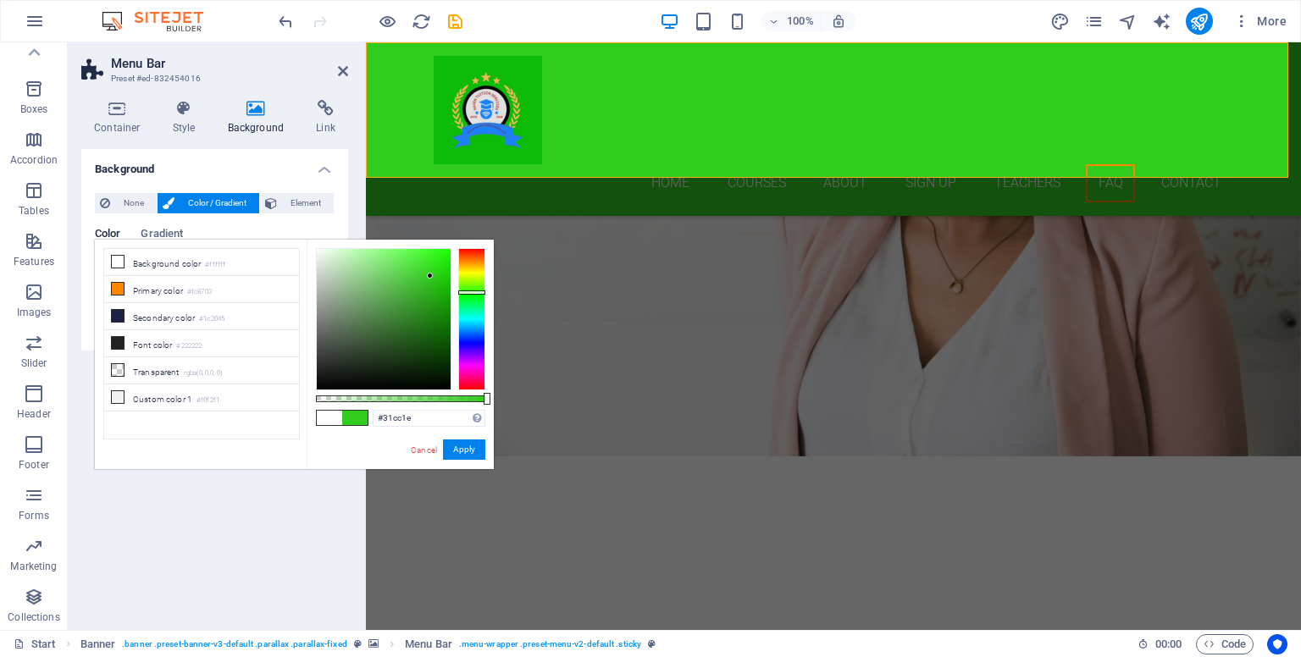
click at [430, 276] on div at bounding box center [384, 319] width 134 height 141
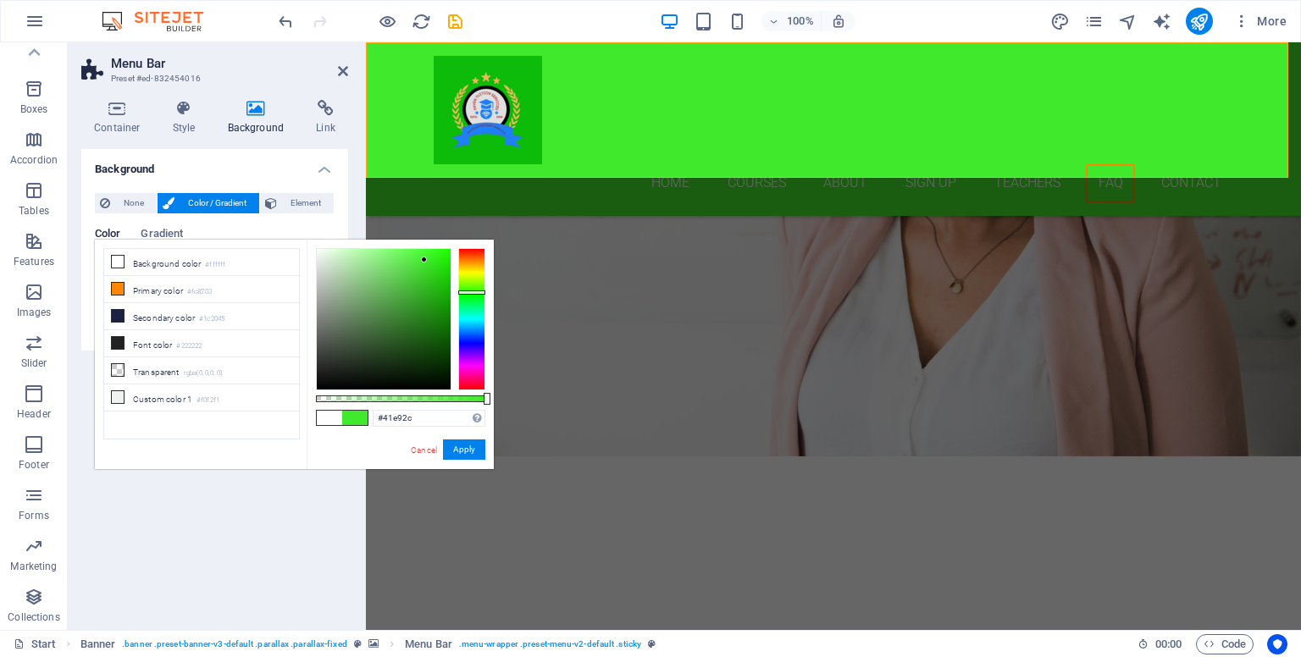
click at [424, 260] on div at bounding box center [384, 319] width 134 height 141
click at [439, 302] on div at bounding box center [384, 319] width 134 height 141
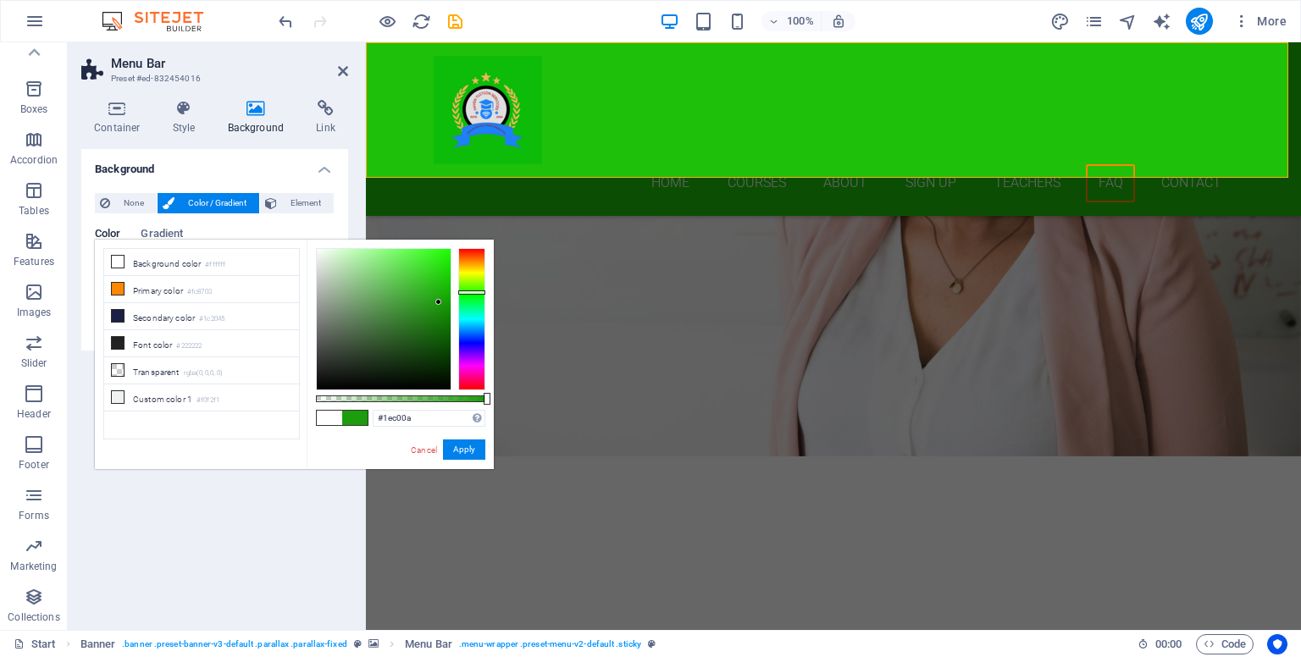
click at [443, 283] on div at bounding box center [384, 319] width 134 height 141
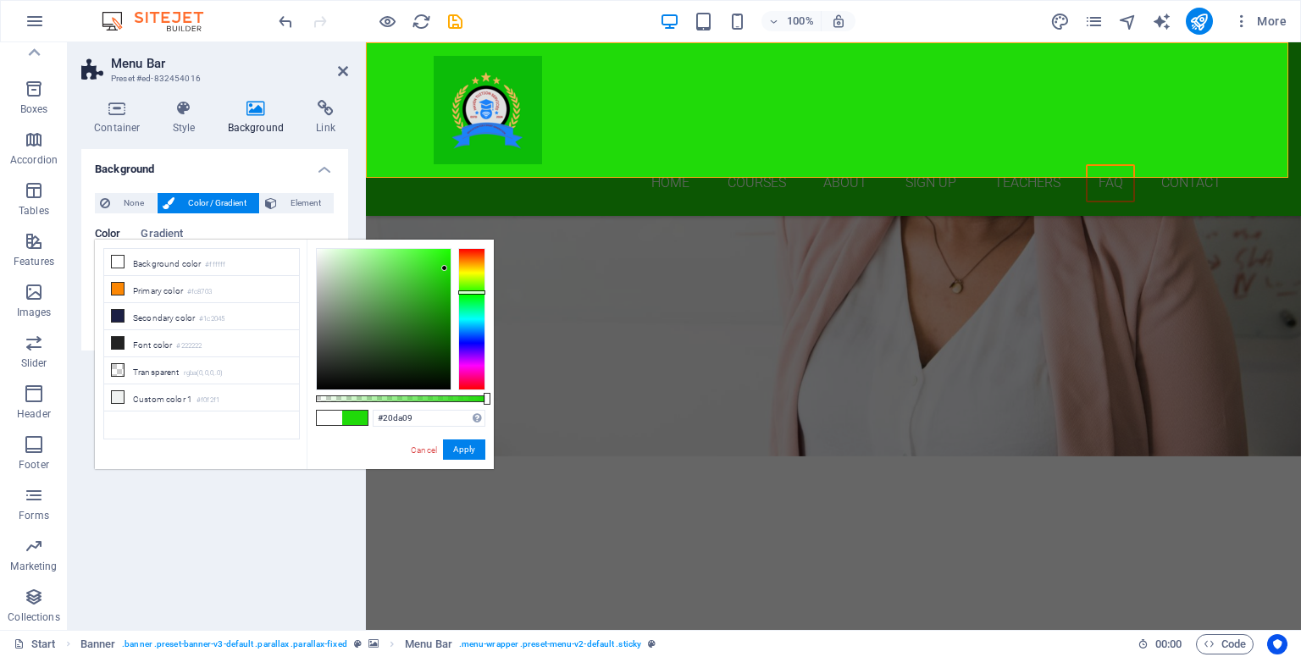
click at [445, 268] on div at bounding box center [384, 319] width 134 height 141
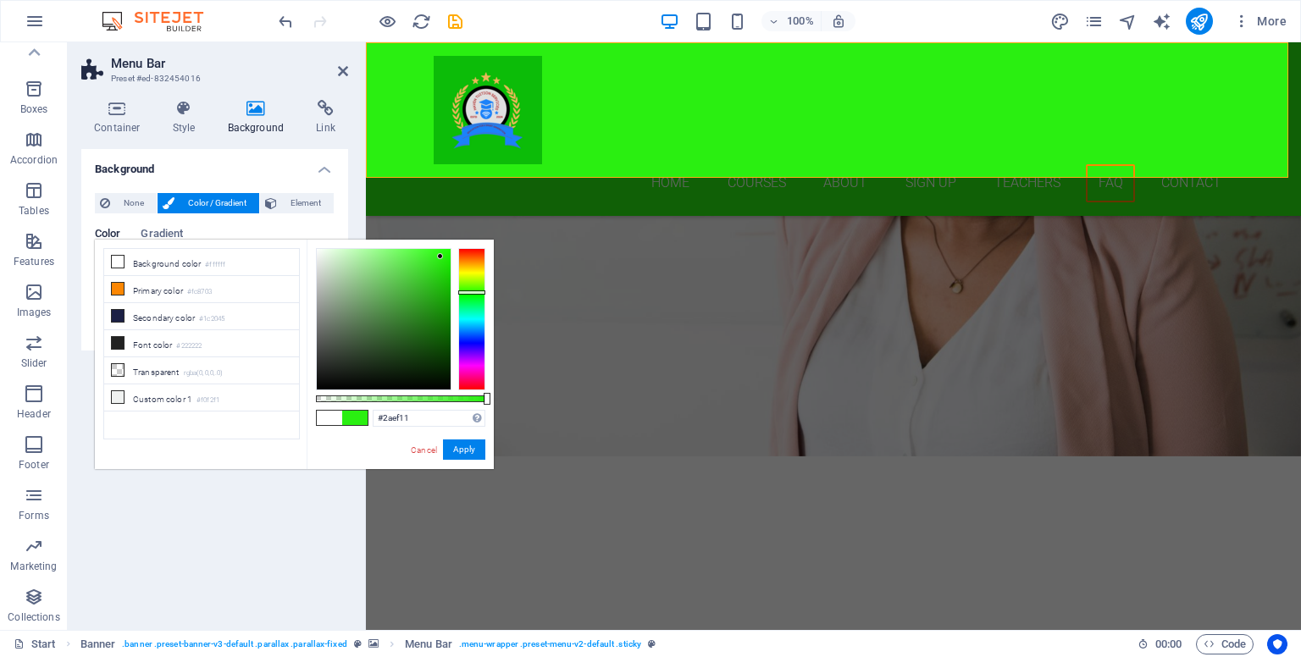
click at [440, 257] on div at bounding box center [384, 319] width 134 height 141
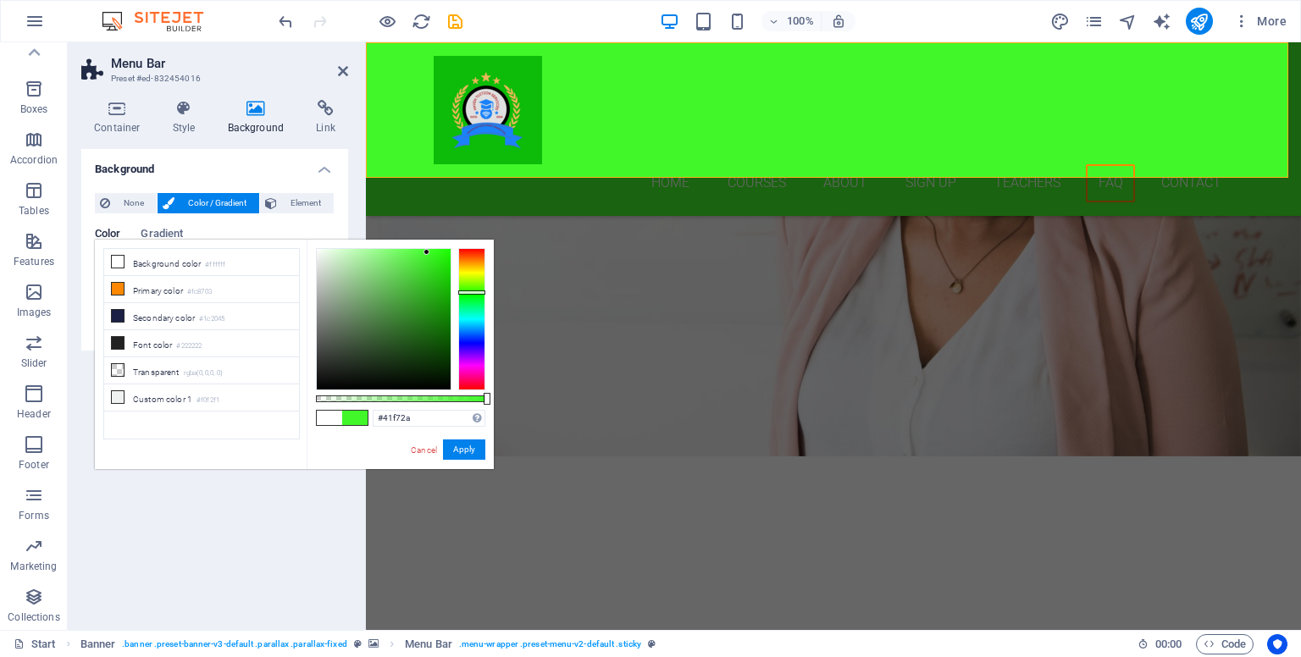
click at [427, 252] on div at bounding box center [384, 319] width 134 height 141
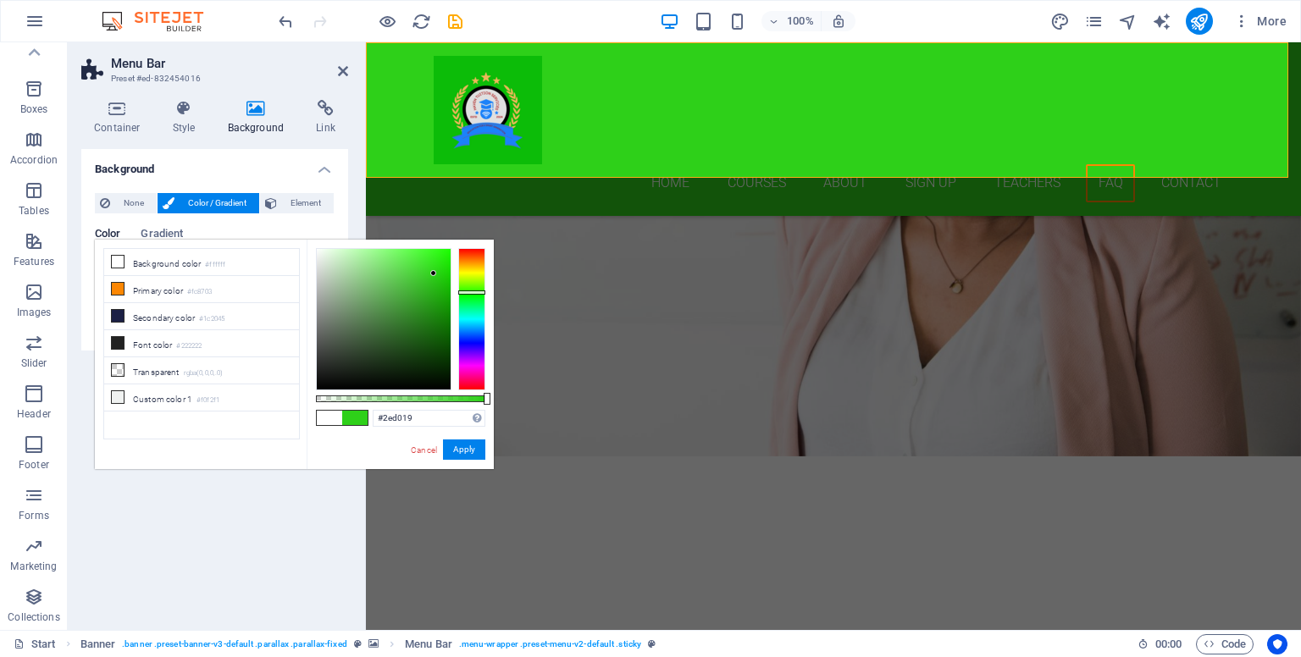
click at [434, 274] on div at bounding box center [384, 319] width 134 height 141
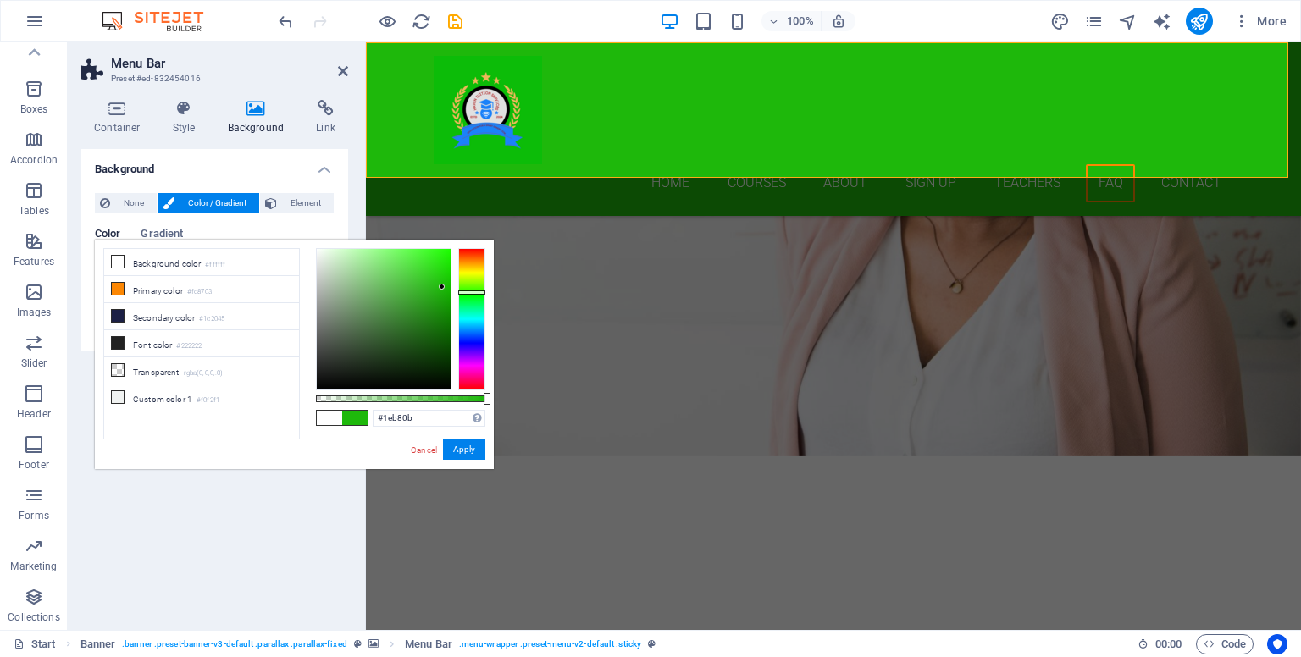
click at [442, 287] on div at bounding box center [384, 319] width 134 height 141
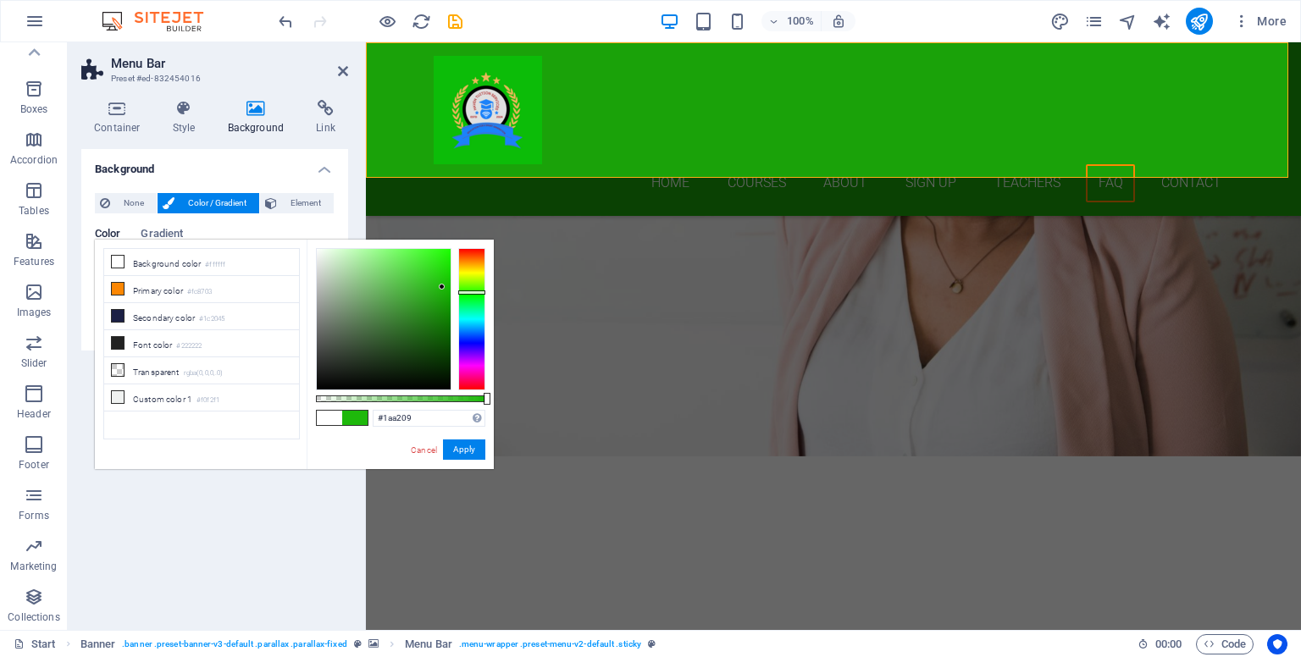
click at [442, 299] on div at bounding box center [384, 319] width 134 height 141
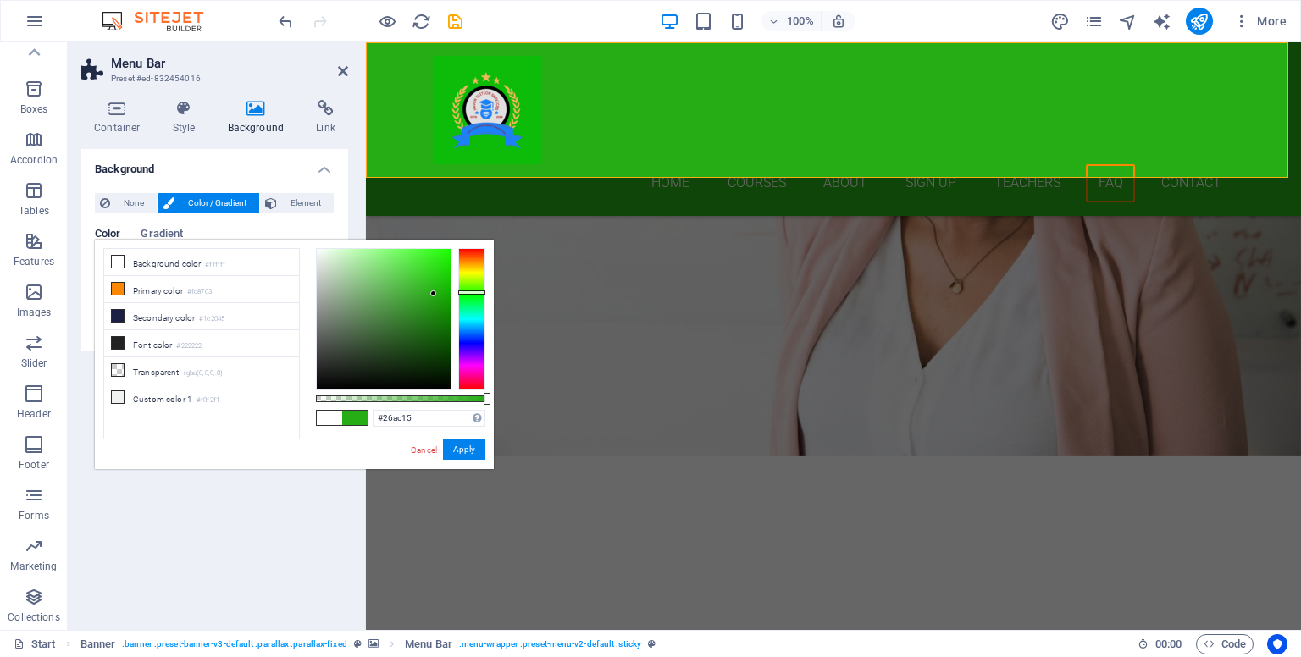
click at [434, 294] on div at bounding box center [384, 319] width 134 height 141
click at [429, 296] on div at bounding box center [384, 319] width 134 height 141
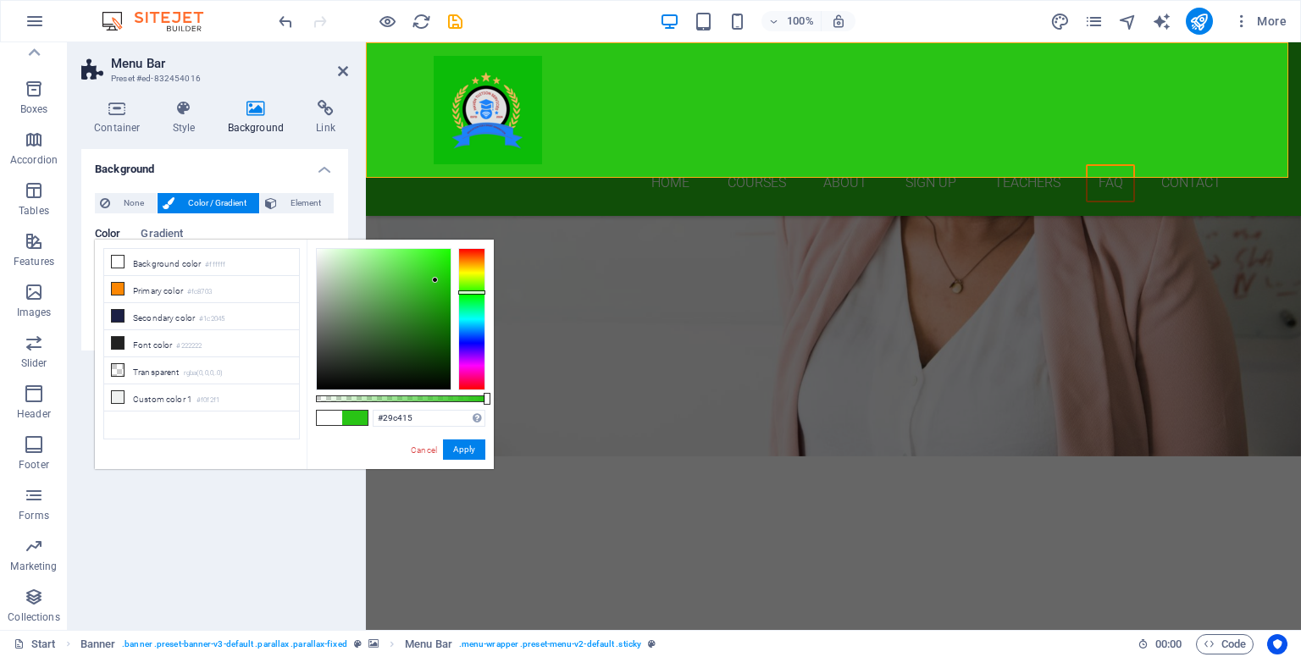
click at [435, 280] on div at bounding box center [384, 319] width 134 height 141
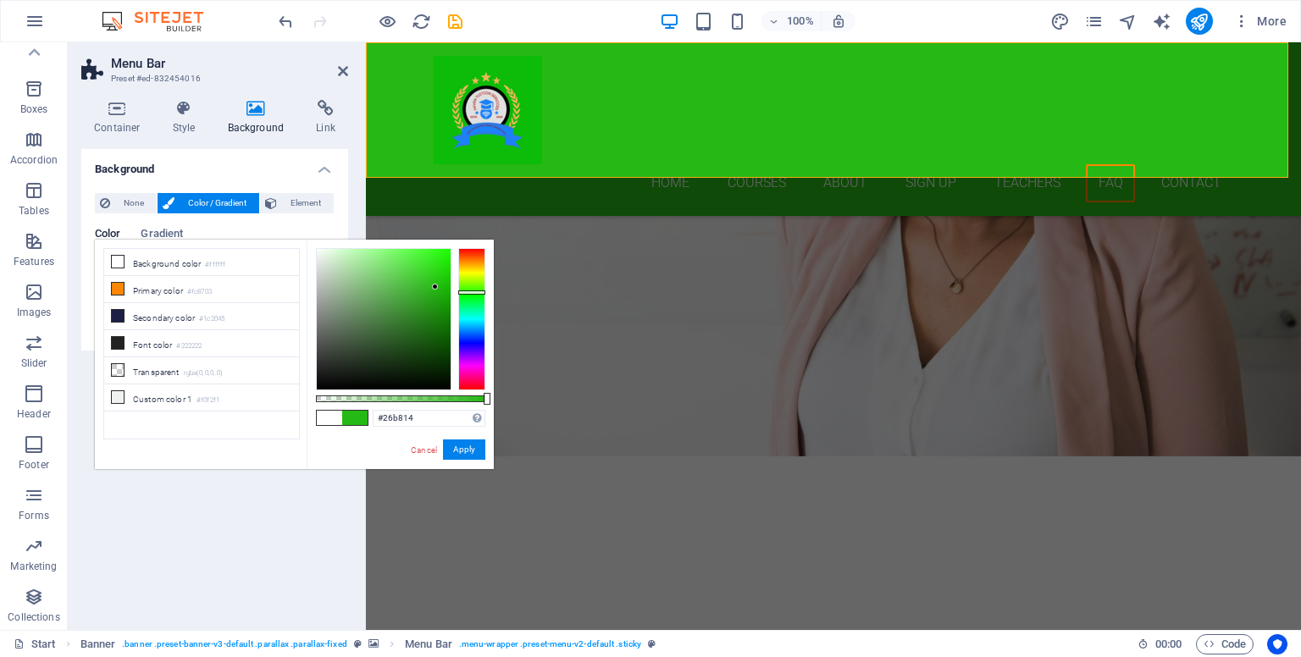
click at [435, 287] on div at bounding box center [384, 319] width 134 height 141
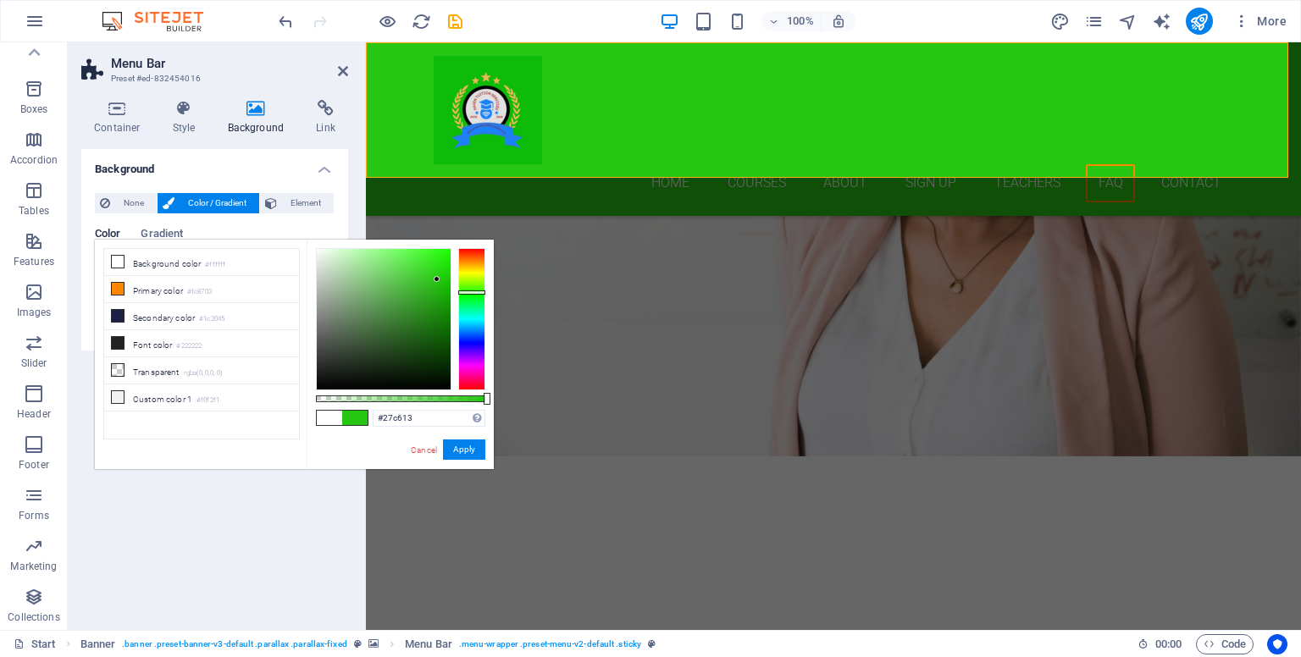
click at [437, 279] on div at bounding box center [437, 279] width 6 height 6
type input "#25bc12"
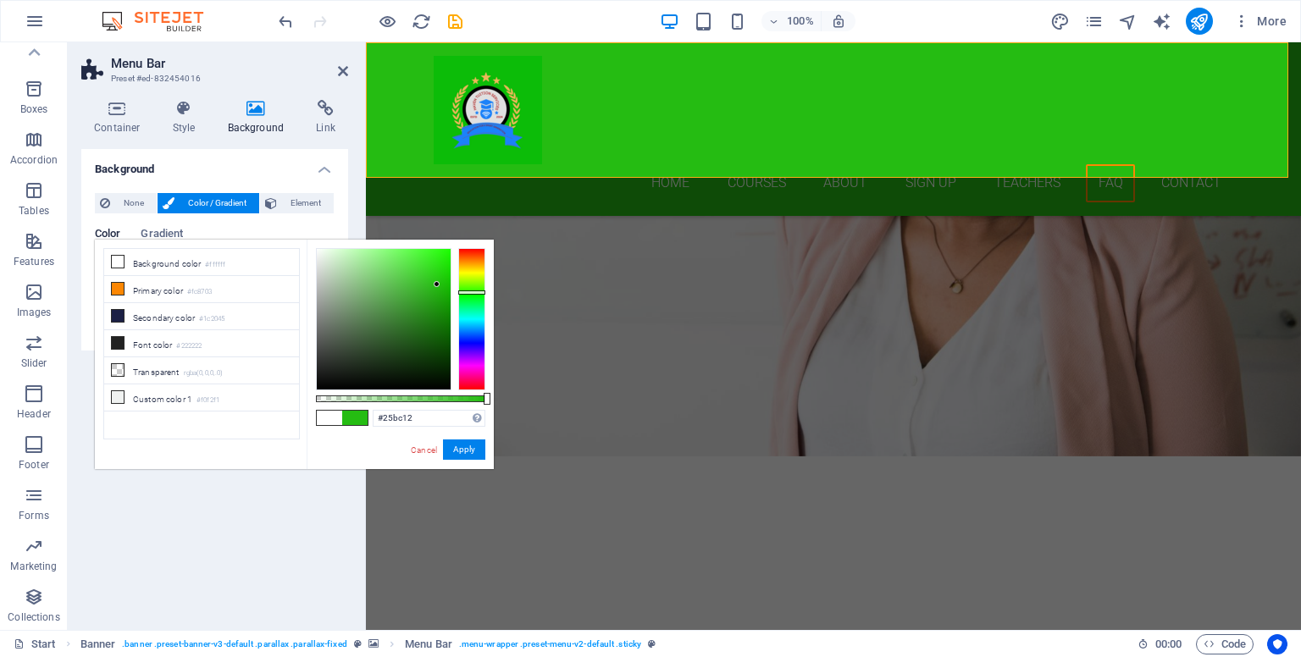
click at [437, 285] on div at bounding box center [437, 284] width 6 height 6
click at [456, 453] on button "Apply" at bounding box center [464, 450] width 42 height 20
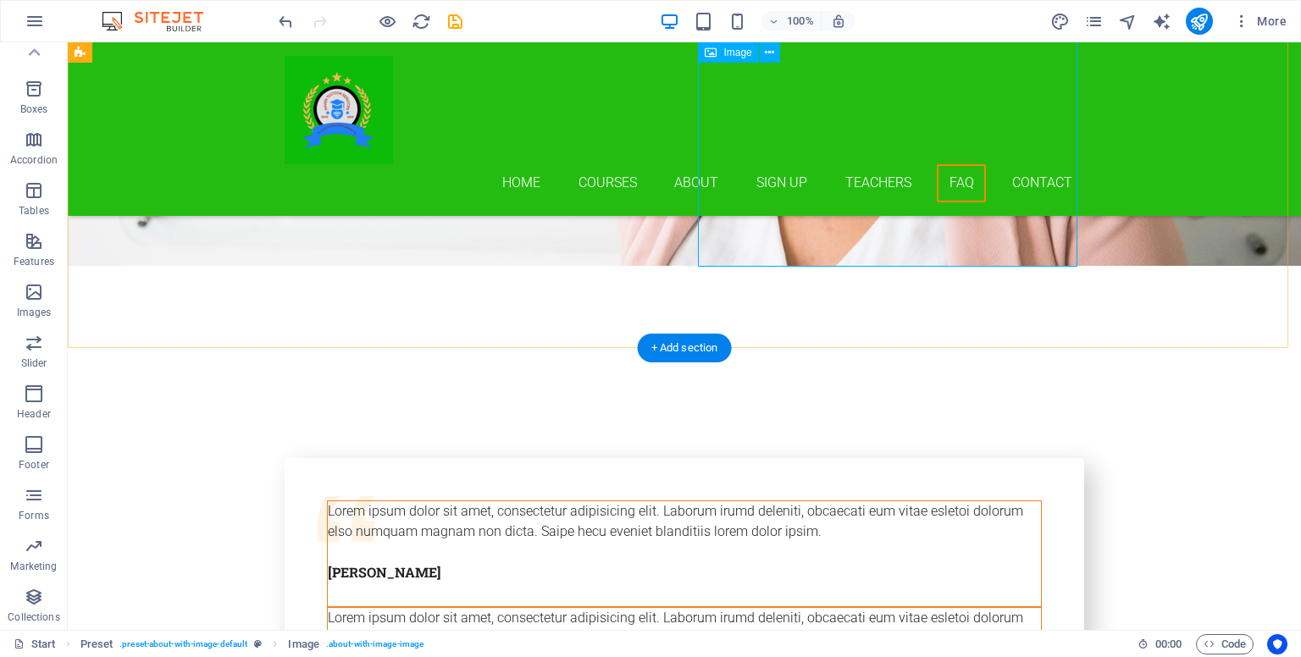
scroll to position [6260, 0]
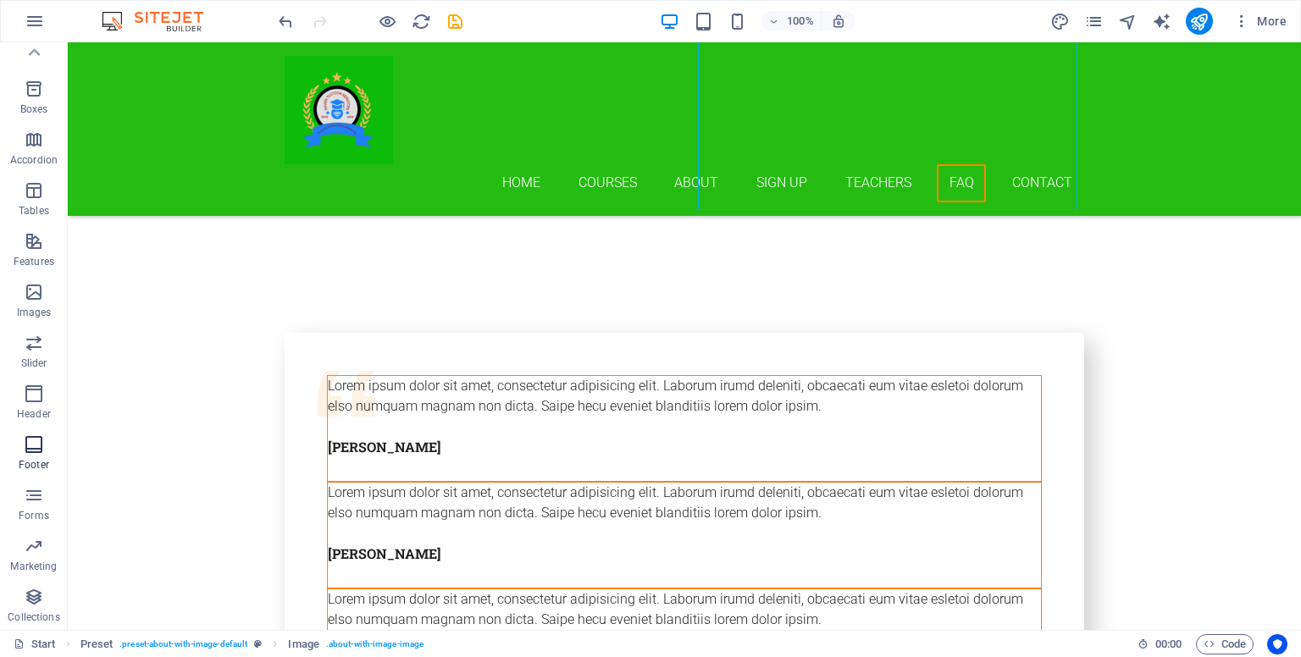
click at [26, 454] on icon "button" at bounding box center [34, 444] width 20 height 20
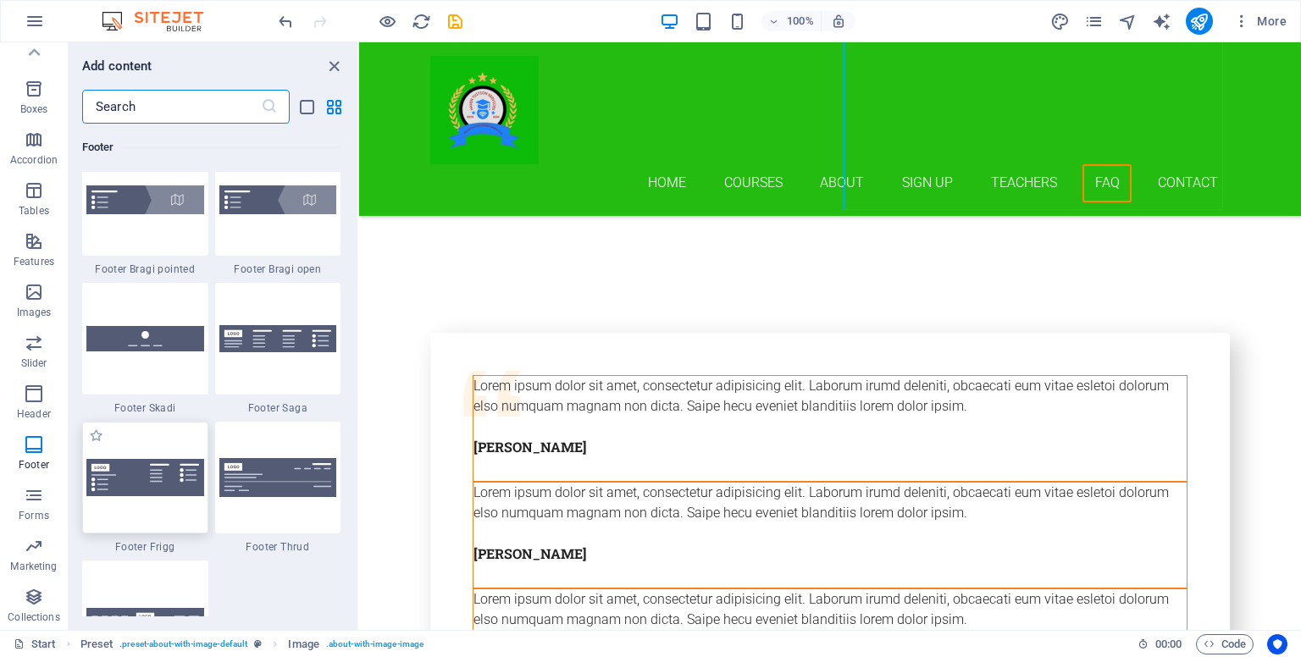
scroll to position [11797, 0]
click at [298, 355] on div at bounding box center [278, 338] width 126 height 112
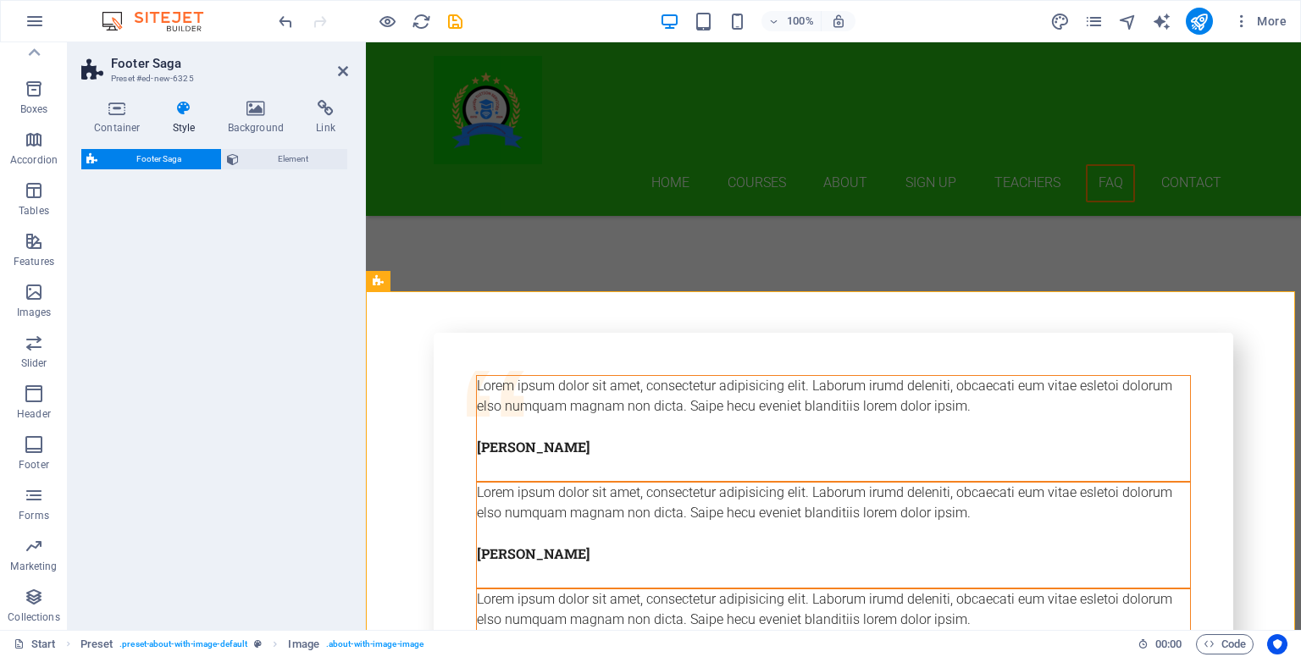
select select "rem"
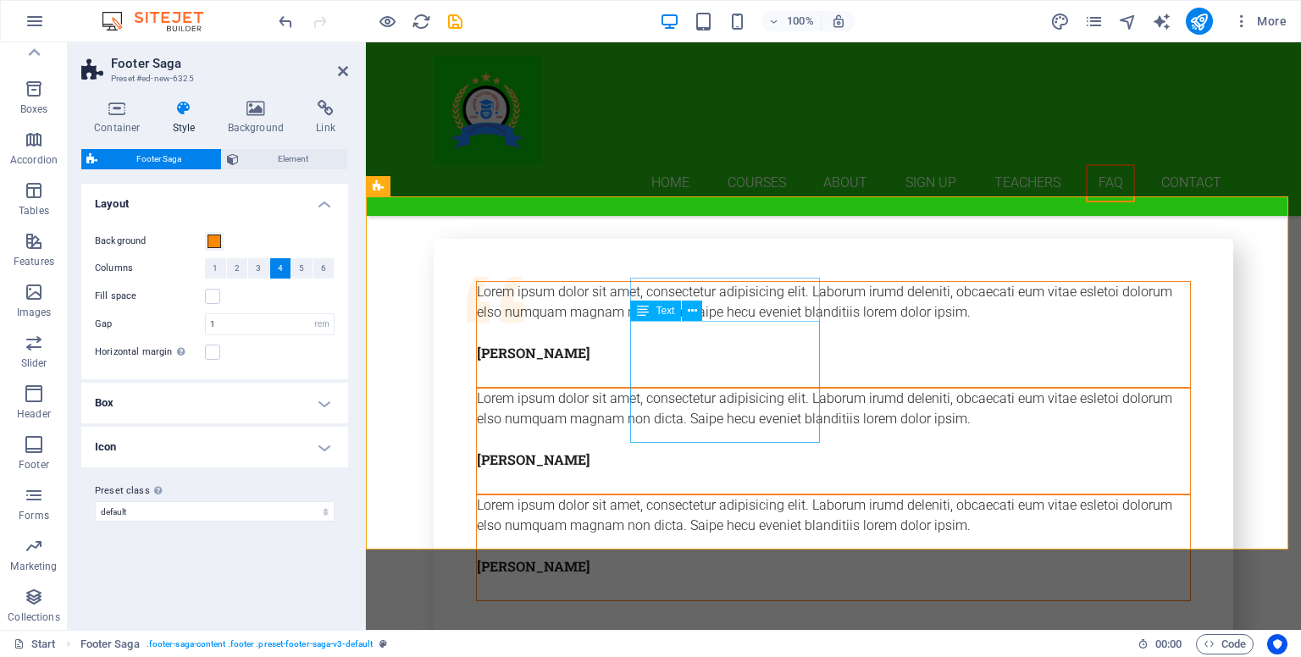
scroll to position [6355, 0]
click at [466, 186] on icon at bounding box center [464, 186] width 9 height 18
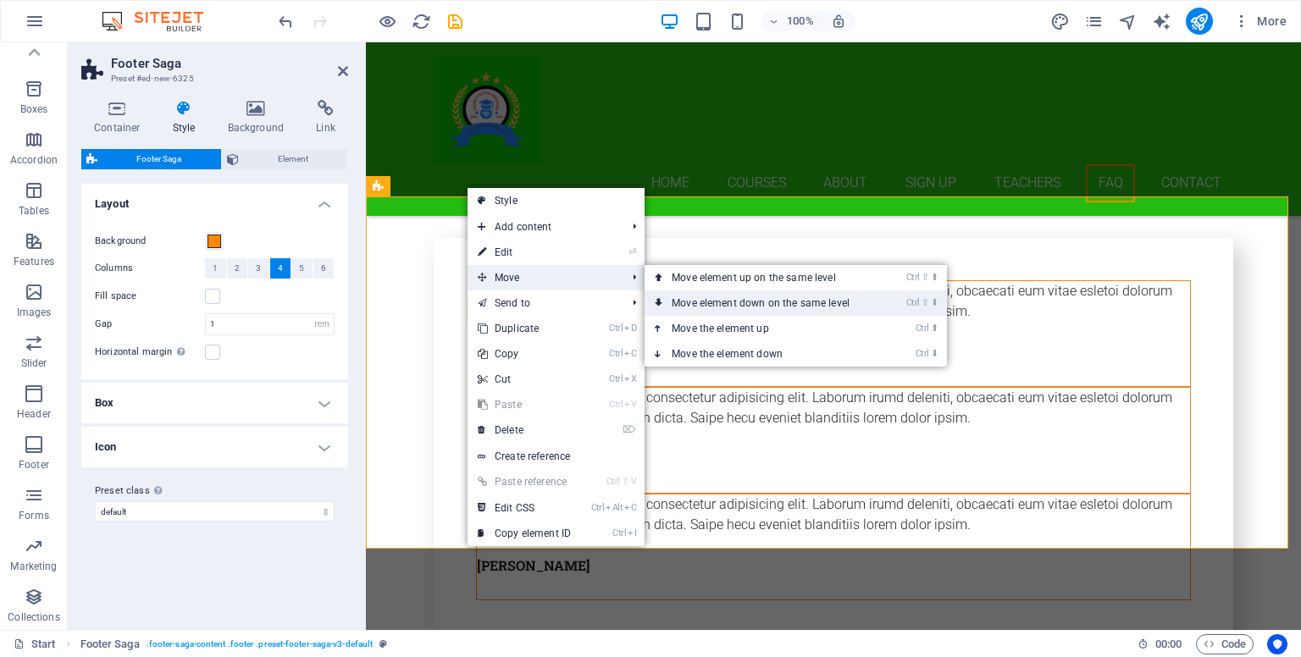
click at [755, 302] on link "Ctrl ⇧ ⬇ Move element down on the same level" at bounding box center [763, 302] width 239 height 25
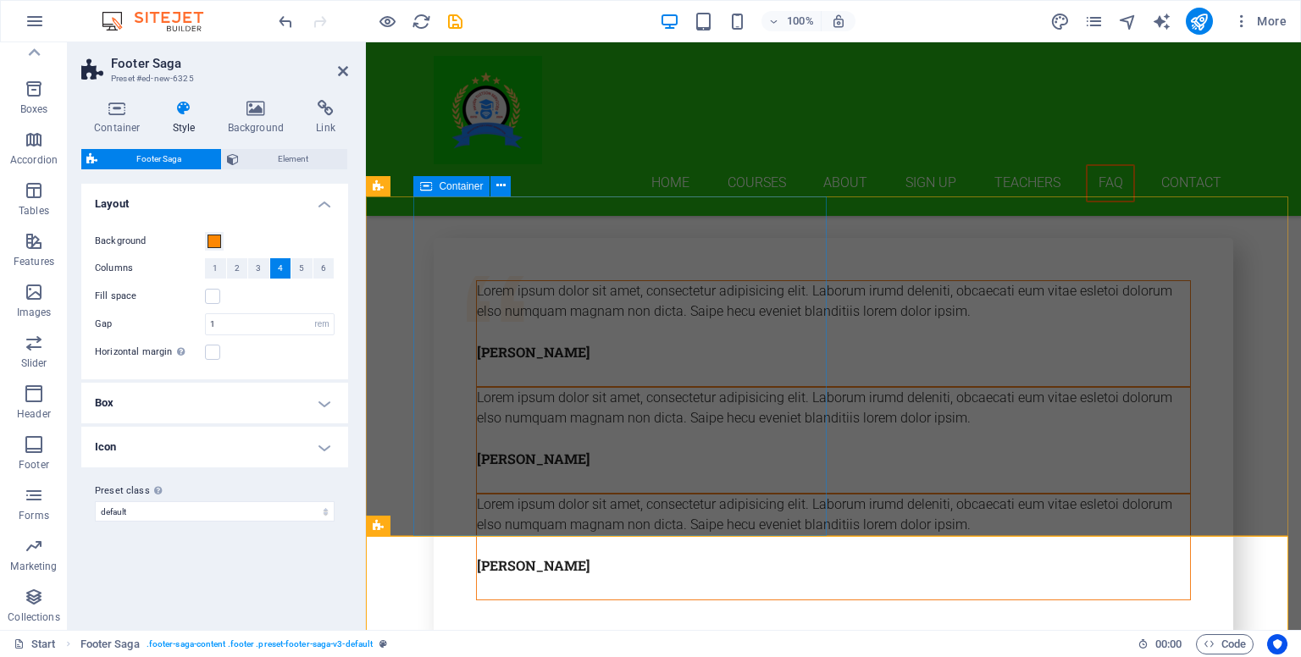
scroll to position [6613, 0]
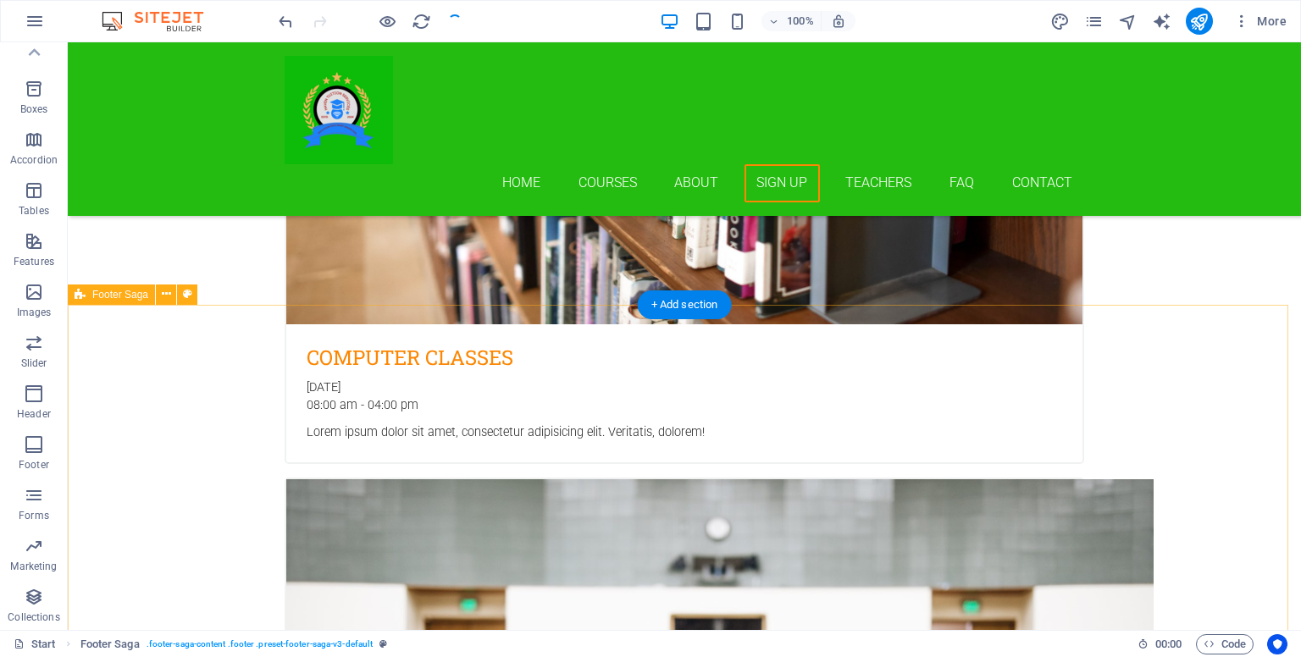
checkbox input "false"
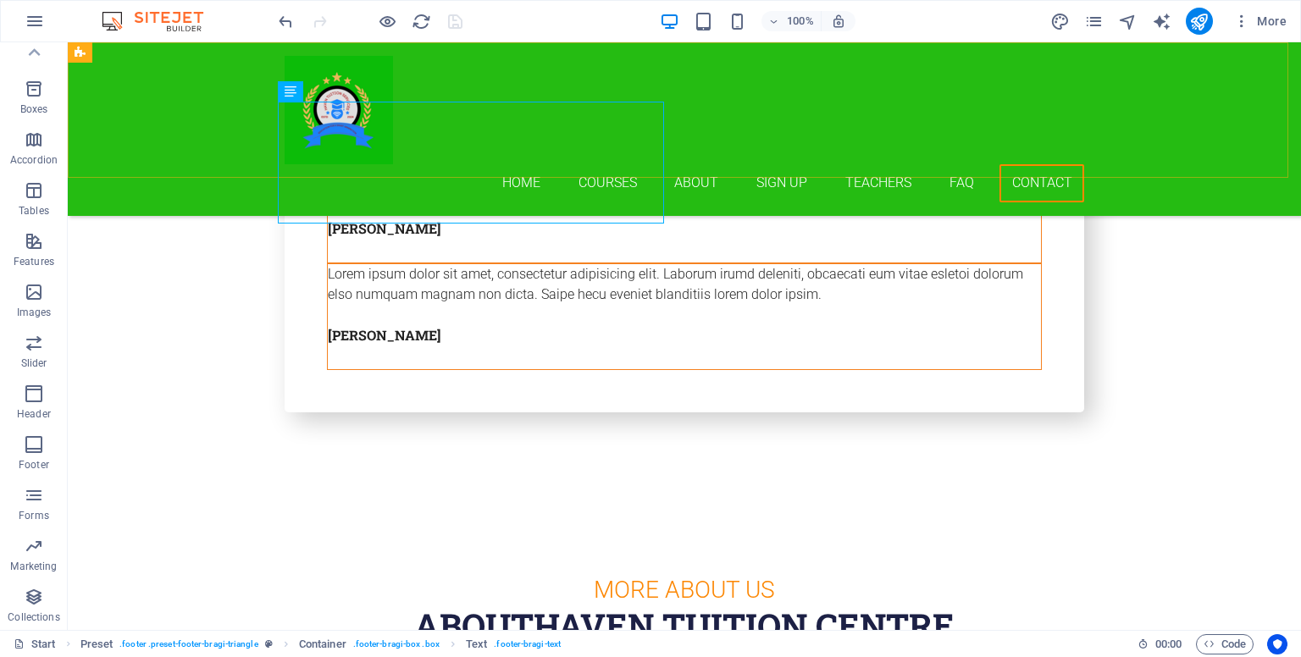
click at [749, 147] on div "Home Courses About Sign up Teachers FAQ Contact" at bounding box center [684, 129] width 1233 height 174
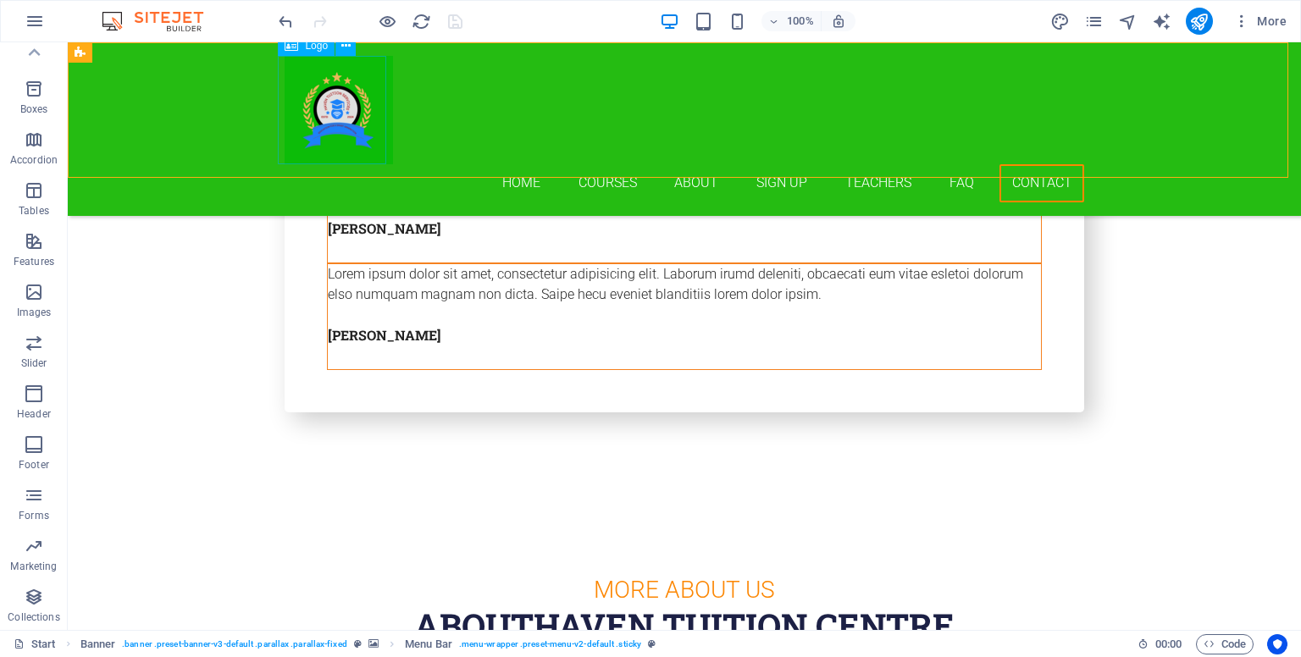
click at [308, 120] on div at bounding box center [684, 110] width 799 height 108
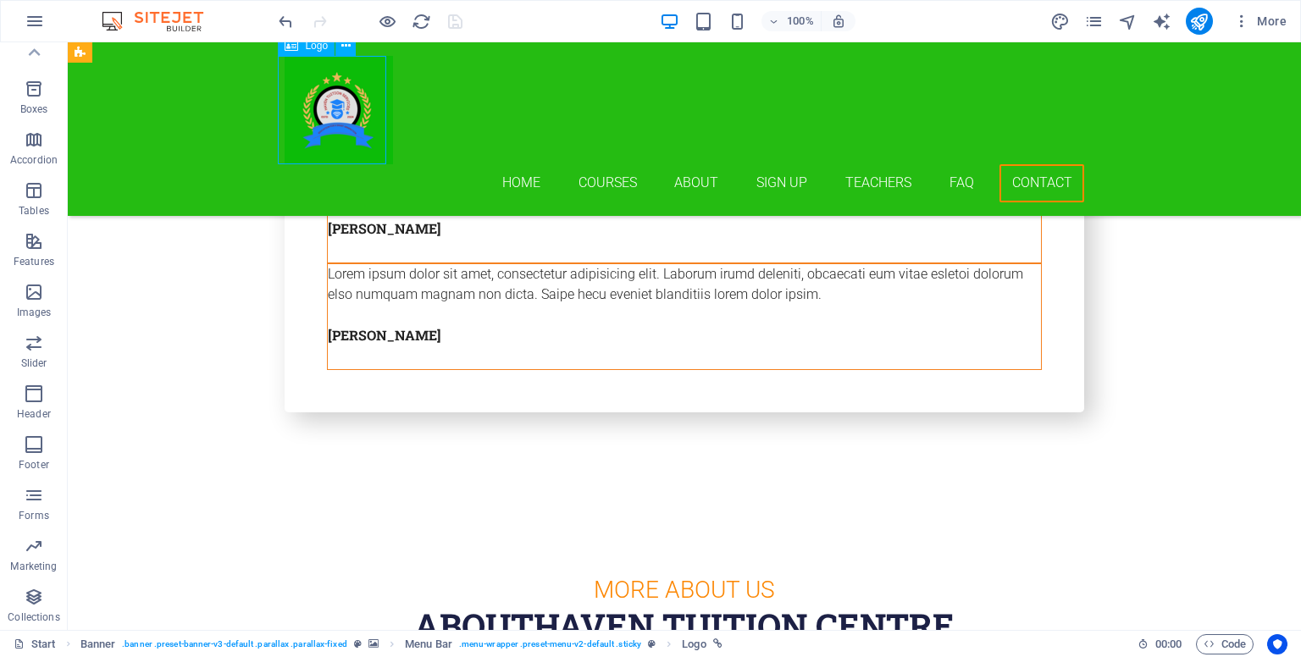
click at [308, 120] on div at bounding box center [684, 110] width 799 height 108
select select "px"
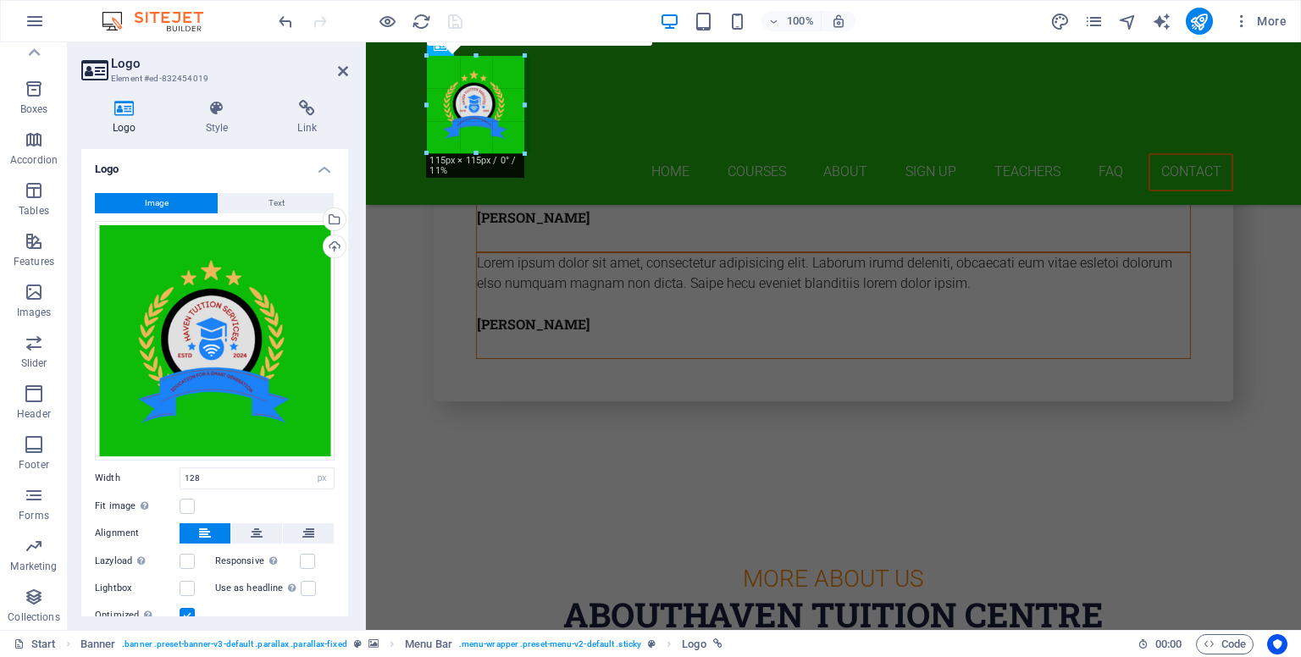
drag, startPoint x: 536, startPoint y: 167, endPoint x: 520, endPoint y: 140, distance: 31.5
drag, startPoint x: 523, startPoint y: 153, endPoint x: 522, endPoint y: 130, distance: 22.9
click at [522, 130] on div "180 170 160 150 140 130 120 110 100 90 80 70 60 50 40 30 20 10 0 -10 -20 -30 -4…" at bounding box center [475, 104] width 97 height 97
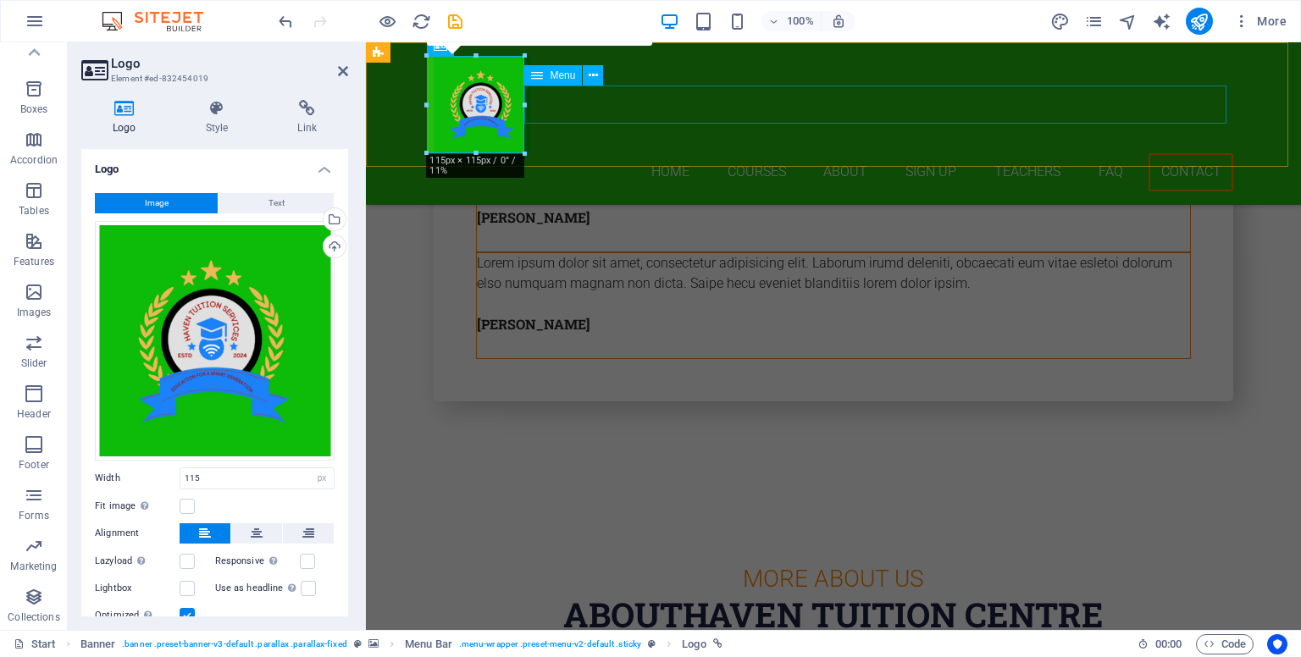
click at [827, 153] on nav "Home Courses About Sign up Teachers FAQ Contact" at bounding box center [833, 172] width 799 height 38
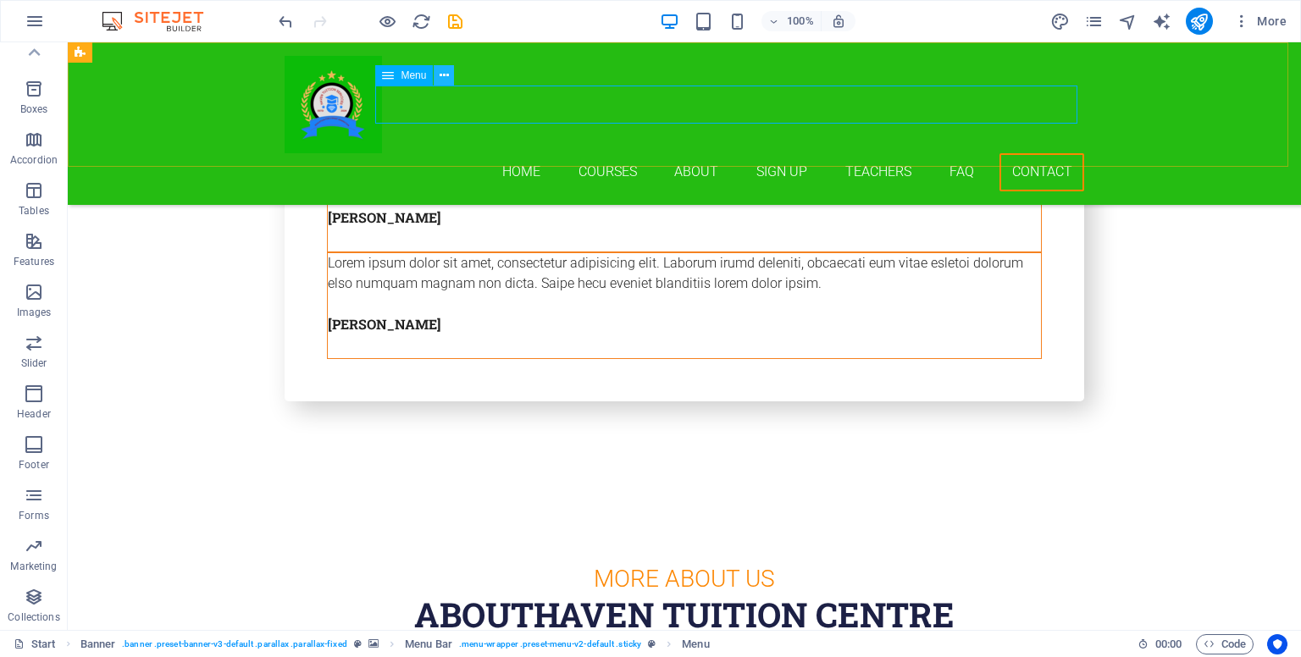
click at [444, 78] on icon at bounding box center [444, 76] width 9 height 18
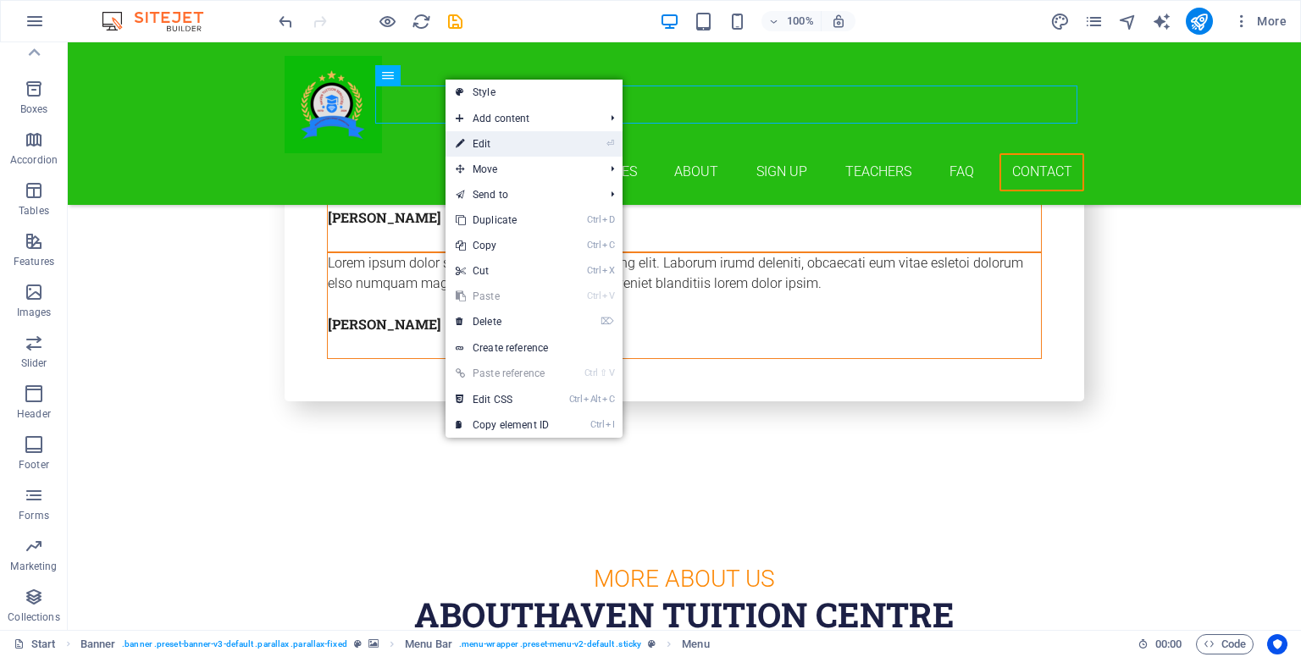
click at [513, 140] on link "⏎ Edit" at bounding box center [501, 143] width 113 height 25
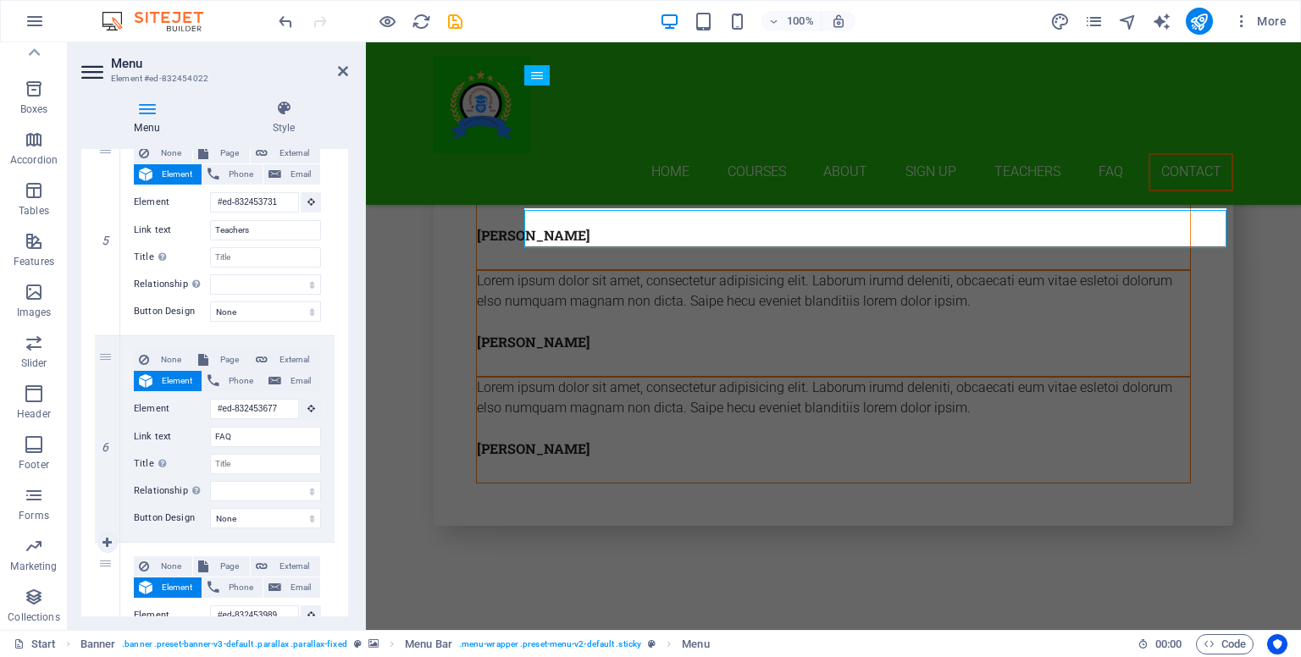
scroll to position [1185, 0]
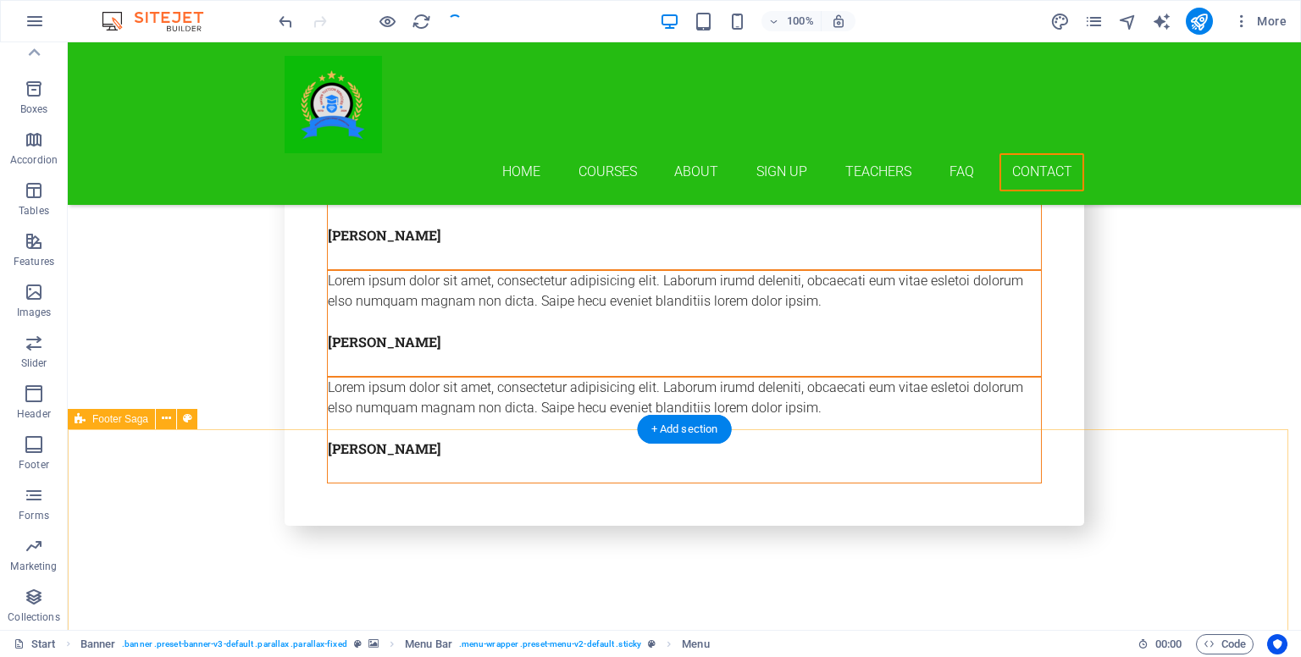
checkbox input "false"
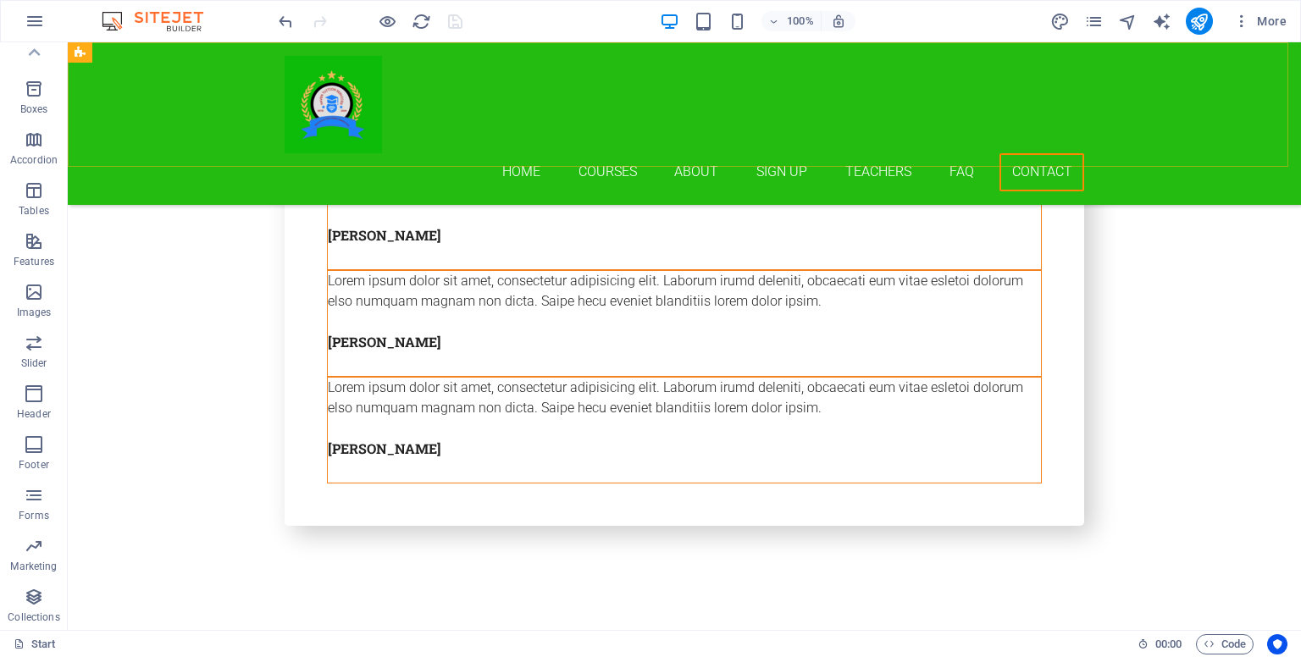
click at [159, 79] on div "Home Courses About Sign up Teachers FAQ Contact" at bounding box center [684, 123] width 1233 height 163
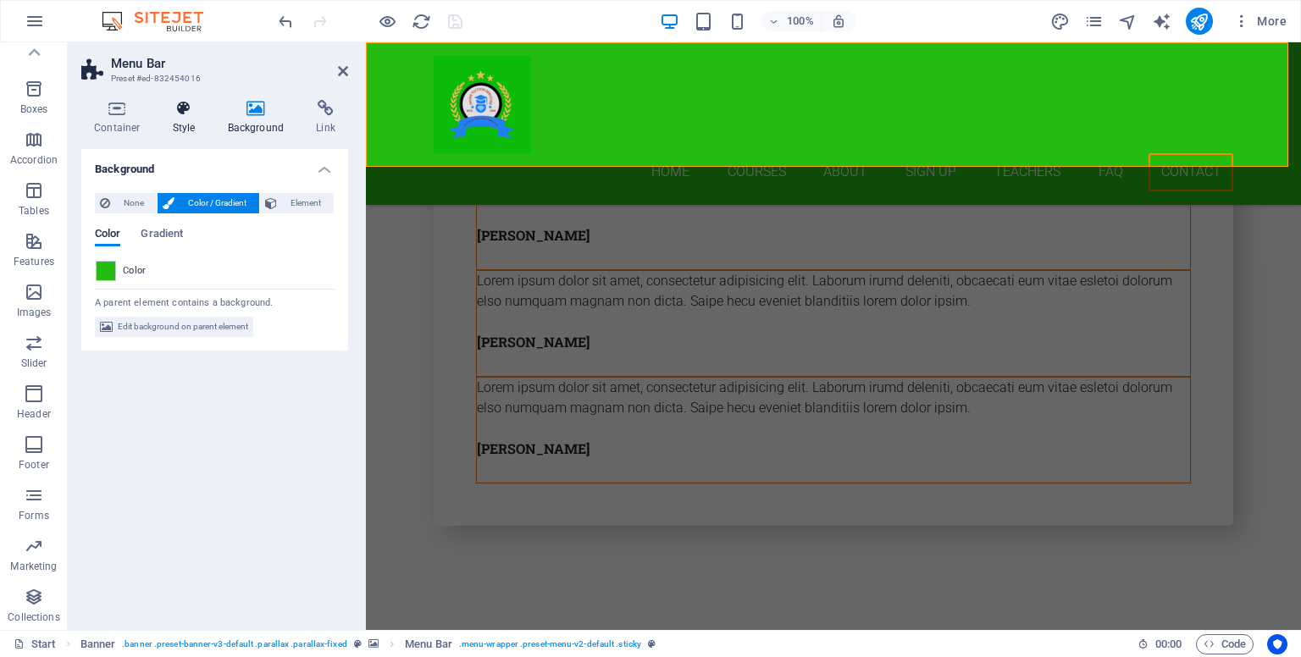
click at [173, 124] on h4 "Style" at bounding box center [187, 118] width 55 height 36
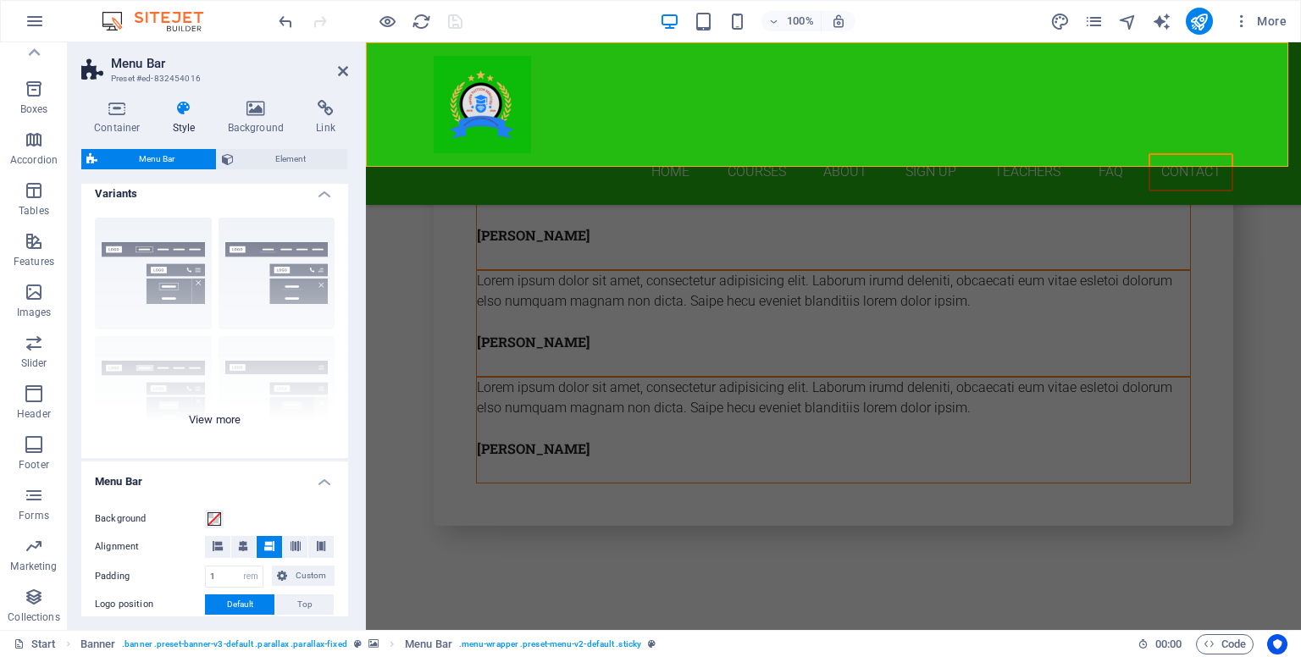
scroll to position [0, 0]
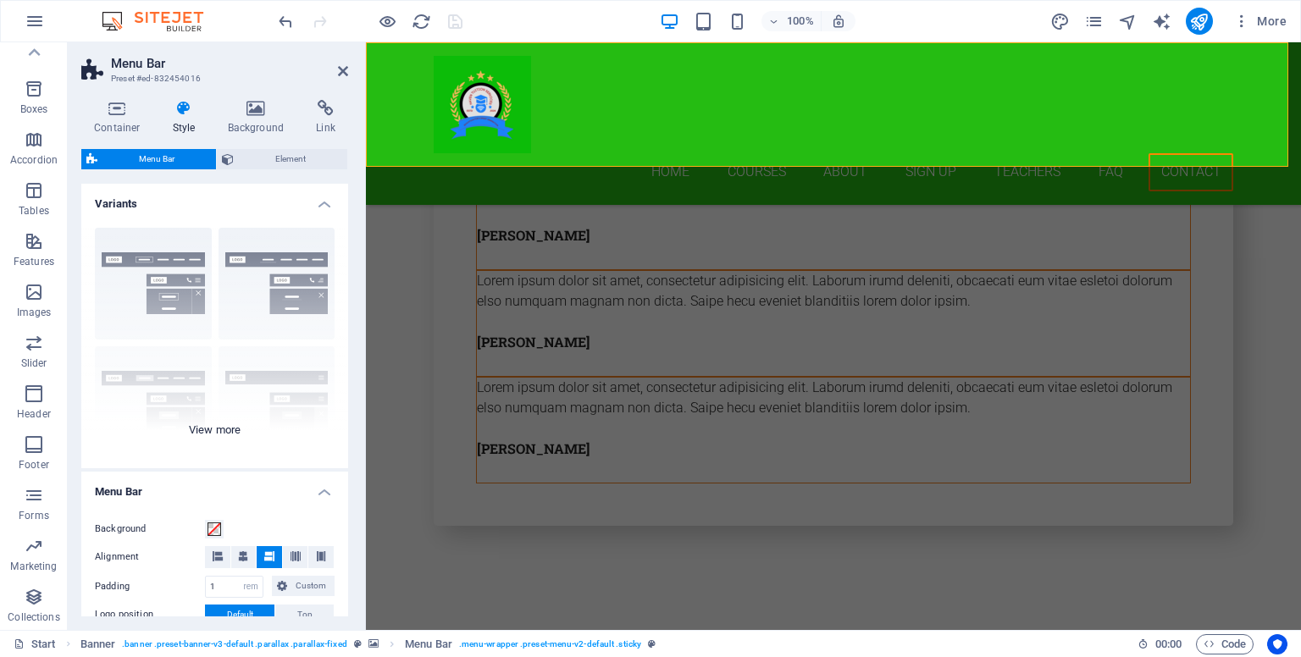
click at [220, 429] on div "Border Centered Default Fixed Loki Trigger Wide XXL" at bounding box center [214, 341] width 267 height 254
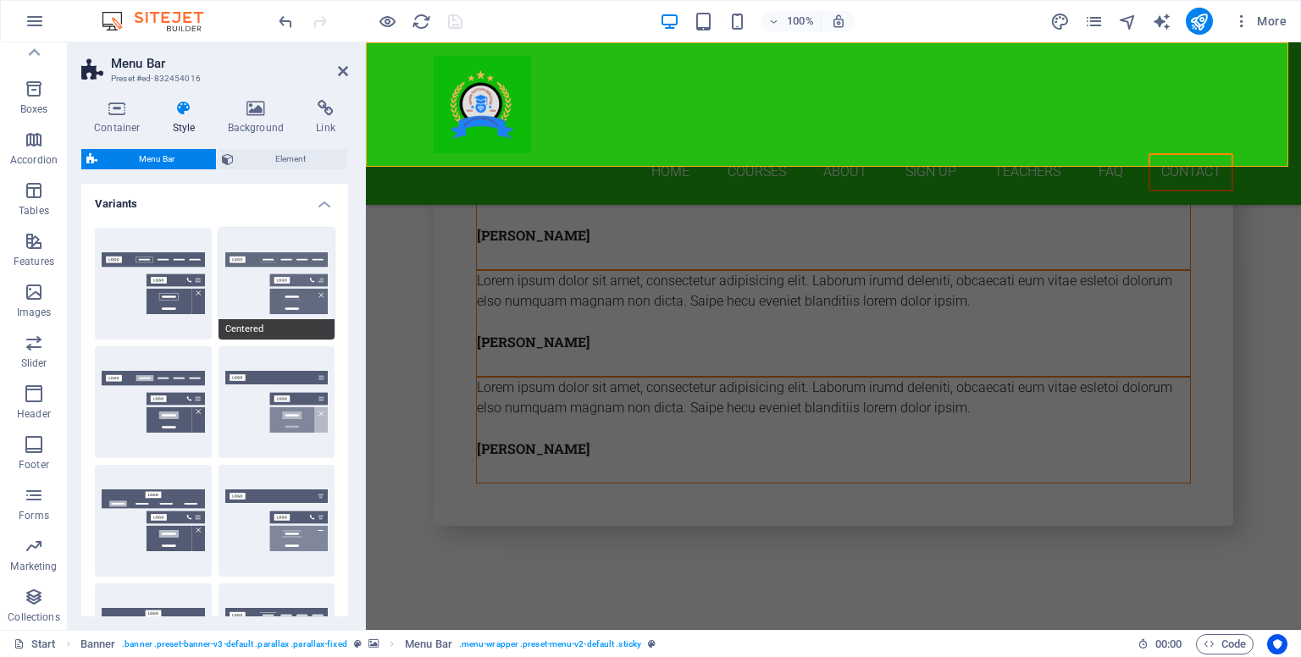
click at [266, 283] on button "Centered" at bounding box center [277, 284] width 117 height 112
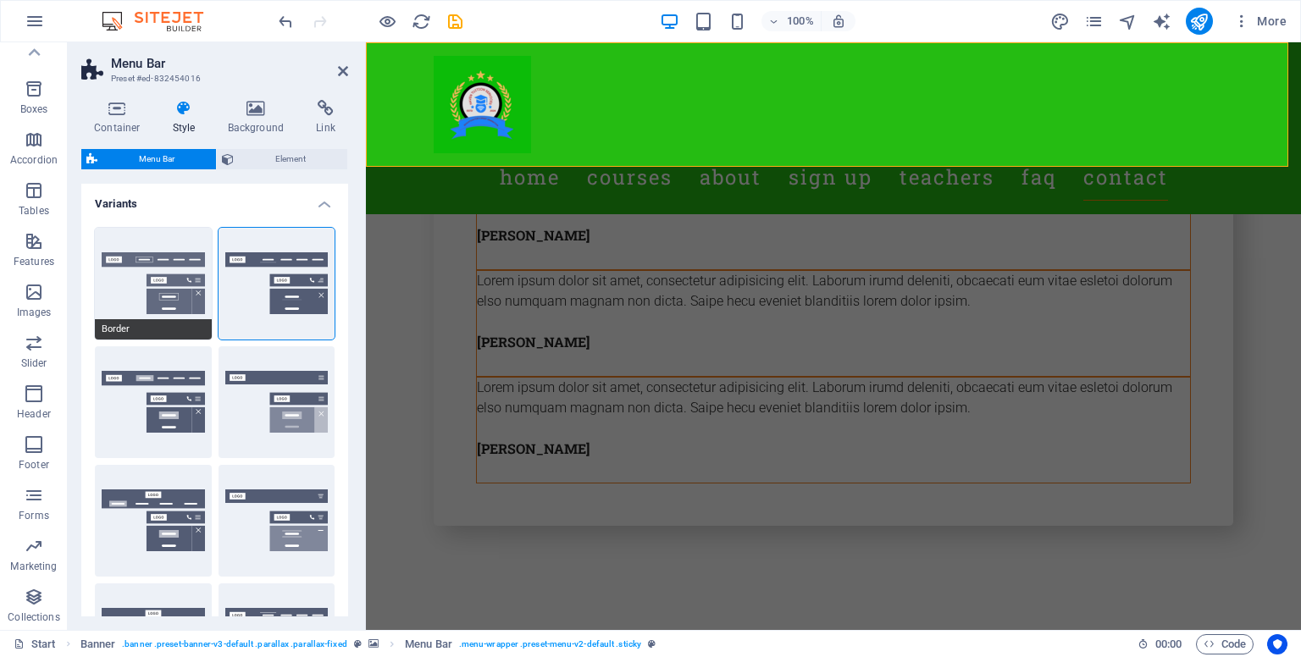
click at [123, 302] on button "Border" at bounding box center [153, 284] width 117 height 112
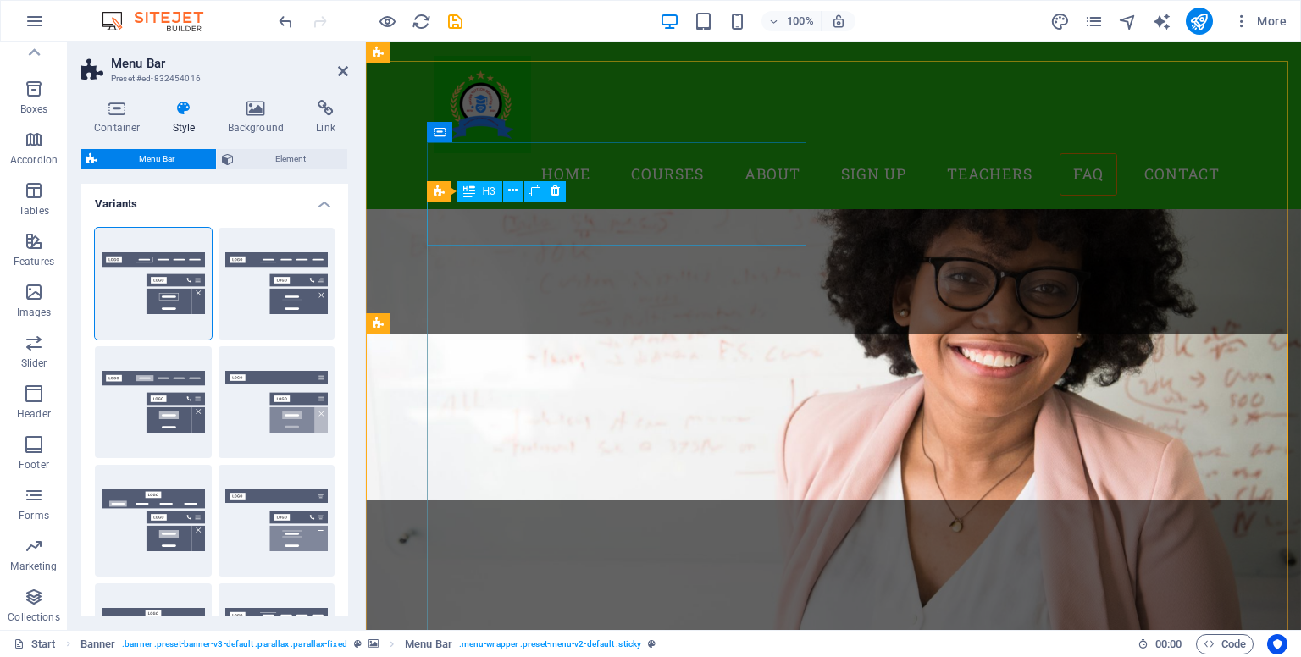
scroll to position [5719, 0]
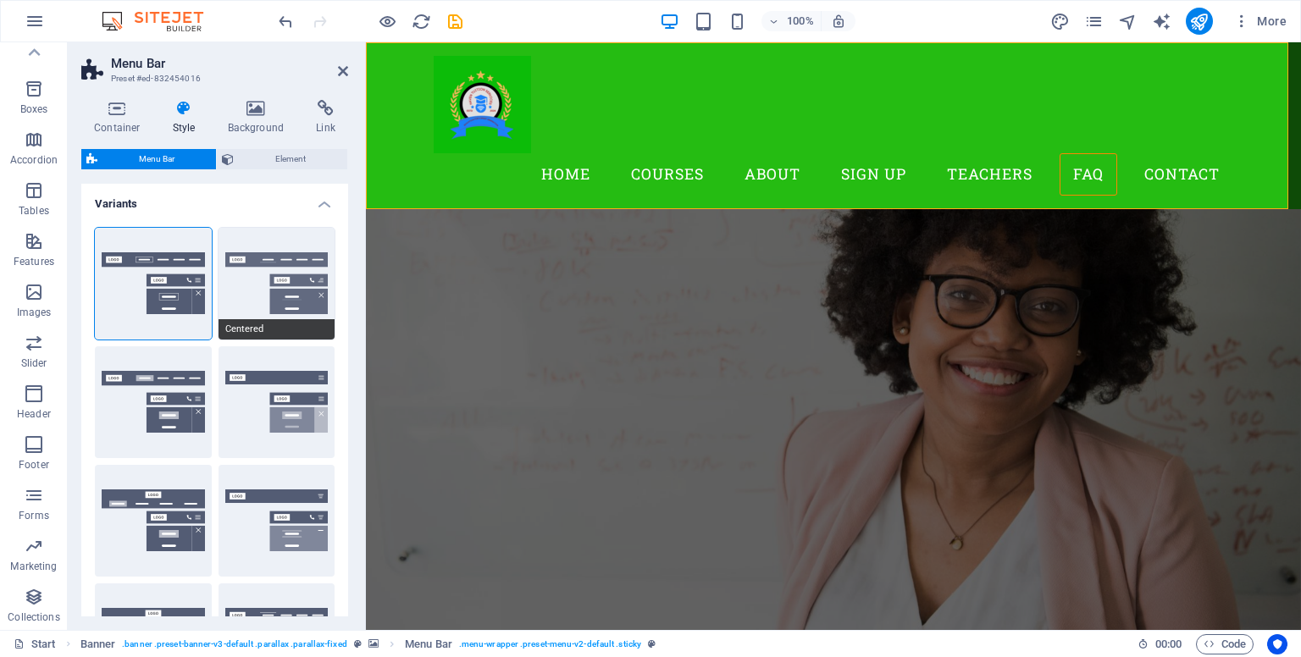
click at [266, 282] on button "Centered" at bounding box center [277, 284] width 117 height 112
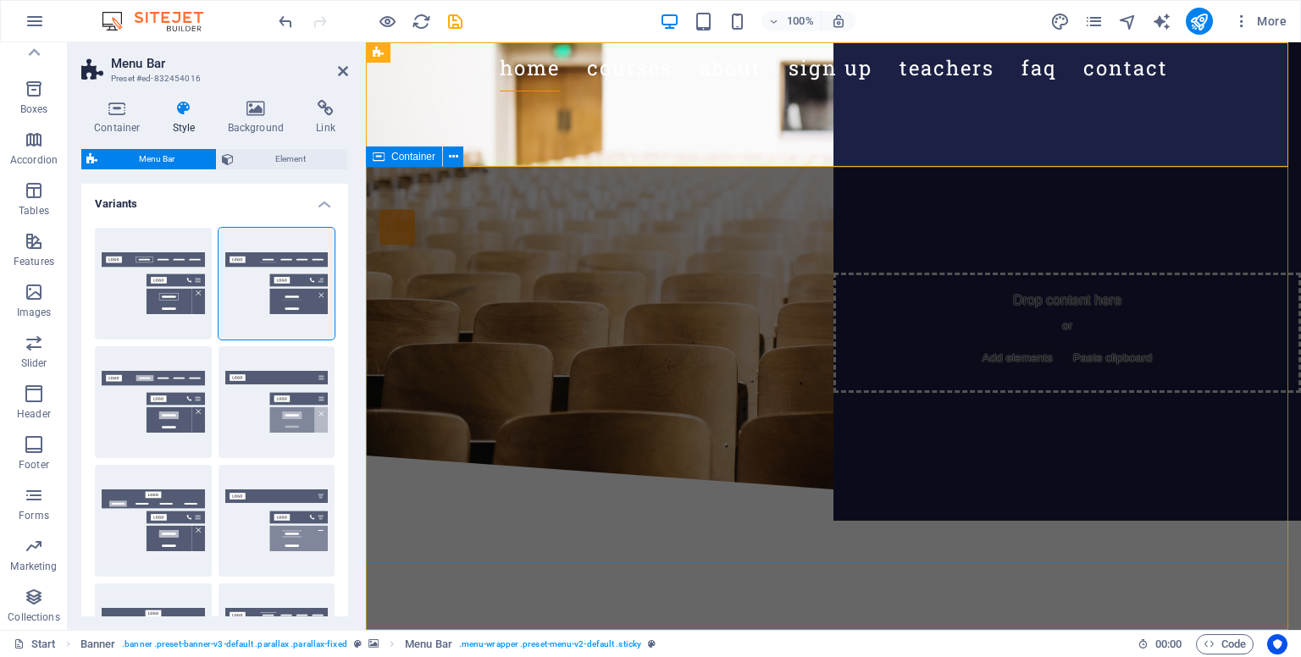
scroll to position [0, 0]
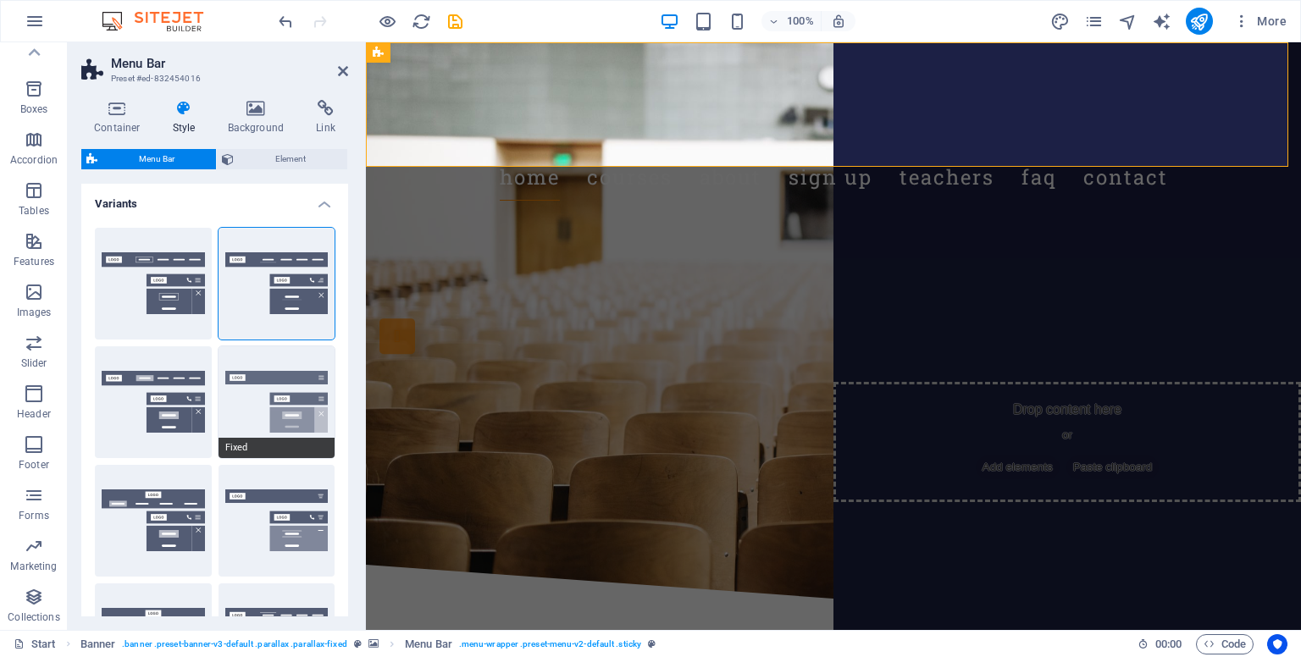
click at [261, 418] on button "Fixed" at bounding box center [277, 402] width 117 height 112
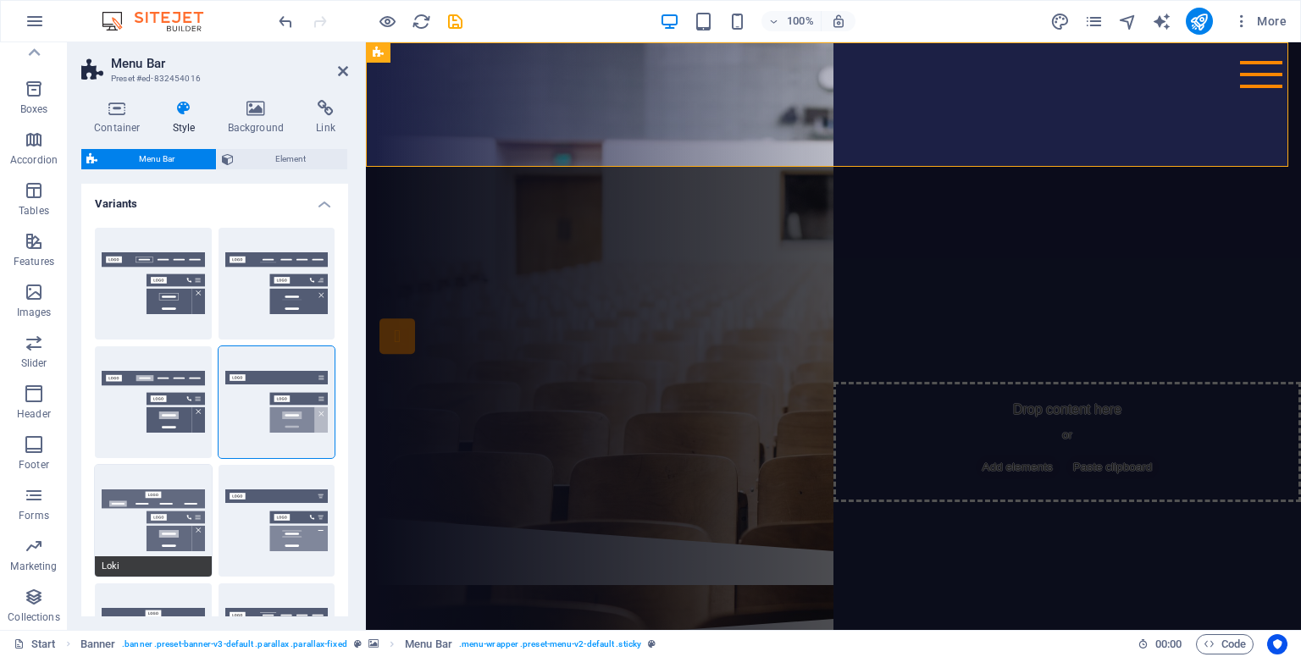
click at [159, 519] on button "Loki" at bounding box center [153, 521] width 117 height 112
type input "0"
select select "DISABLED_OPTION_VALUE"
type input "2"
type input "1"
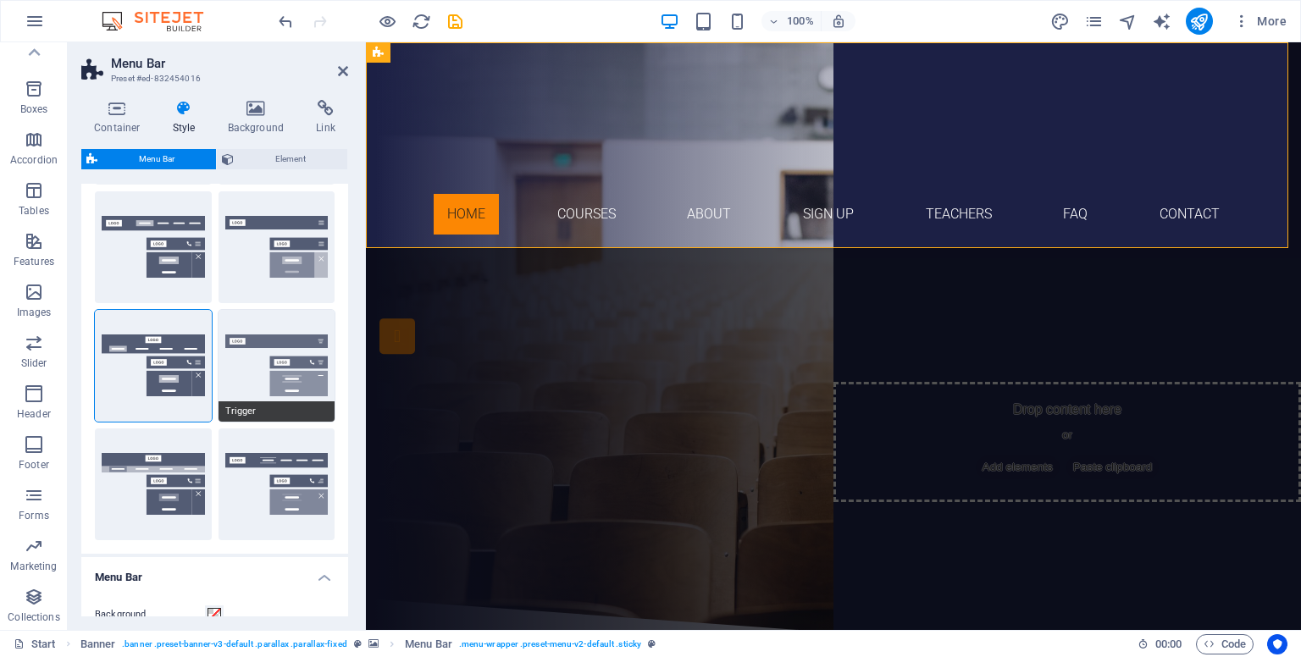
scroll to position [159, 0]
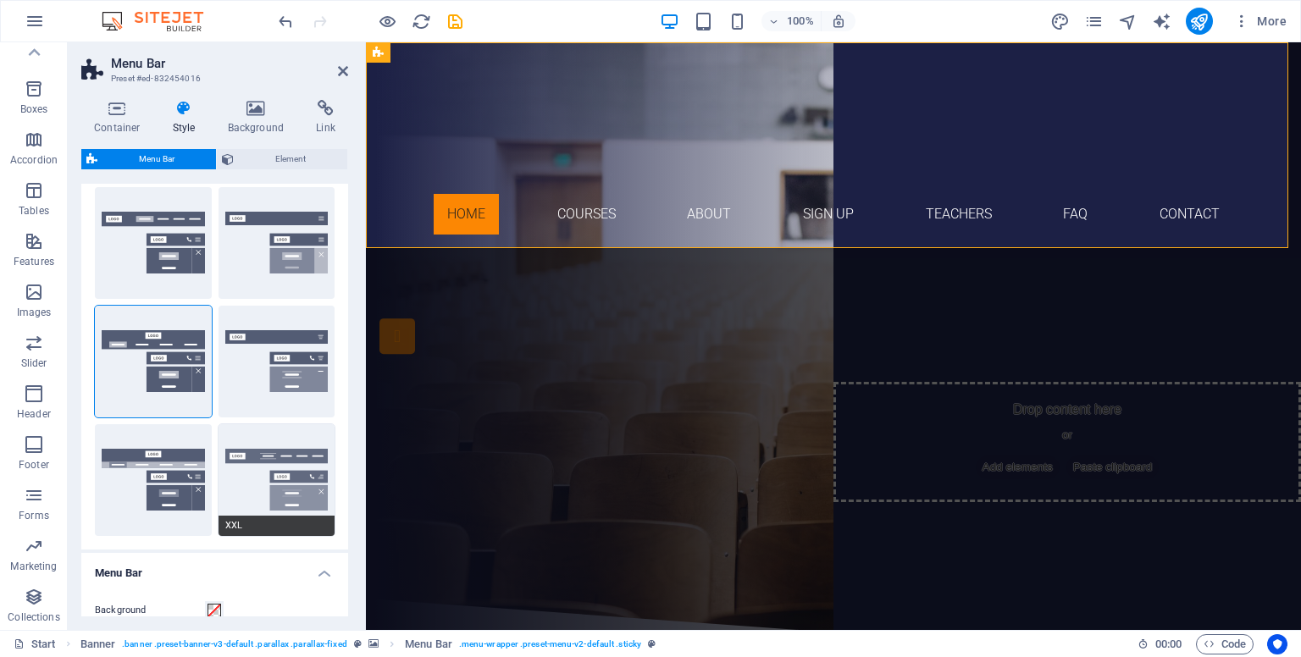
click at [280, 476] on button "XXL" at bounding box center [277, 480] width 117 height 112
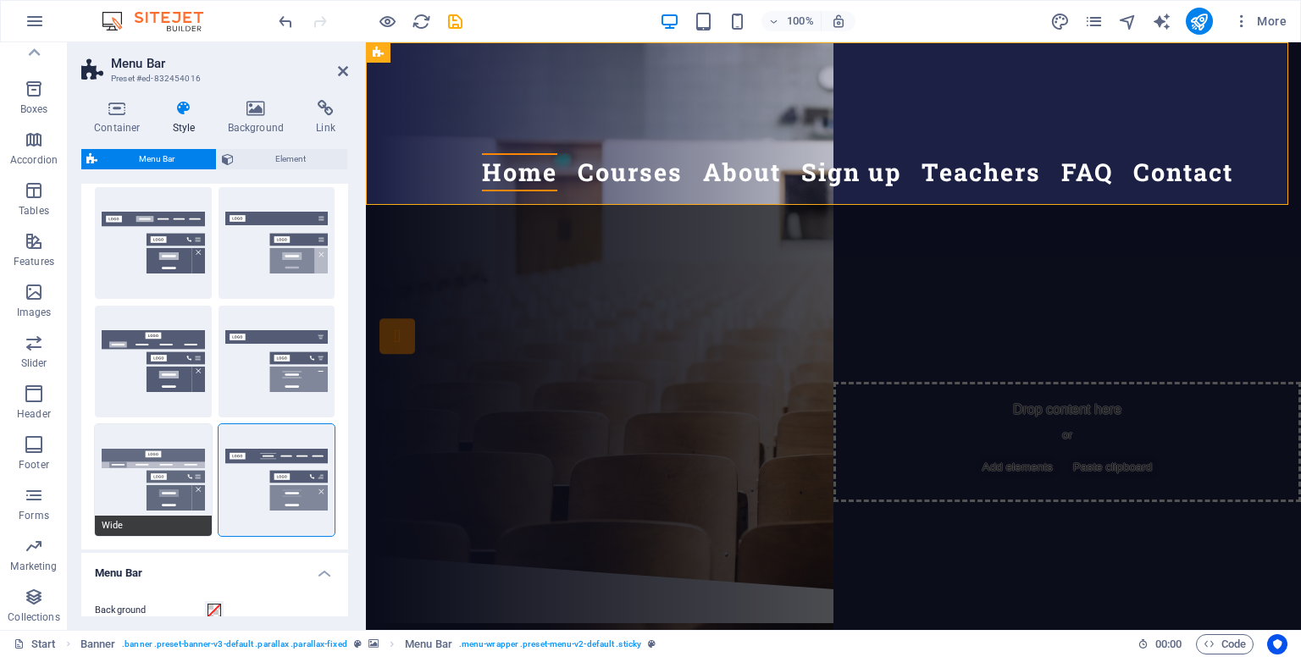
click at [147, 462] on button "Wide" at bounding box center [153, 480] width 117 height 112
type input "0"
type input "2"
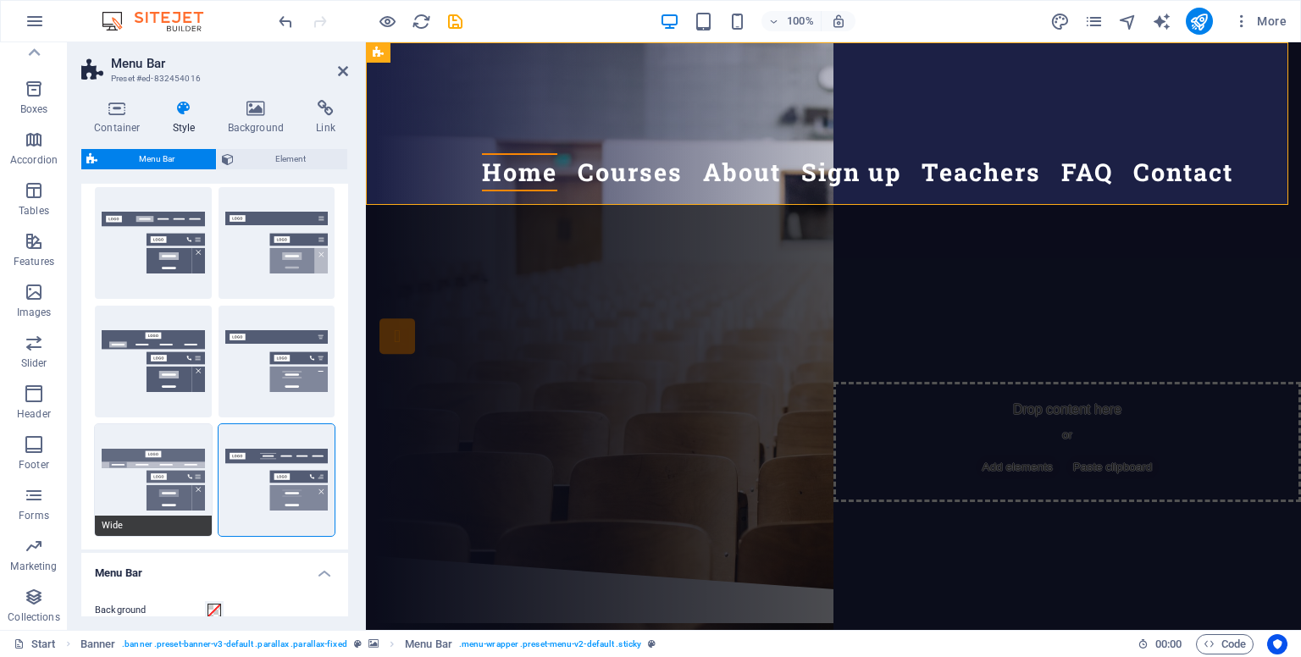
type input "2"
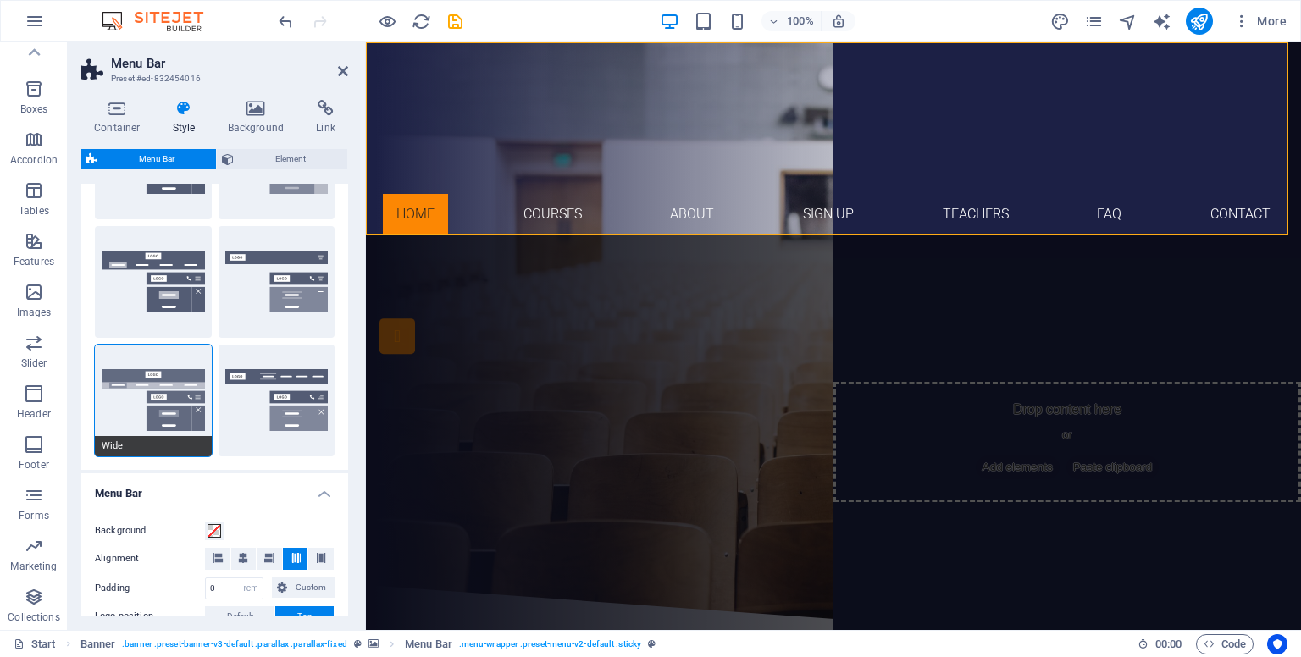
scroll to position [256, 0]
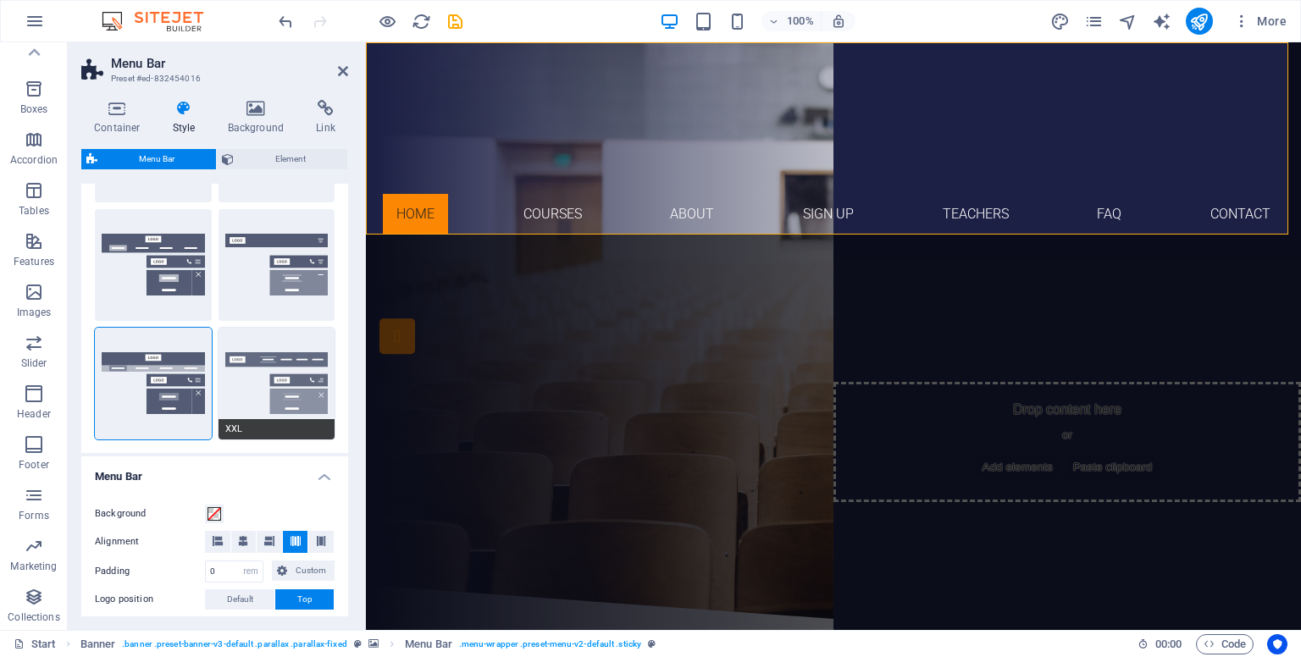
click at [281, 380] on button "XXL" at bounding box center [277, 384] width 117 height 112
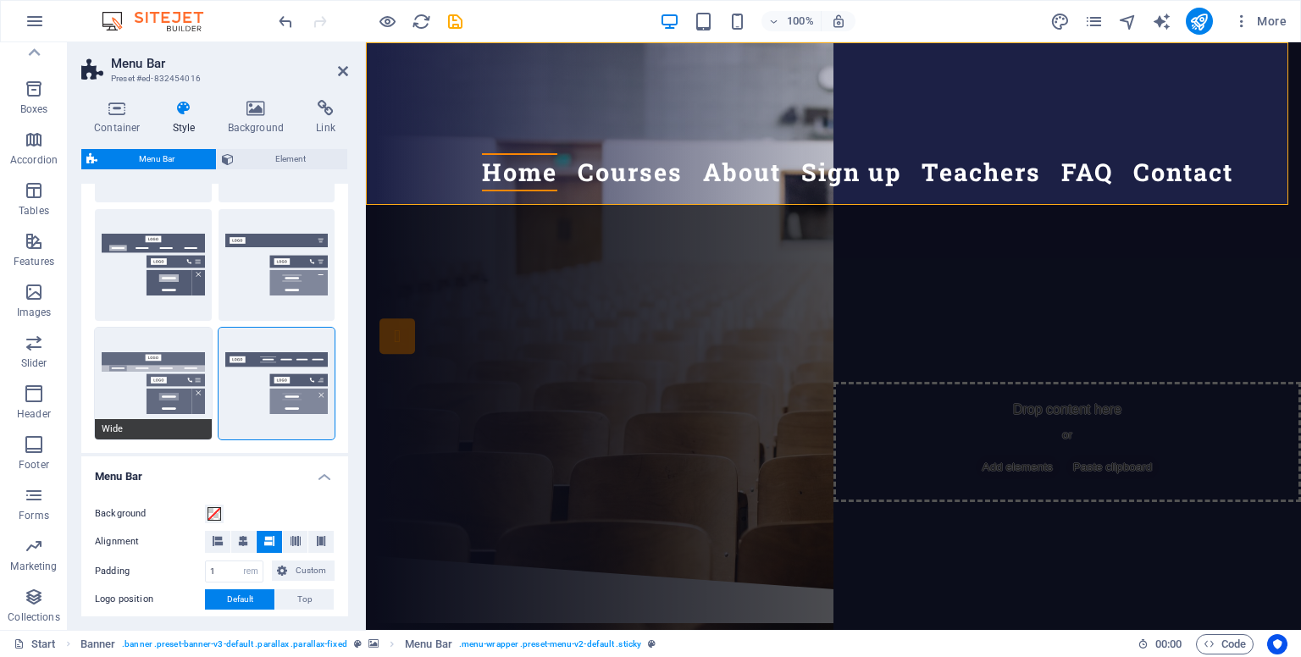
click at [156, 369] on button "Wide" at bounding box center [153, 384] width 117 height 112
type input "0"
type input "2"
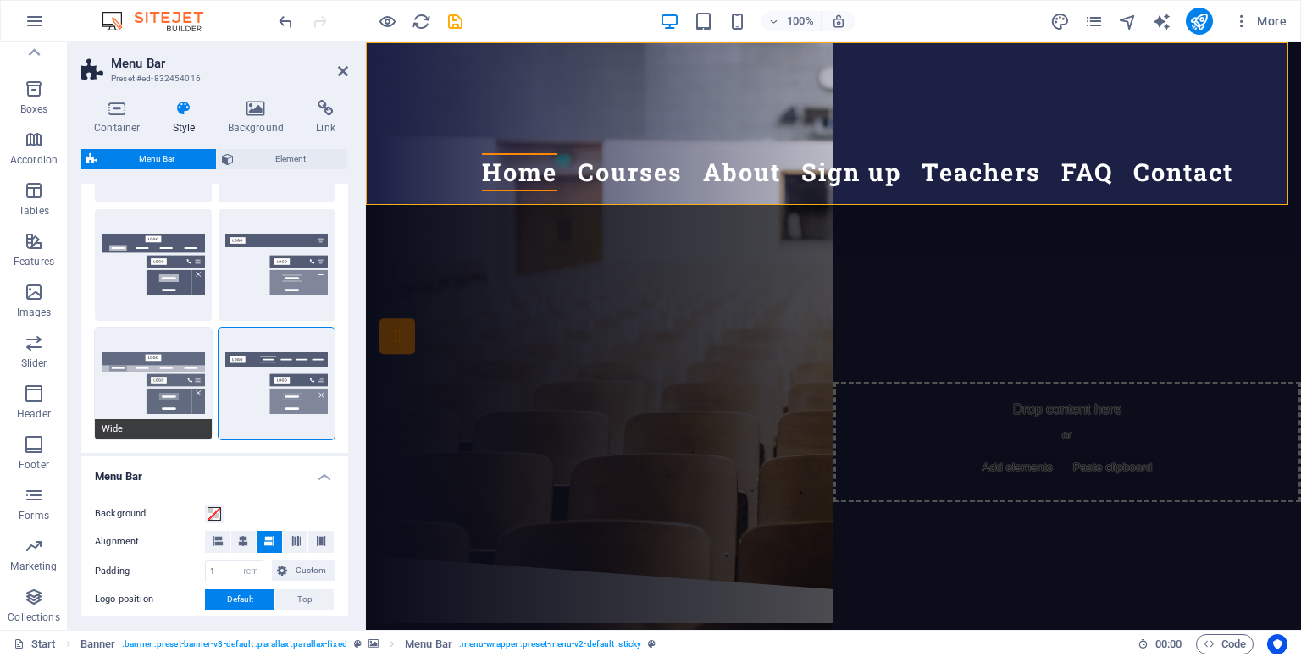
type input "2"
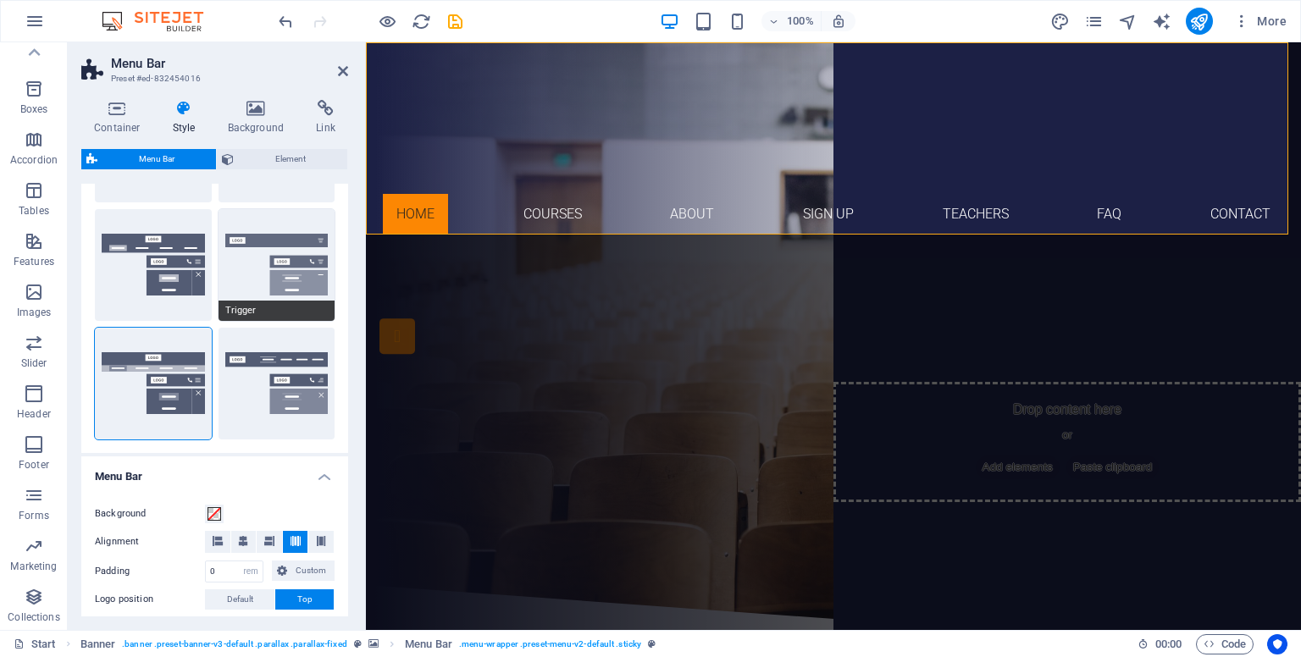
click at [277, 259] on button "Trigger" at bounding box center [277, 265] width 117 height 112
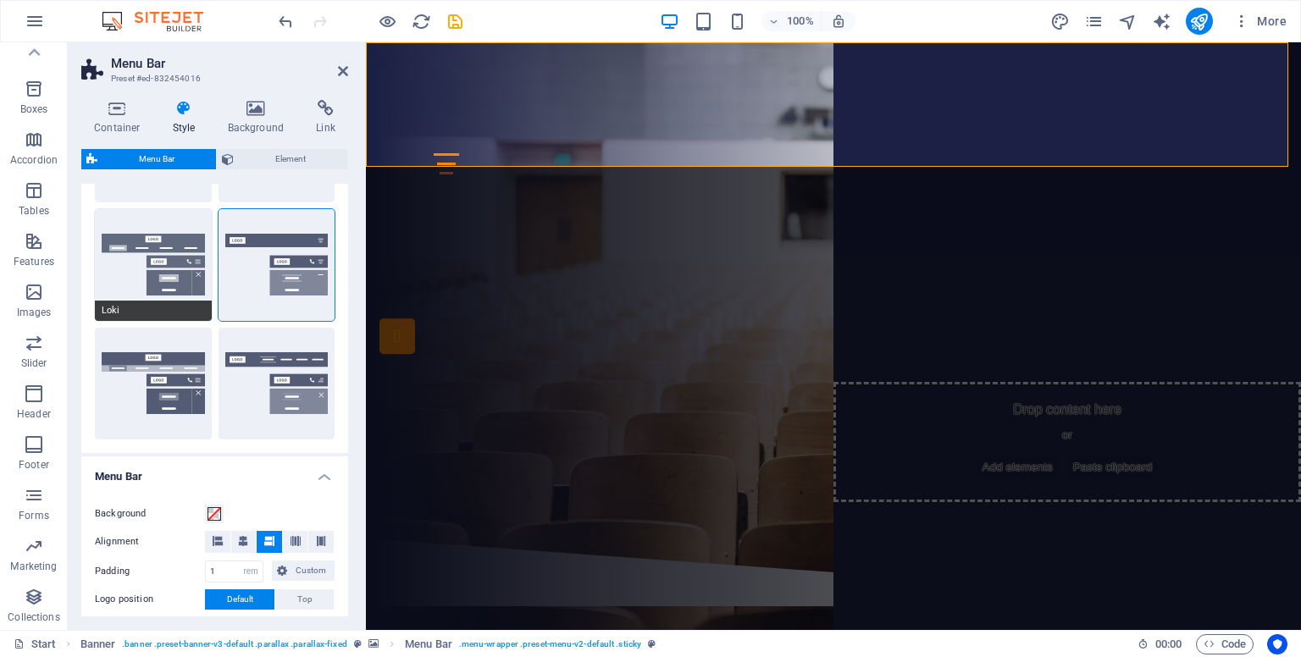
click at [160, 258] on button "Loki" at bounding box center [153, 265] width 117 height 112
type input "0"
select select "DISABLED_OPTION_VALUE"
type input "2"
type input "1"
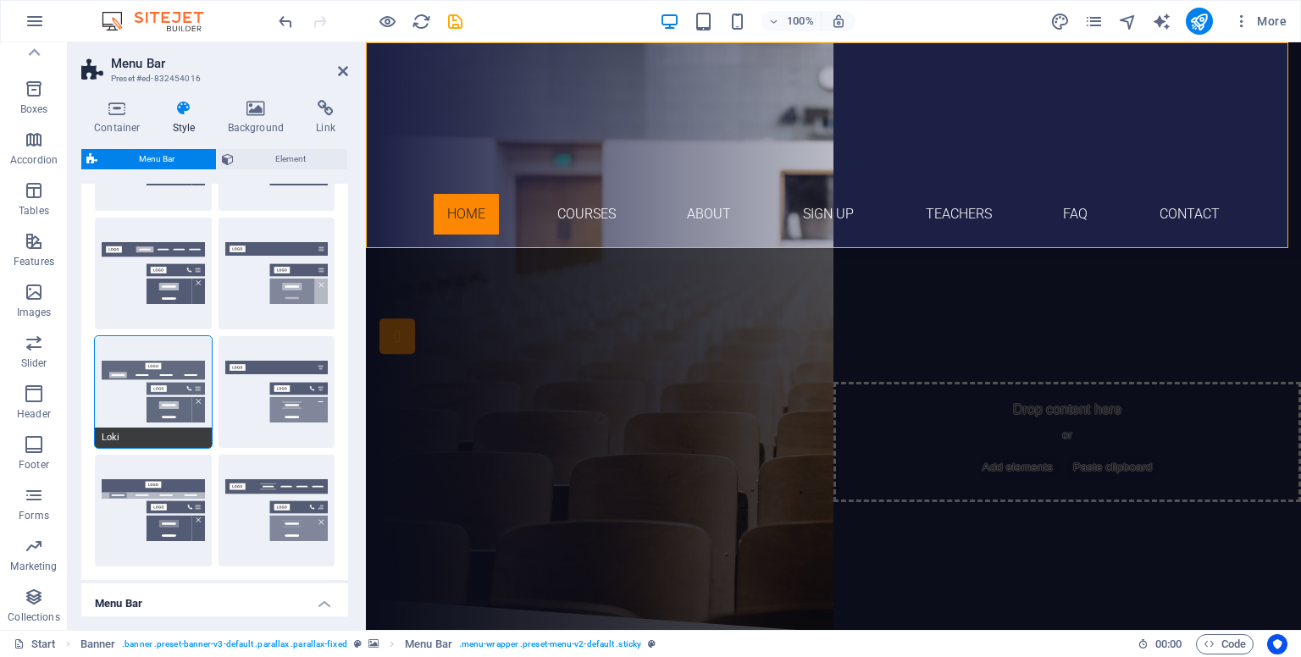
scroll to position [129, 0]
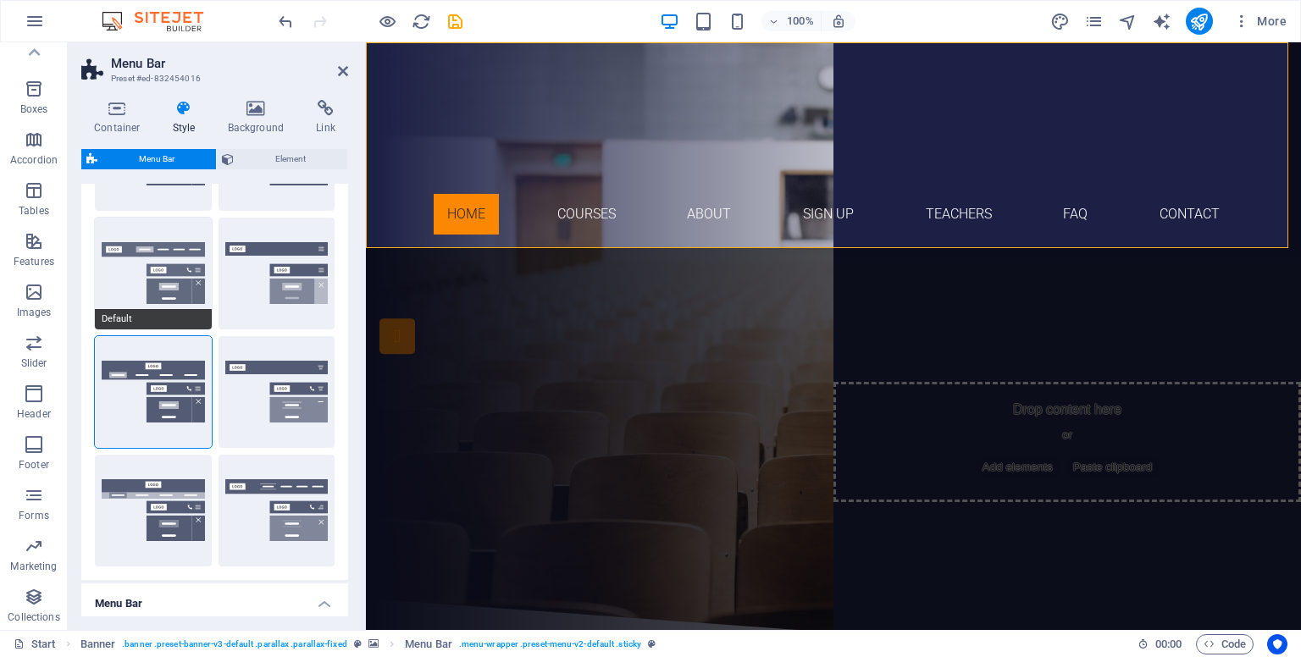
click at [139, 279] on button "Default" at bounding box center [153, 274] width 117 height 112
type input "1"
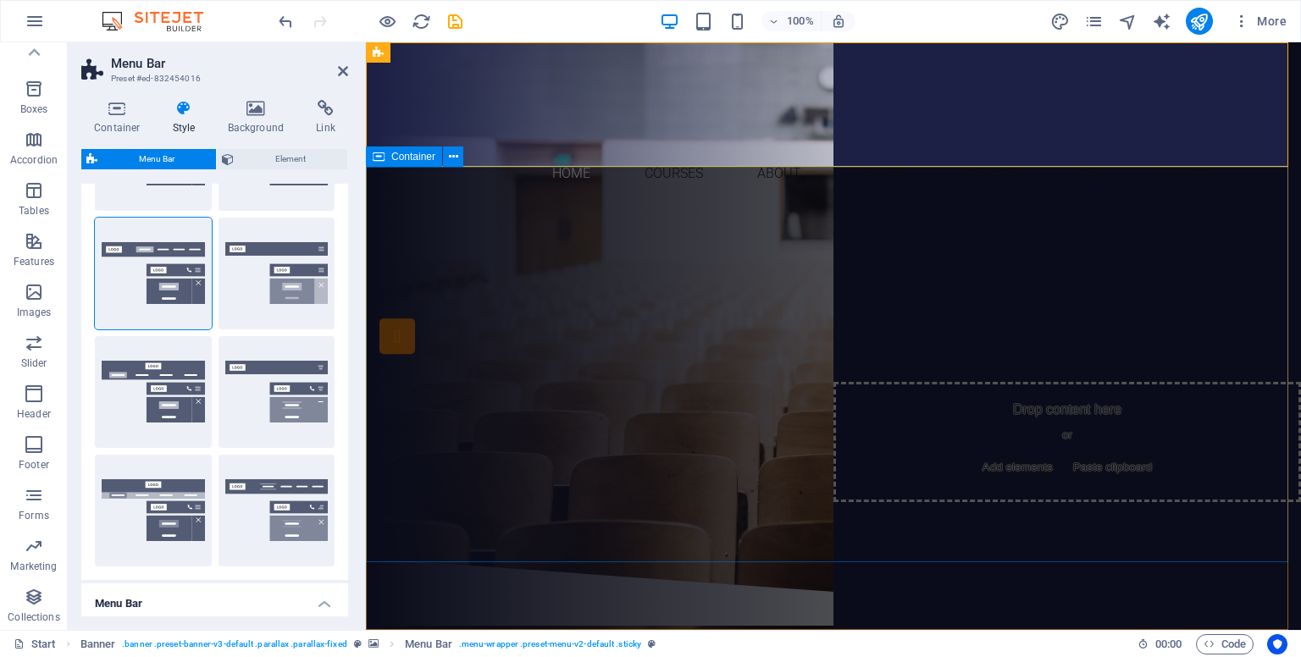
checkbox input "false"
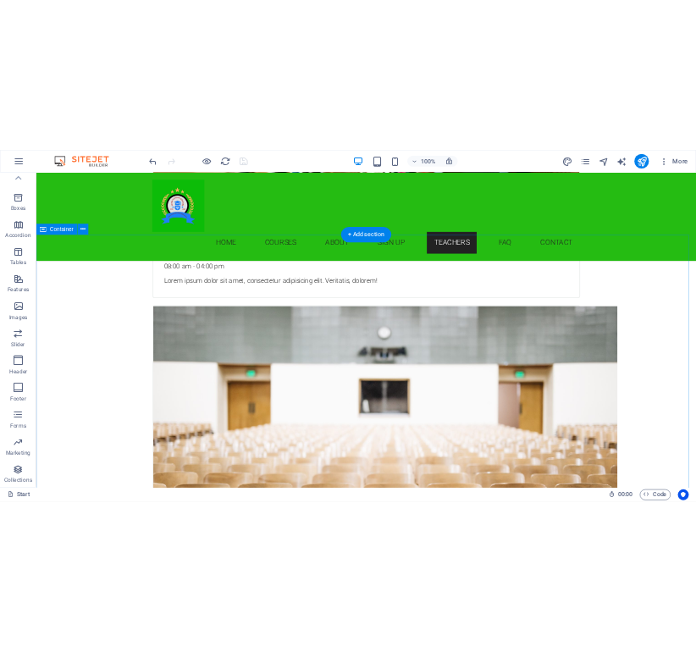
scroll to position [3969, 0]
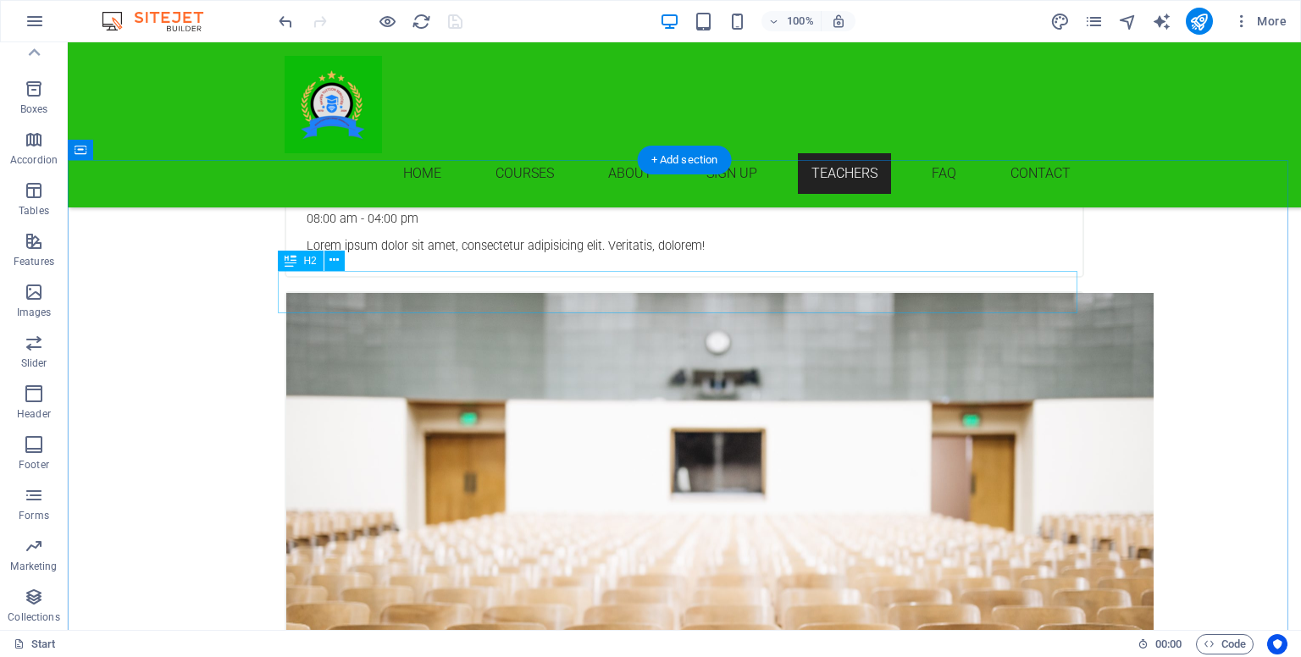
drag, startPoint x: 692, startPoint y: 292, endPoint x: 394, endPoint y: 292, distance: 298.1
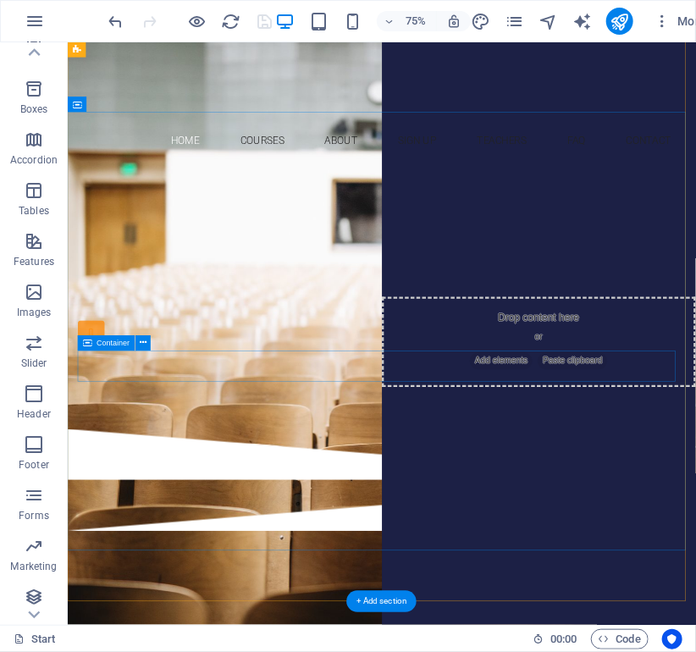
scroll to position [30, 0]
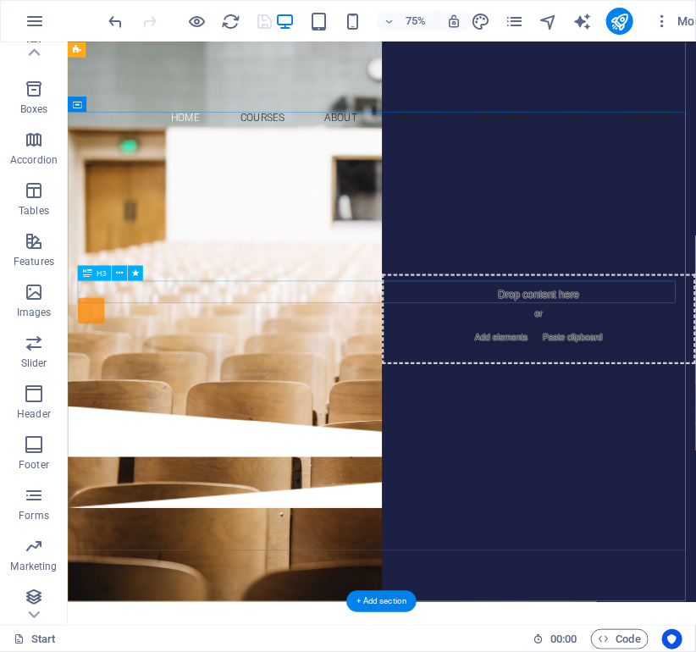
click at [656, 287] on div "Are you ready for best learning experiences?" at bounding box center [485, 272] width 799 height 30
drag, startPoint x: 656, startPoint y: 373, endPoint x: 479, endPoint y: 753, distance: 419.0
click at [656, 287] on div "Are you ready for best learning experiences?" at bounding box center [485, 272] width 799 height 30
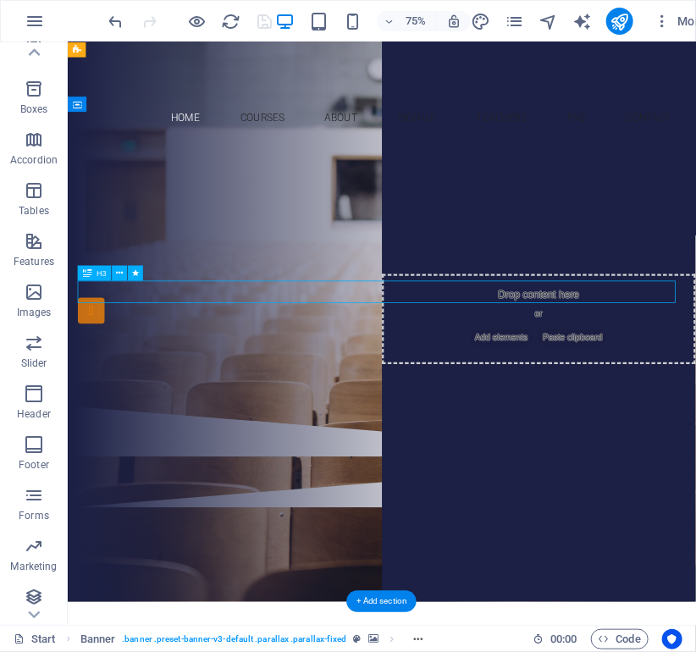
click at [479, 527] on div "Are you ready for best learning experiences? Join haven tuition centre Our serv…" at bounding box center [486, 351] width 838 height 351
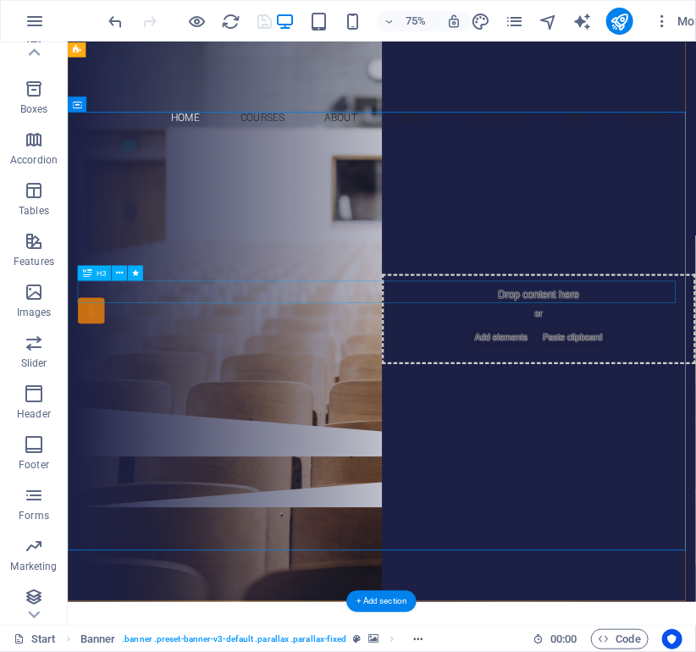
click at [746, 287] on div "Are you ready for best learning experiences?" at bounding box center [485, 272] width 799 height 30
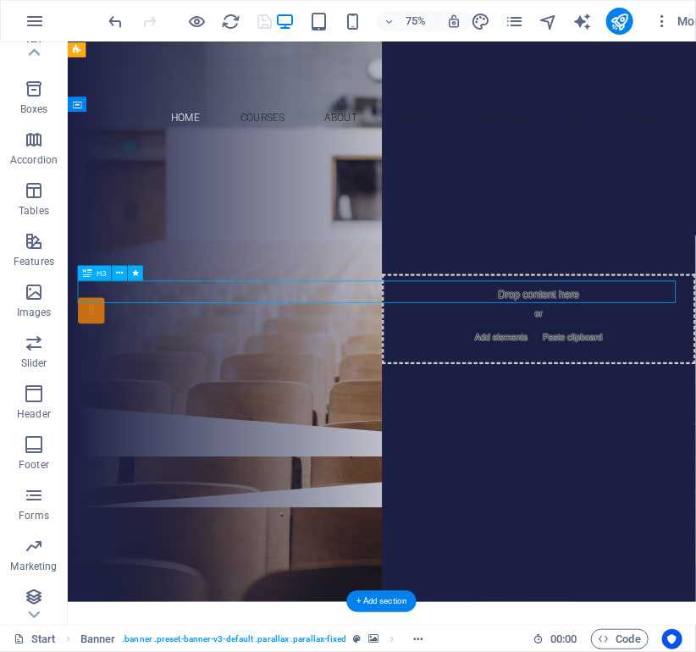
click at [746, 287] on div "Are you ready for best learning experiences?" at bounding box center [485, 272] width 799 height 30
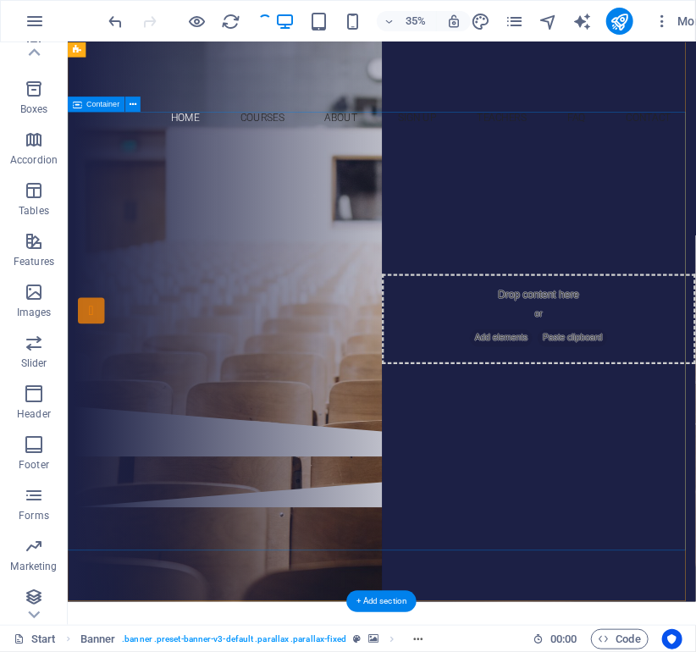
checkbox input "false"
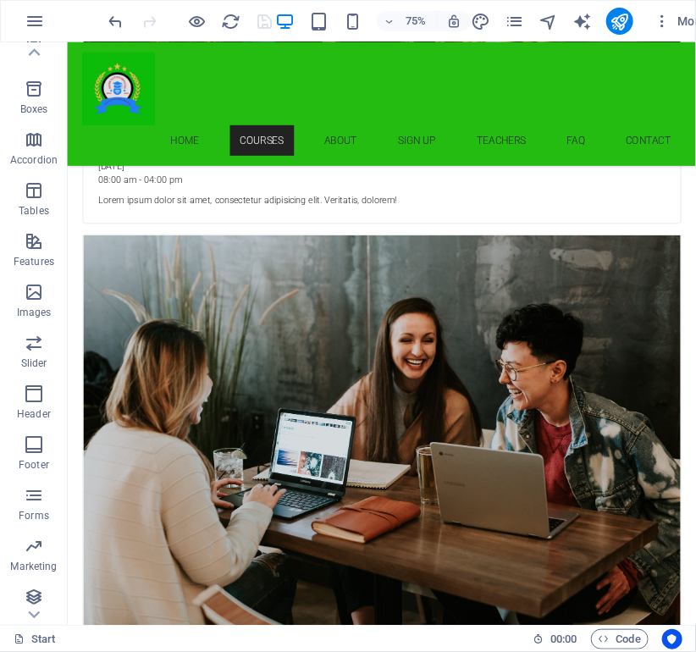
scroll to position [2758, 0]
